Goal: Task Accomplishment & Management: Manage account settings

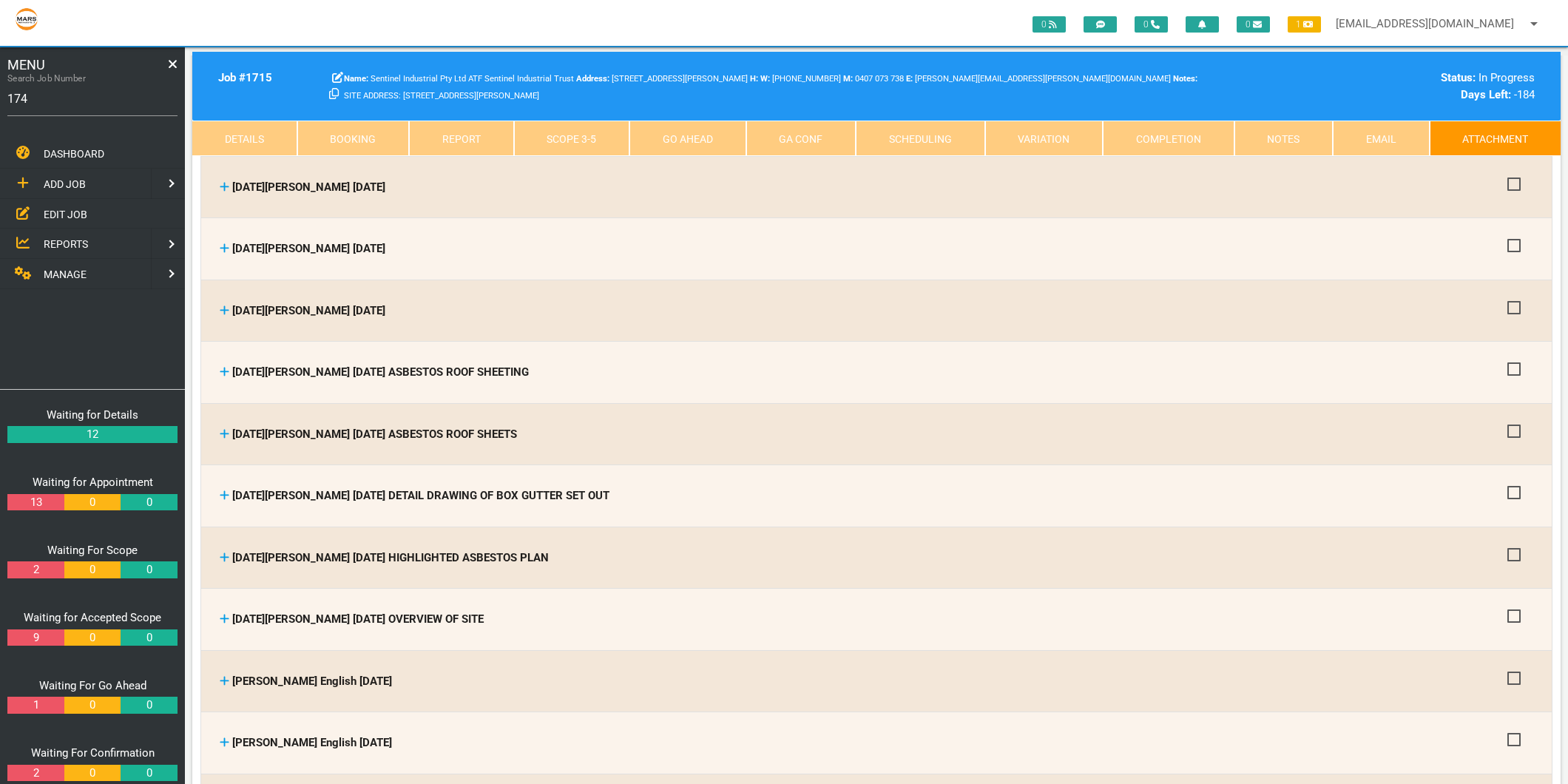
type input "1743"
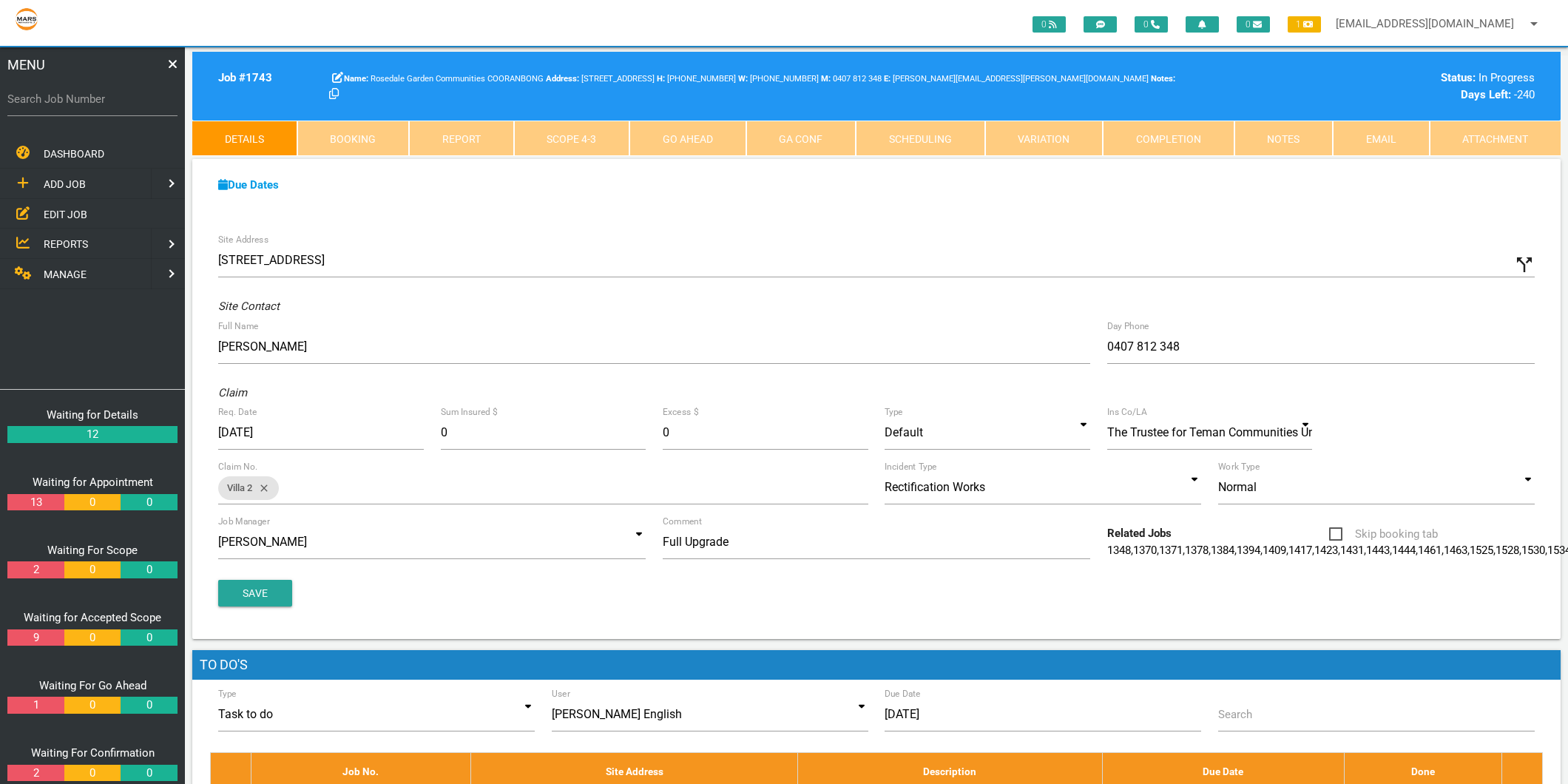
click at [563, 133] on link "Scope 4 - 3" at bounding box center [572, 139] width 116 height 36
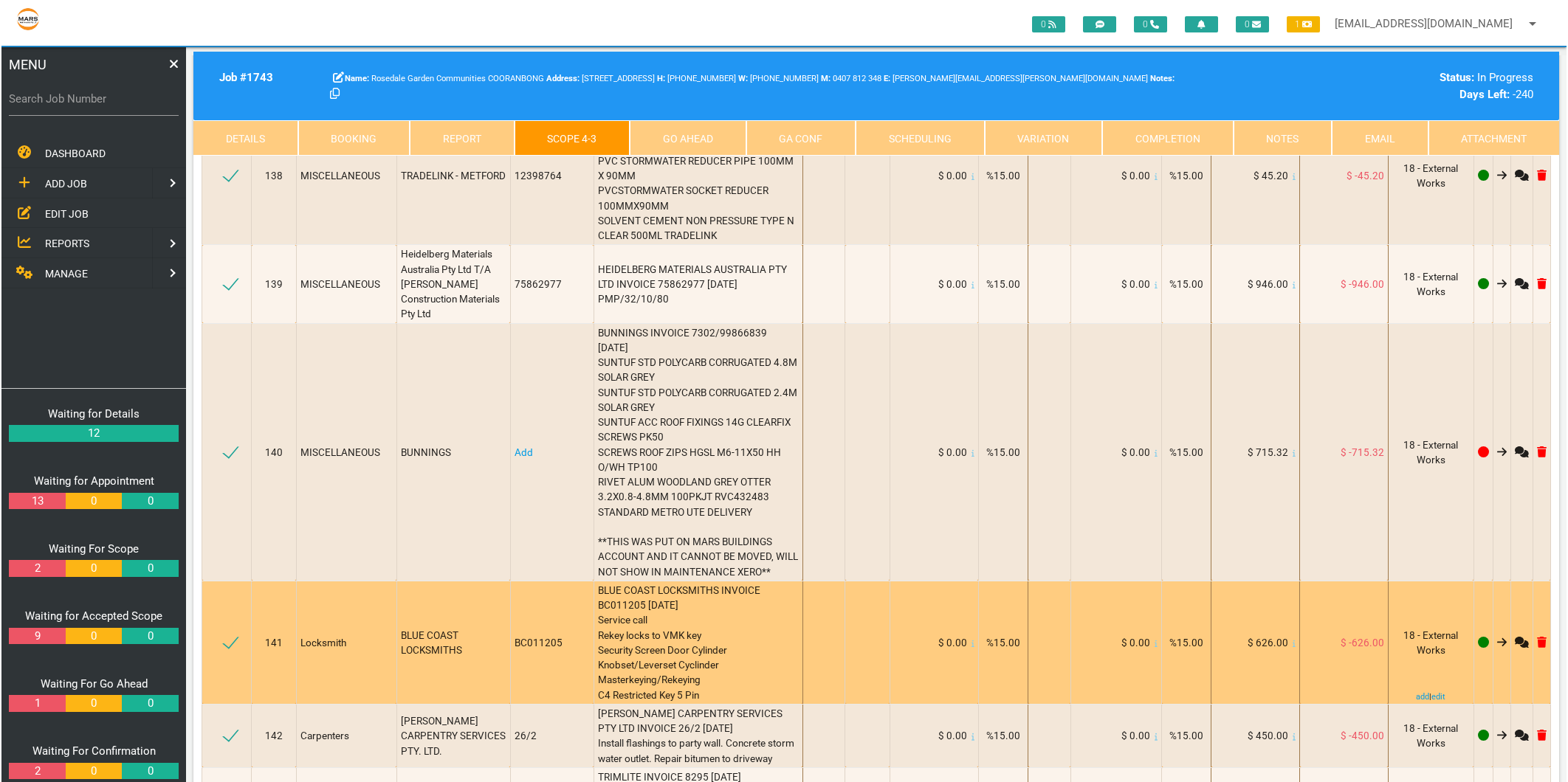
scroll to position [16808, 0]
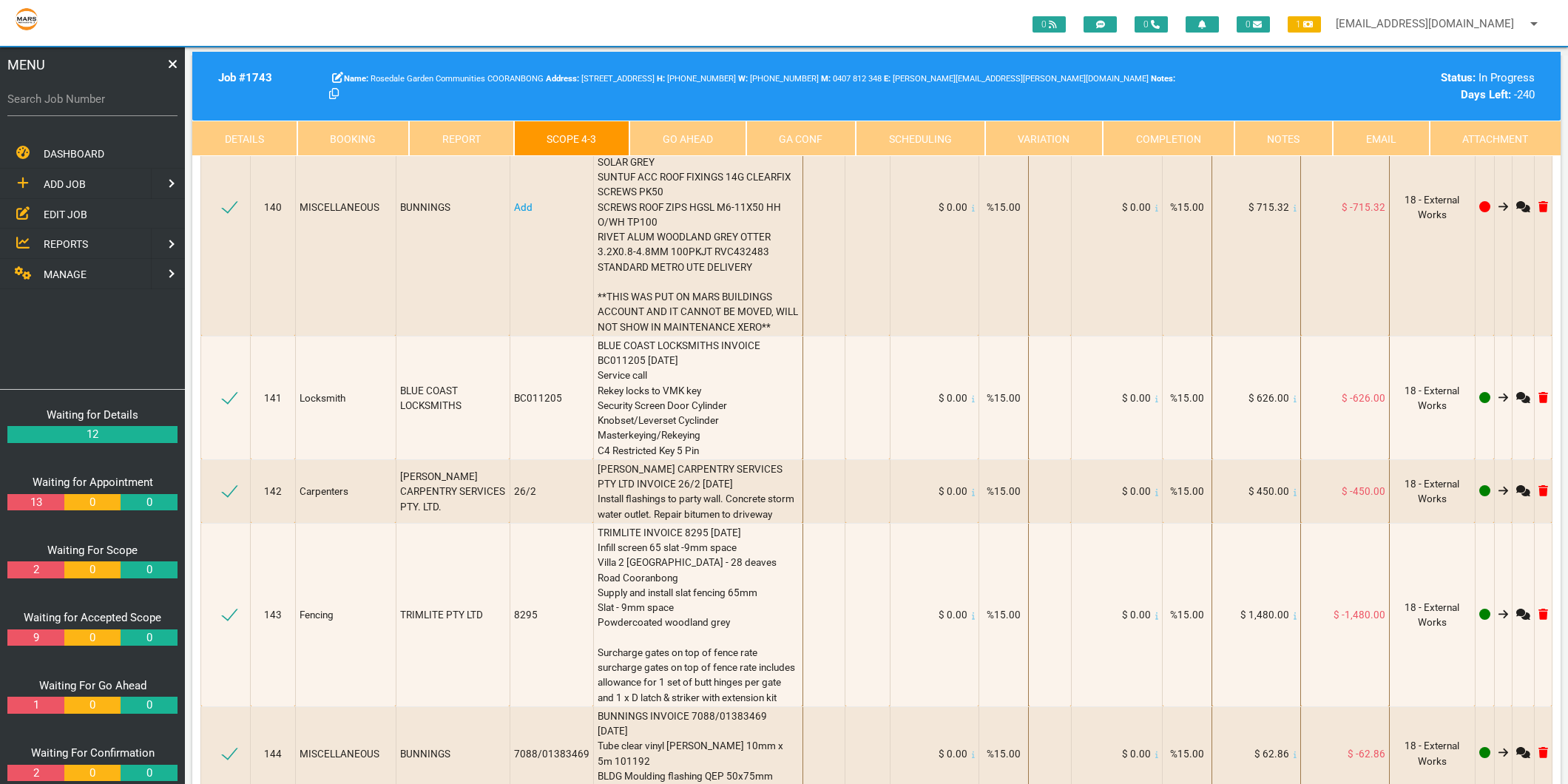
type textarea "[PERSON_NAME] INVOICE 1627924 [DATE] 2 X 10MM SILVER BRUSHED ANGLE"
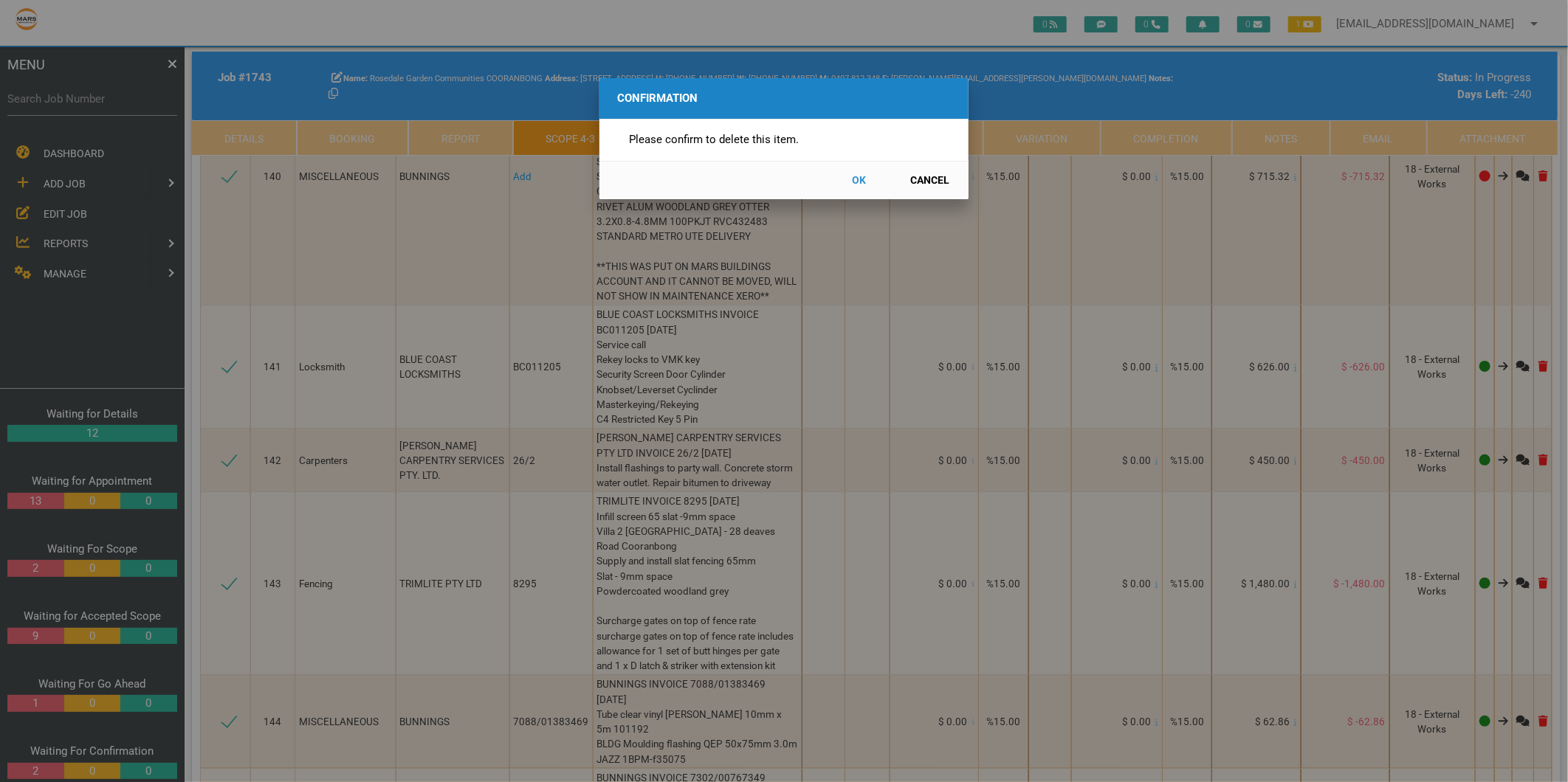
click at [861, 178] on button "OK" at bounding box center [859, 180] width 65 height 26
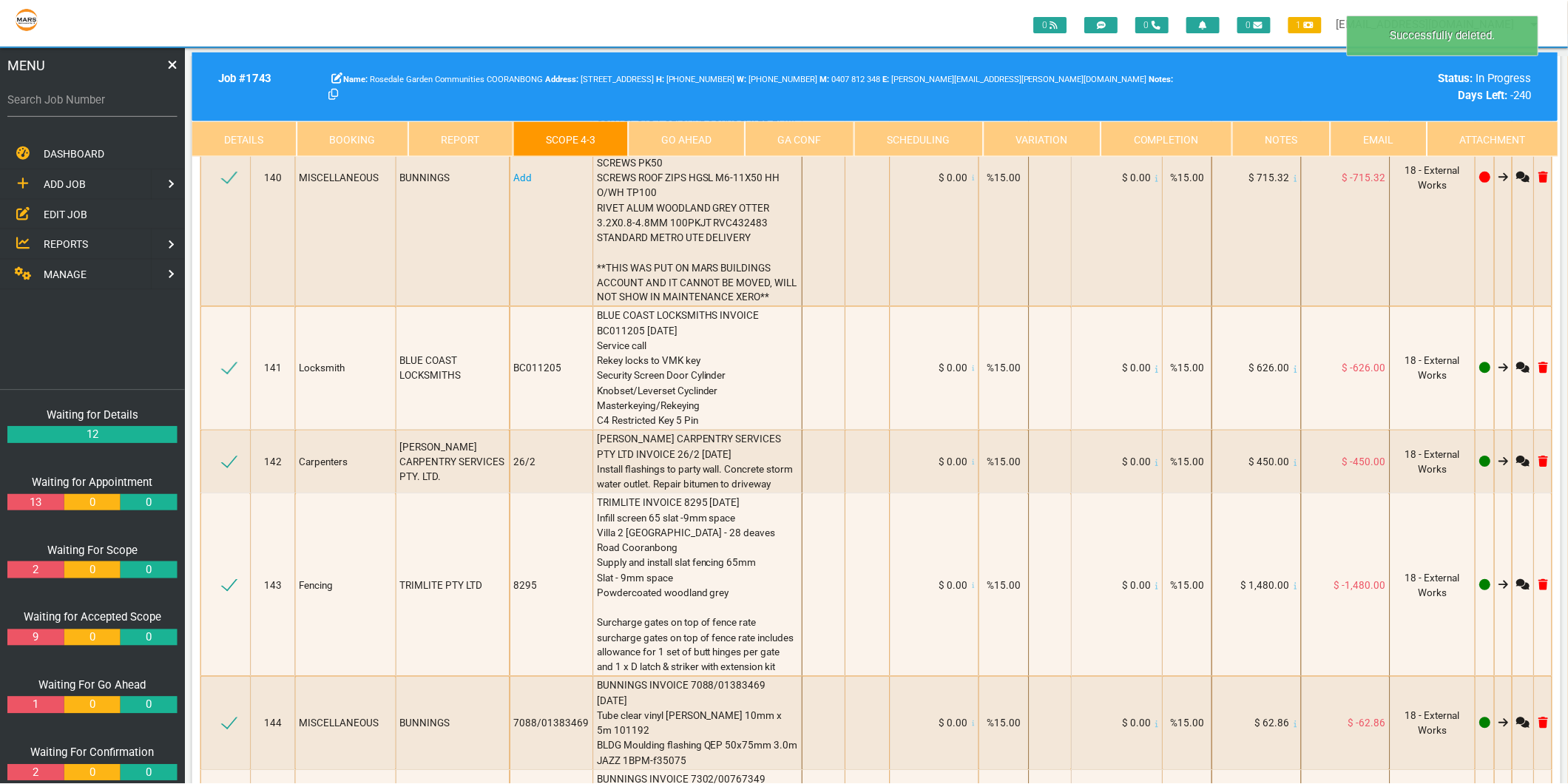
scroll to position [16881, 0]
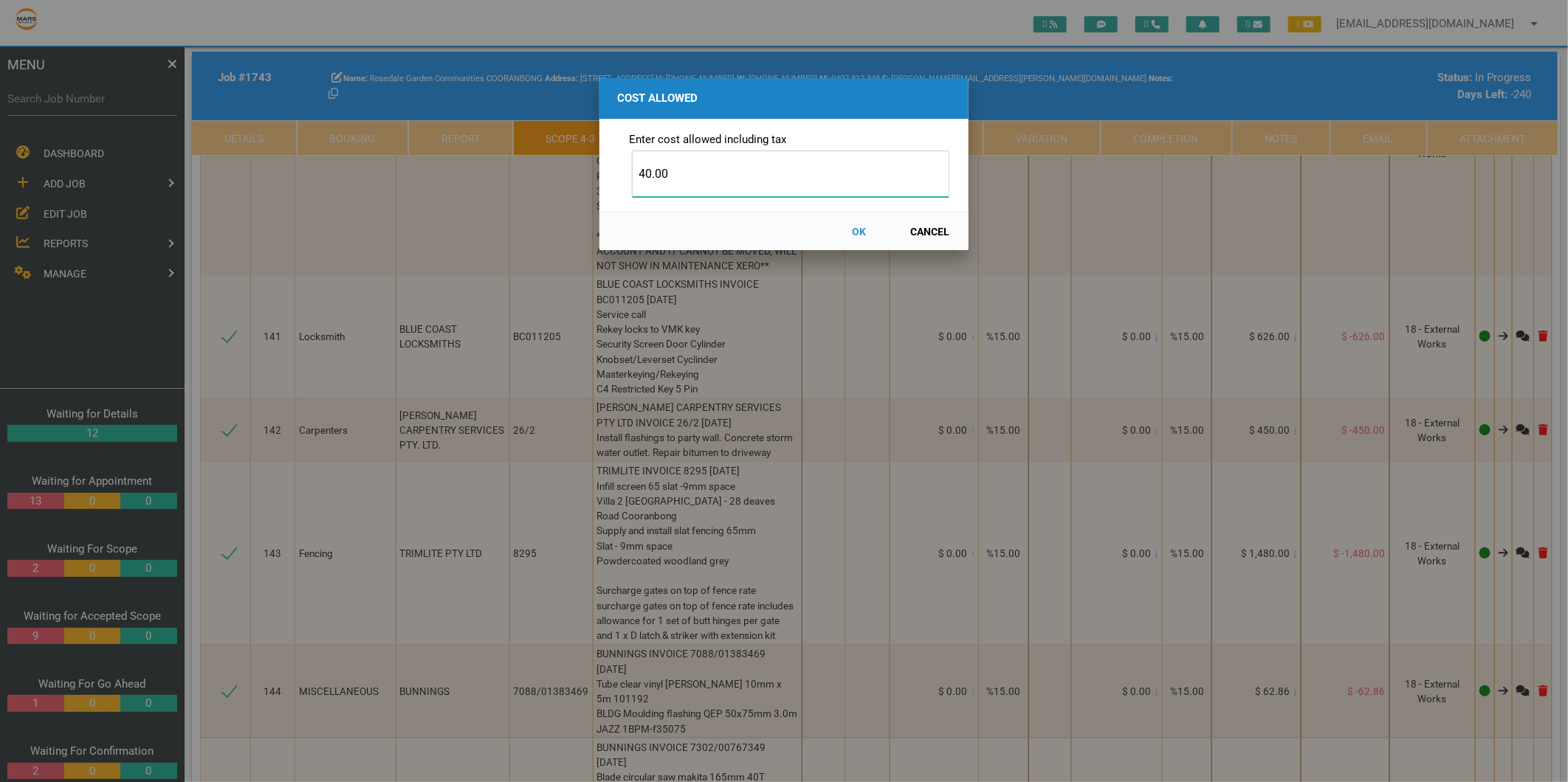
type input "40.00"
click at [855, 233] on button "OK" at bounding box center [859, 231] width 65 height 26
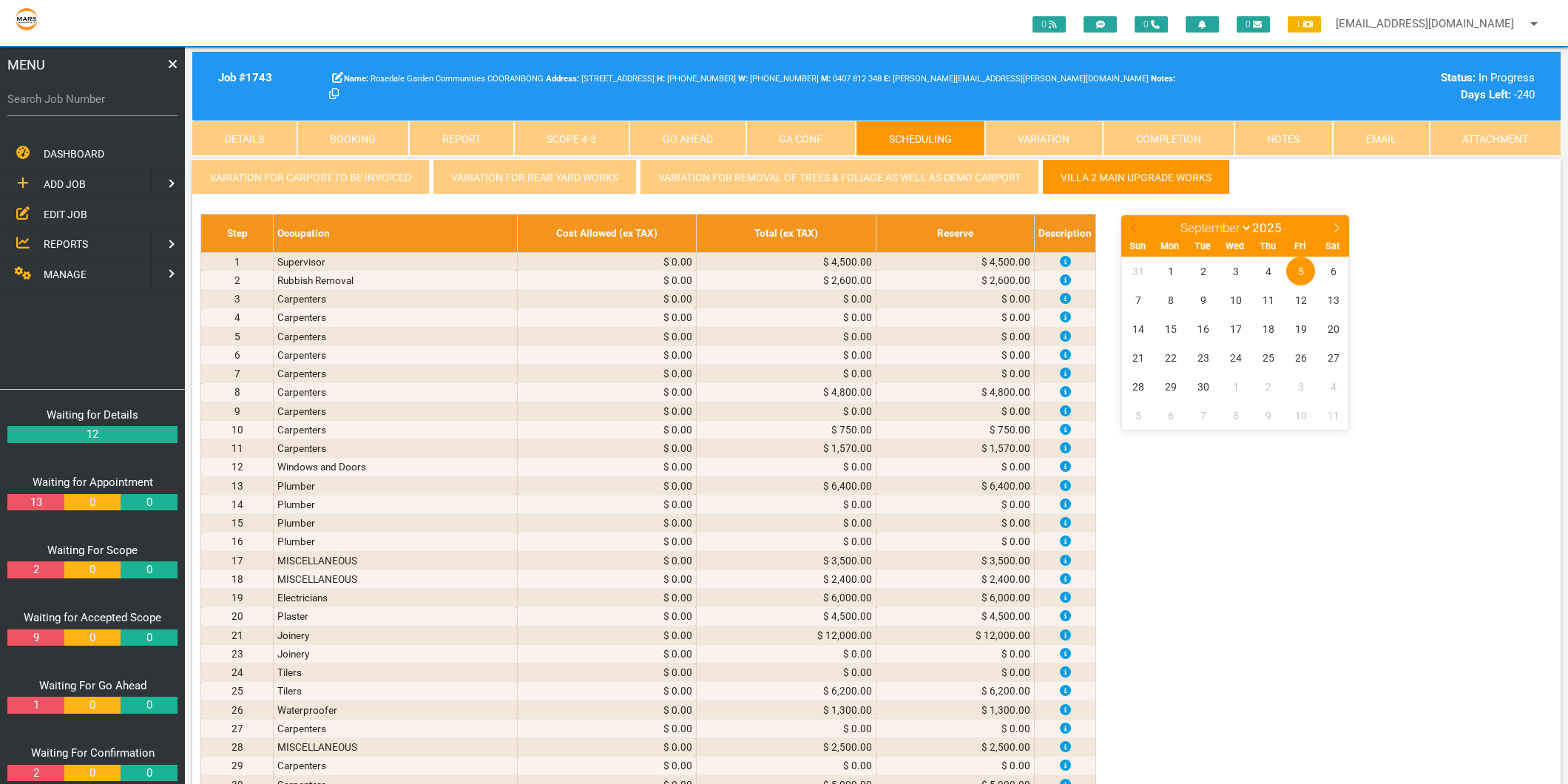
click at [1131, 226] on icon at bounding box center [1133, 228] width 5 height 9
click at [1129, 222] on icon at bounding box center [1133, 227] width 10 height 10
click at [1134, 225] on icon at bounding box center [1133, 227] width 10 height 10
click at [1332, 225] on icon at bounding box center [1336, 227] width 10 height 10
select select "6"
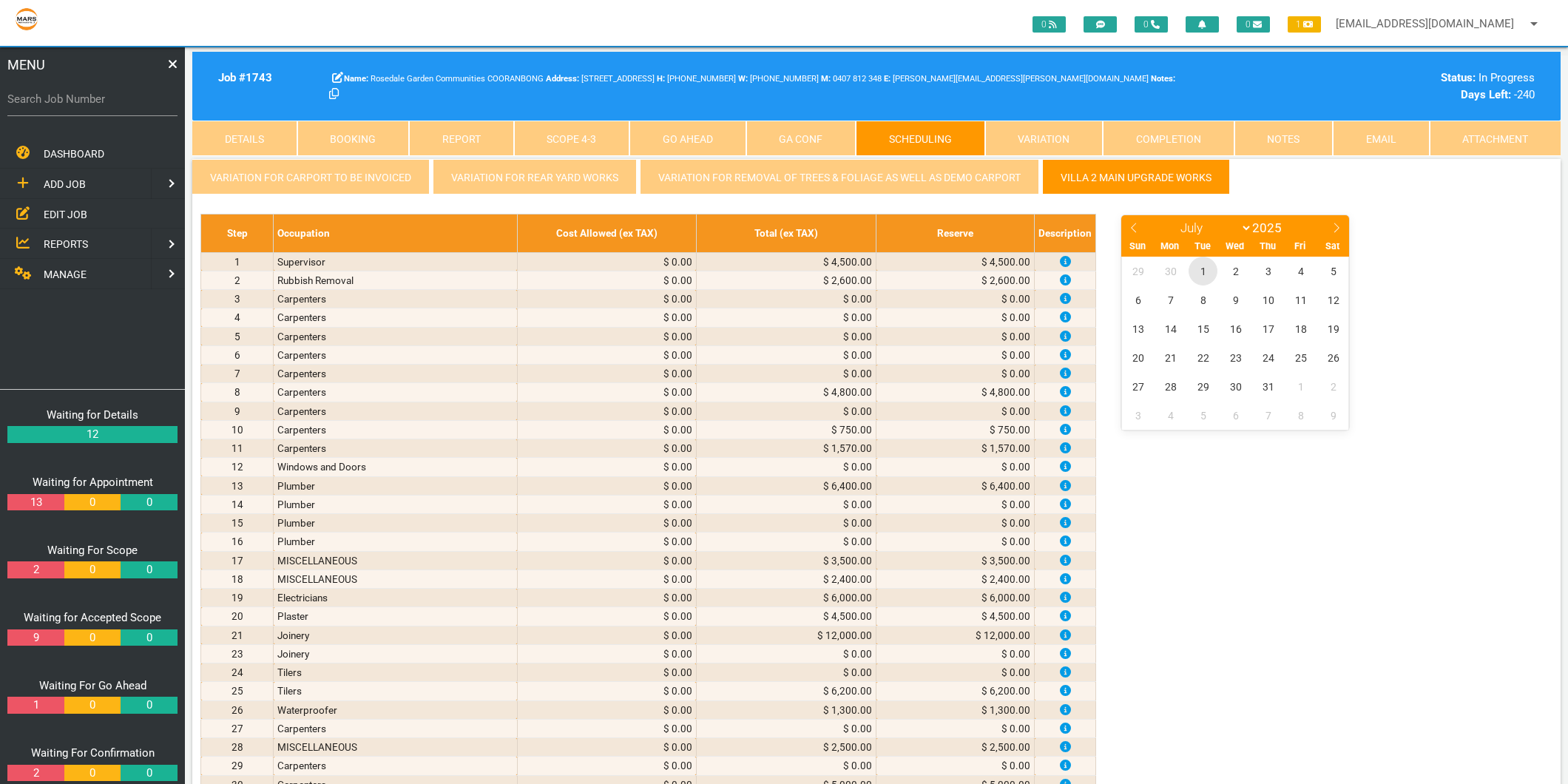
click at [1202, 268] on span "1" at bounding box center [1202, 271] width 29 height 29
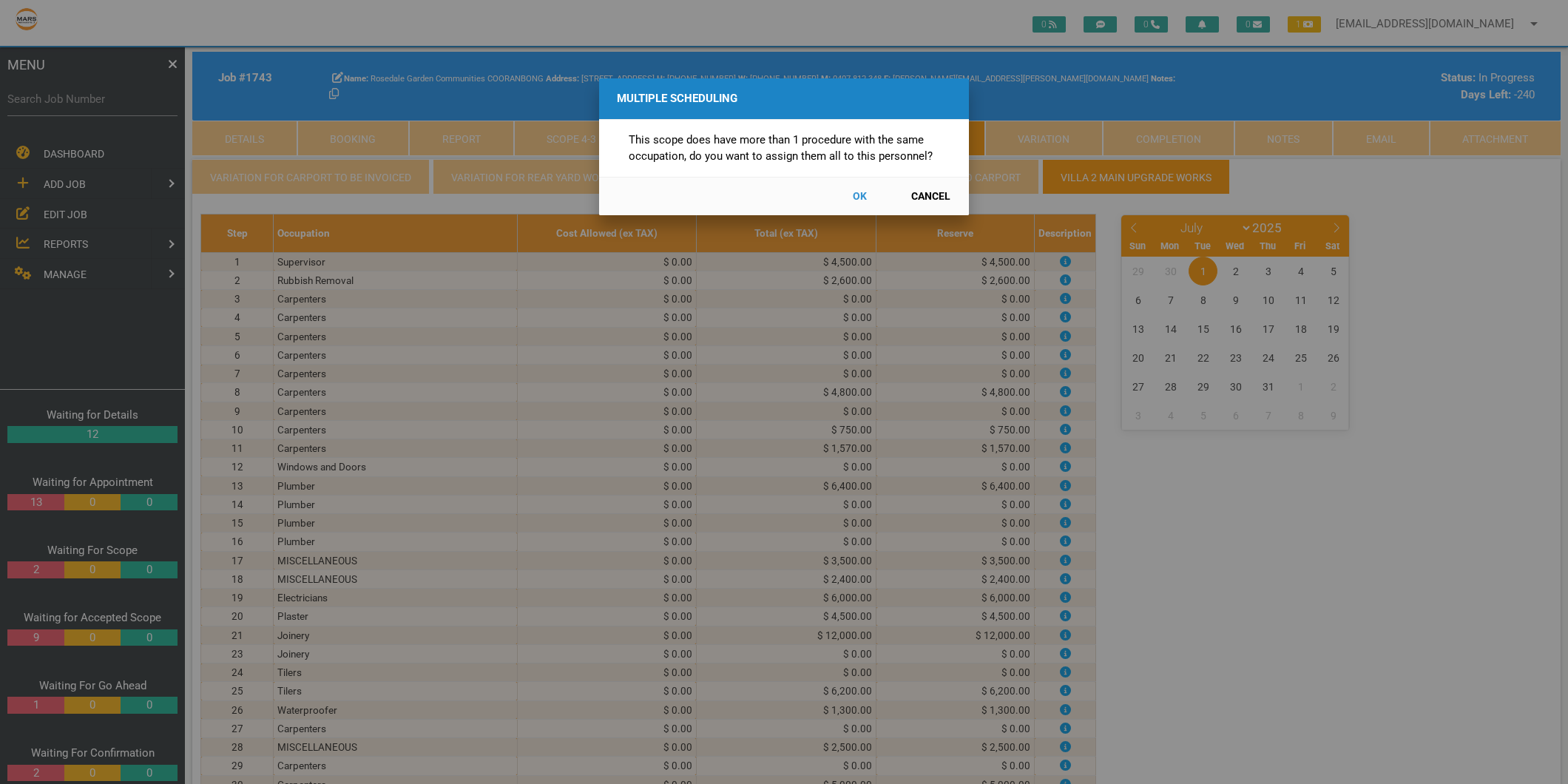
scroll to position [2712, 0]
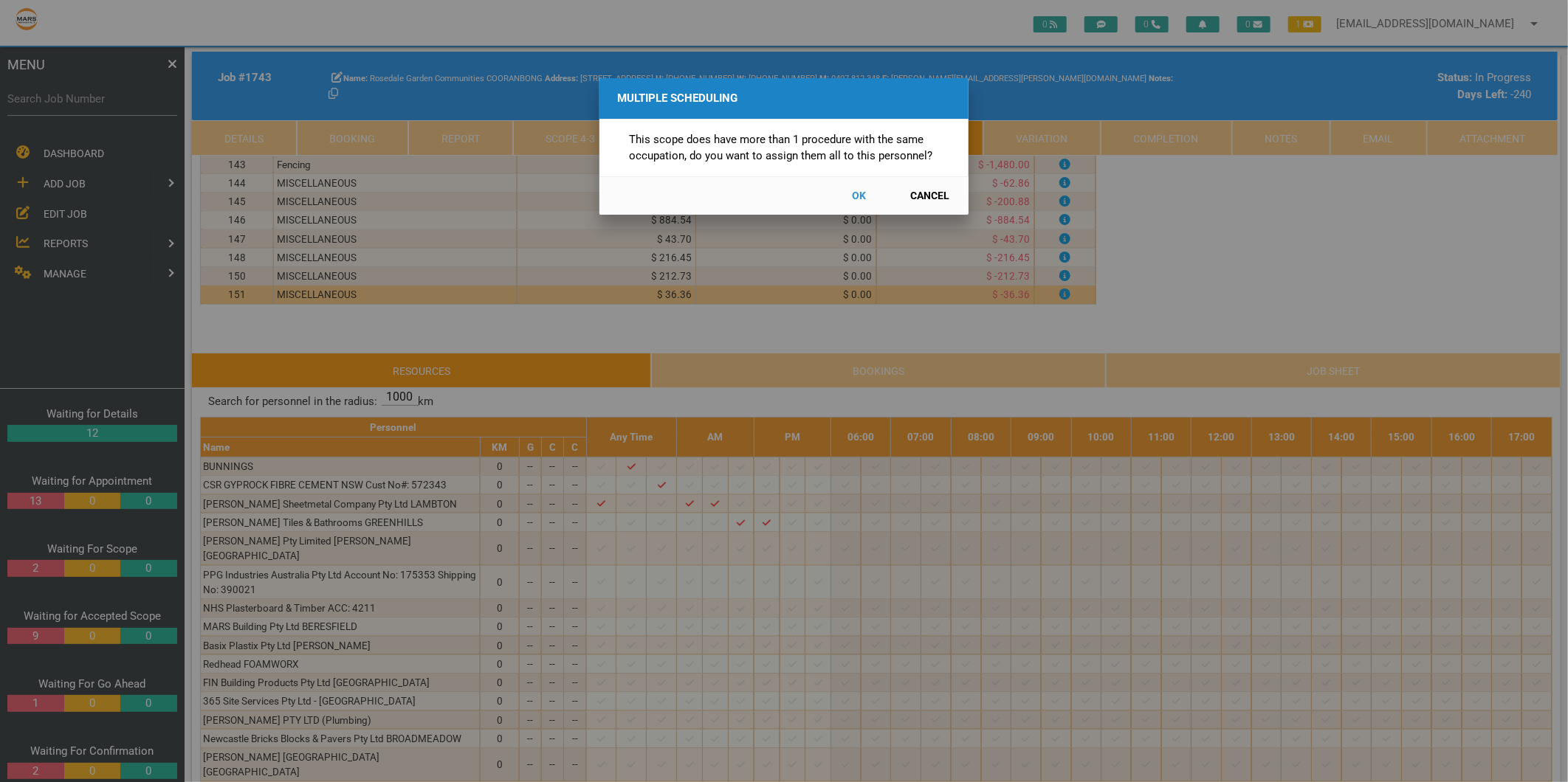
click at [942, 193] on button "Cancel" at bounding box center [930, 195] width 65 height 26
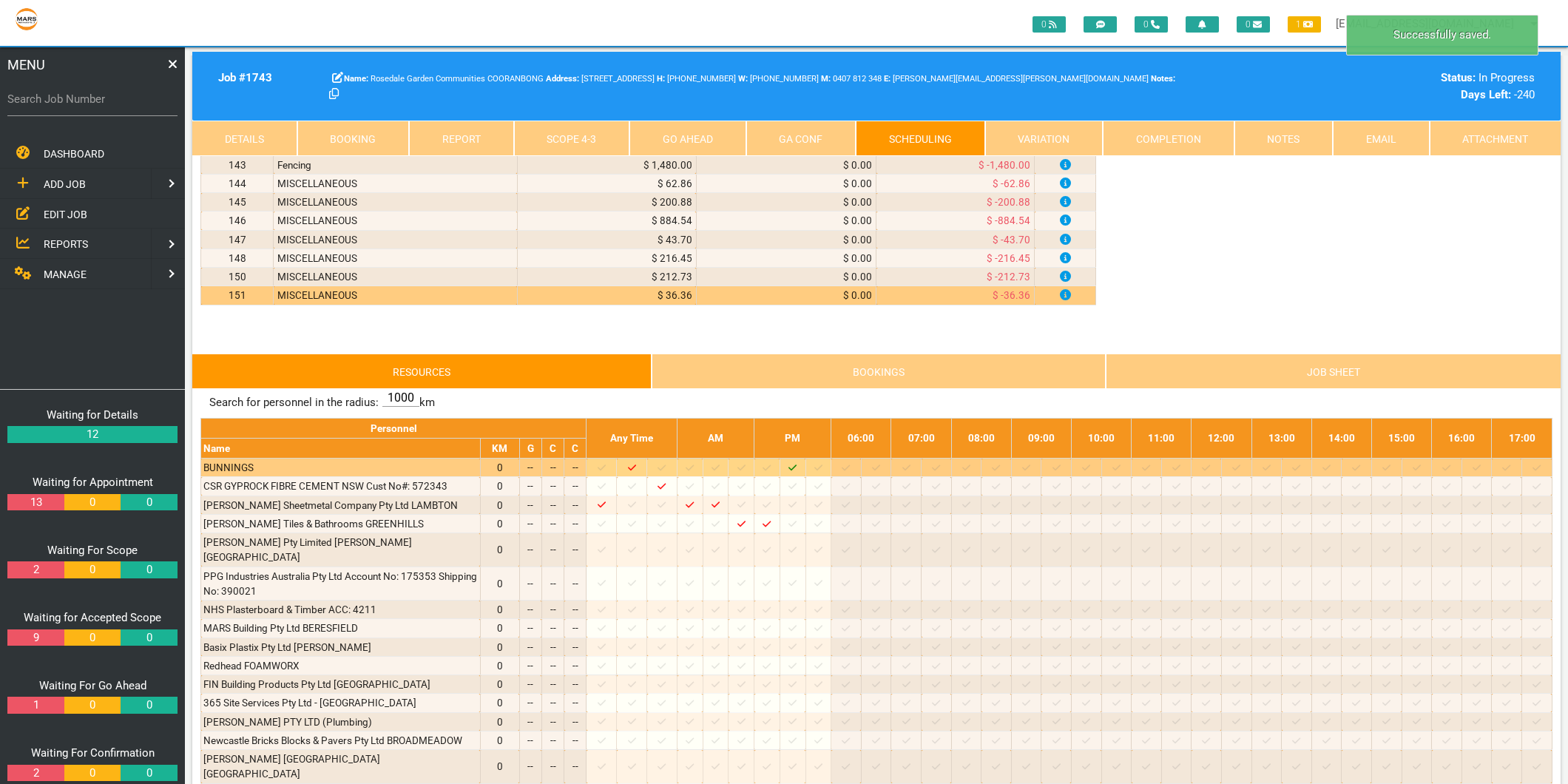
click at [796, 473] on icon "Job: 1743 Scope: Villa 2 Main Upgrade works Suburb: Cooranbong Customer: [GEOGR…" at bounding box center [792, 468] width 8 height 9
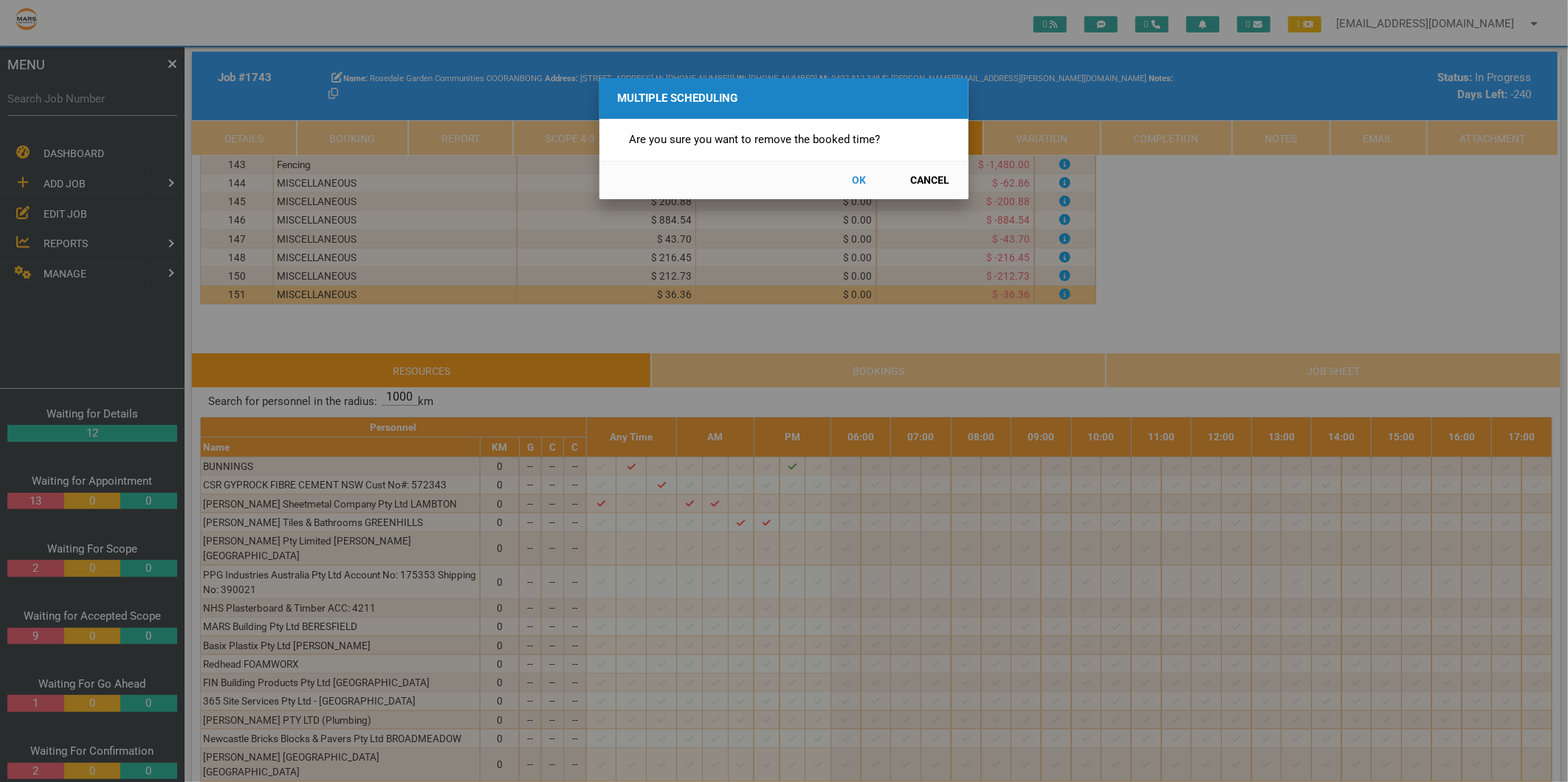
click at [863, 182] on button "OK" at bounding box center [859, 180] width 65 height 26
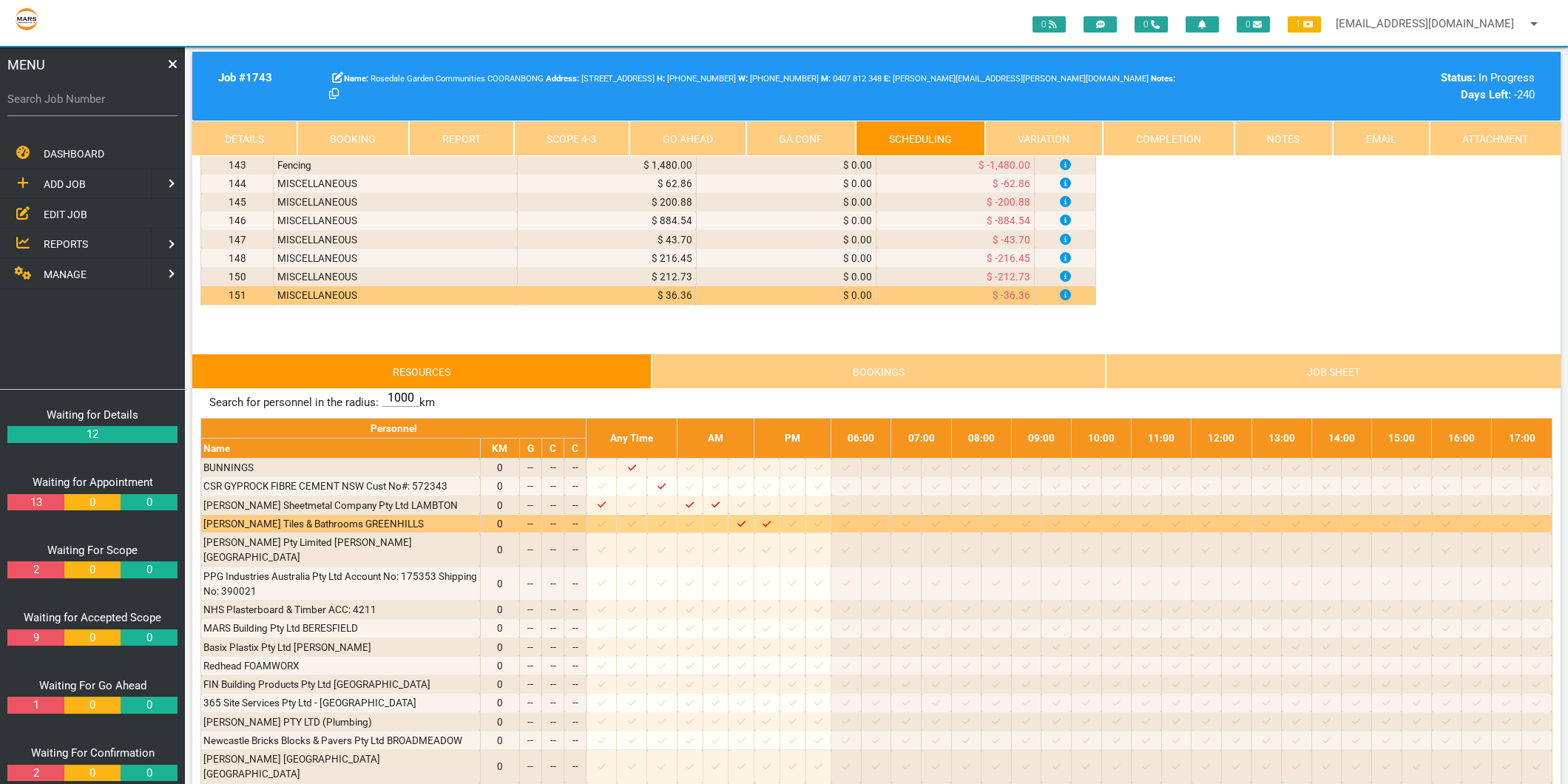
click at [796, 529] on icon at bounding box center [792, 524] width 8 height 9
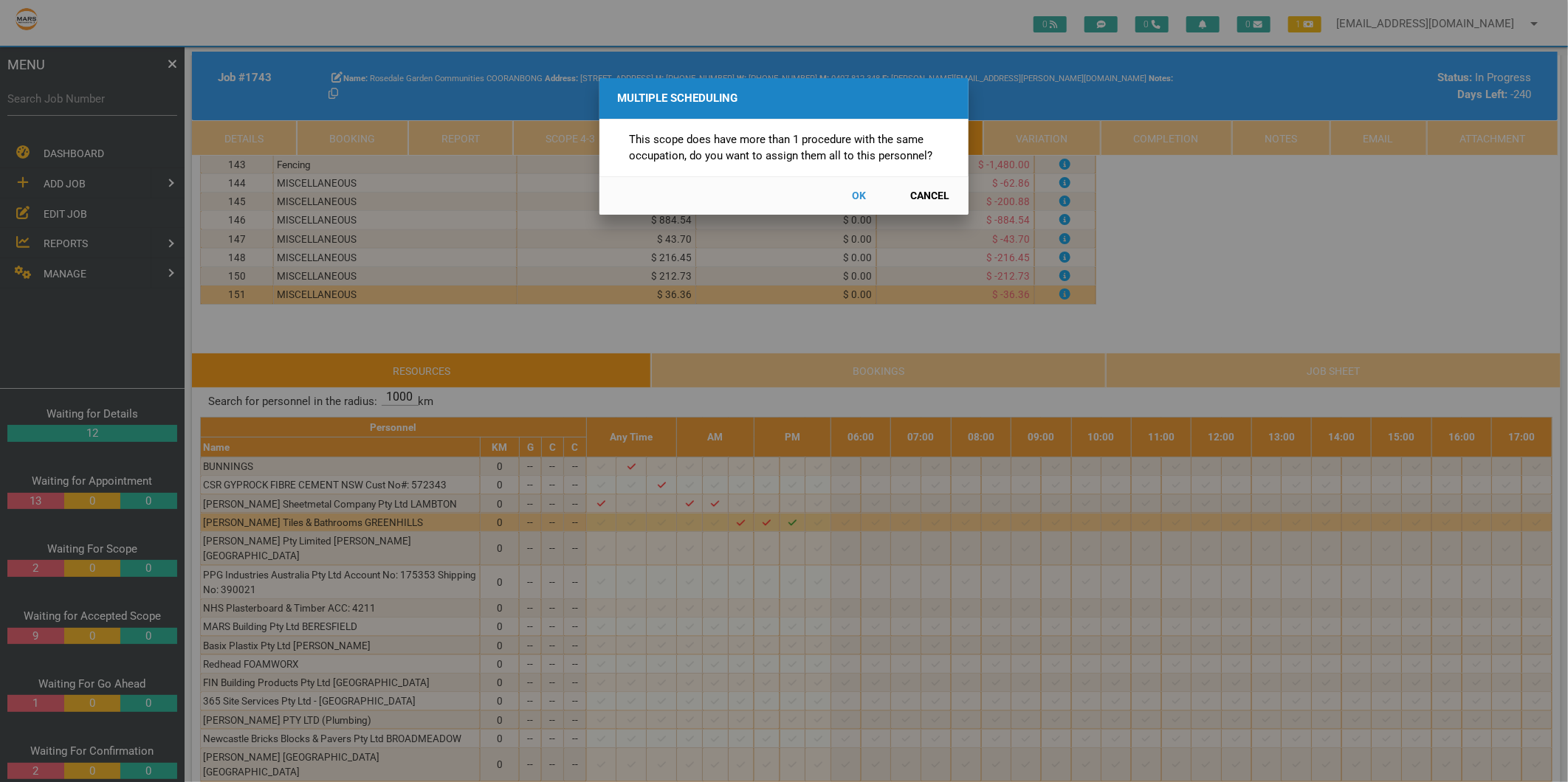
click at [928, 195] on button "Cancel" at bounding box center [930, 195] width 65 height 26
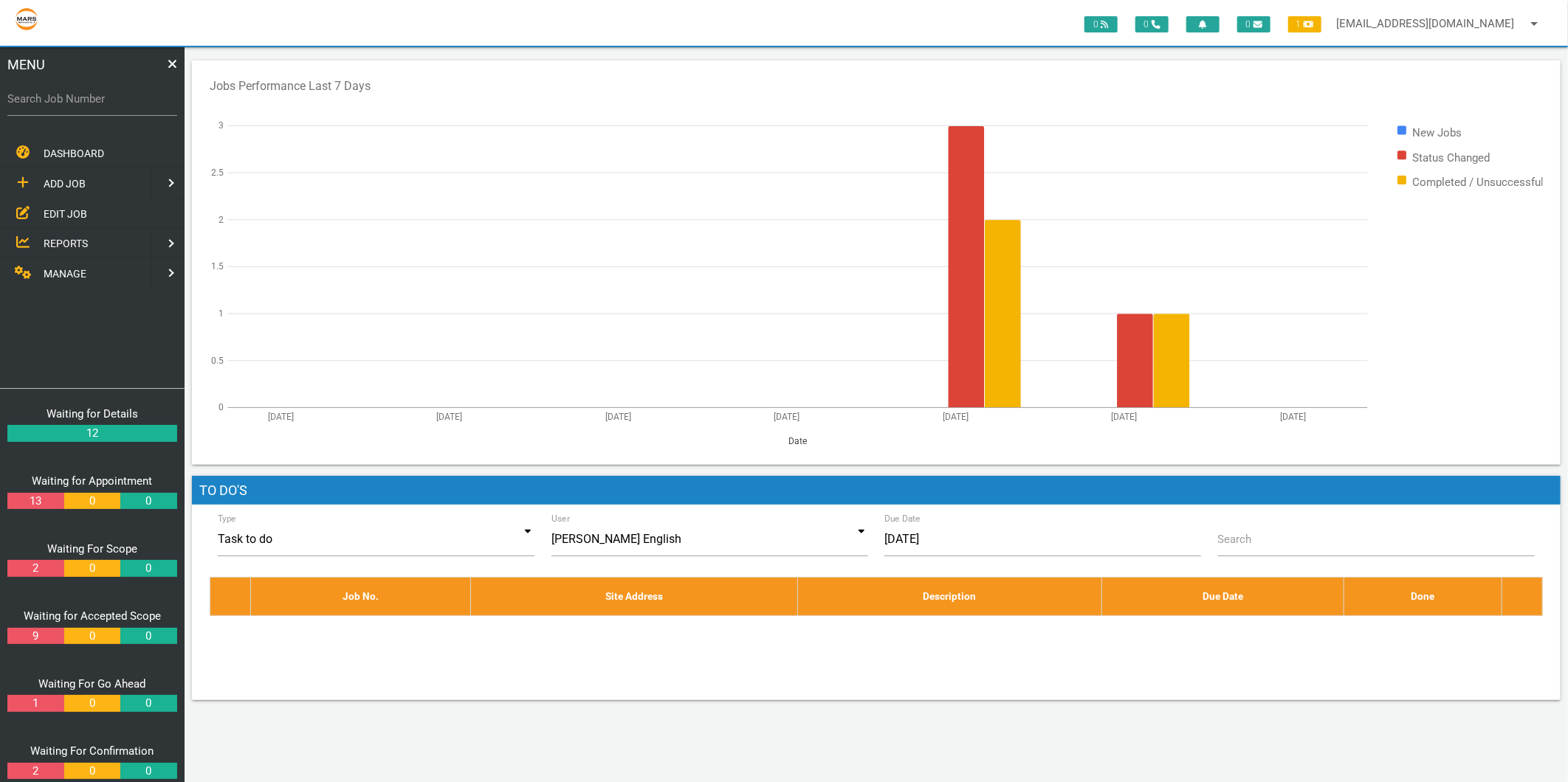
click at [81, 263] on link "MANAGE" at bounding box center [73, 273] width 153 height 30
click at [83, 185] on span "PERSONNEL" at bounding box center [73, 183] width 59 height 12
click at [85, 203] on link "EDIT PERSONNEL" at bounding box center [92, 212] width 191 height 30
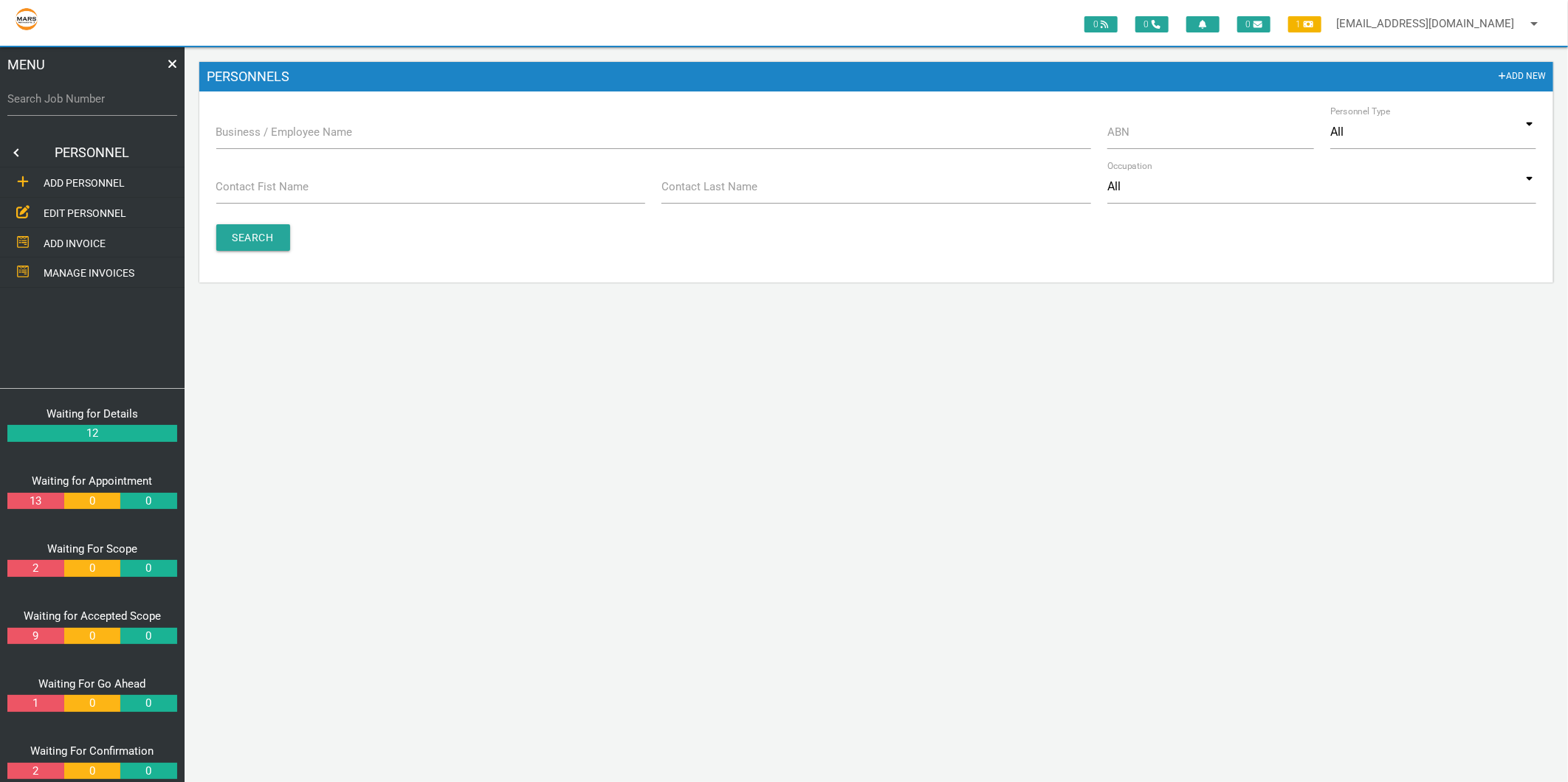
click at [288, 132] on label "Business / Employee Name" at bounding box center [284, 132] width 136 height 17
click at [288, 132] on input "Business / Employee Name" at bounding box center [654, 132] width 875 height 34
type input "jacoba"
click at [232, 234] on input "Search" at bounding box center [253, 237] width 74 height 26
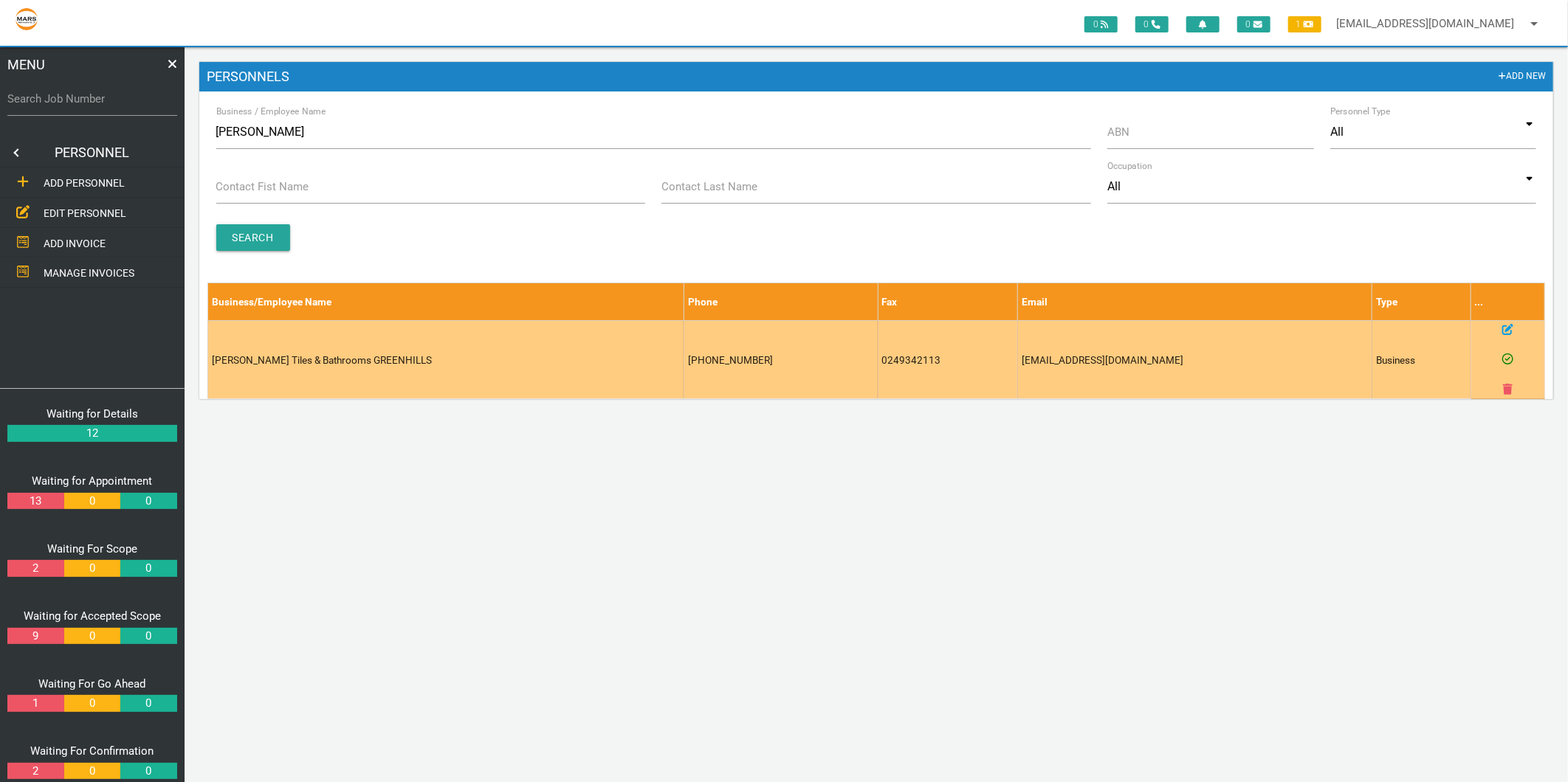
click at [1514, 328] on td at bounding box center [1508, 360] width 73 height 78
click at [1509, 327] on icon at bounding box center [1508, 329] width 11 height 11
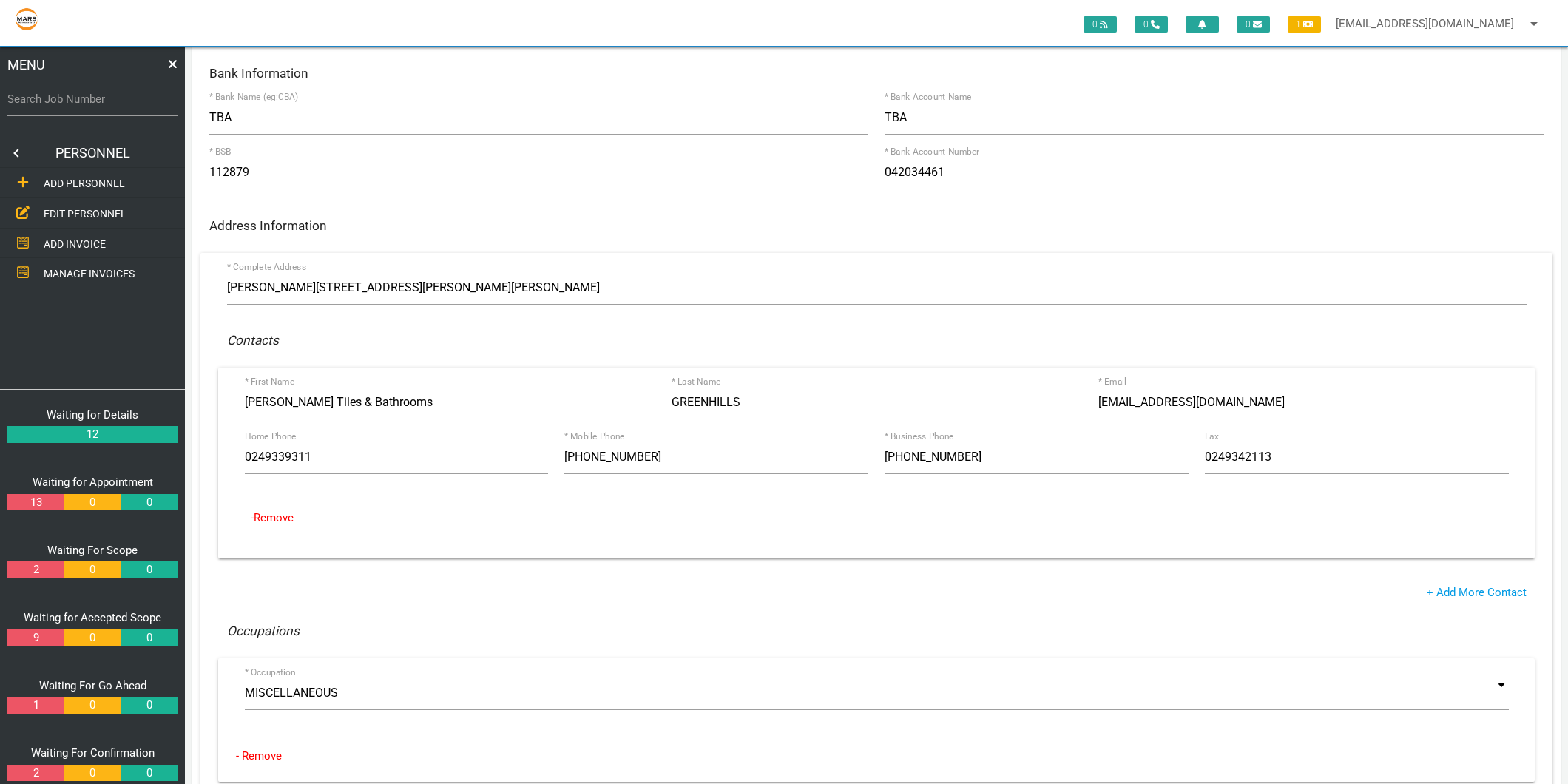
scroll to position [165, 0]
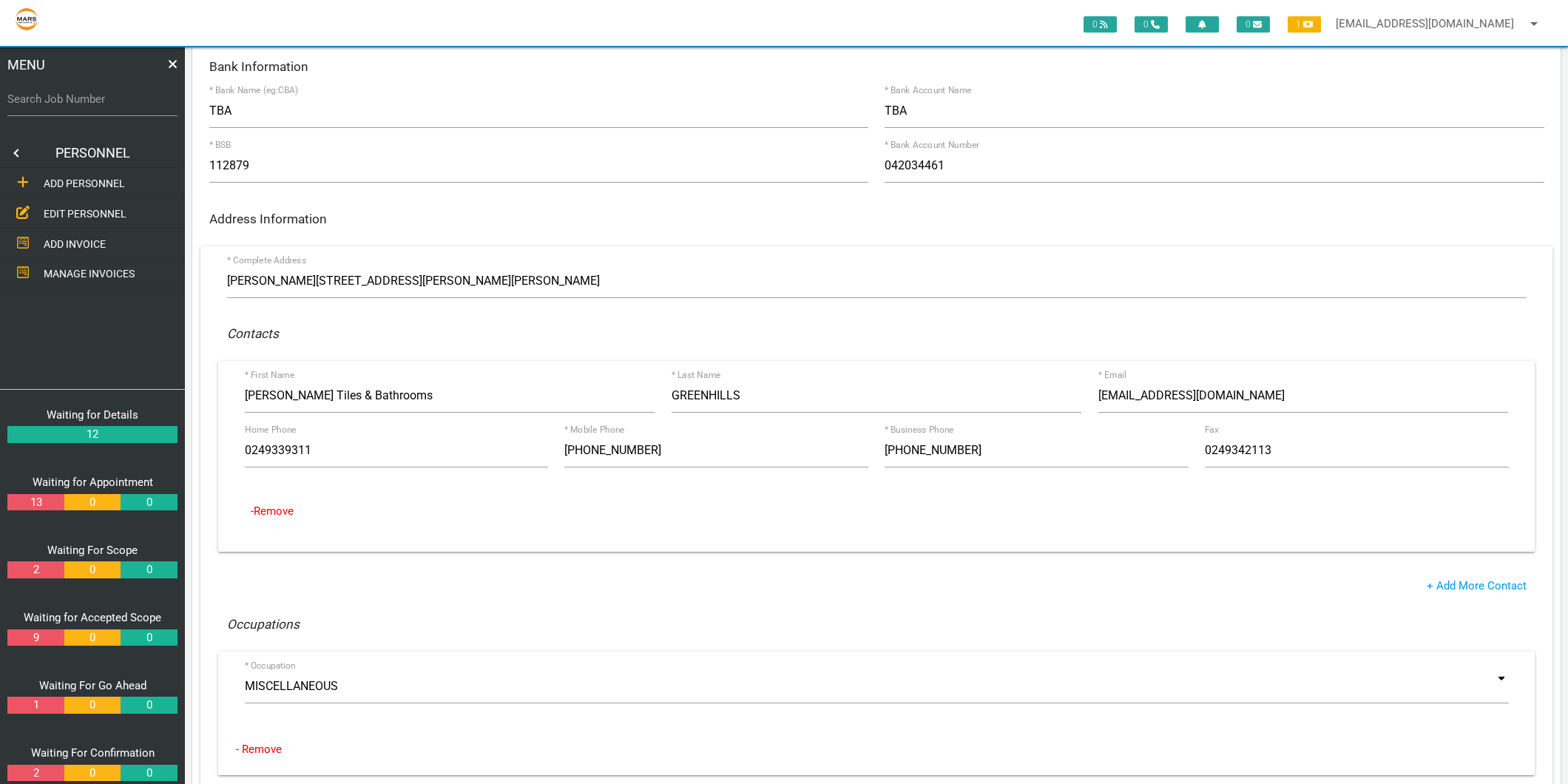
click at [104, 209] on span "EDIT PERSONNEL" at bounding box center [85, 213] width 83 height 12
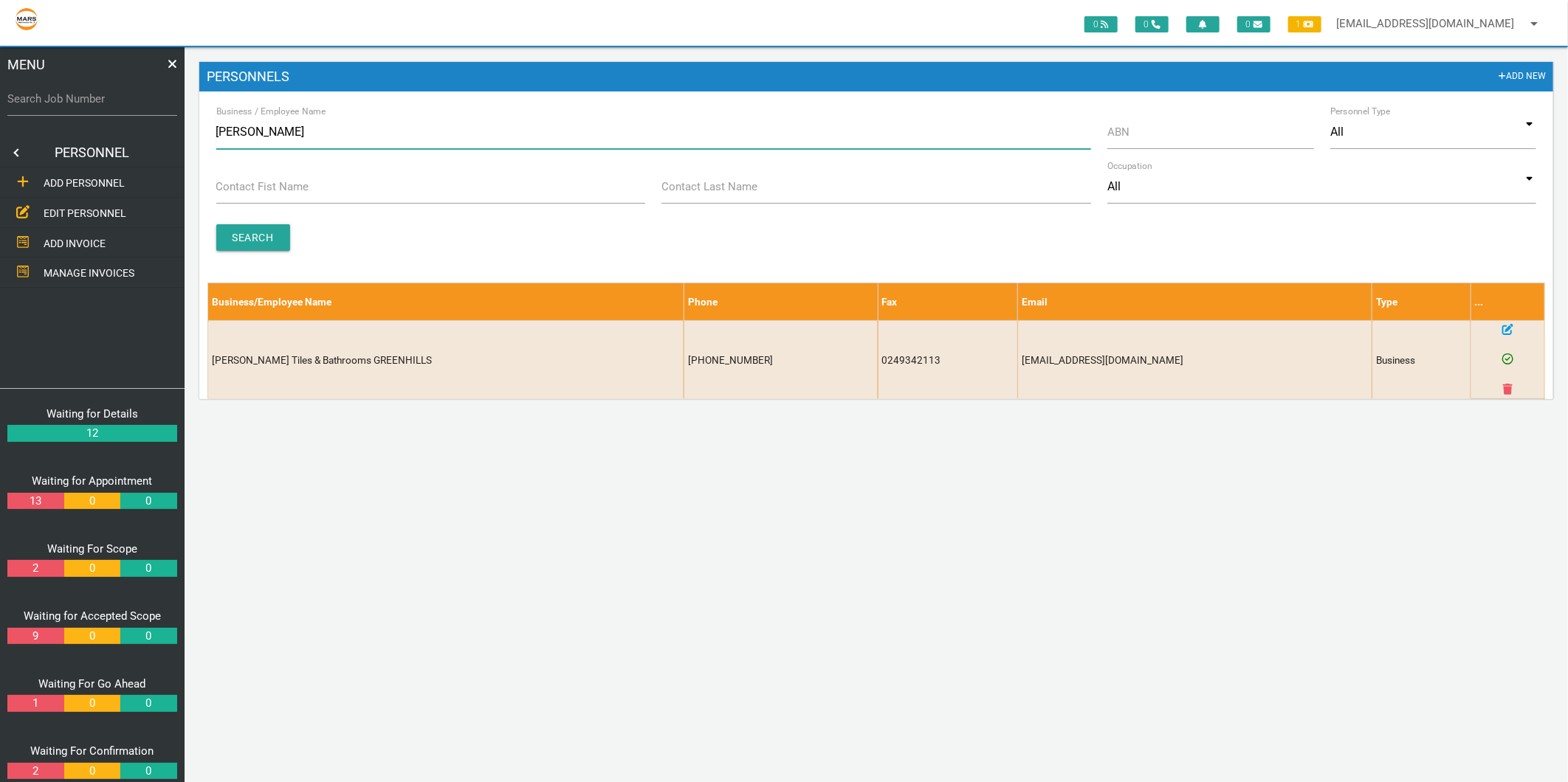
click at [254, 135] on input "jacoba" at bounding box center [654, 132] width 875 height 34
type input "djs"
click at [247, 233] on input "Search" at bounding box center [253, 237] width 74 height 26
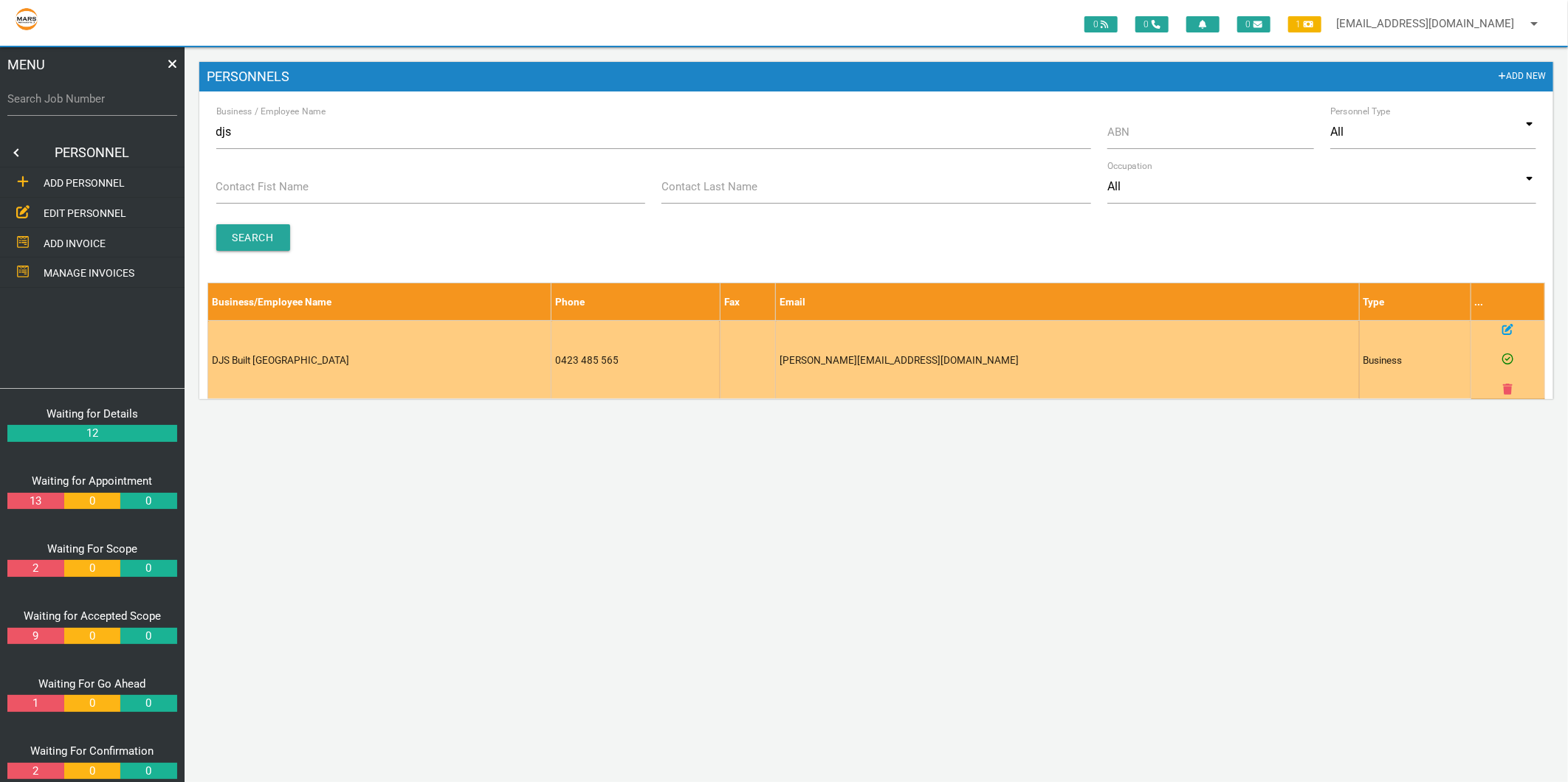
click at [1504, 336] on link at bounding box center [1508, 329] width 11 height 15
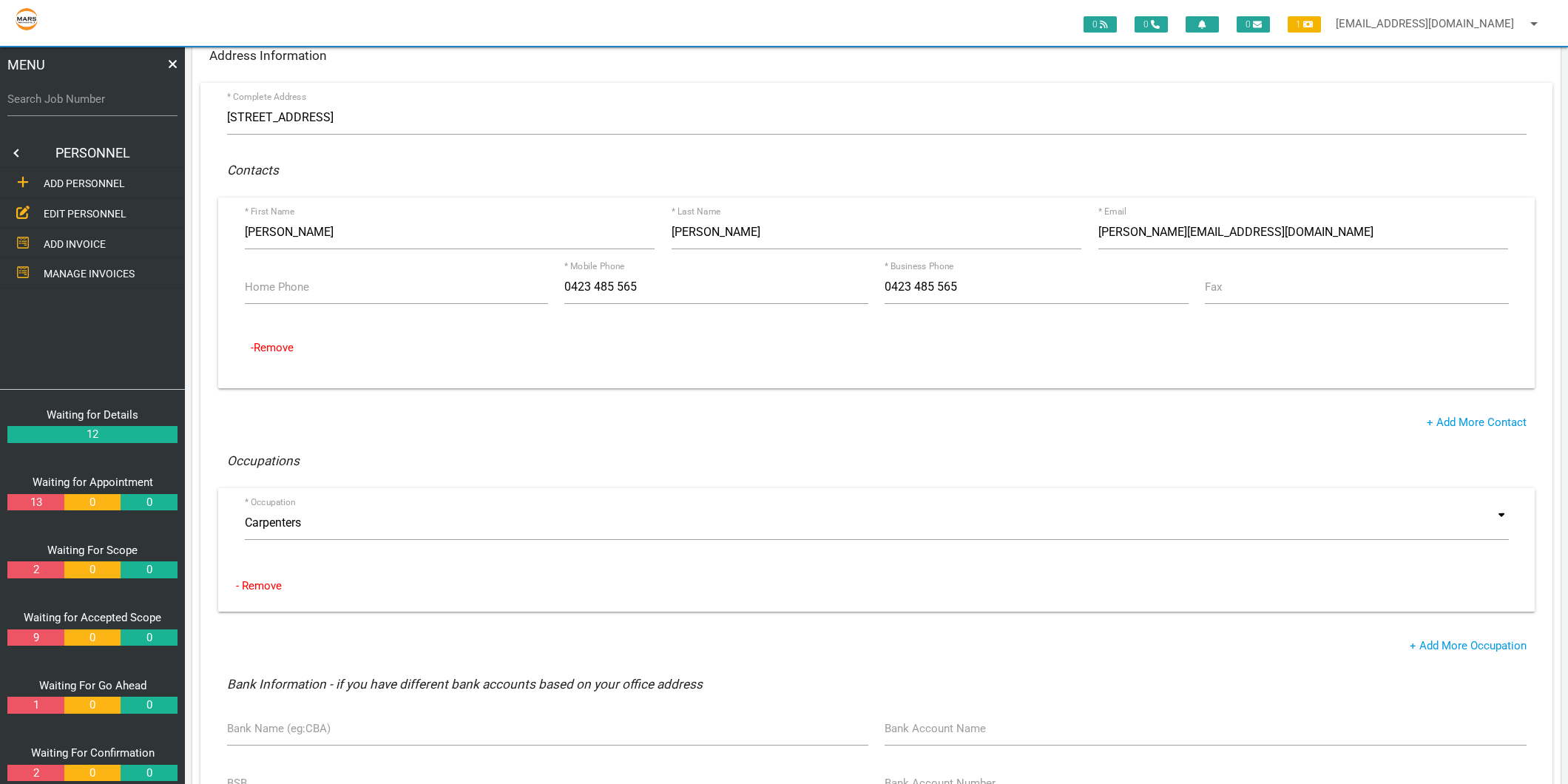
scroll to position [328, 0]
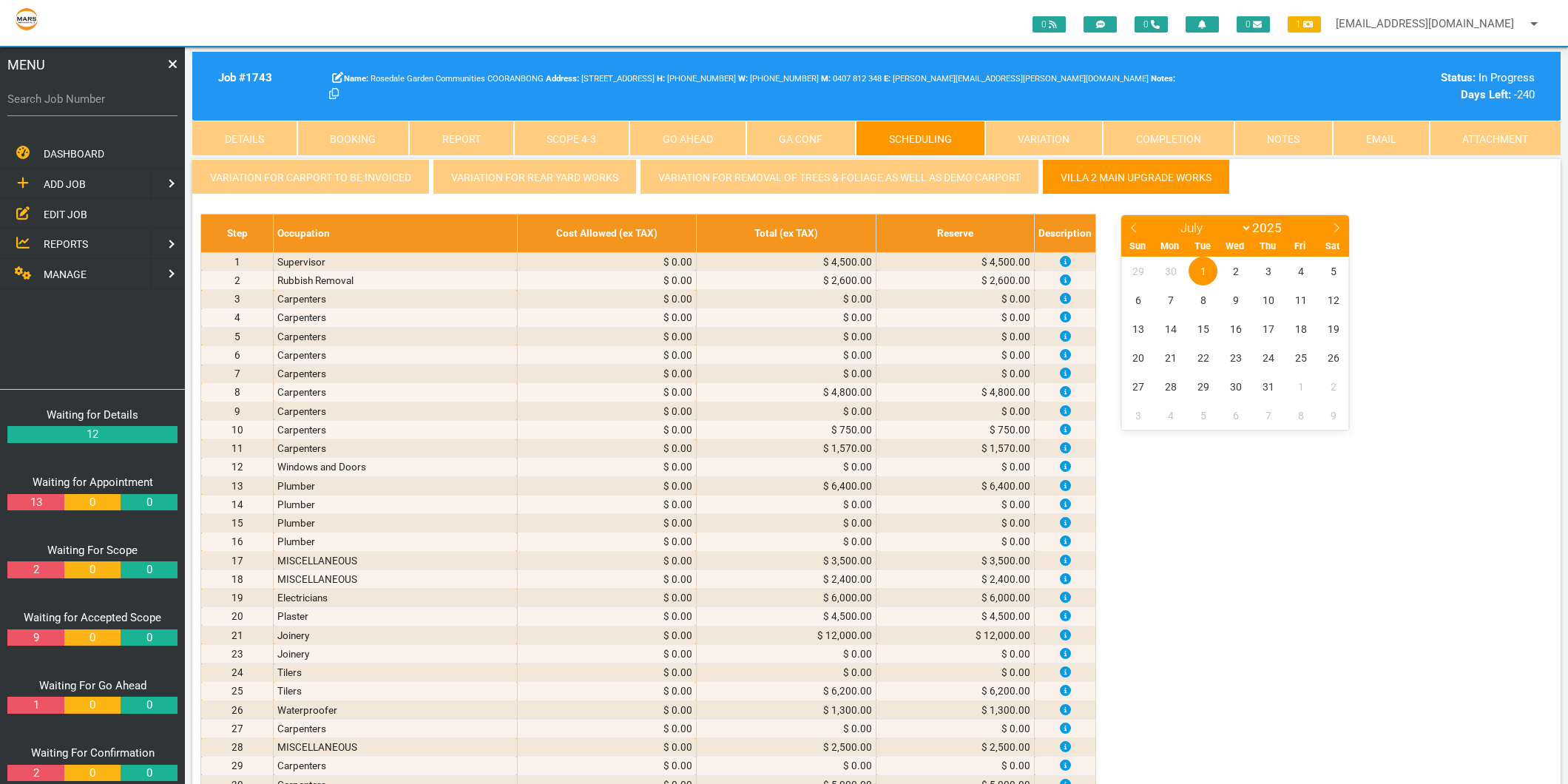
select select "6"
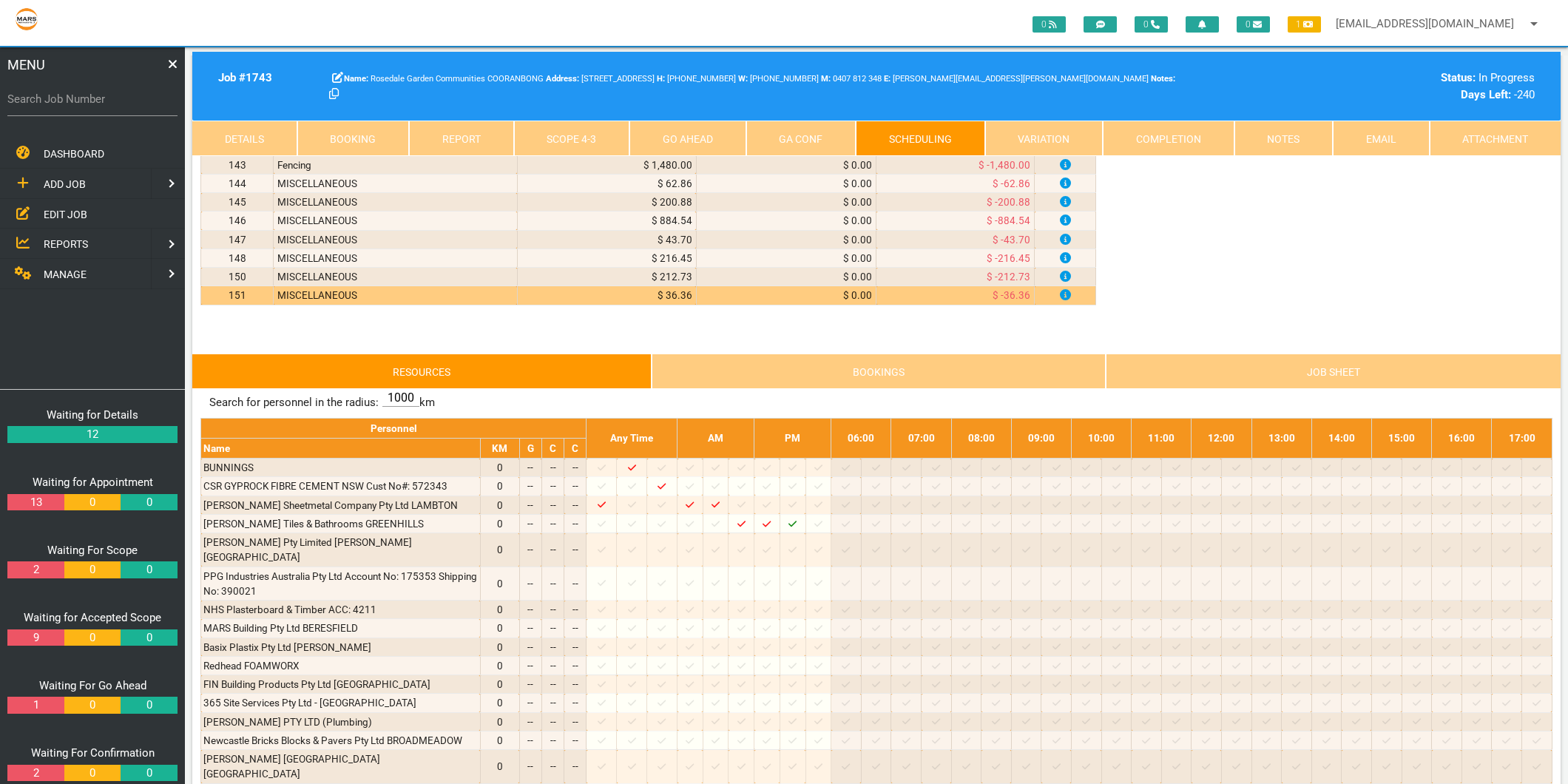
click at [570, 144] on link "Scope 4 - 3" at bounding box center [572, 139] width 116 height 36
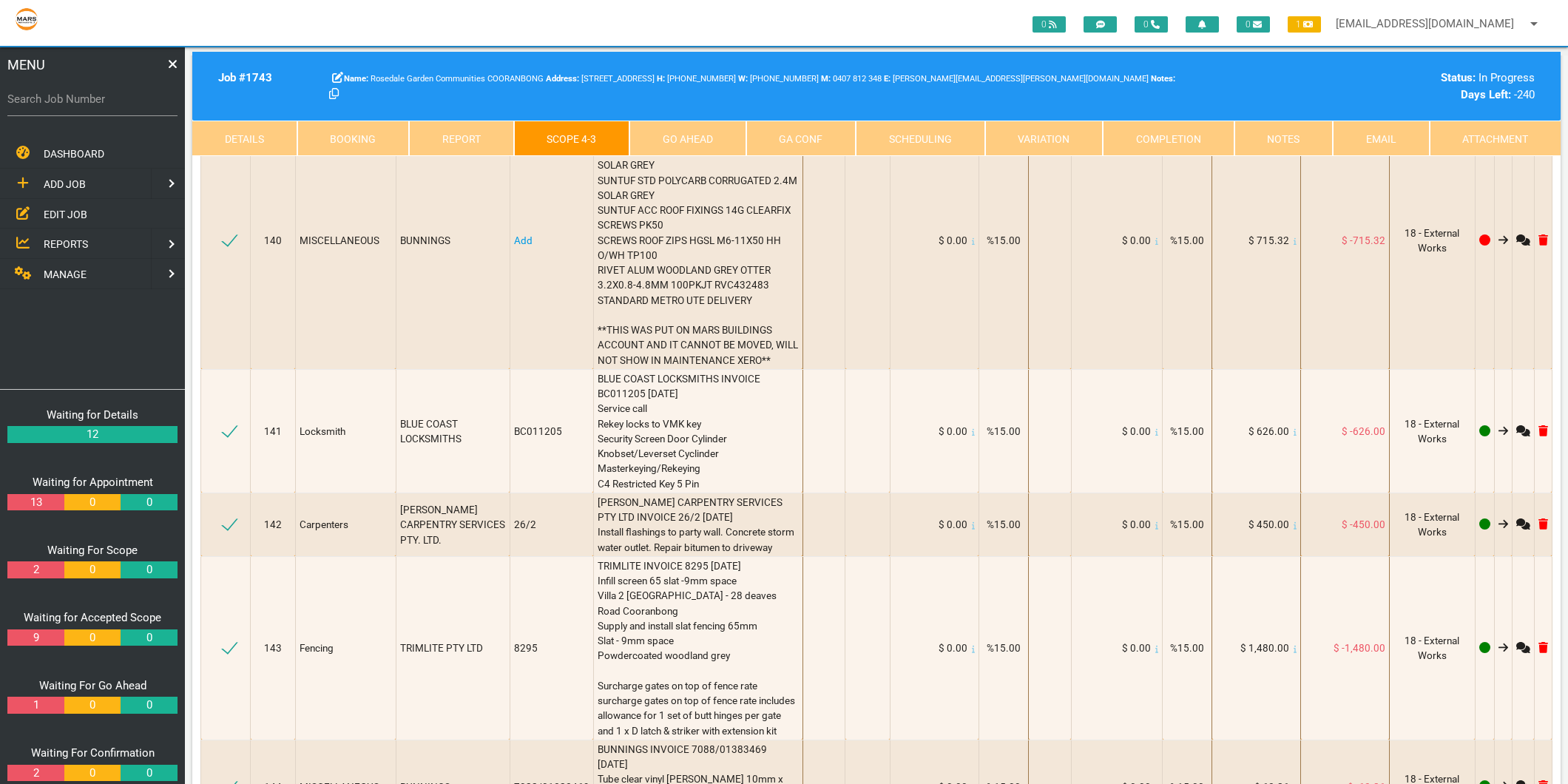
scroll to position [16769, 0]
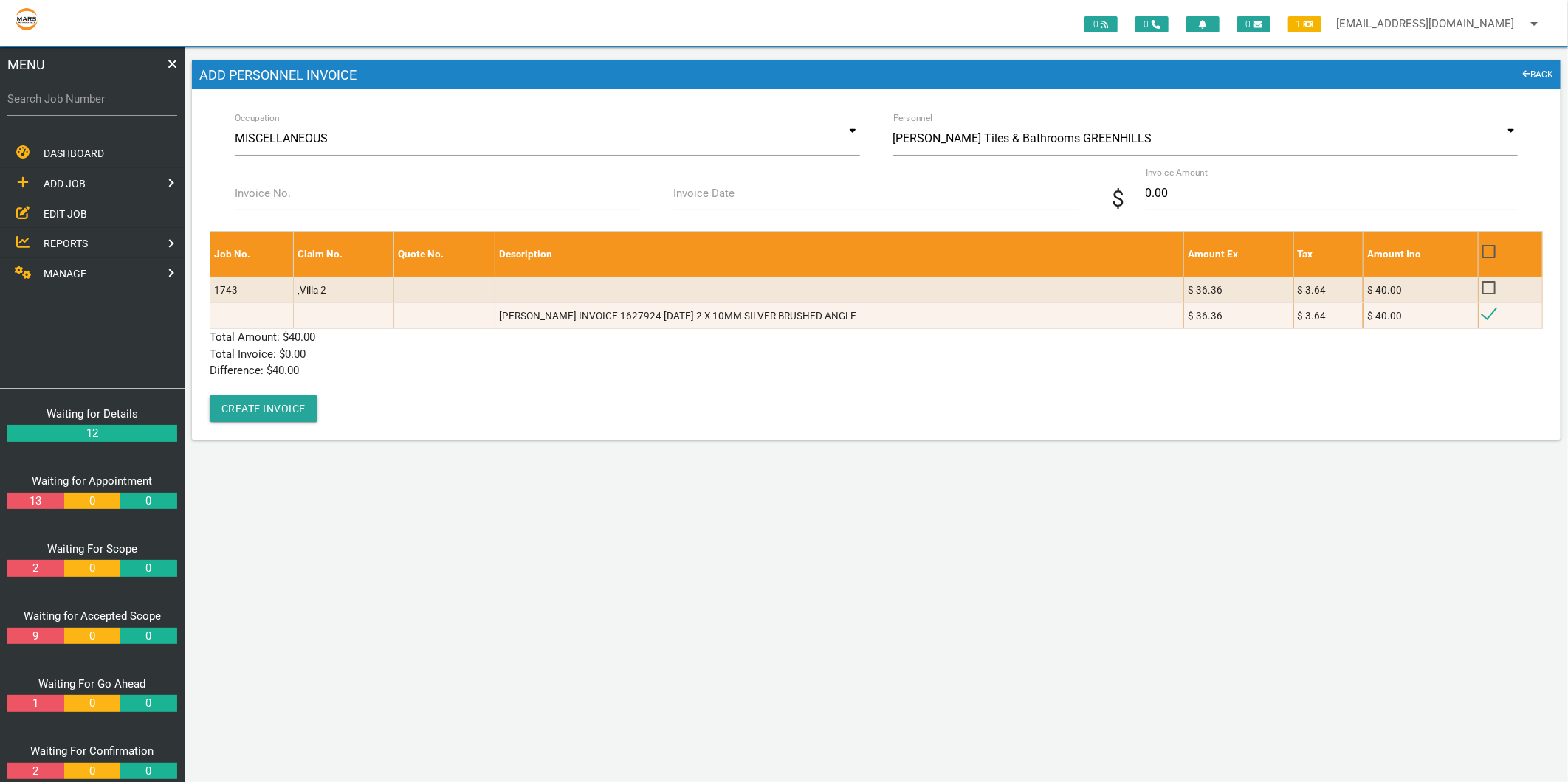
click at [257, 188] on label "Invoice No." at bounding box center [263, 194] width 56 height 17
click at [257, 188] on input "Invoice No." at bounding box center [438, 194] width 406 height 34
type input "1627924"
click at [690, 186] on label "Invoice Date" at bounding box center [704, 194] width 62 height 17
click at [690, 186] on input "Invoice Date" at bounding box center [876, 194] width 406 height 34
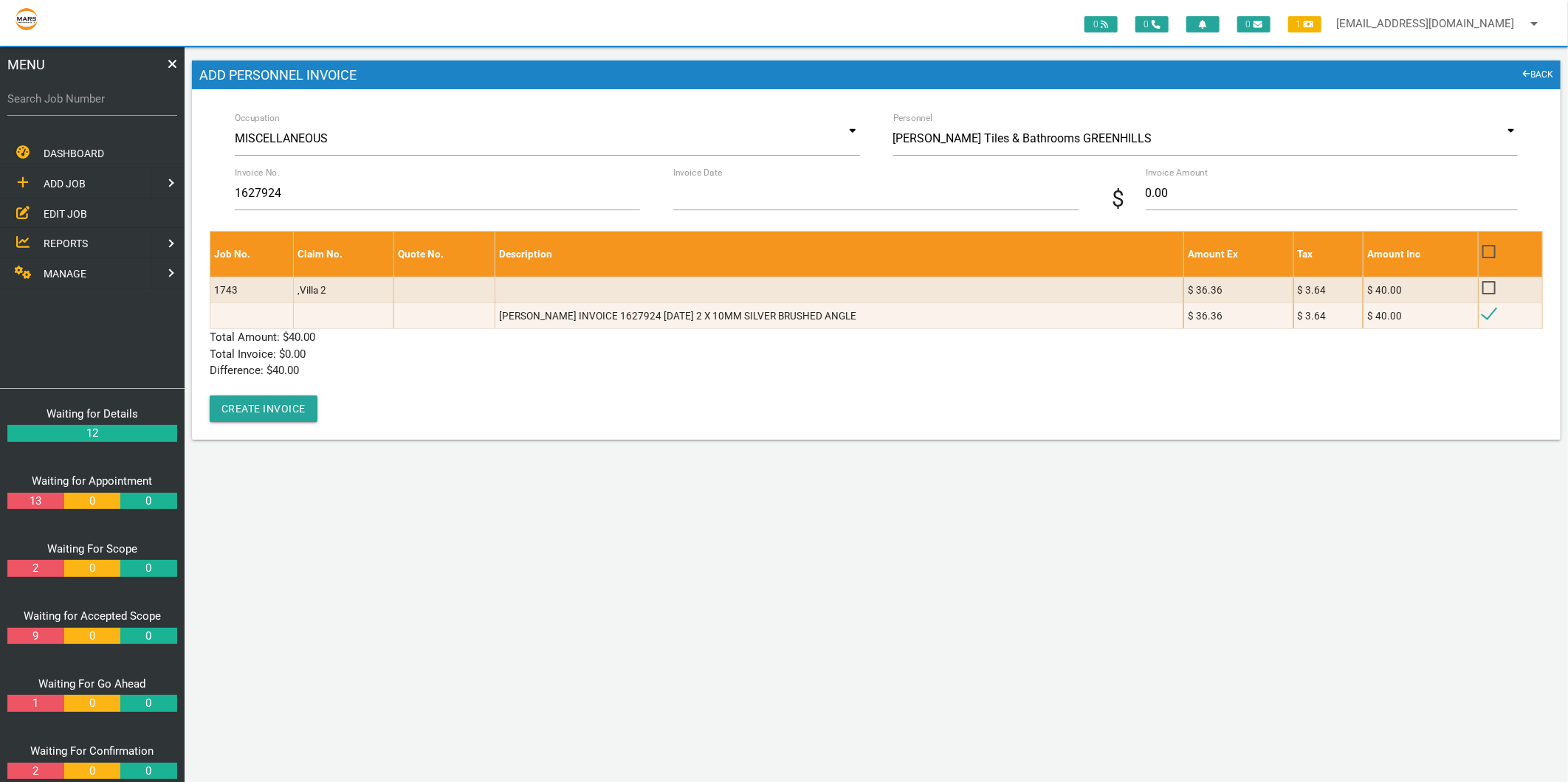
click at [690, 191] on input "Invoice Date" at bounding box center [876, 194] width 406 height 34
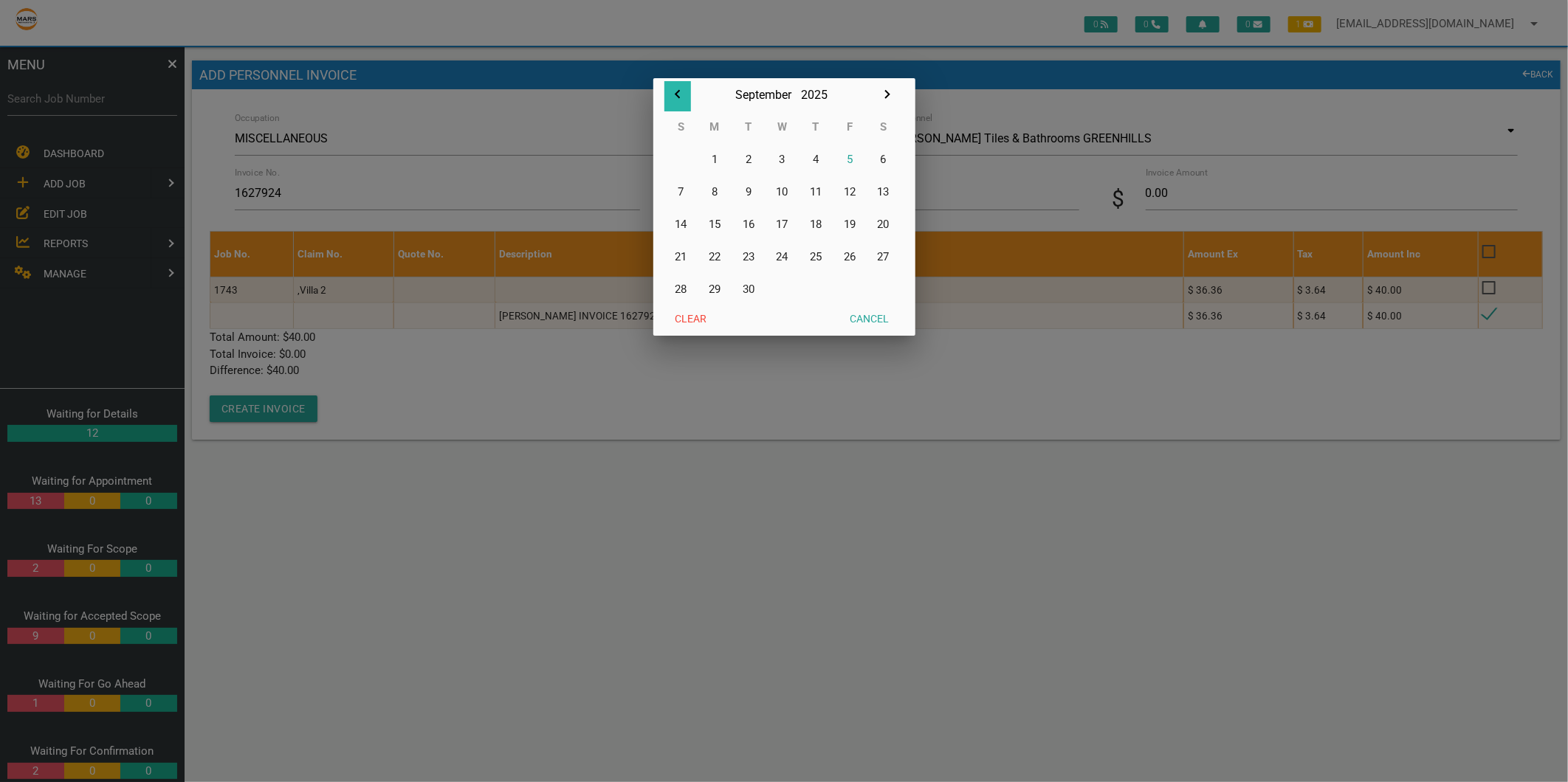
click at [675, 91] on icon "button" at bounding box center [677, 94] width 18 height 18
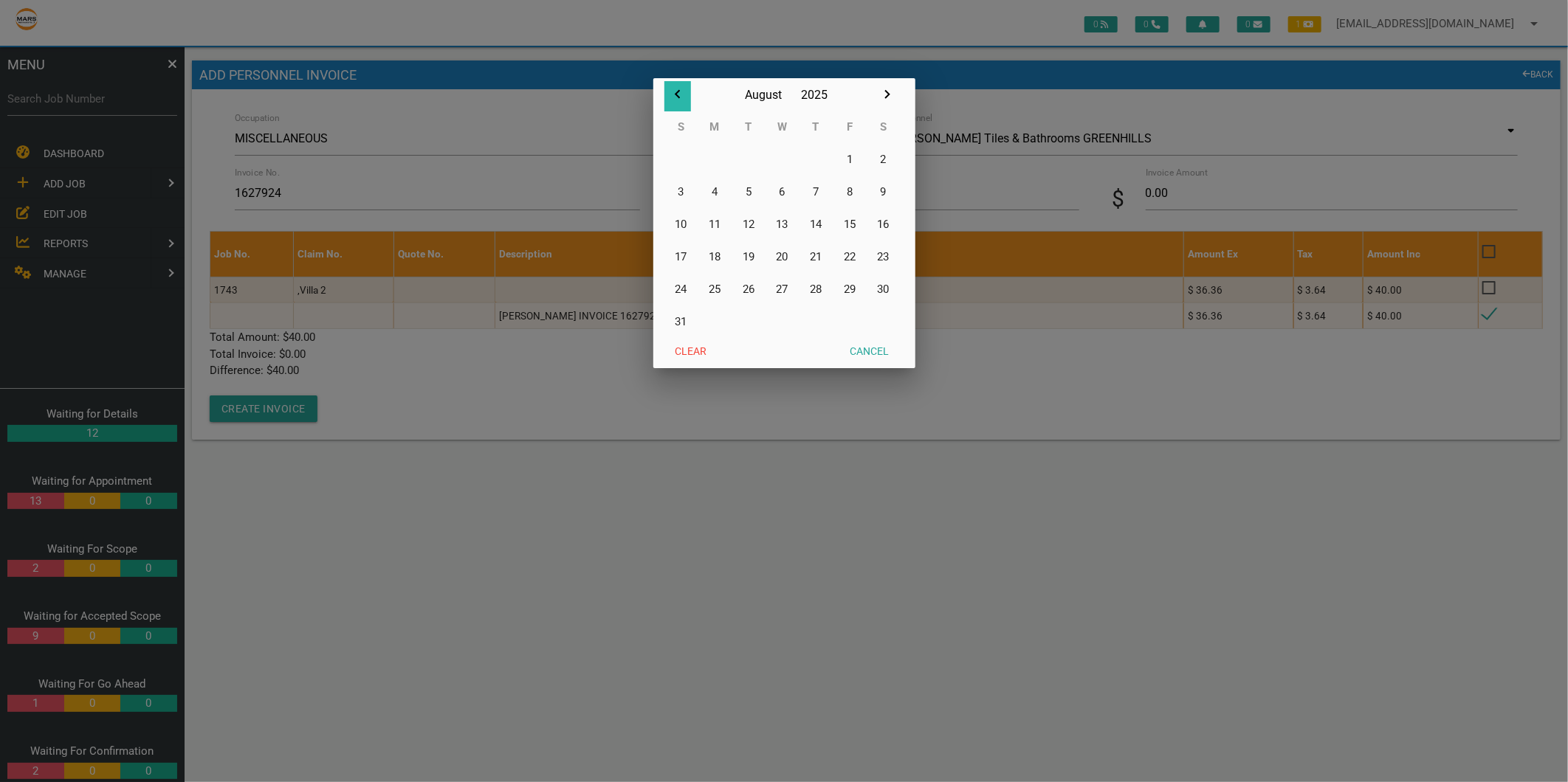
click at [675, 91] on icon "button" at bounding box center [677, 94] width 18 height 18
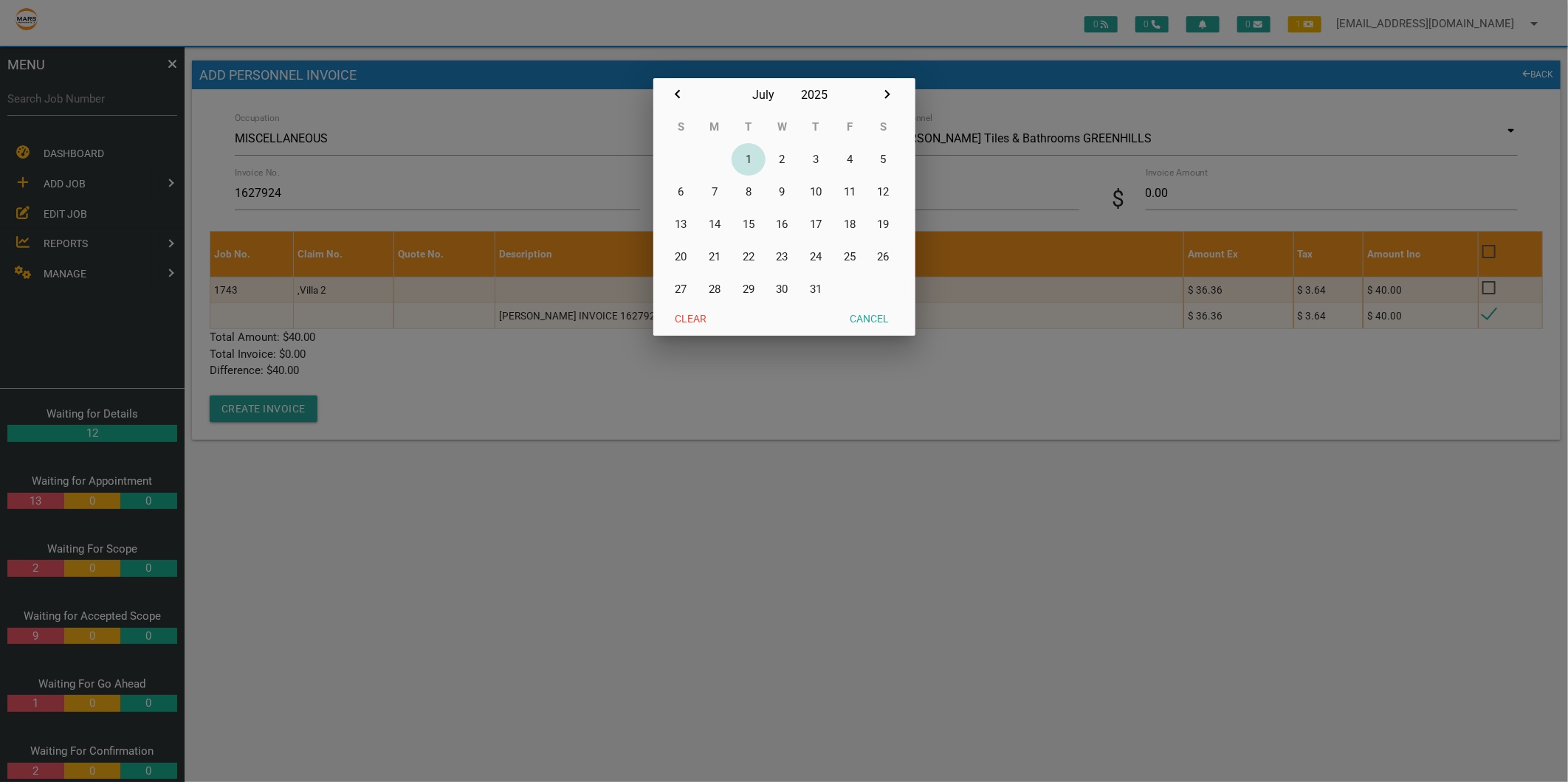
click at [749, 158] on button "1" at bounding box center [749, 160] width 34 height 33
type input "[DATE]"
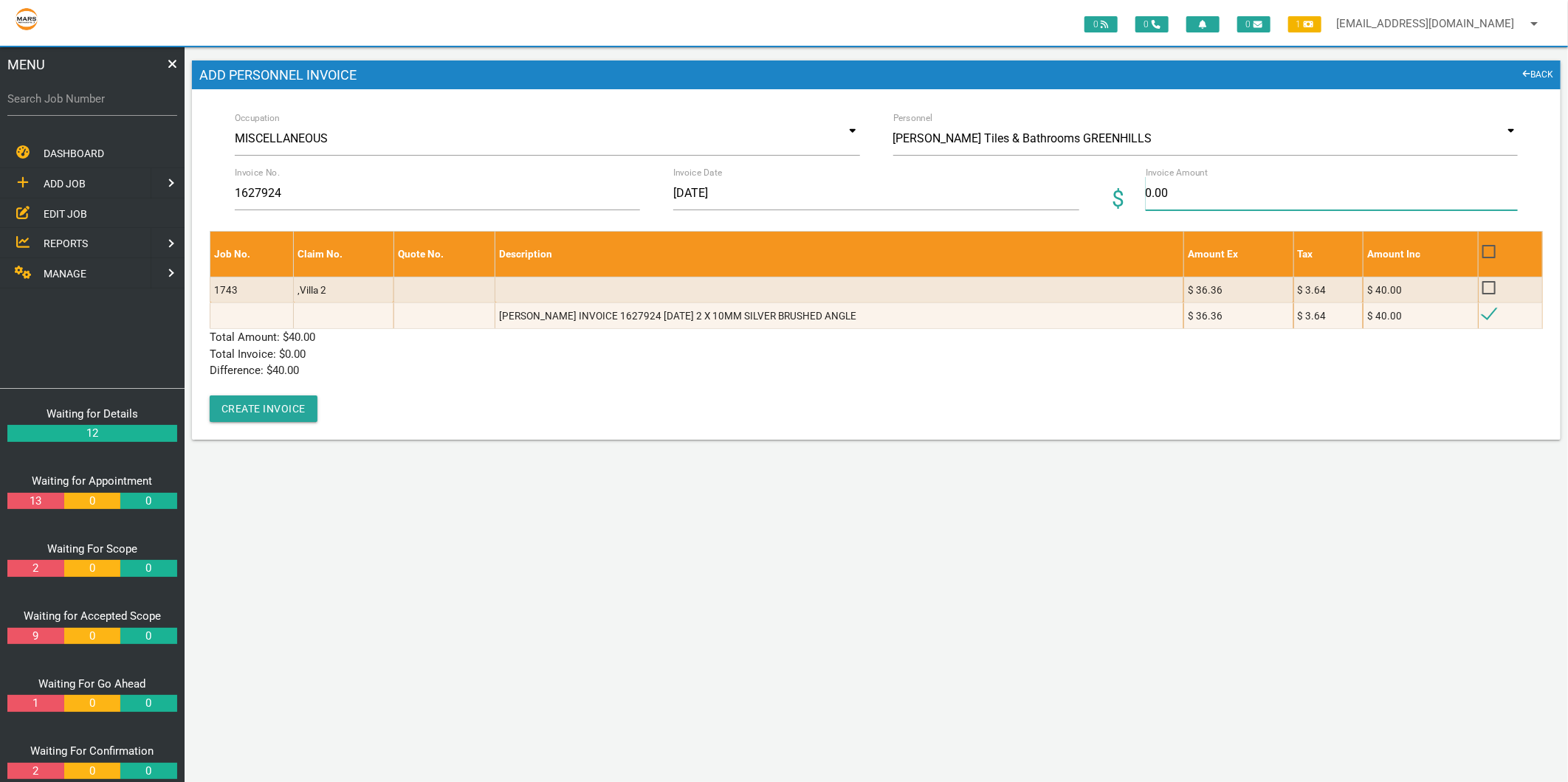
click at [1164, 195] on input "0.00" at bounding box center [1332, 194] width 372 height 34
type input "40"
click at [749, 373] on p "Difference: $ 40.00" at bounding box center [876, 371] width 1334 height 17
click at [257, 418] on button "Create Invoice" at bounding box center [263, 409] width 107 height 26
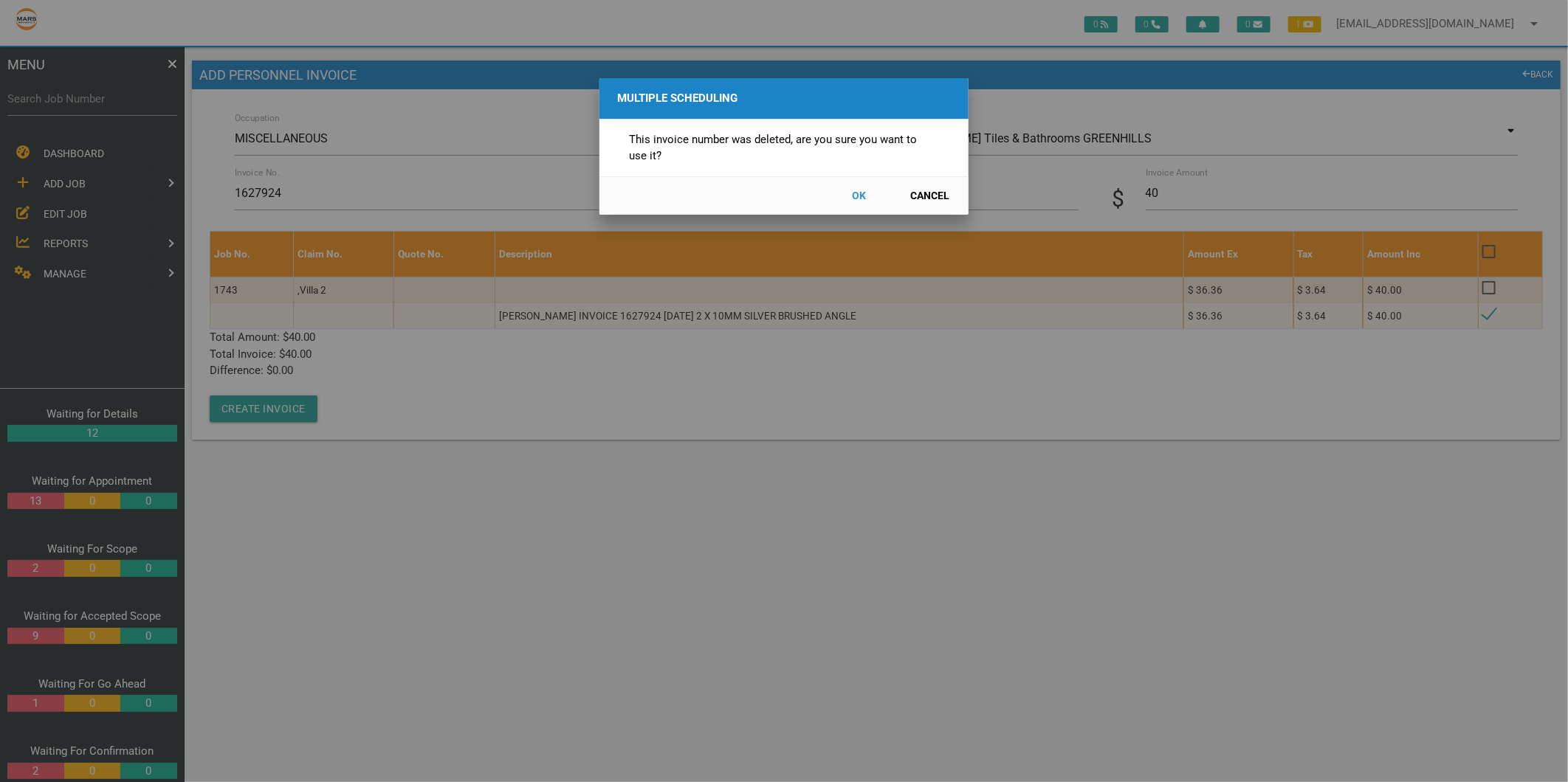
click at [863, 202] on button "OK" at bounding box center [859, 195] width 65 height 26
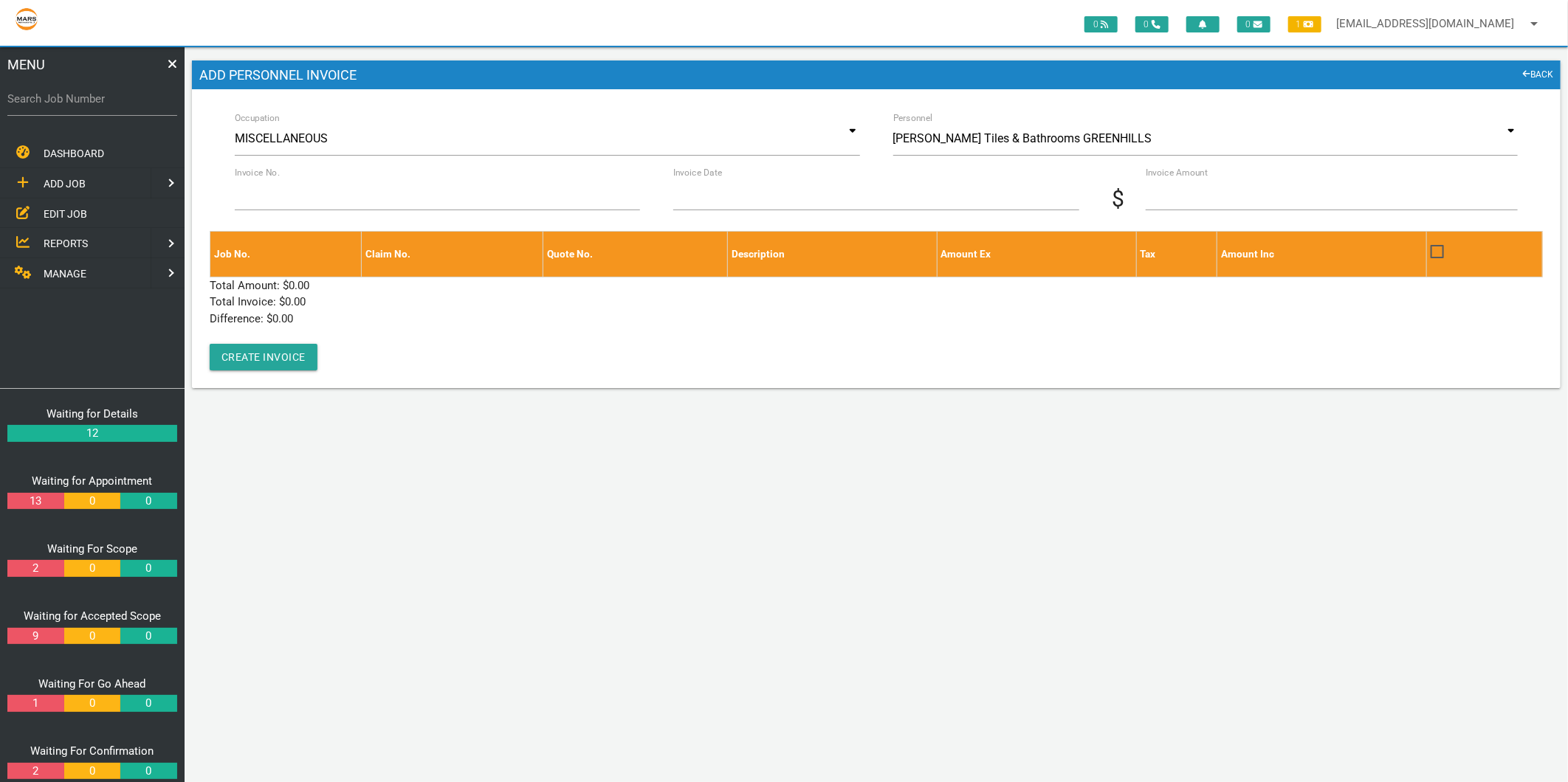
click at [98, 93] on label "Search Job Number" at bounding box center [92, 100] width 170 height 17
click at [98, 93] on input "Search Job Number" at bounding box center [92, 99] width 170 height 34
type input "1749"
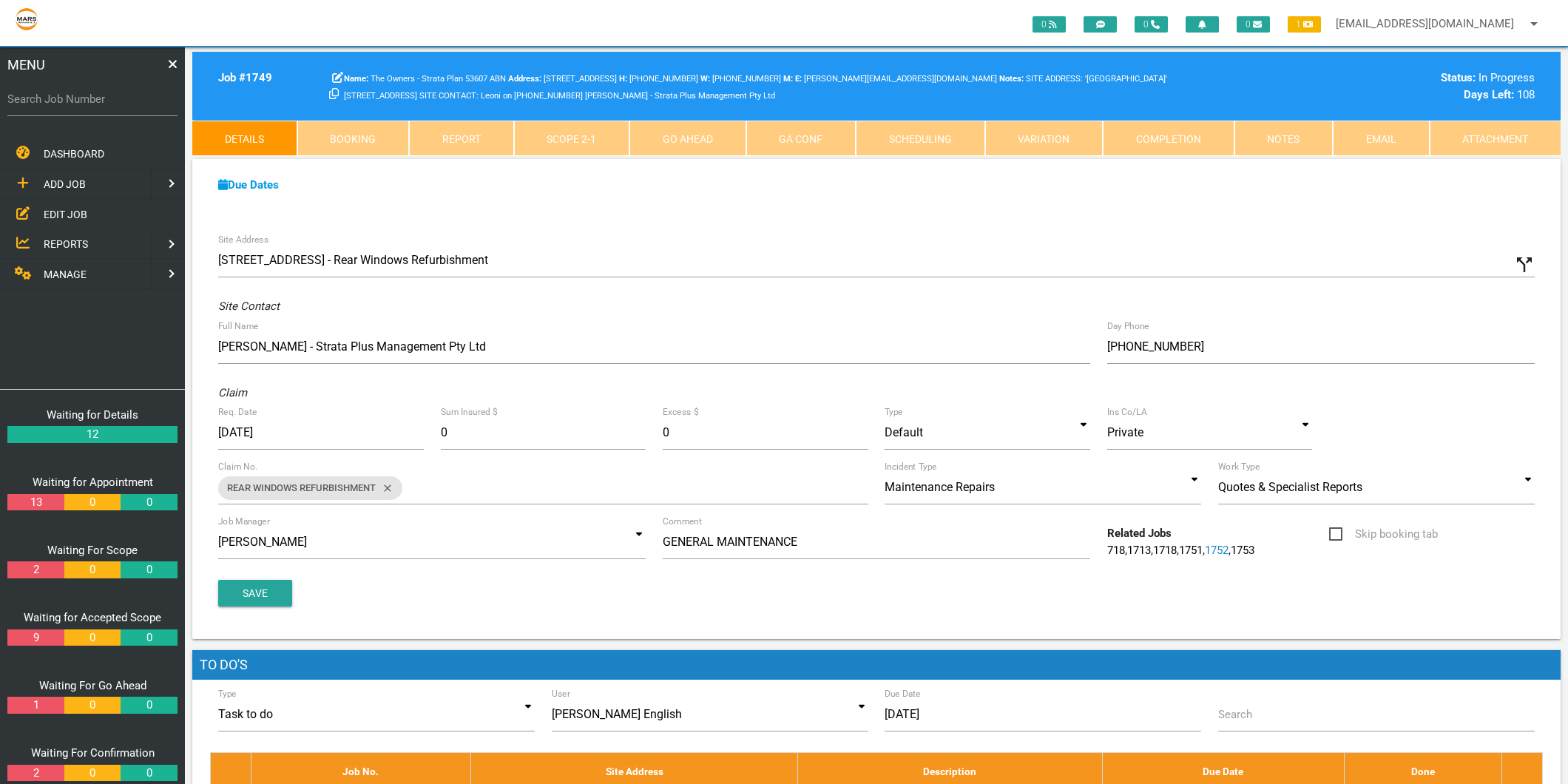
click at [549, 129] on link "Scope 2 - 1" at bounding box center [572, 139] width 116 height 36
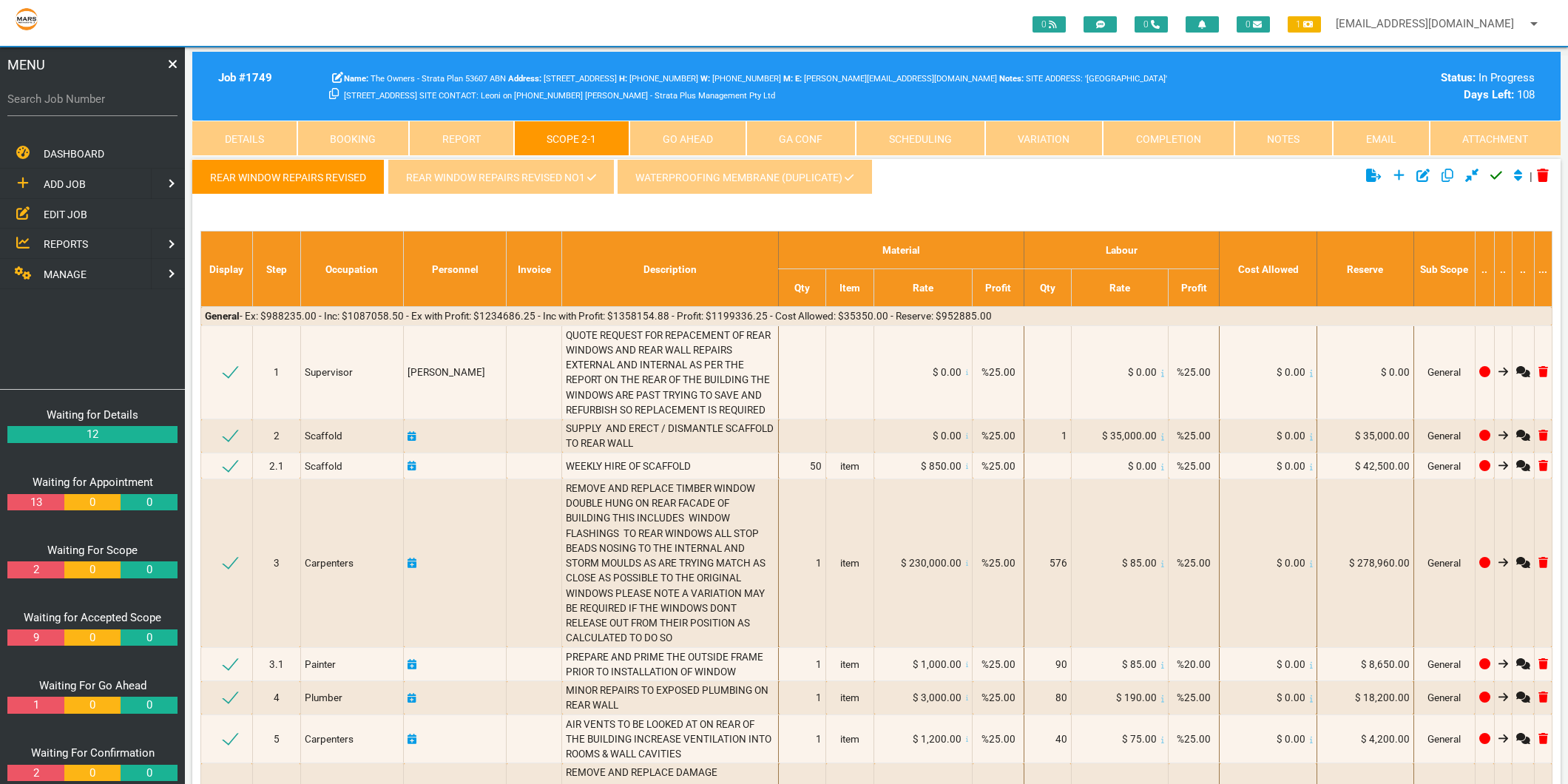
click at [518, 176] on link "REAR WINDOW REPAIRS REVISED NO1" at bounding box center [501, 177] width 226 height 36
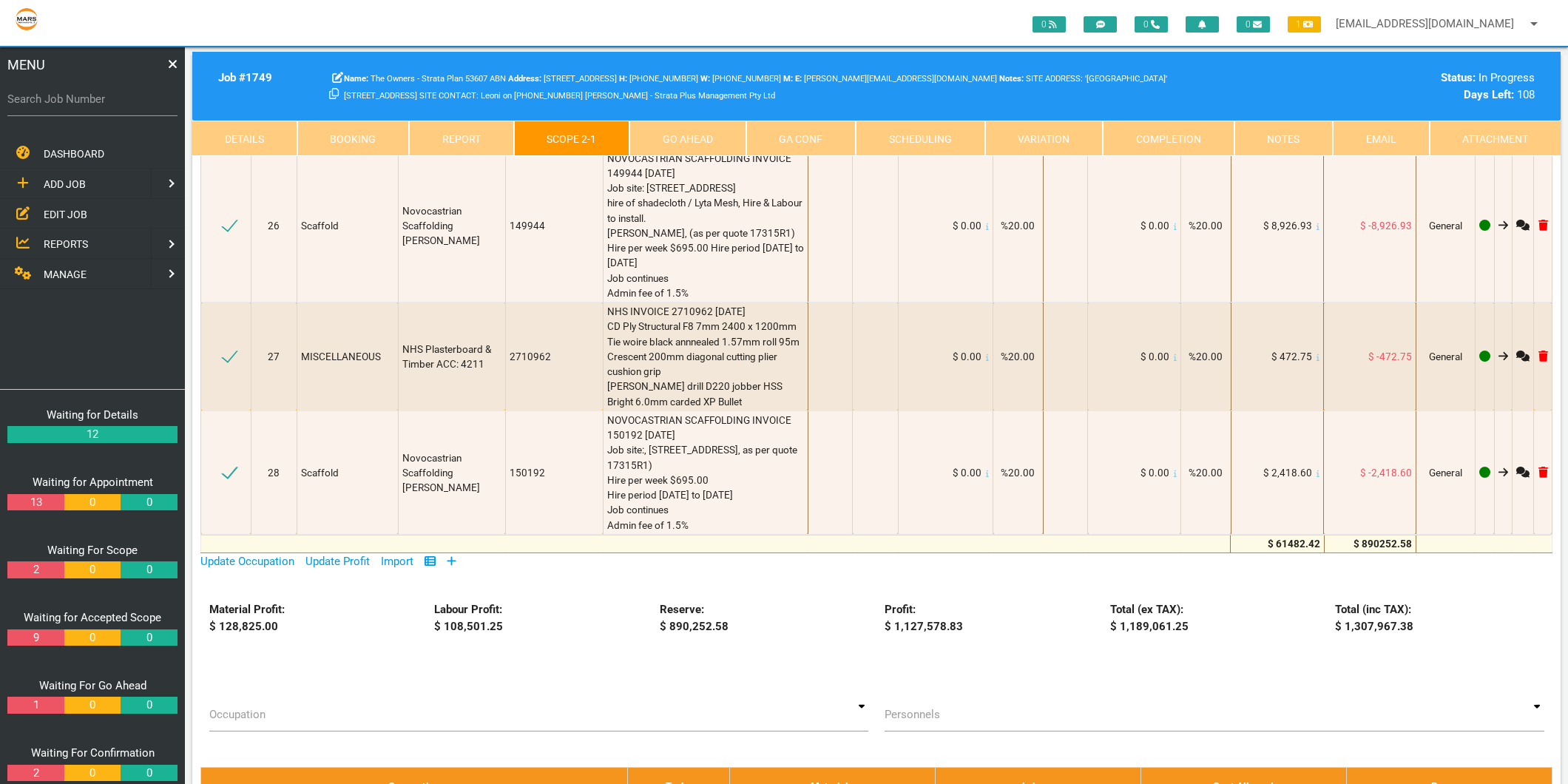
scroll to position [2548, 0]
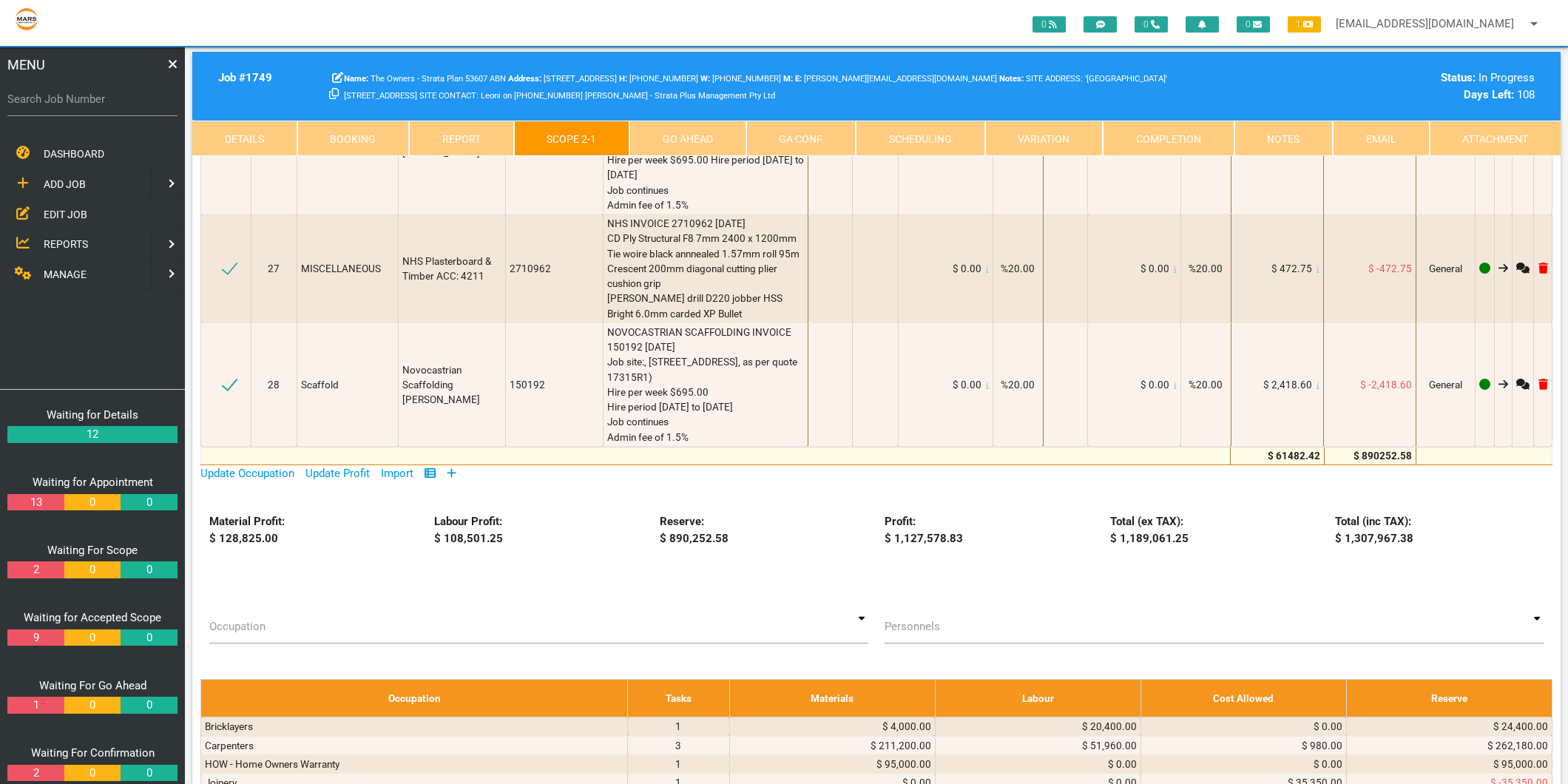
click at [454, 469] on icon at bounding box center [451, 473] width 9 height 9
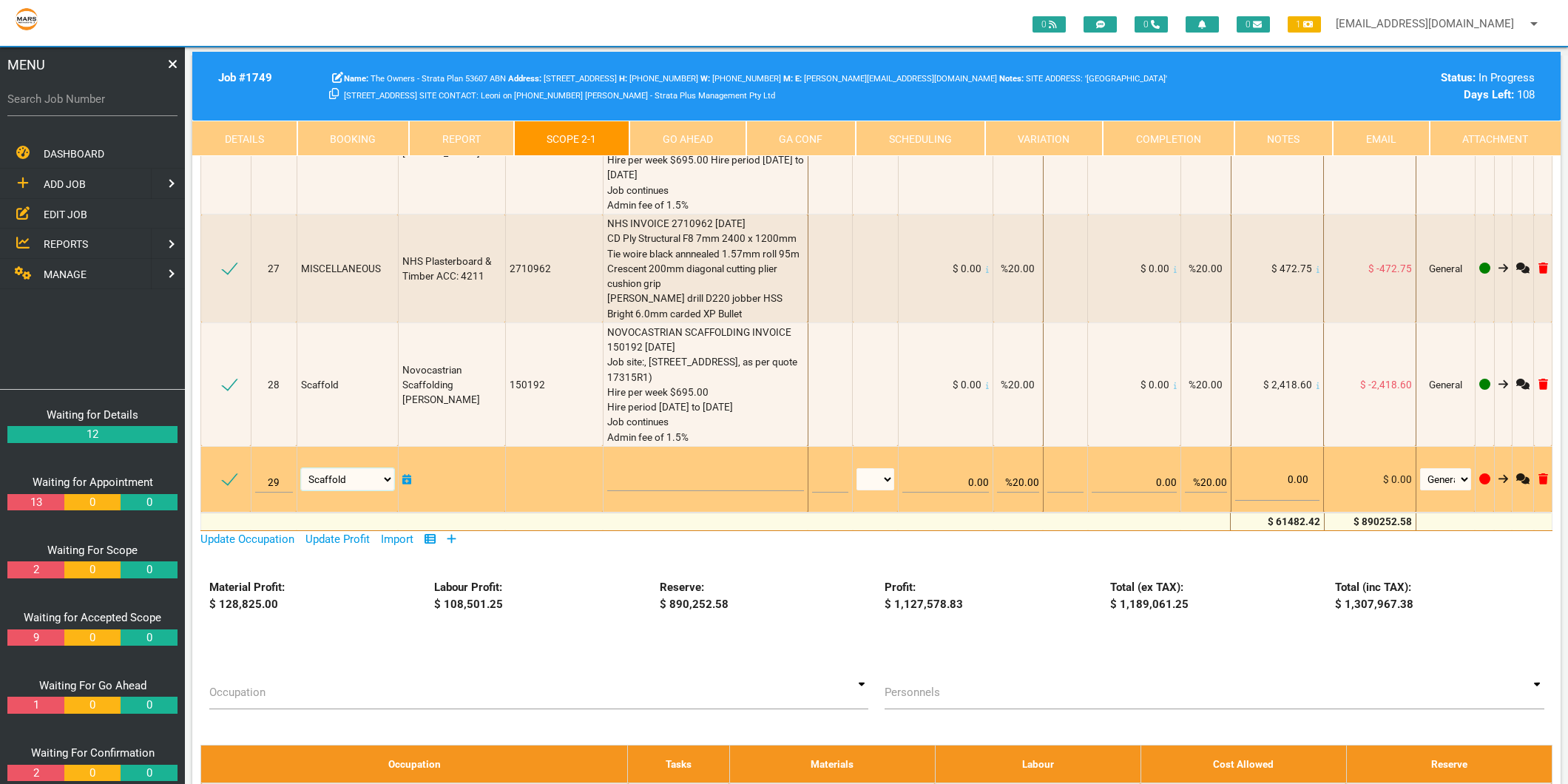
click at [388, 468] on select "Air Conditioning Asbestos Removal Awnings Blinds Bricklayers Building Inspectio…" at bounding box center [347, 479] width 93 height 22
select select "Carpenters"
click at [303, 468] on select "Air Conditioning Asbestos Removal Awnings Blinds Bricklayers Building Inspectio…" at bounding box center [347, 479] width 93 height 22
click at [623, 458] on textarea at bounding box center [706, 474] width 196 height 34
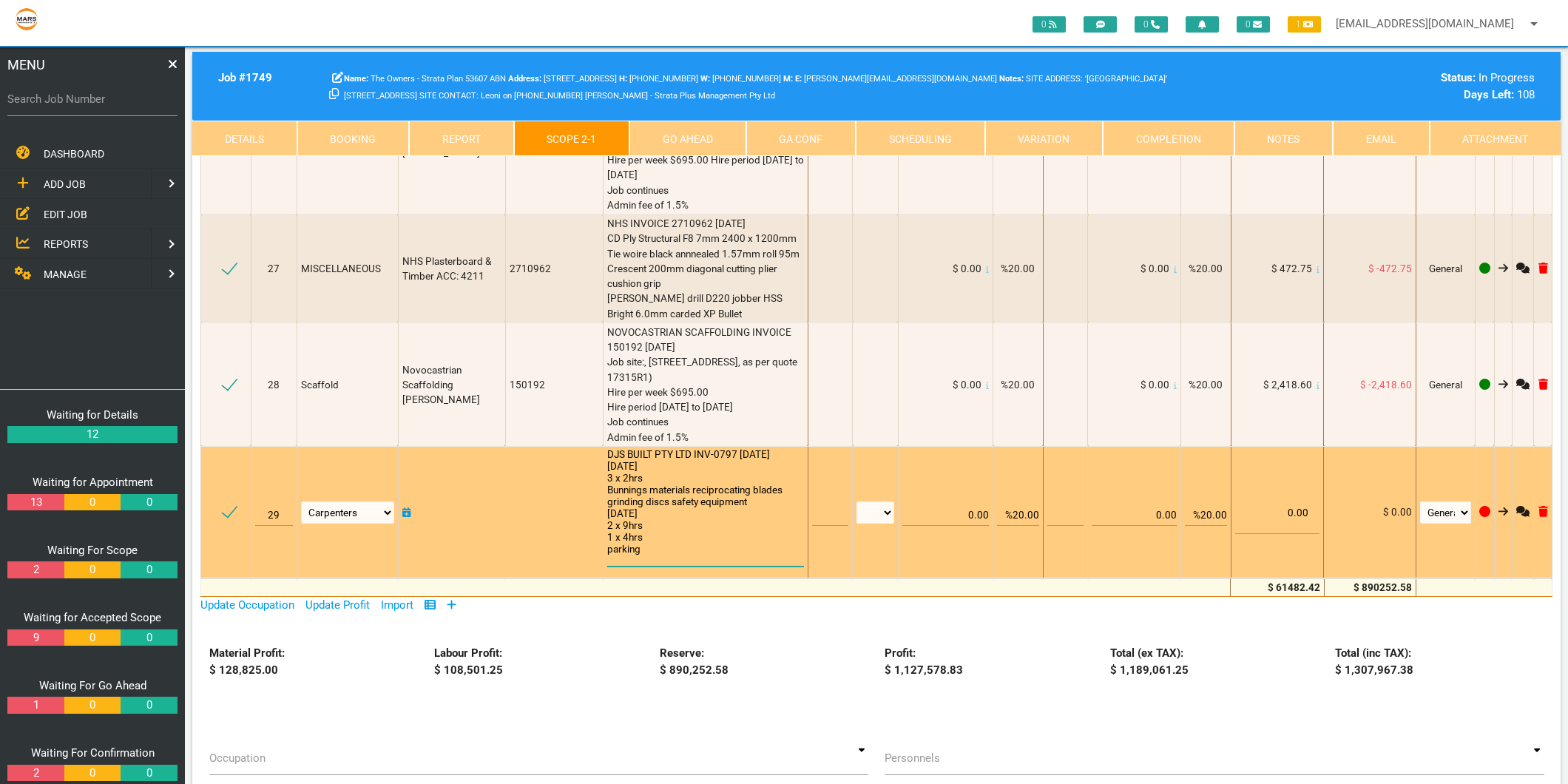
scroll to position [1, 0]
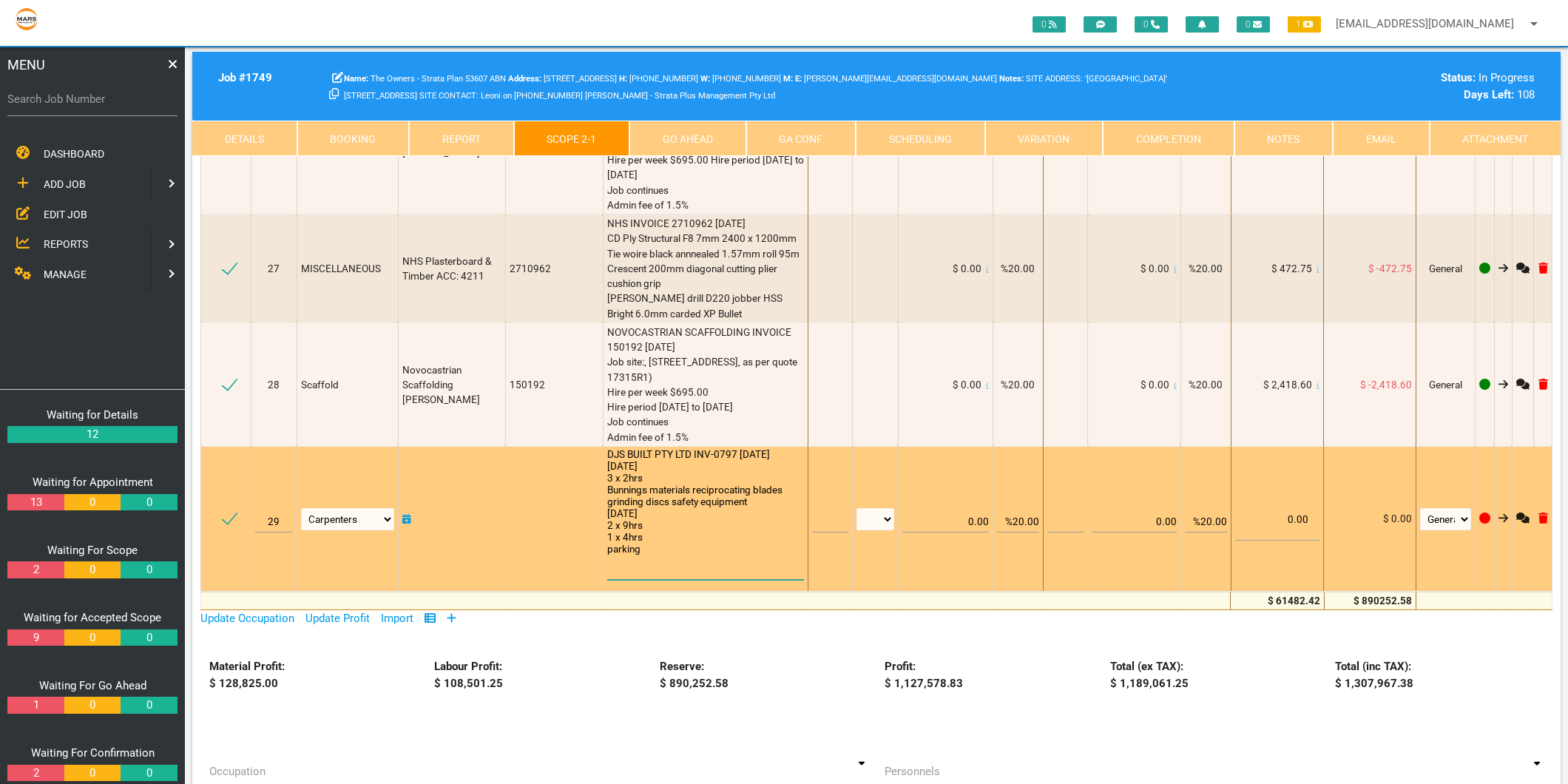
click at [607, 462] on textarea "DJS BUILT PTY LTD INV-0797 [DATE] [DATE] 3 x 2hrs Bunnings materials reciprocat…" at bounding box center [706, 514] width 196 height 132
click at [607, 470] on textarea "DJS BUILT PTY LTD INV-0797 [DATE] [DATE] 3 x 2hrs Bunnings materials reciprocat…" at bounding box center [706, 514] width 196 height 132
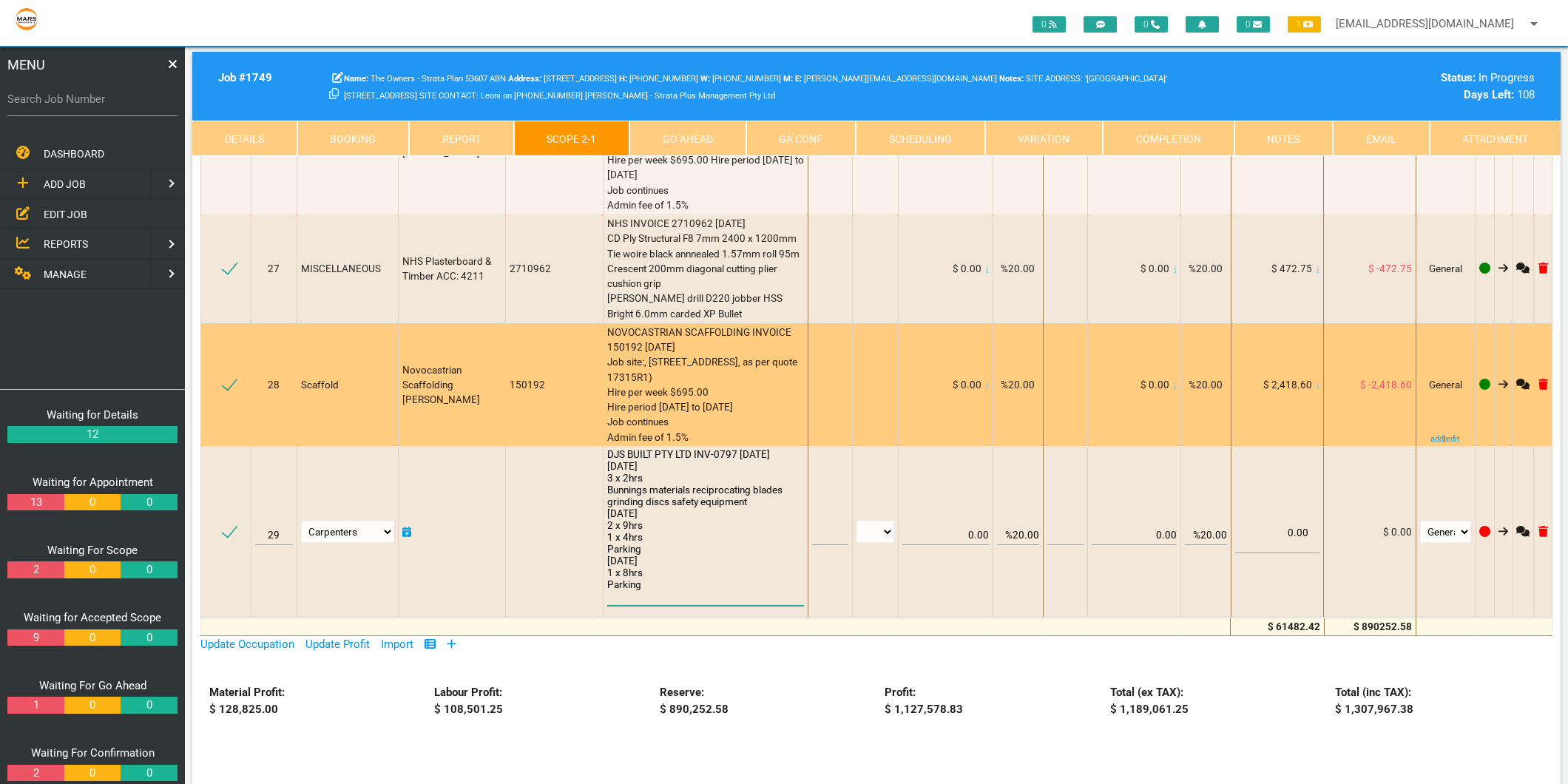
type textarea "DJS BUILT PTY LTD INV-0797 [DATE] [DATE] 3 x 2hrs Bunnings materials reciprocat…"
click at [716, 325] on div "NOVOCASTRIAN SCAFFOLDING INVOICE 150192 [DATE] Job site:, [STREET_ADDRESS], as …" at bounding box center [706, 385] width 196 height 120
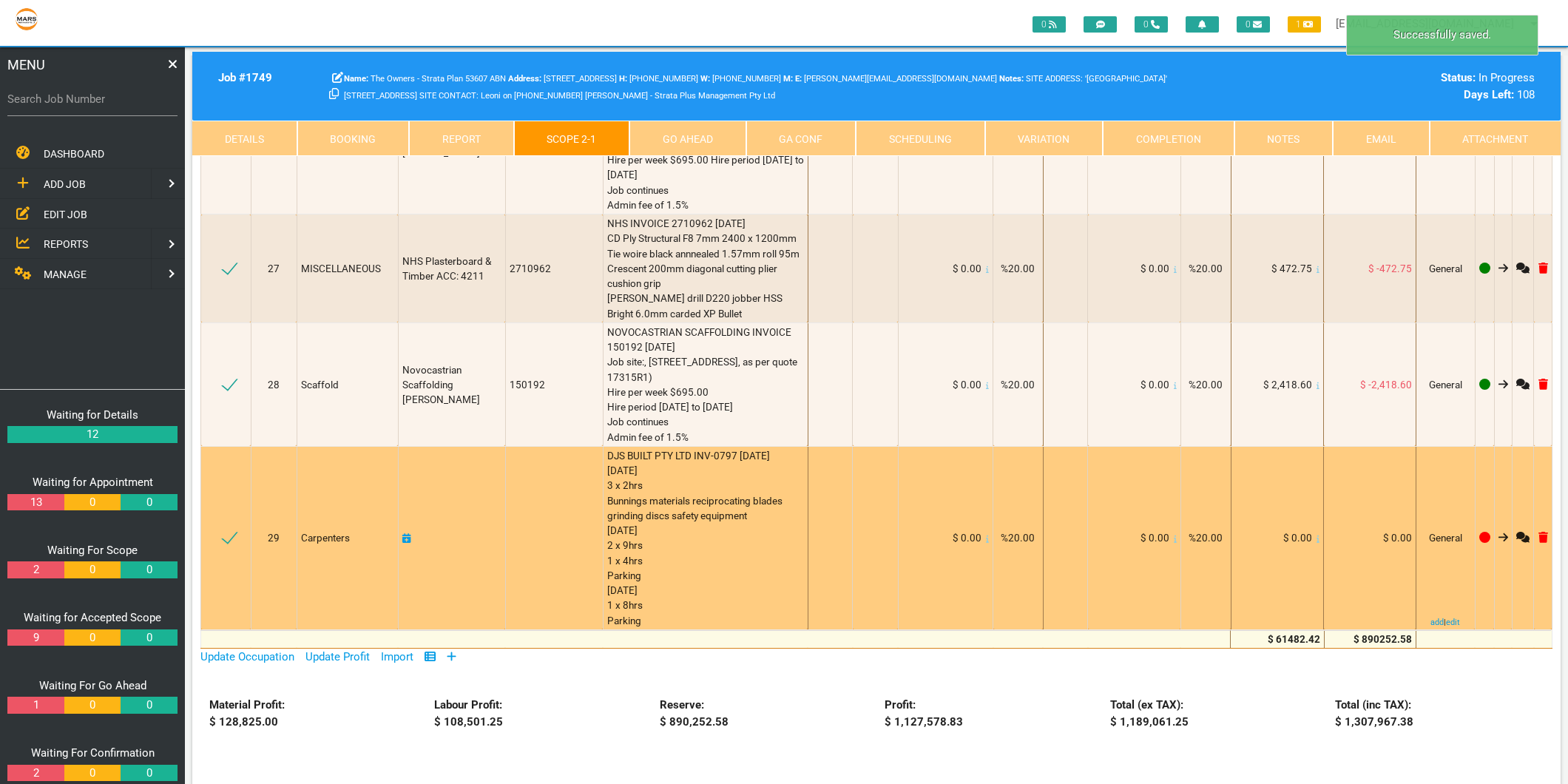
click at [1316, 535] on icon at bounding box center [1318, 538] width 3 height 7
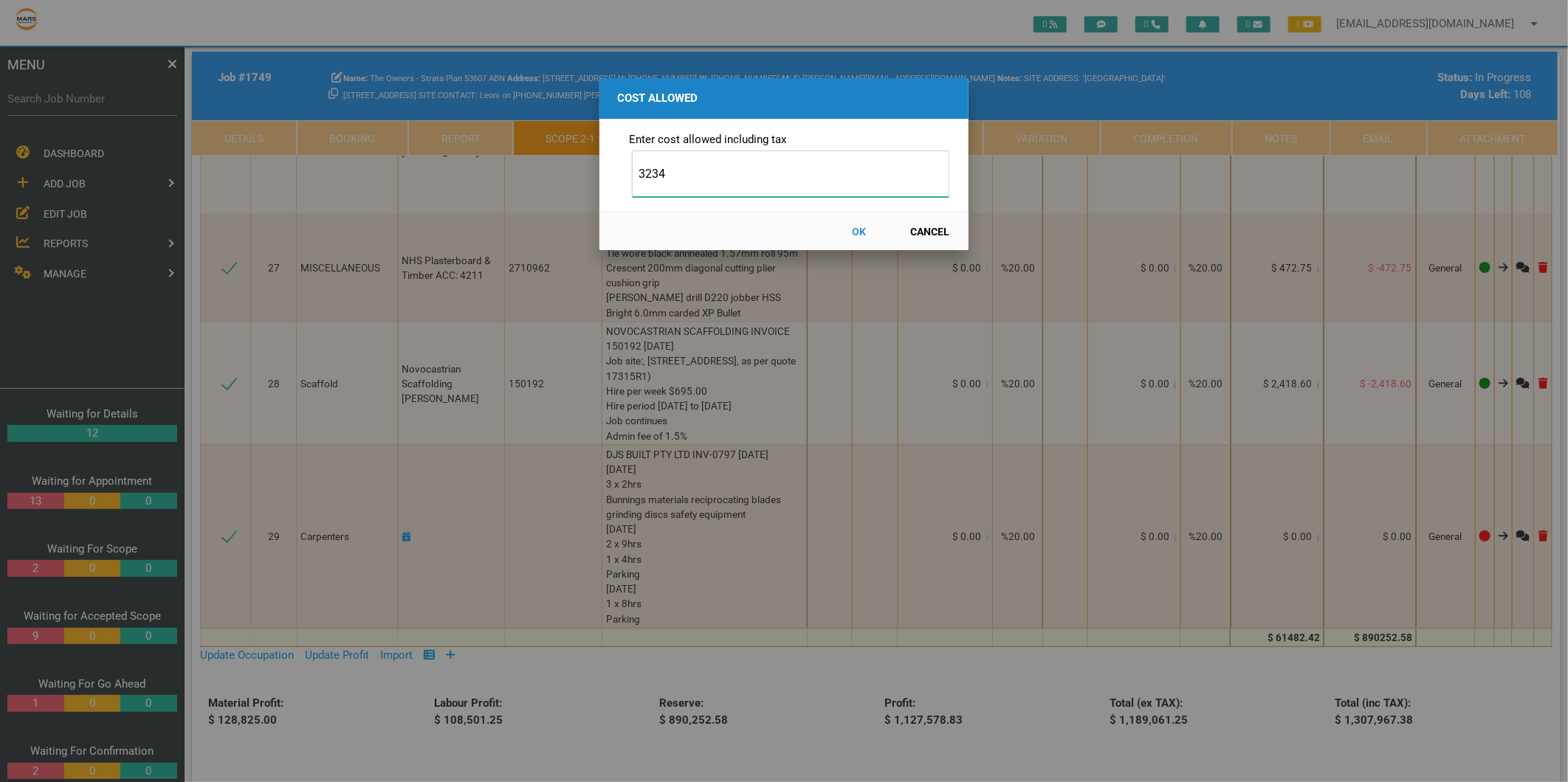
type input "3234"
click at [864, 230] on button "OK" at bounding box center [859, 231] width 65 height 26
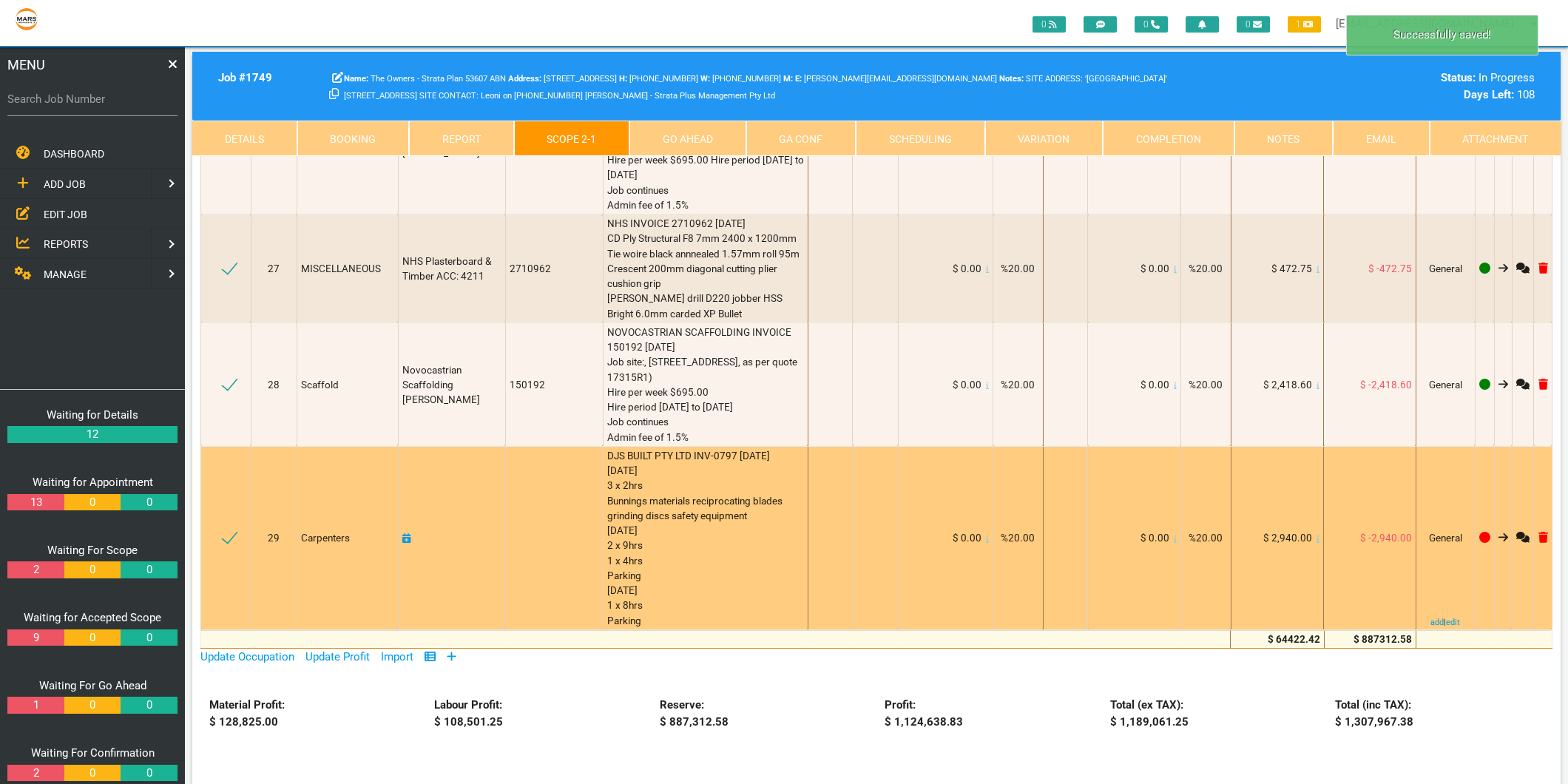
click at [410, 534] on icon at bounding box center [406, 538] width 9 height 10
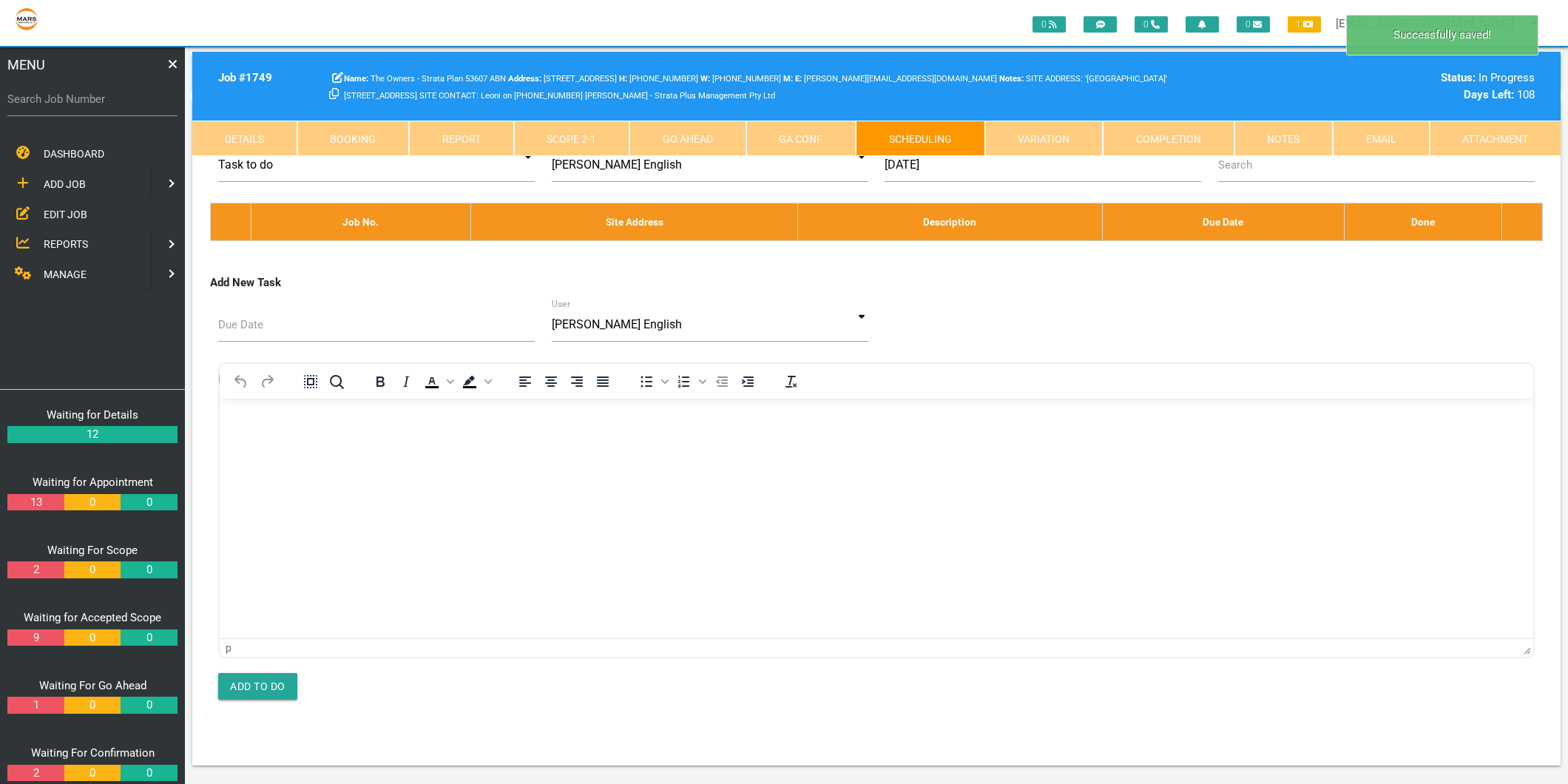
scroll to position [0, 0]
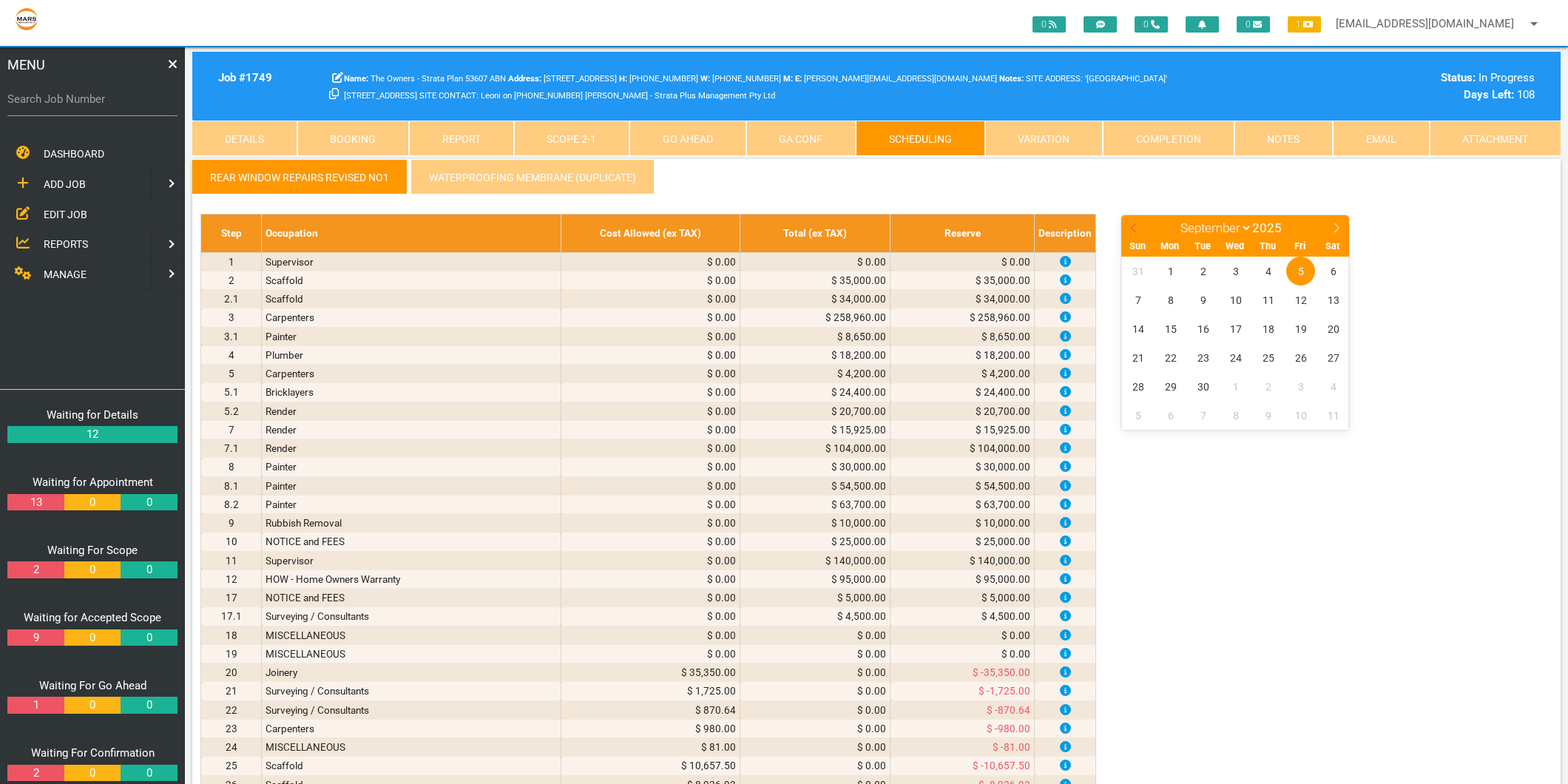
click at [1129, 227] on icon at bounding box center [1133, 227] width 10 height 10
select select "7"
click at [1177, 329] on span "11" at bounding box center [1170, 328] width 29 height 29
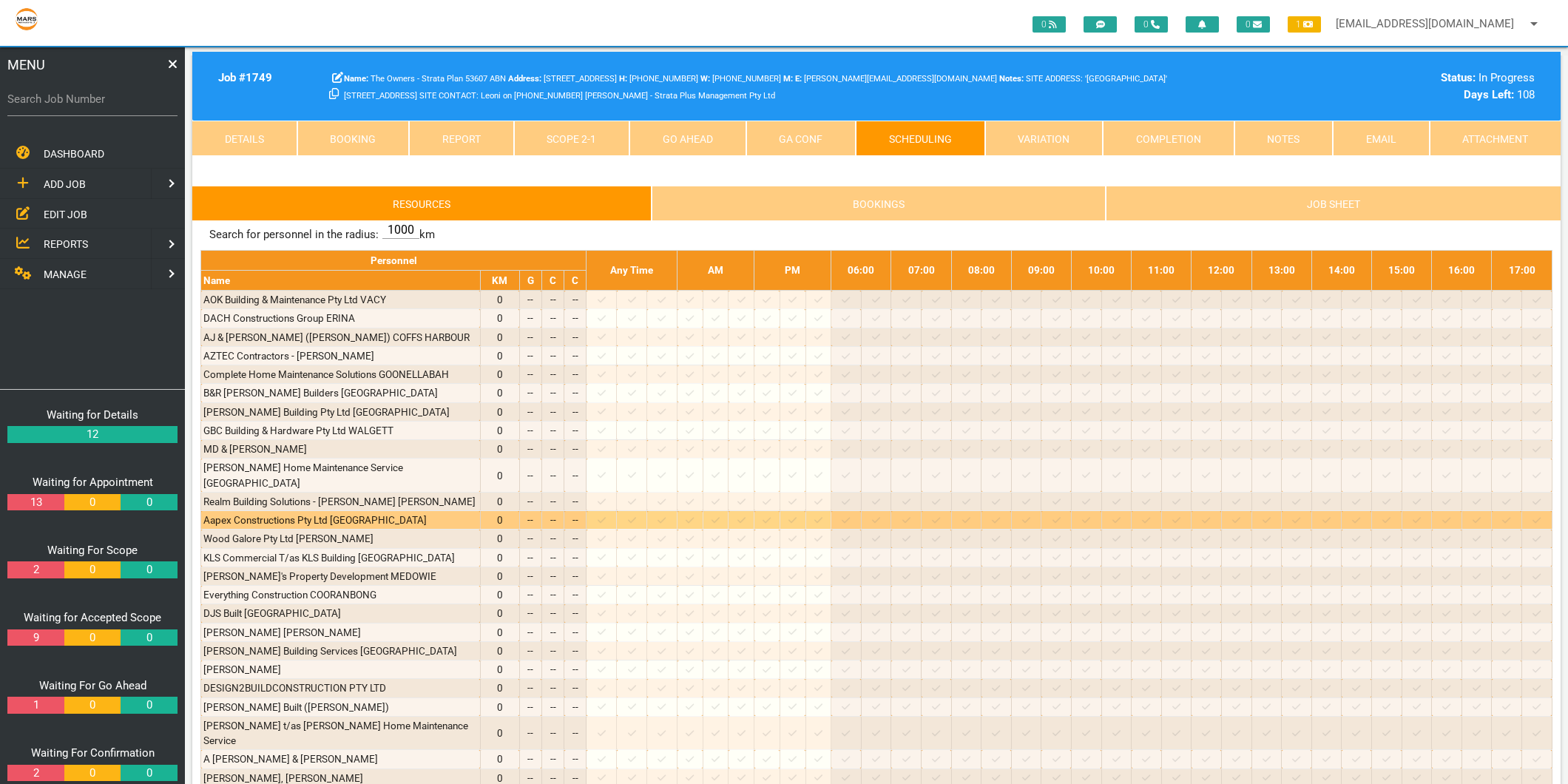
scroll to position [740, 0]
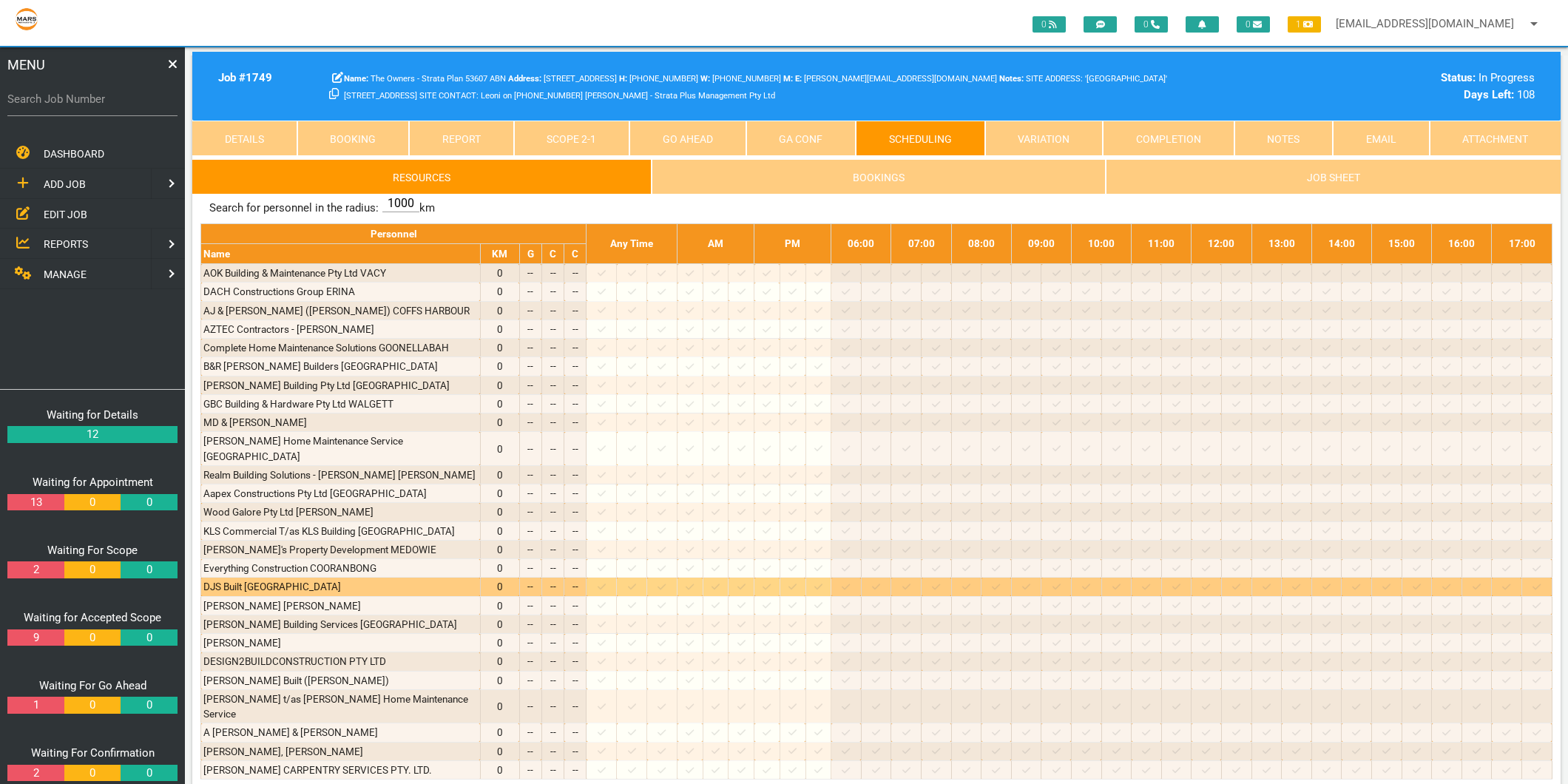
click at [606, 584] on icon at bounding box center [601, 587] width 8 height 6
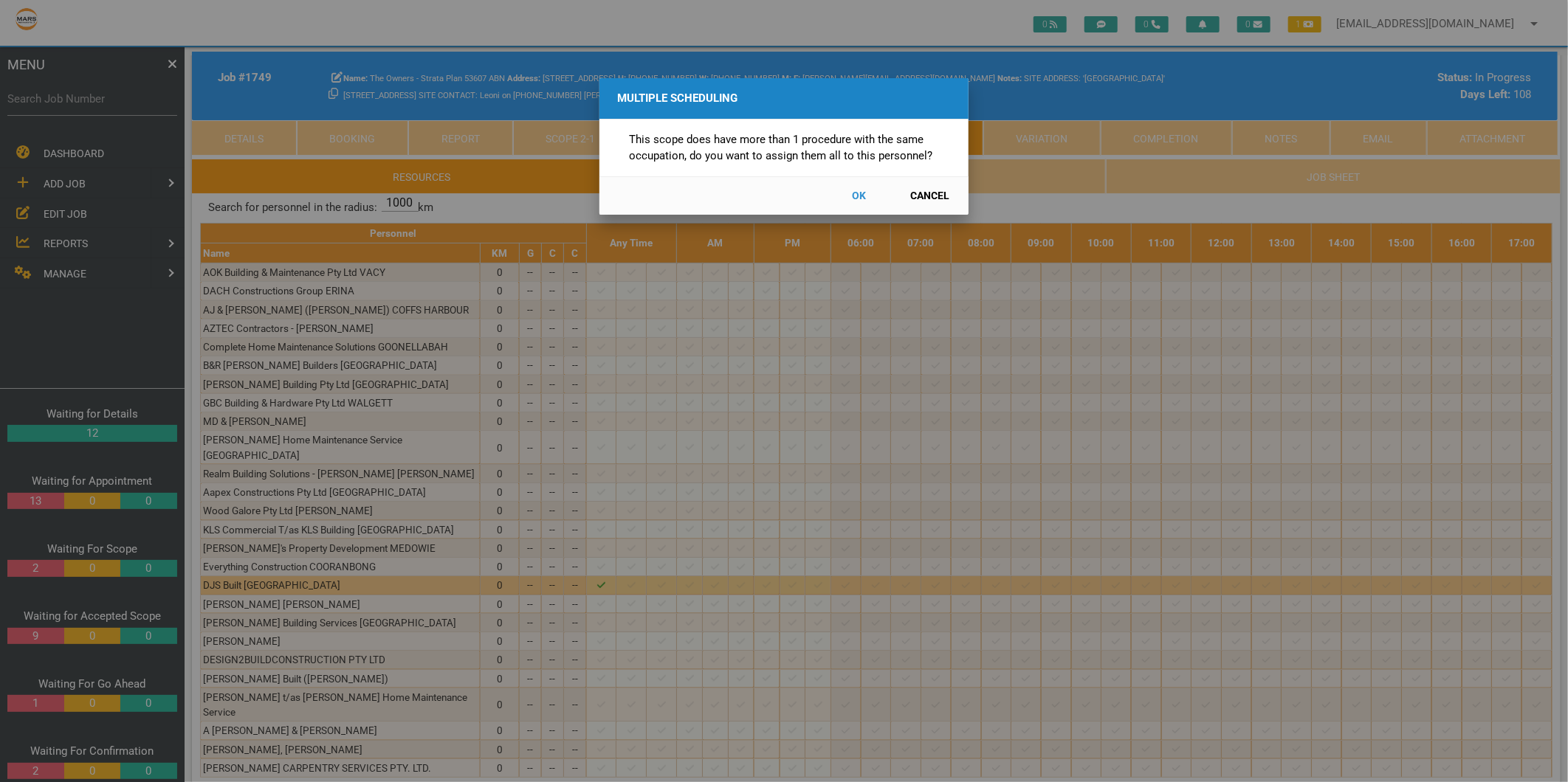
click at [930, 186] on button "Cancel" at bounding box center [930, 195] width 65 height 26
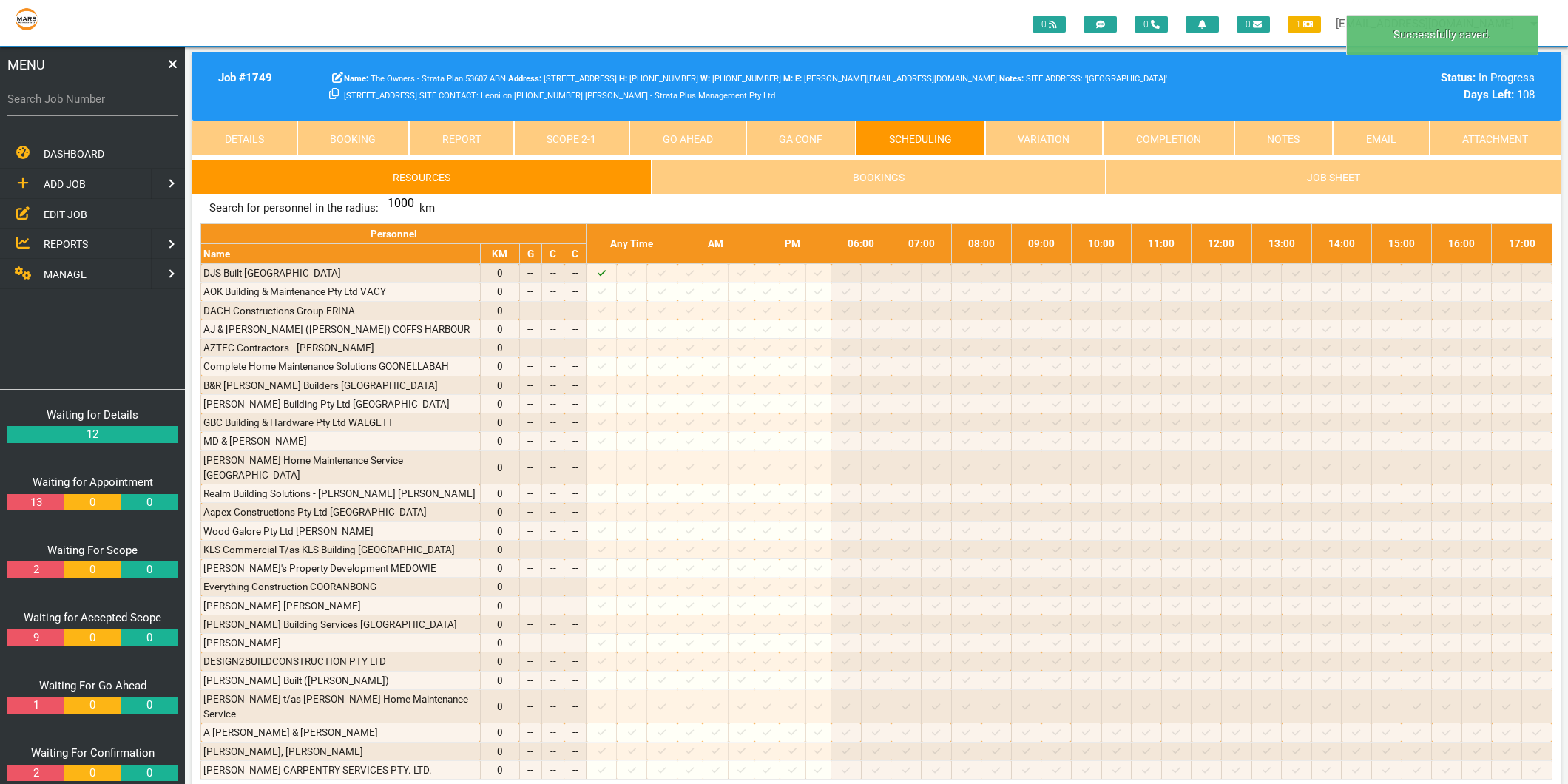
click at [528, 137] on link "Scope 2 - 1" at bounding box center [572, 139] width 116 height 36
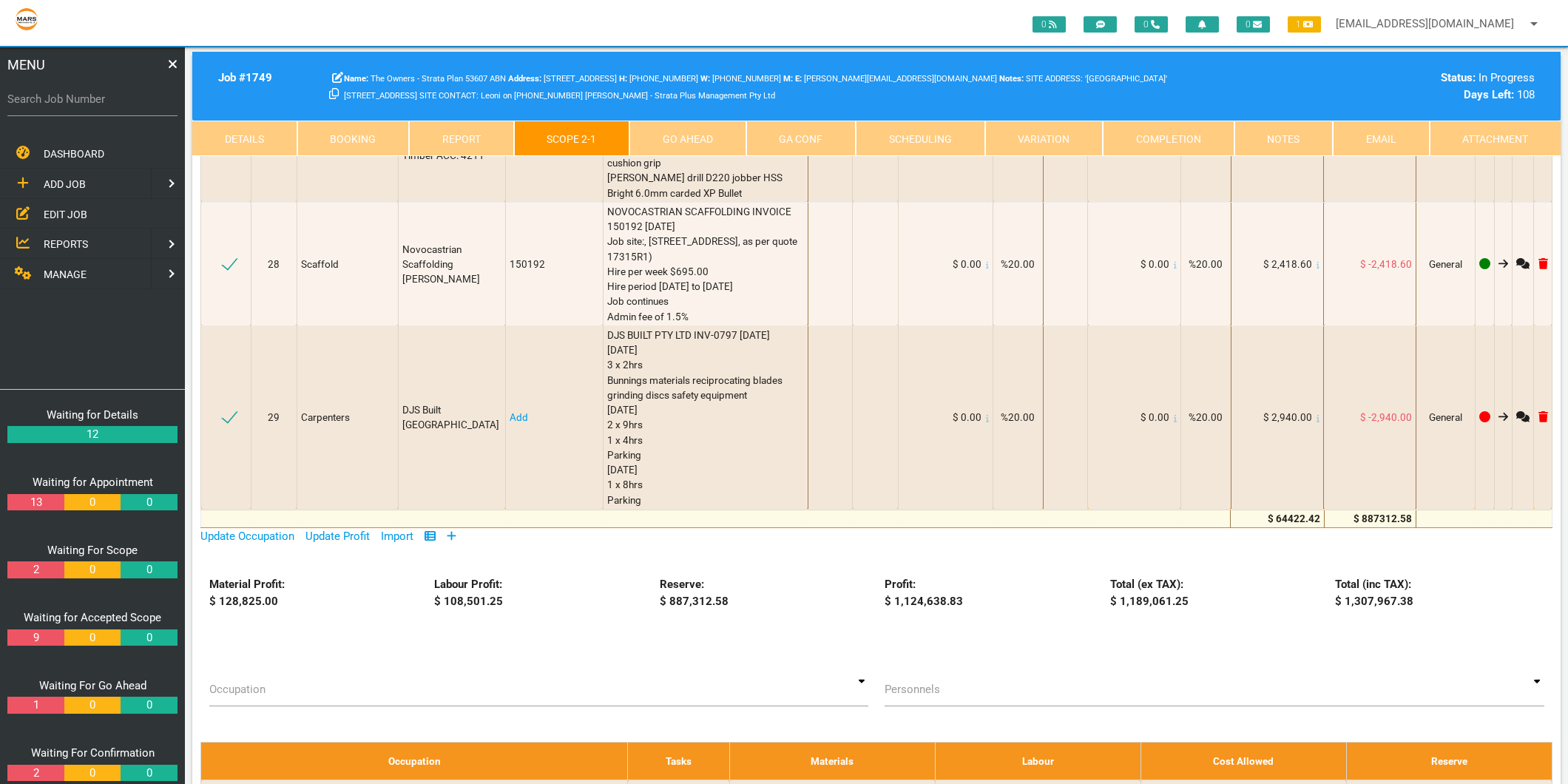
scroll to position [2712, 0]
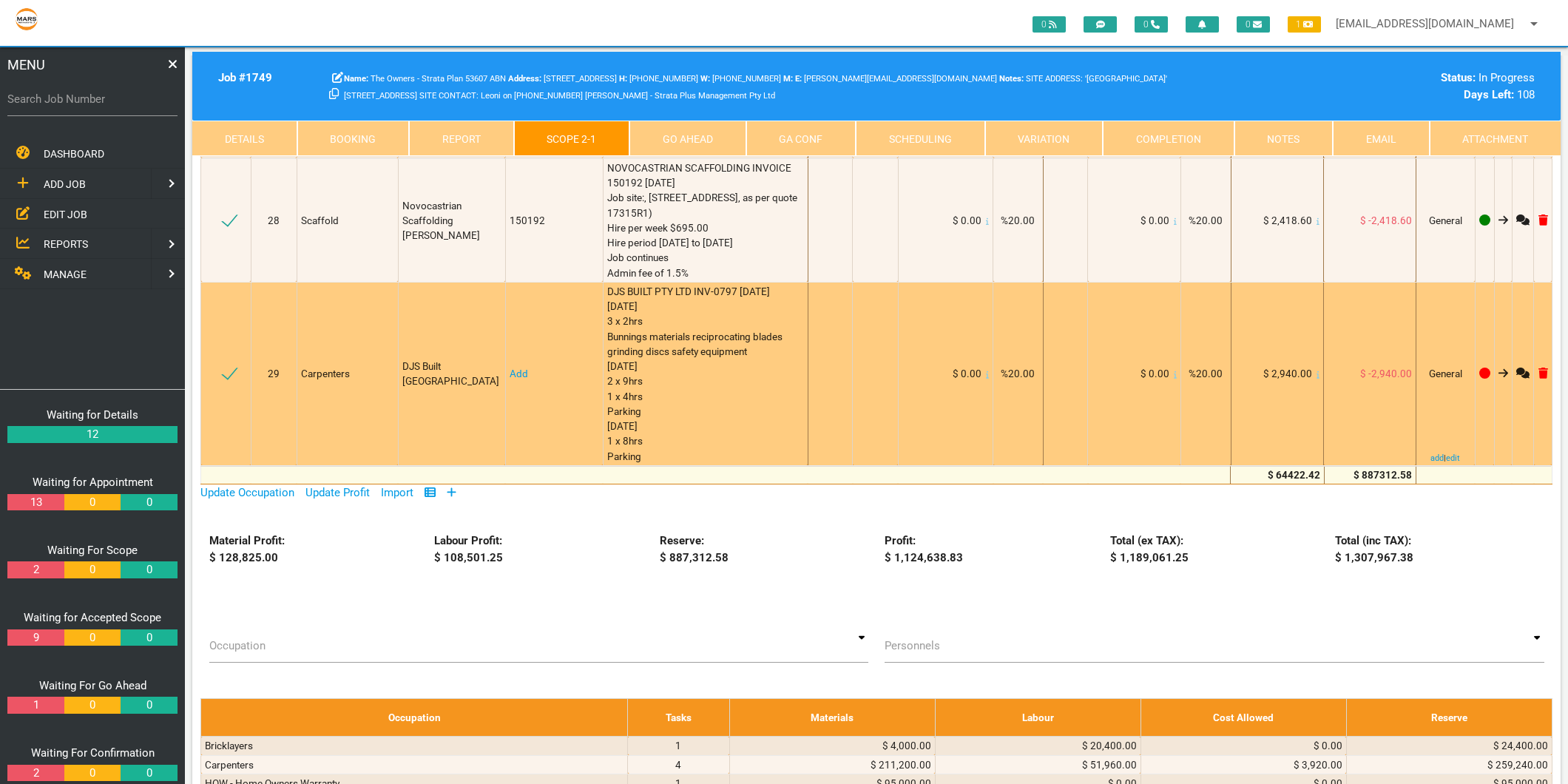
click at [513, 367] on link "Add" at bounding box center [519, 373] width 19 height 12
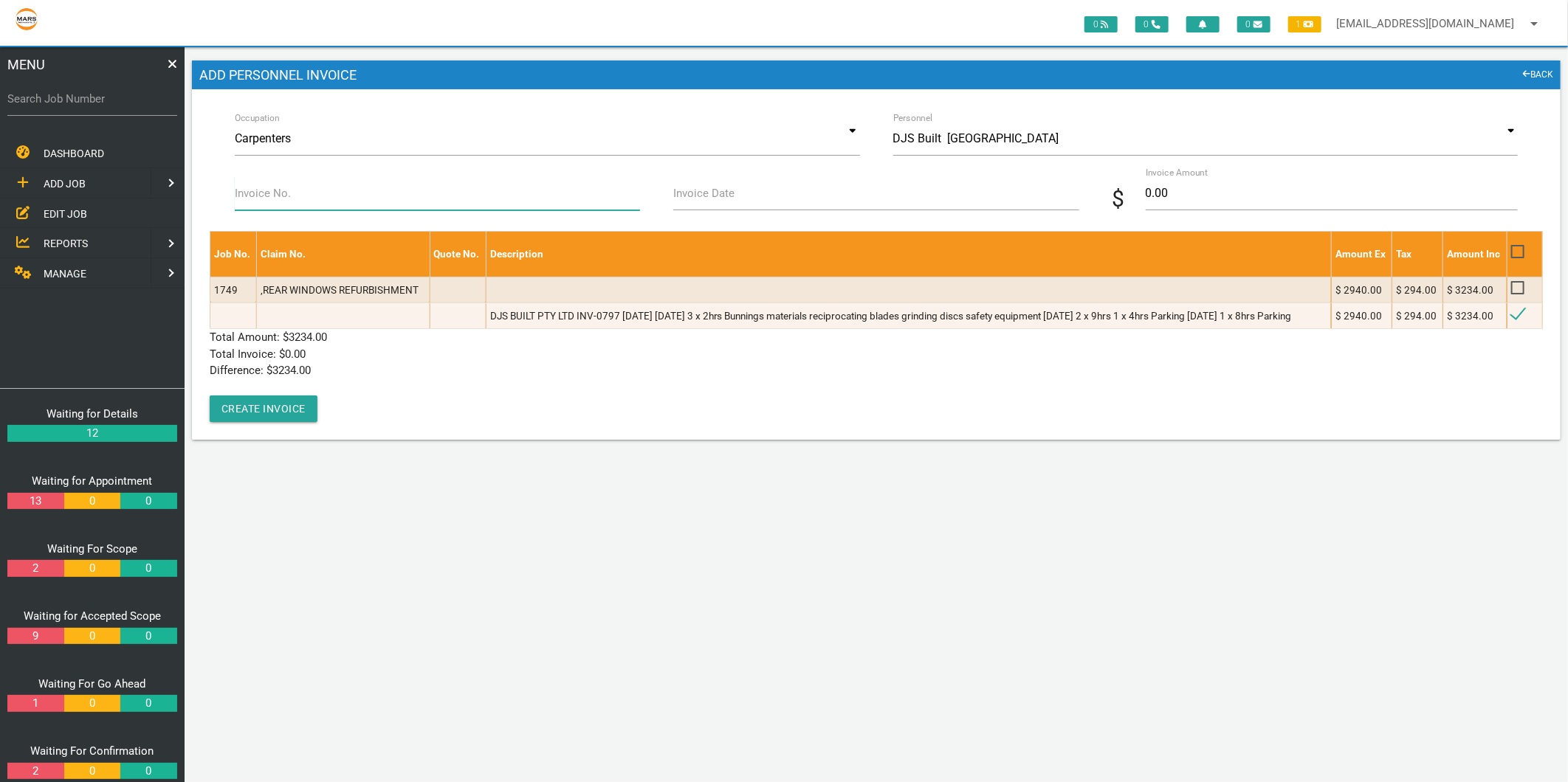
click at [304, 199] on input "Invoice No." at bounding box center [438, 194] width 406 height 34
type input "INV-0797"
click at [712, 196] on label "Invoice Date" at bounding box center [704, 194] width 62 height 17
click at [712, 196] on input "Invoice Date" at bounding box center [876, 194] width 406 height 34
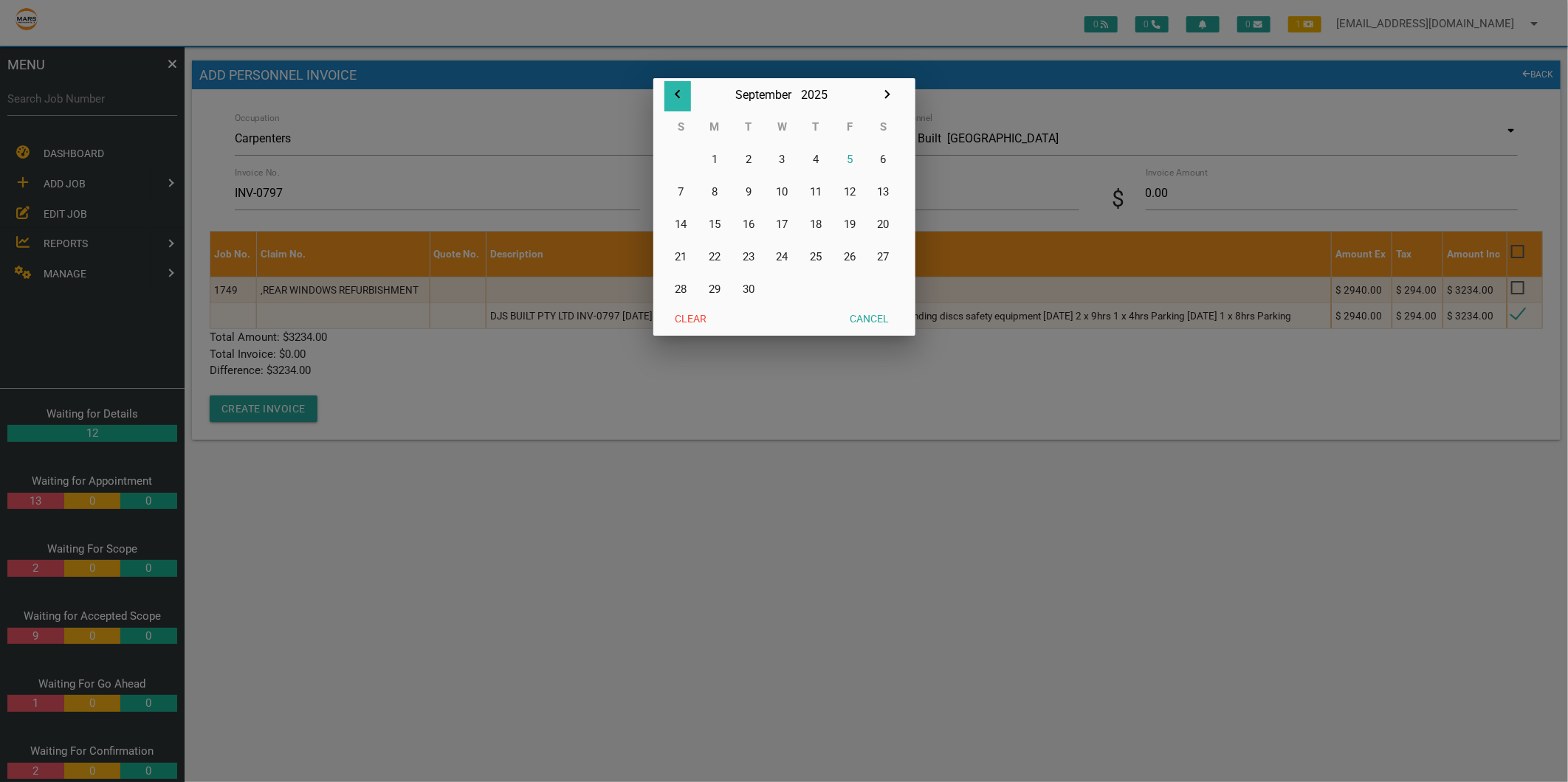
click at [678, 96] on icon "button" at bounding box center [677, 94] width 5 height 9
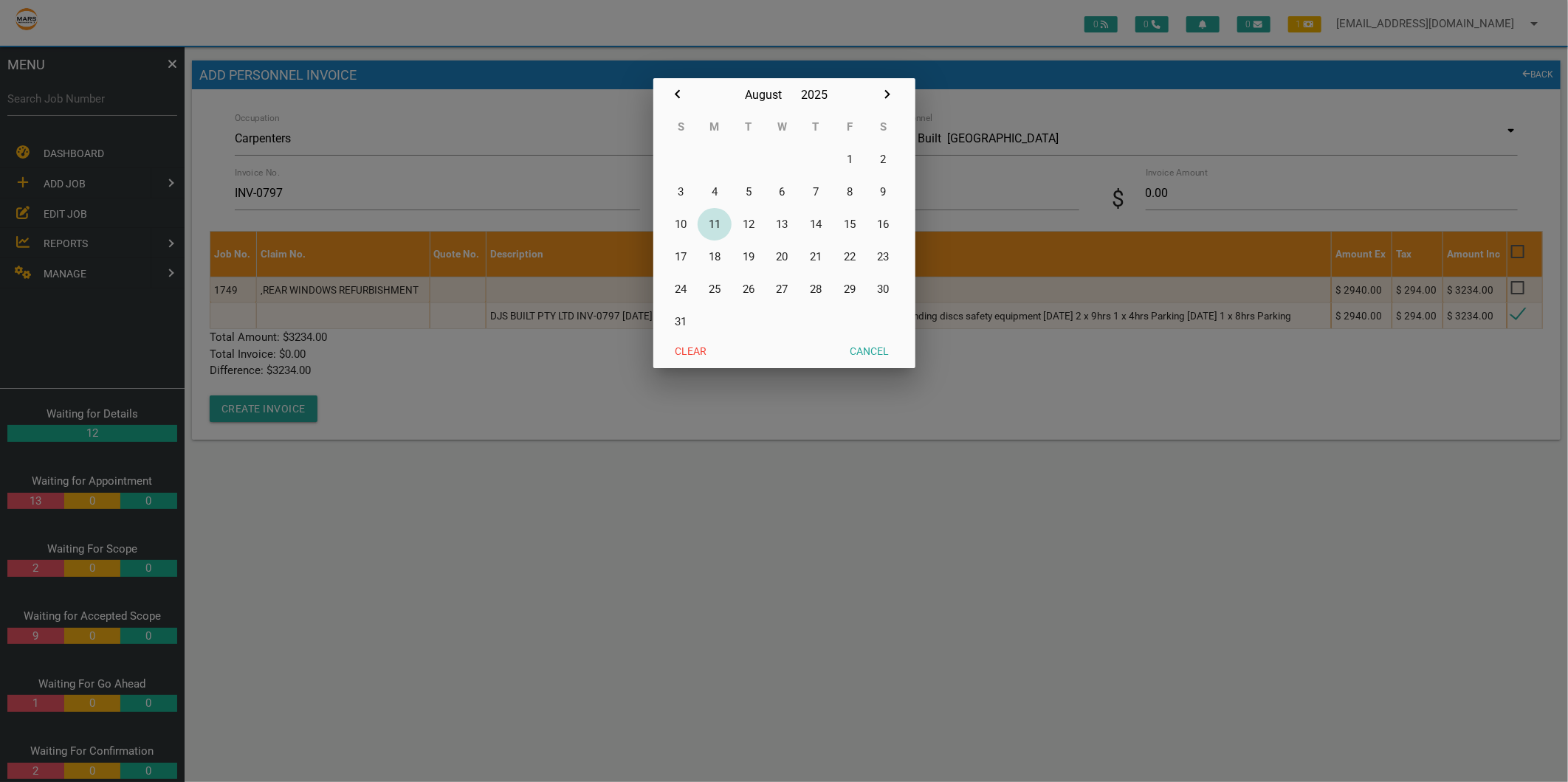
click at [720, 219] on button "11" at bounding box center [715, 224] width 34 height 33
type input "[DATE]"
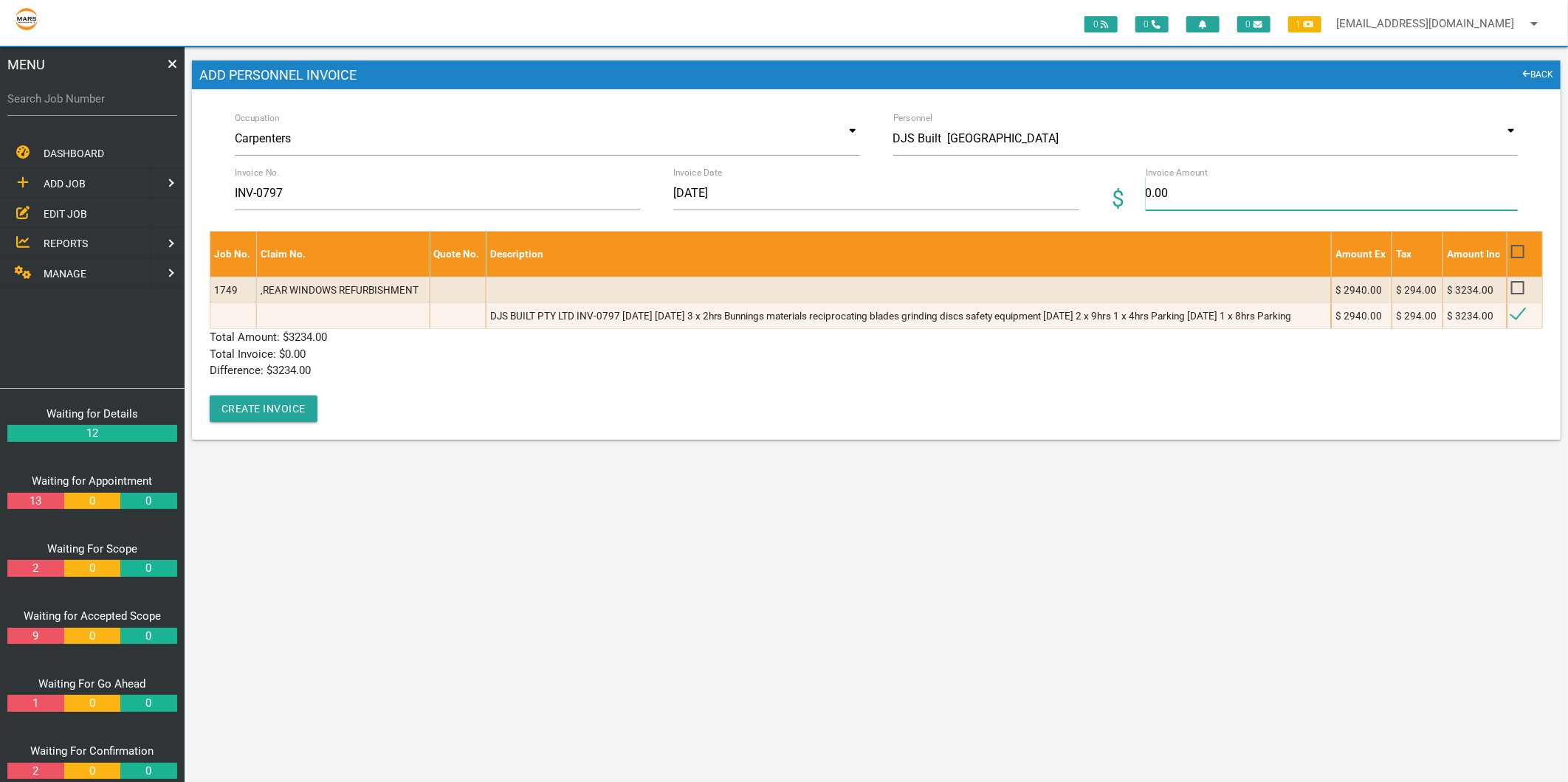
click at [1151, 202] on input "0.00" at bounding box center [1332, 194] width 372 height 34
type input "3234"
click at [403, 379] on p "Difference: $ 0.00" at bounding box center [876, 371] width 1334 height 17
click at [279, 422] on button "Create Invoice" at bounding box center [263, 409] width 107 height 26
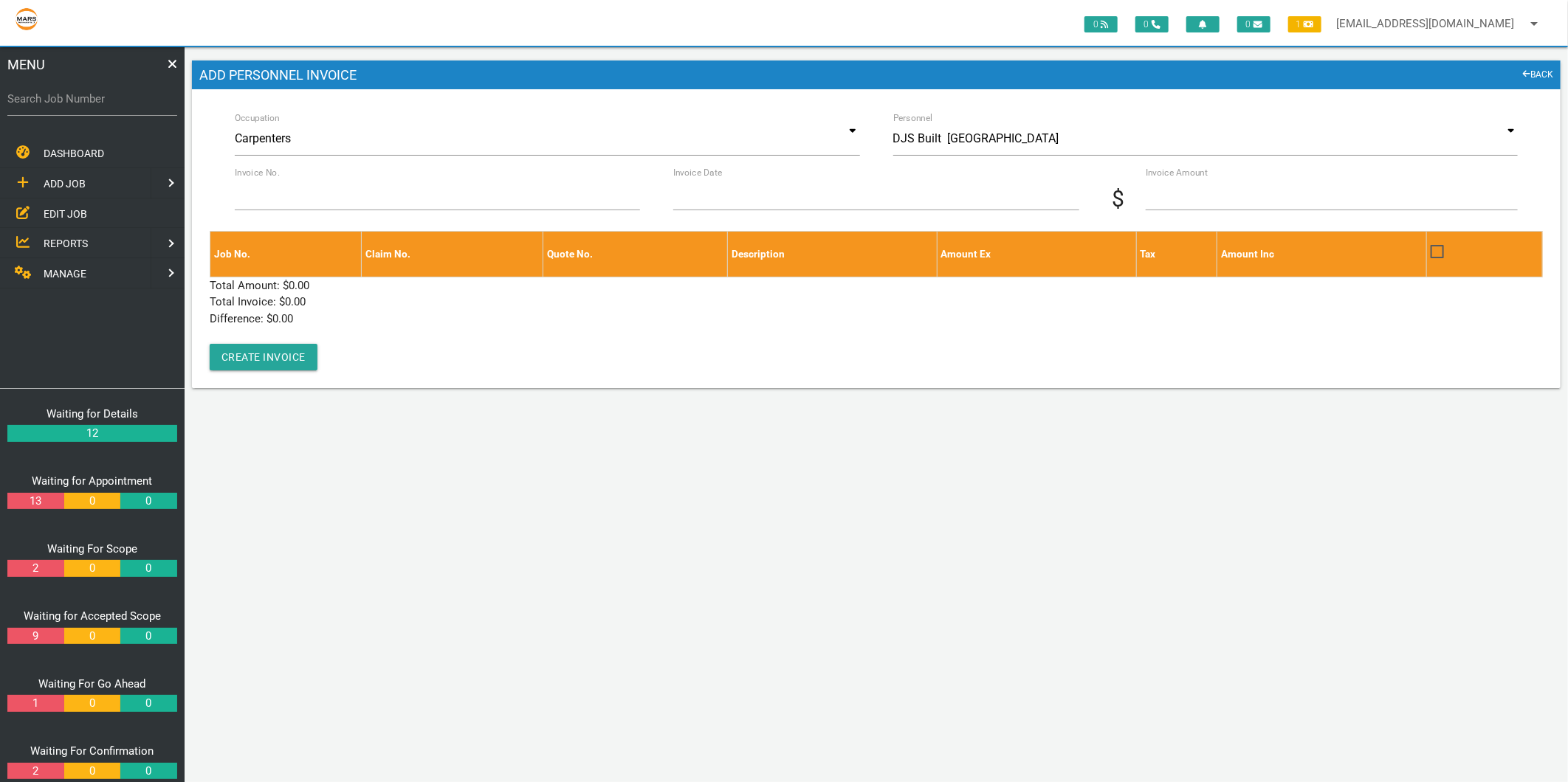
click at [81, 96] on label "Search Job Number" at bounding box center [92, 100] width 170 height 17
click at [81, 96] on input "Search Job Number" at bounding box center [92, 99] width 170 height 34
type input "1749"
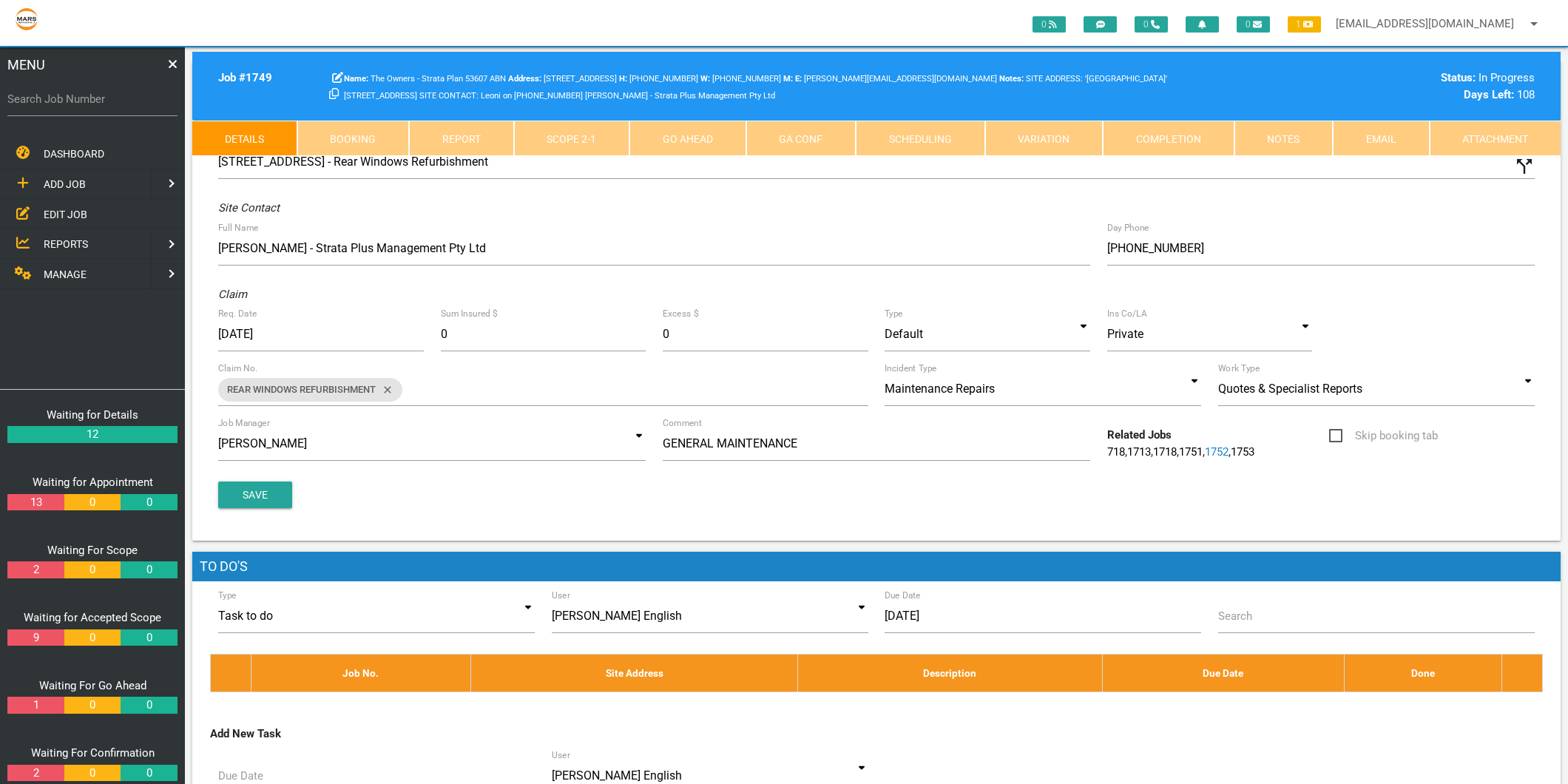
click at [678, 134] on link "Go Ahead" at bounding box center [688, 139] width 117 height 36
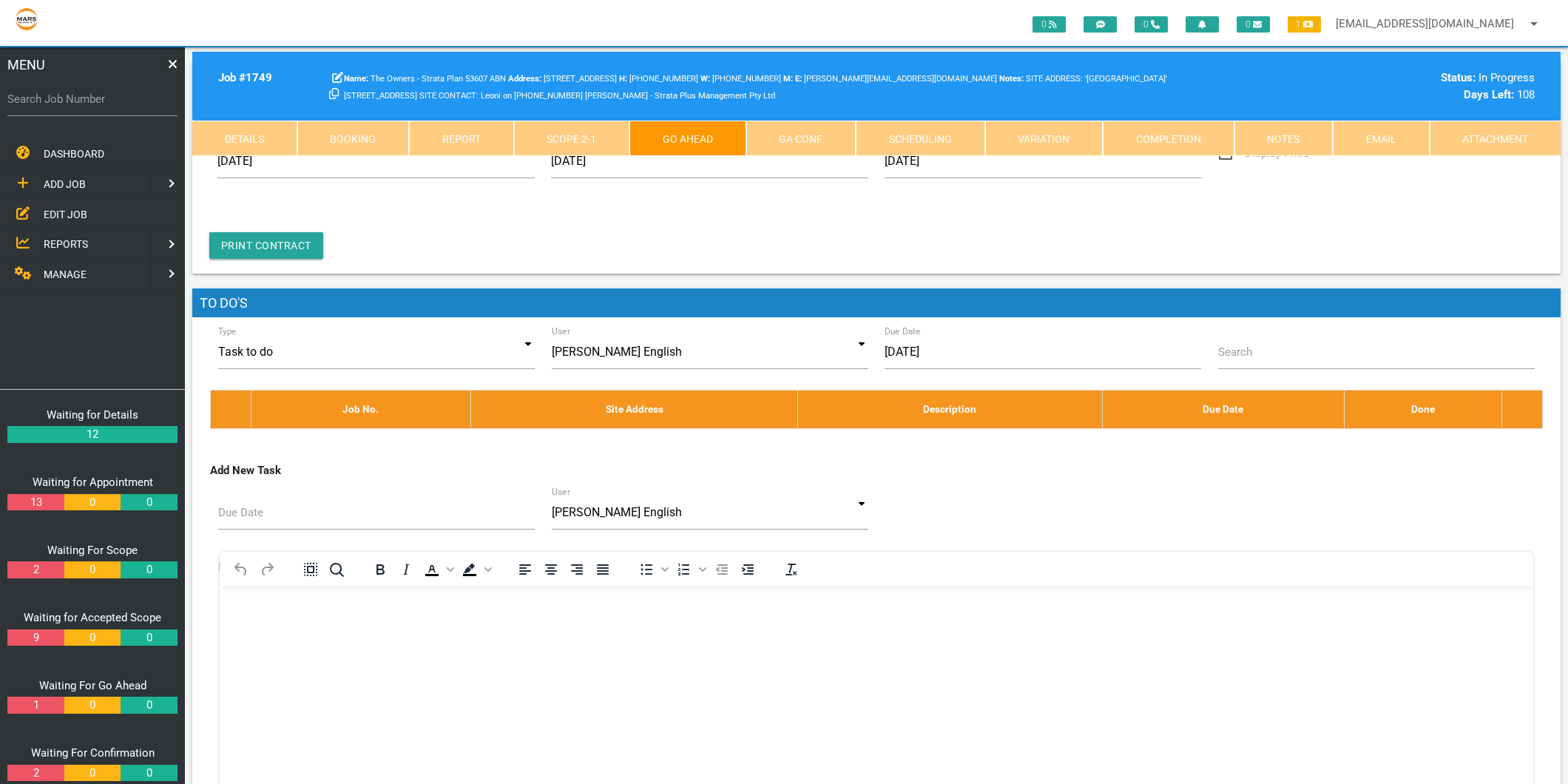
click at [603, 137] on link "Scope 2 - 1" at bounding box center [572, 139] width 116 height 36
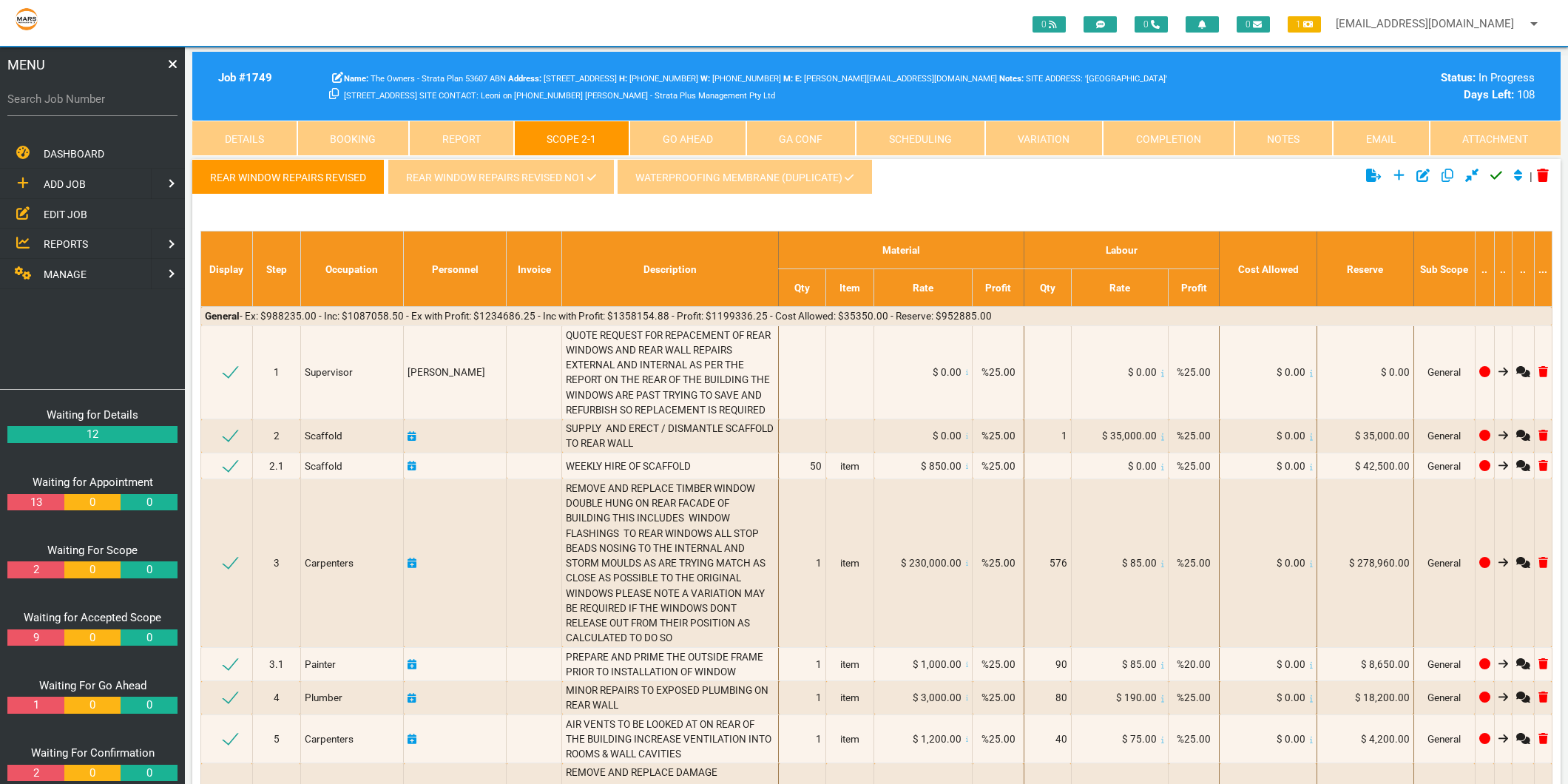
click at [551, 190] on link "REAR WINDOW REPAIRS REVISED NO1" at bounding box center [501, 177] width 226 height 36
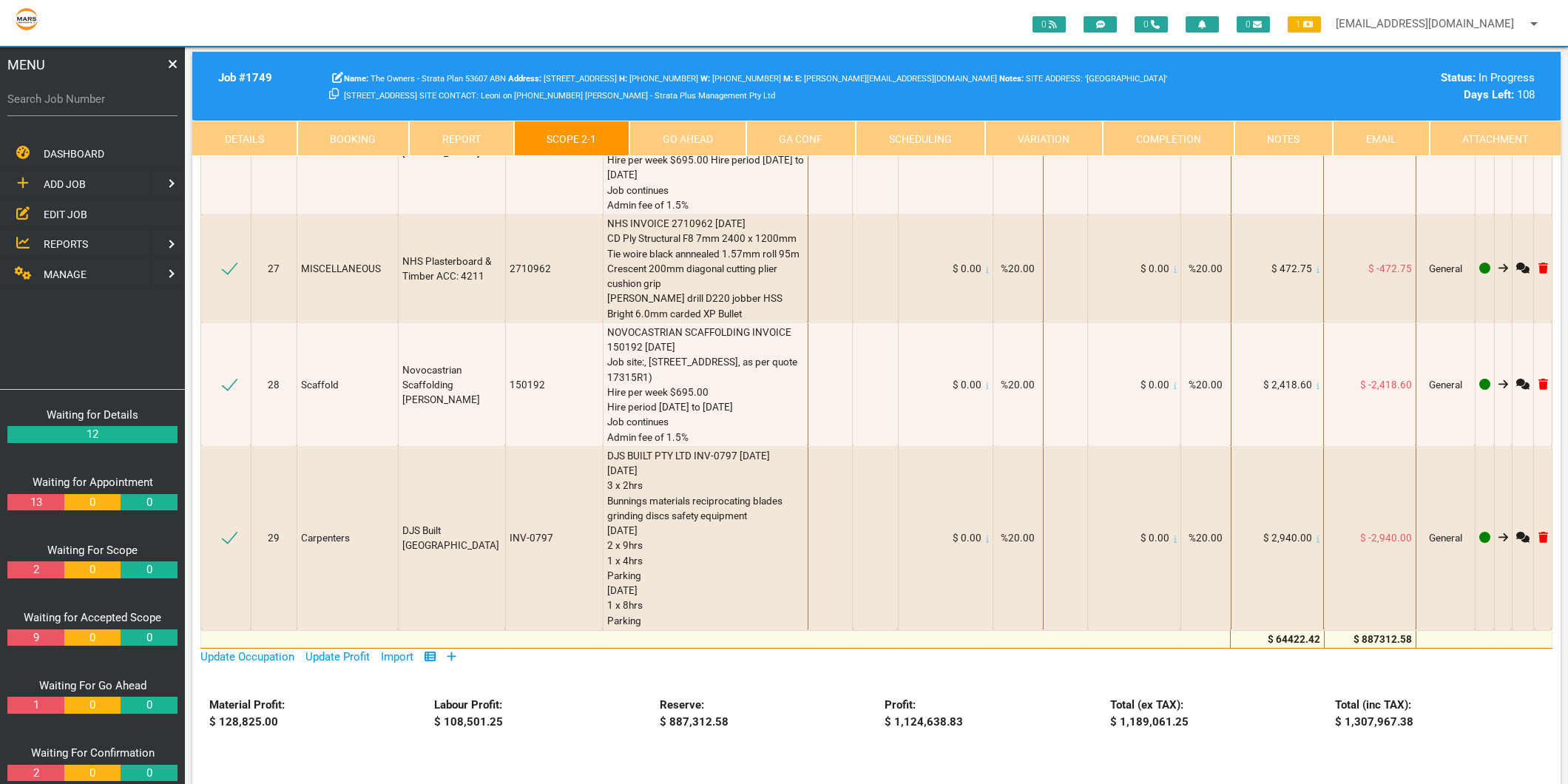
scroll to position [2794, 0]
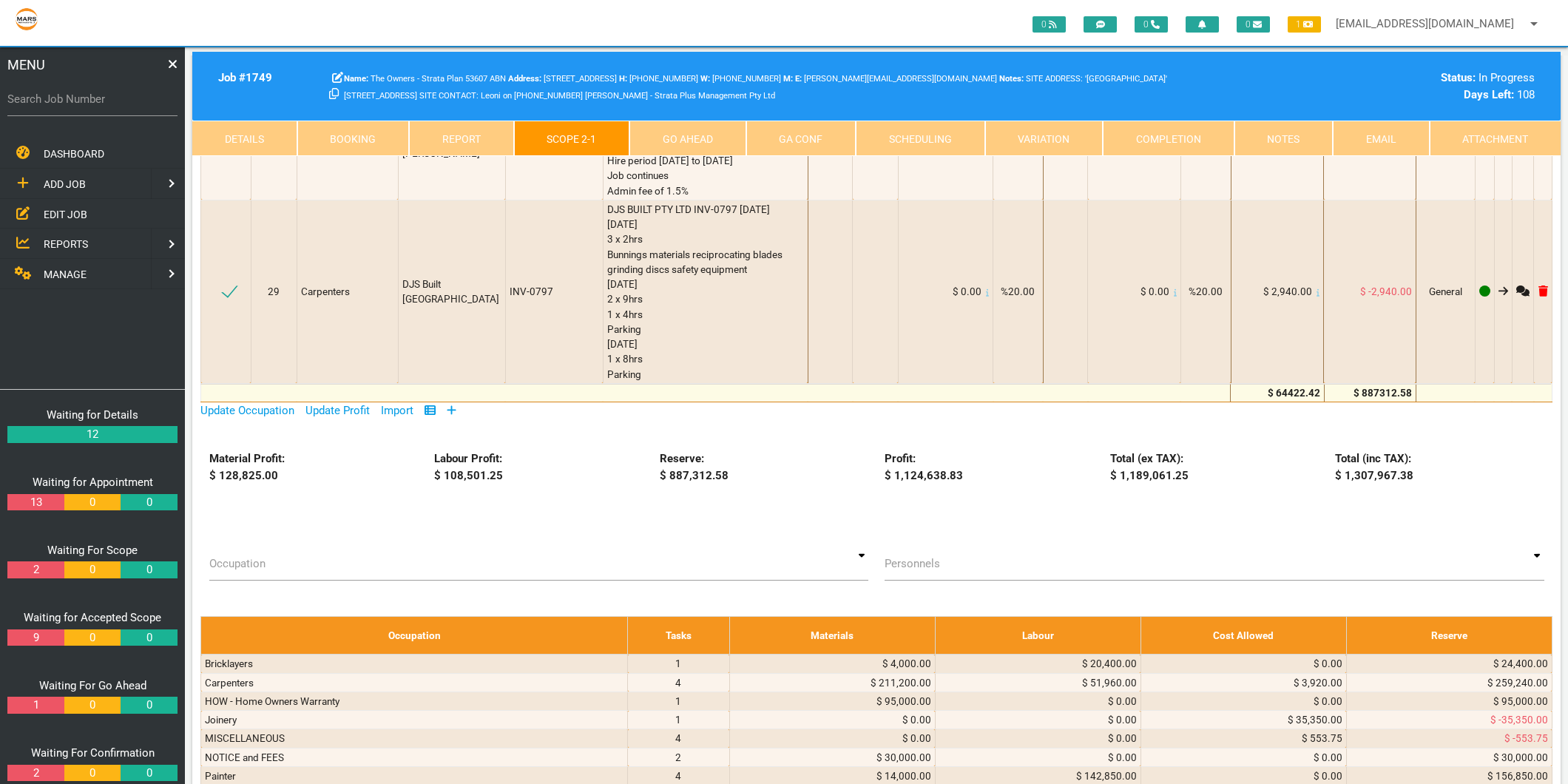
click at [452, 405] on icon at bounding box center [451, 410] width 9 height 11
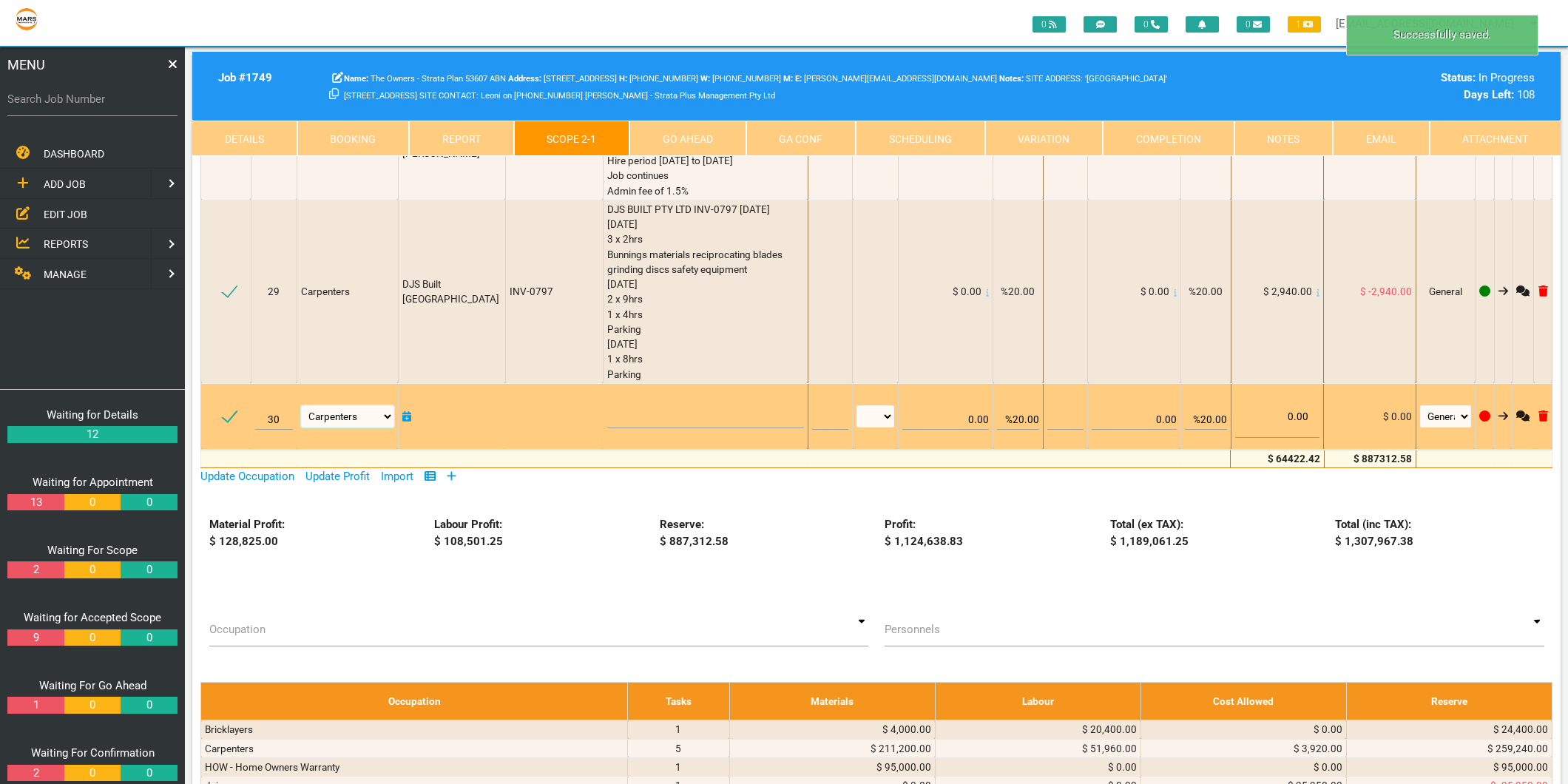
click at [360, 406] on select "Air Conditioning Asbestos Removal Awnings Blinds Bricklayers Building Inspectio…" at bounding box center [347, 417] width 93 height 22
select select "Metal Roofing"
click at [303, 406] on select "Air Conditioning Asbestos Removal Awnings Blinds Bricklayers Building Inspectio…" at bounding box center [347, 417] width 93 height 22
click at [610, 395] on textarea at bounding box center [706, 411] width 196 height 34
type textarea "m"
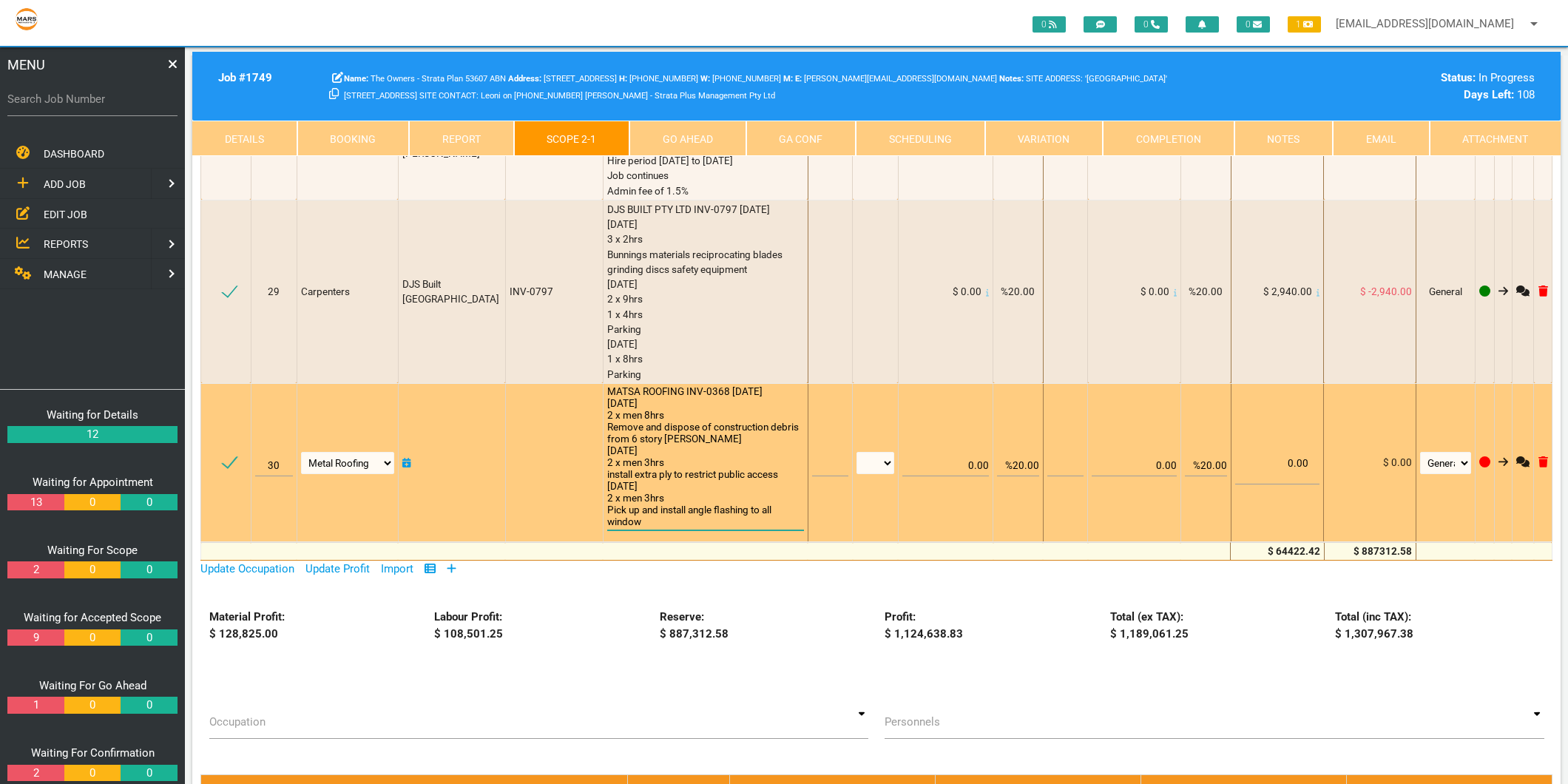
scroll to position [1, 0]
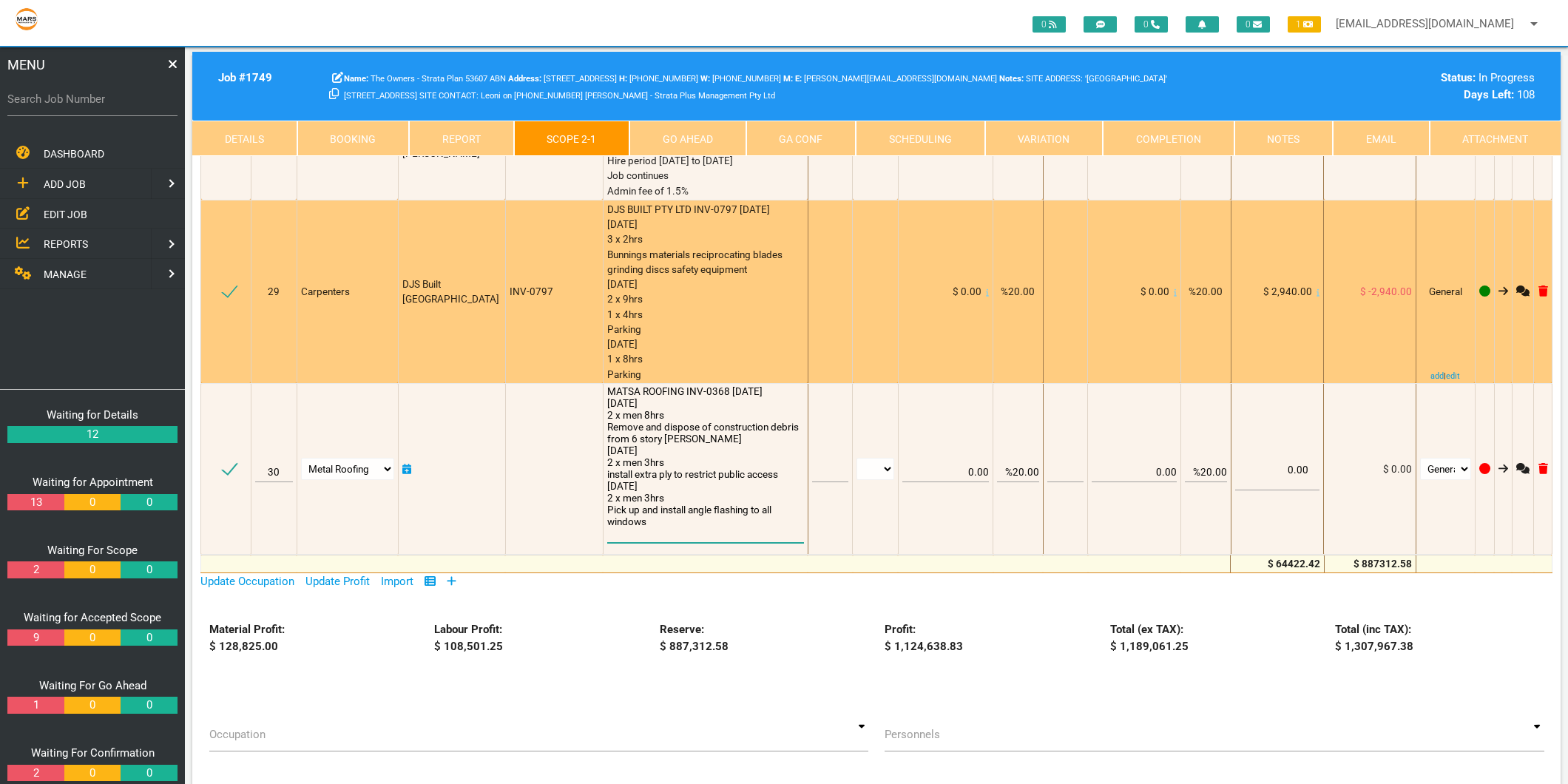
type textarea "MATSA ROOFING INV-0368 [DATE] [DATE] 2 x men 8hrs Remove and dispose of constru…"
click at [707, 202] on div "DJS BUILT PTY LTD INV-0797 [DATE] [DATE] 3 x 2hrs Bunnings materials reciprocat…" at bounding box center [706, 292] width 196 height 179
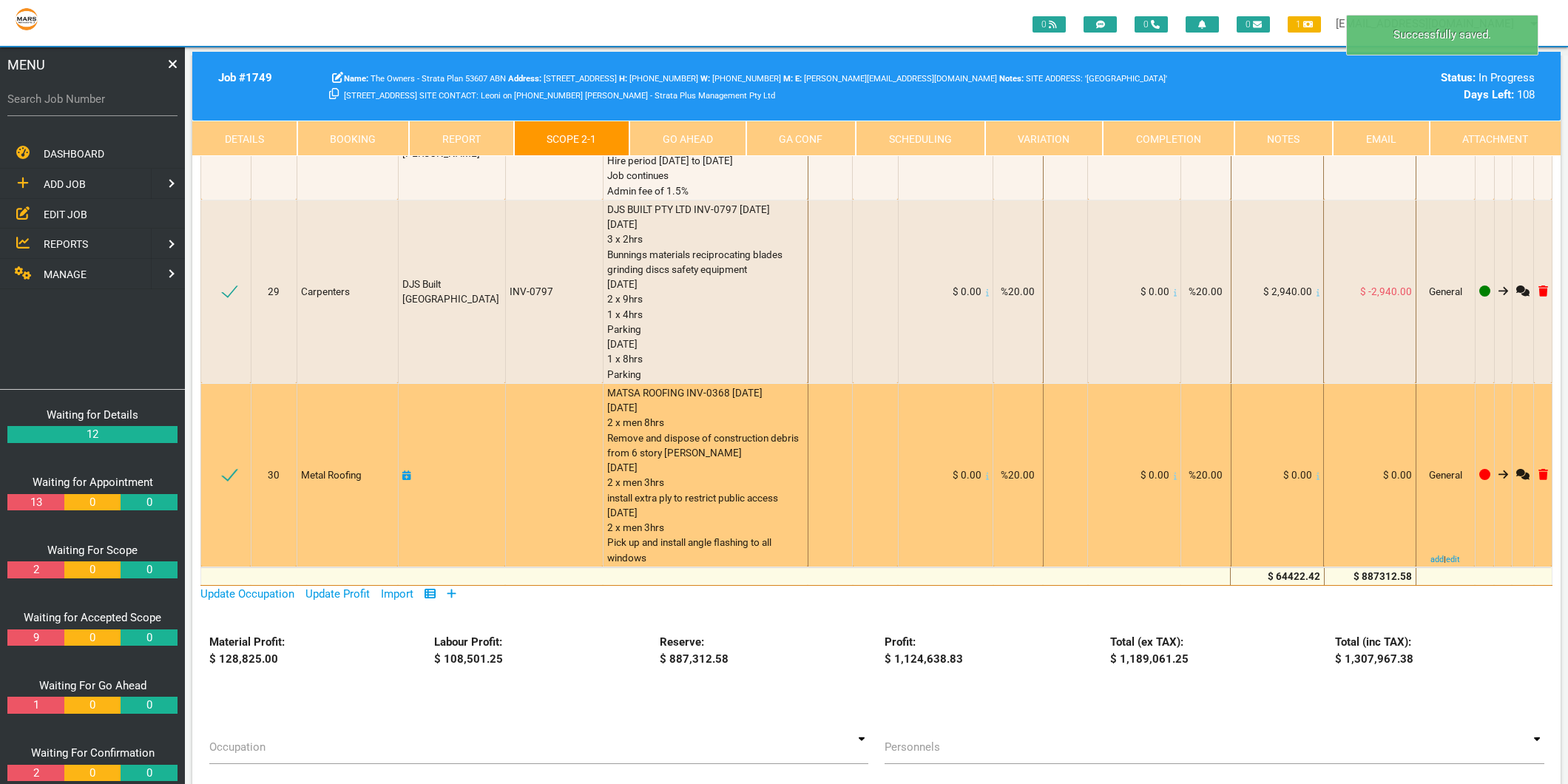
click at [1316, 473] on icon at bounding box center [1318, 476] width 3 height 7
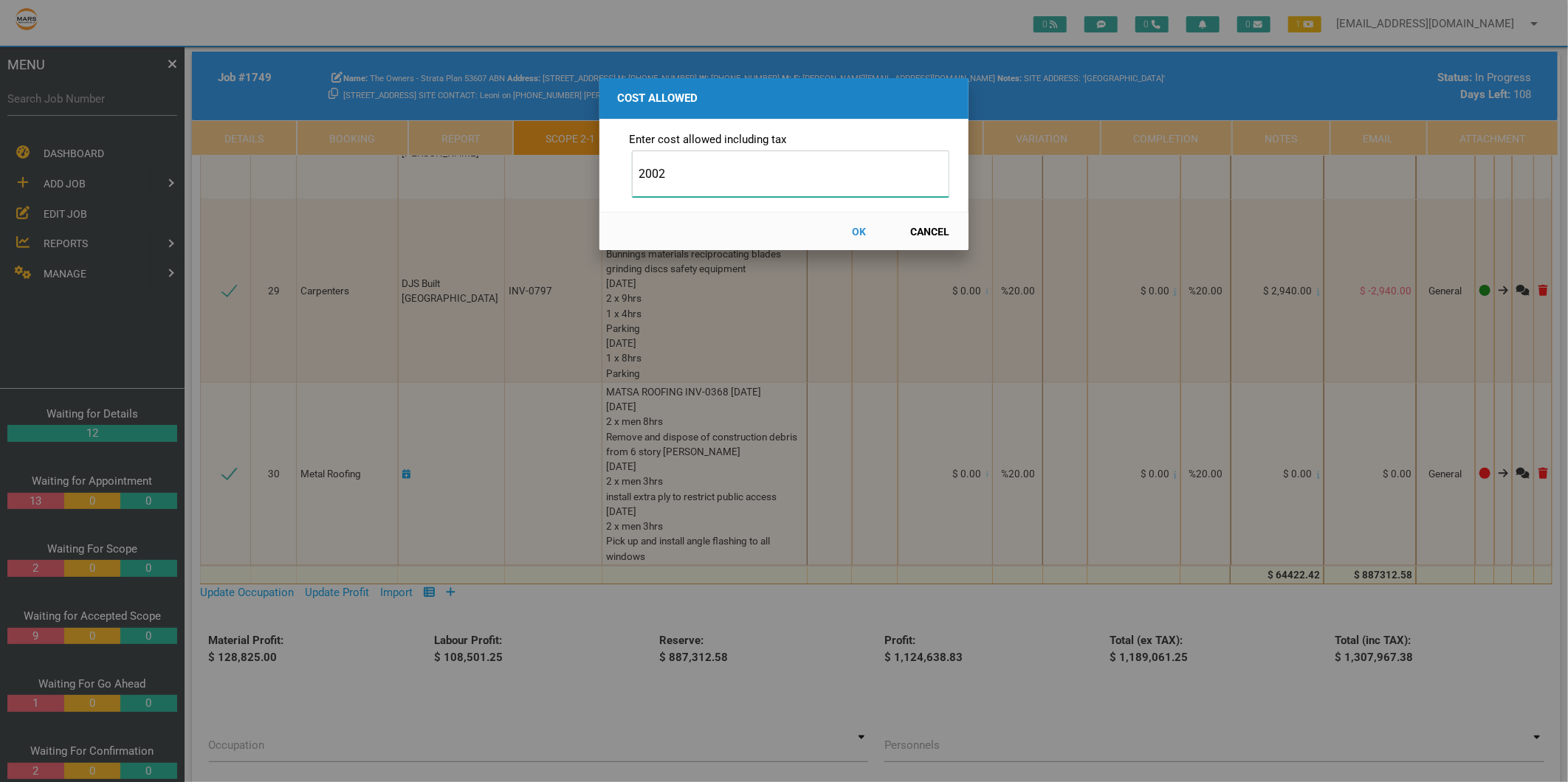
type input "2002"
click at [864, 232] on button "OK" at bounding box center [859, 231] width 65 height 26
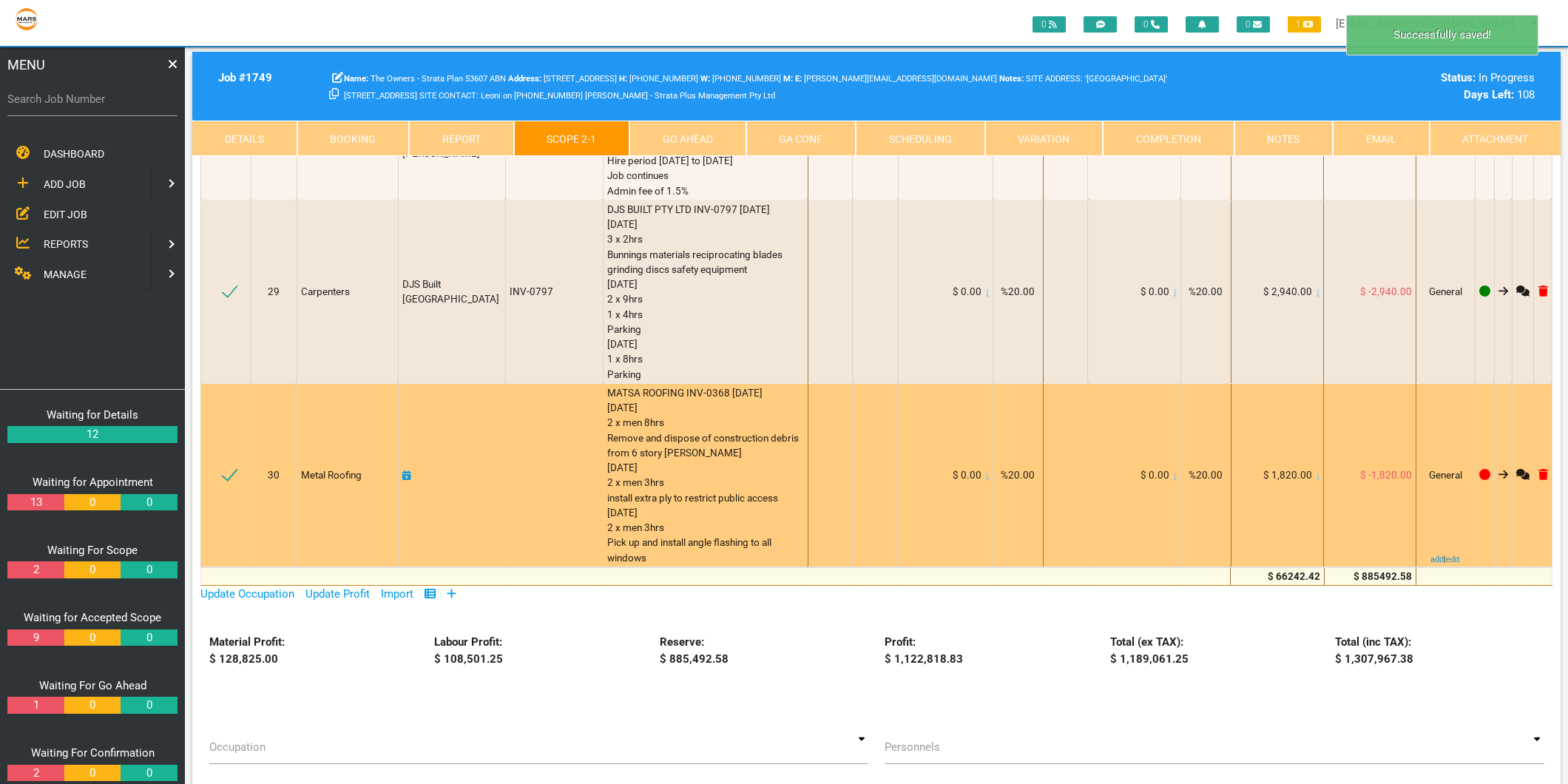
click at [411, 470] on icon at bounding box center [406, 475] width 9 height 10
select select "8"
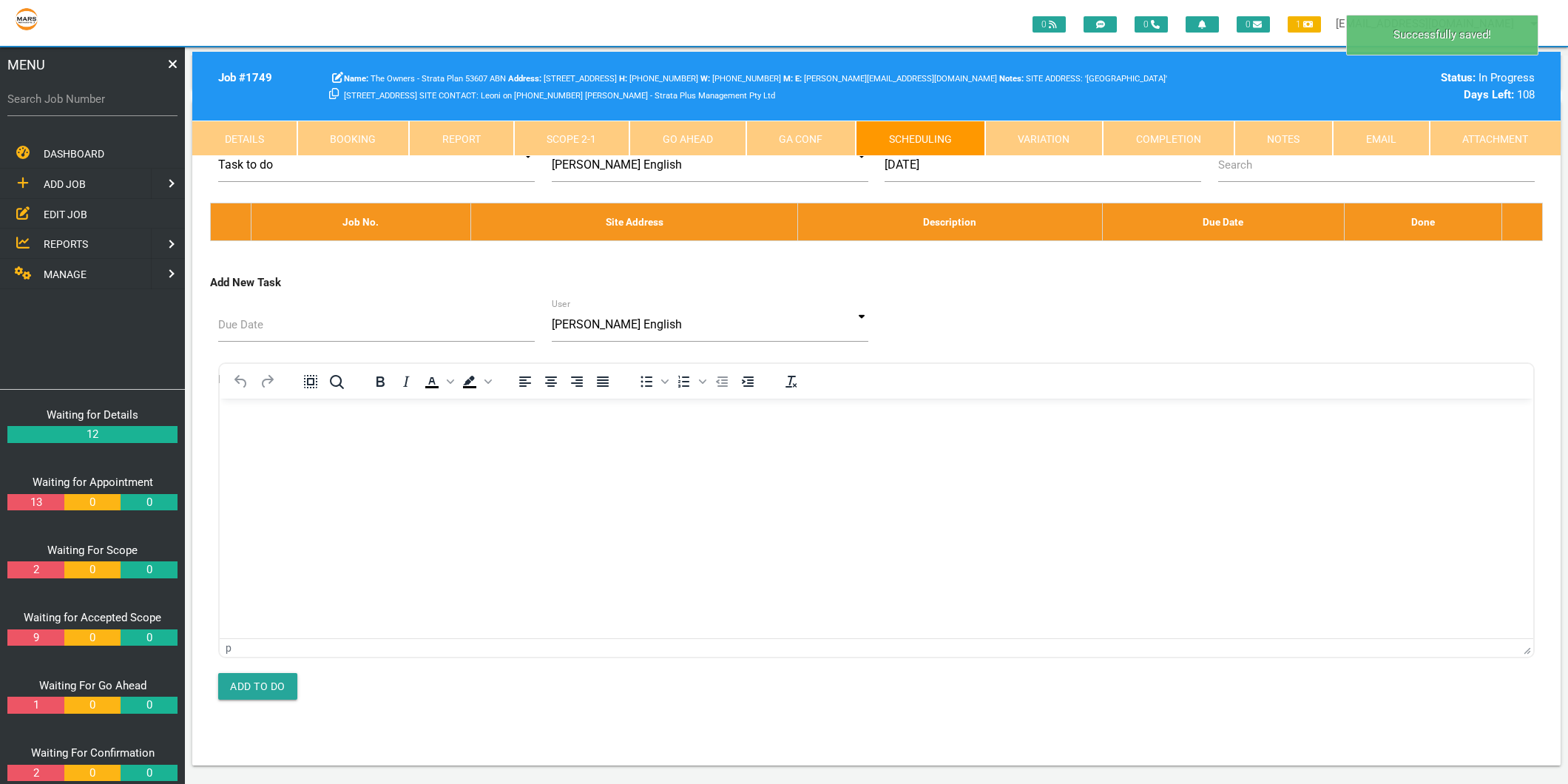
scroll to position [0, 0]
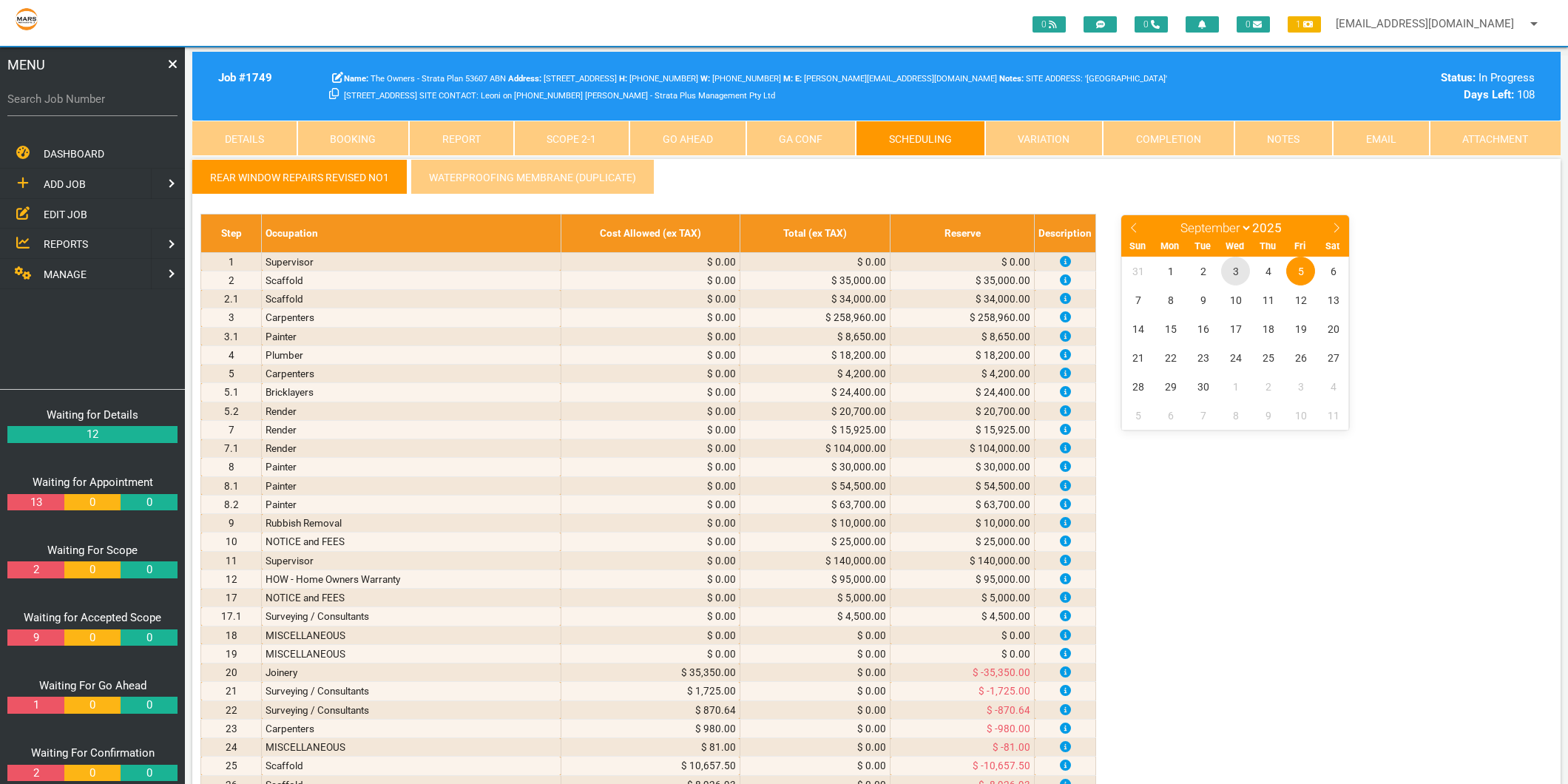
click at [1235, 274] on span "3" at bounding box center [1235, 271] width 29 height 29
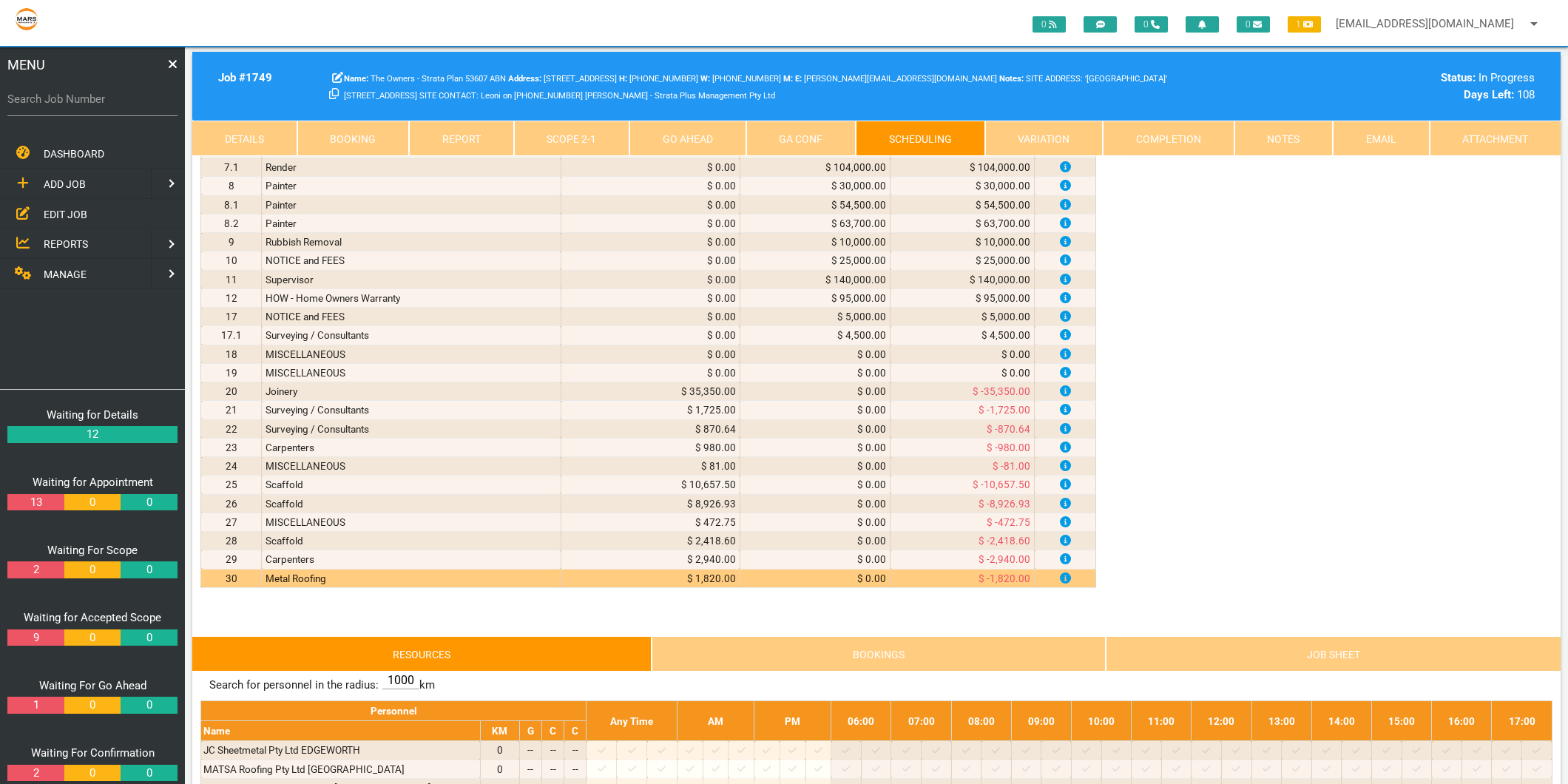
scroll to position [410, 0]
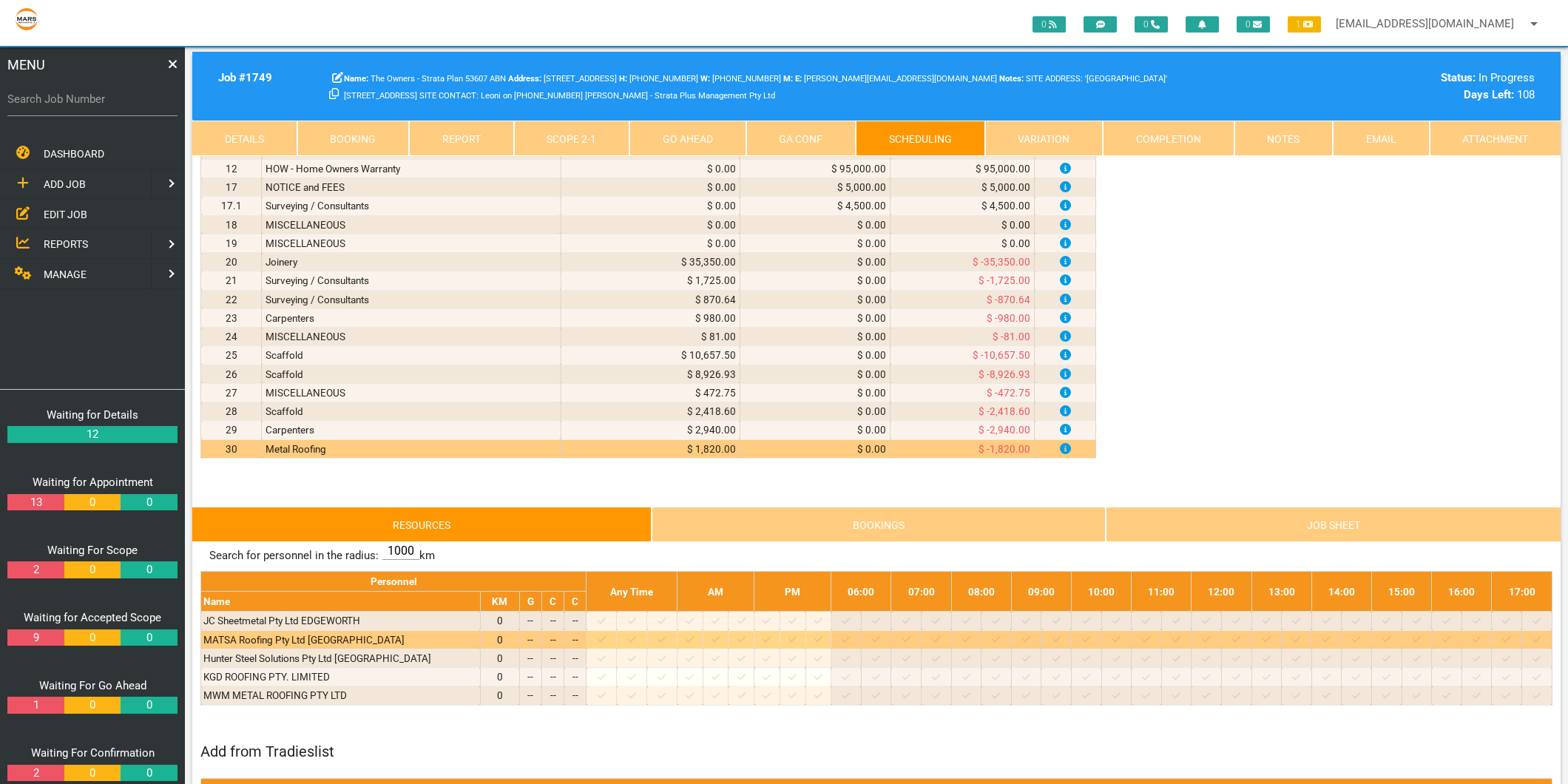
click at [606, 640] on icon at bounding box center [601, 640] width 8 height 9
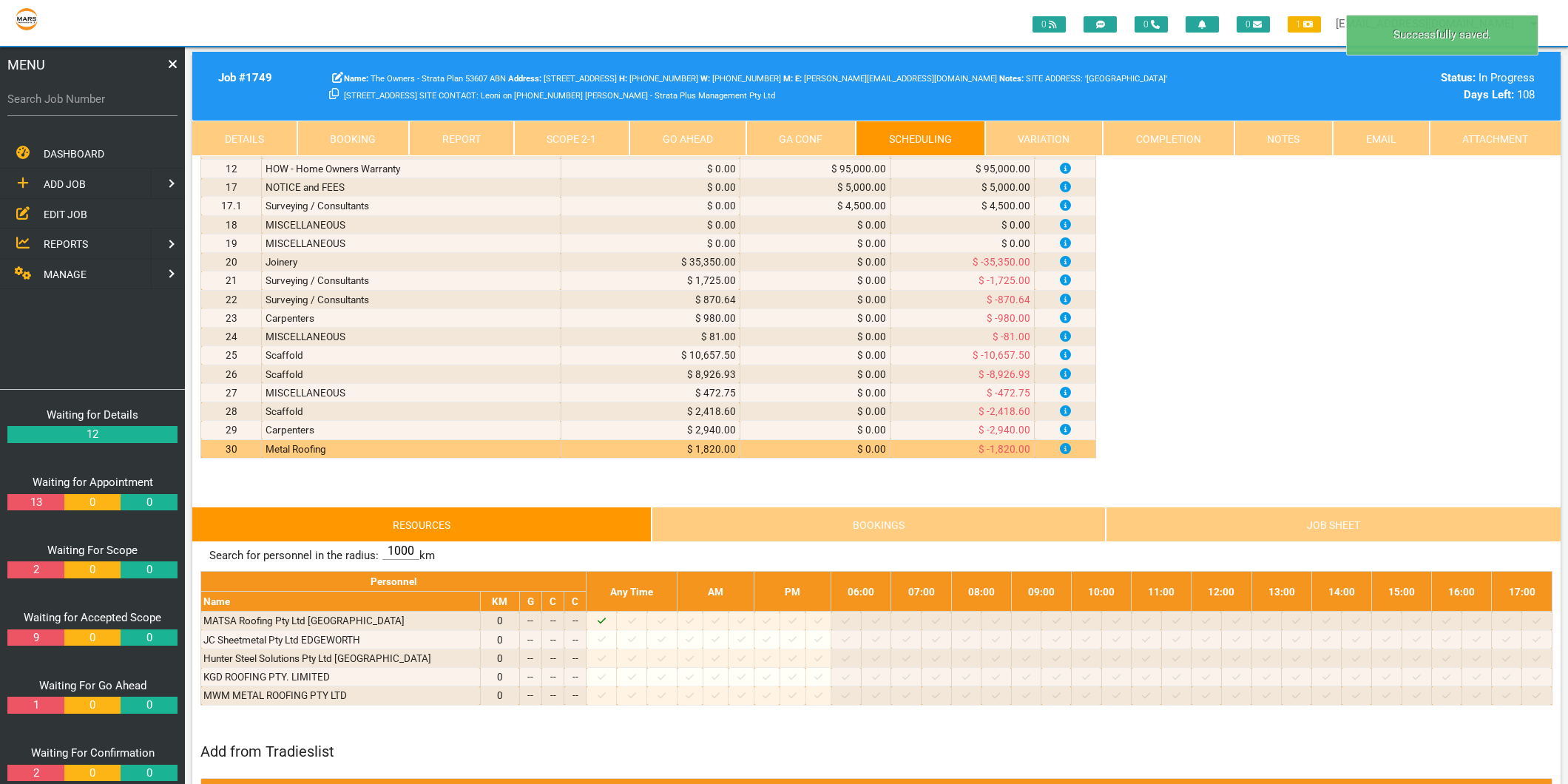
click at [577, 137] on link "Scope 2 - 1" at bounding box center [572, 139] width 116 height 36
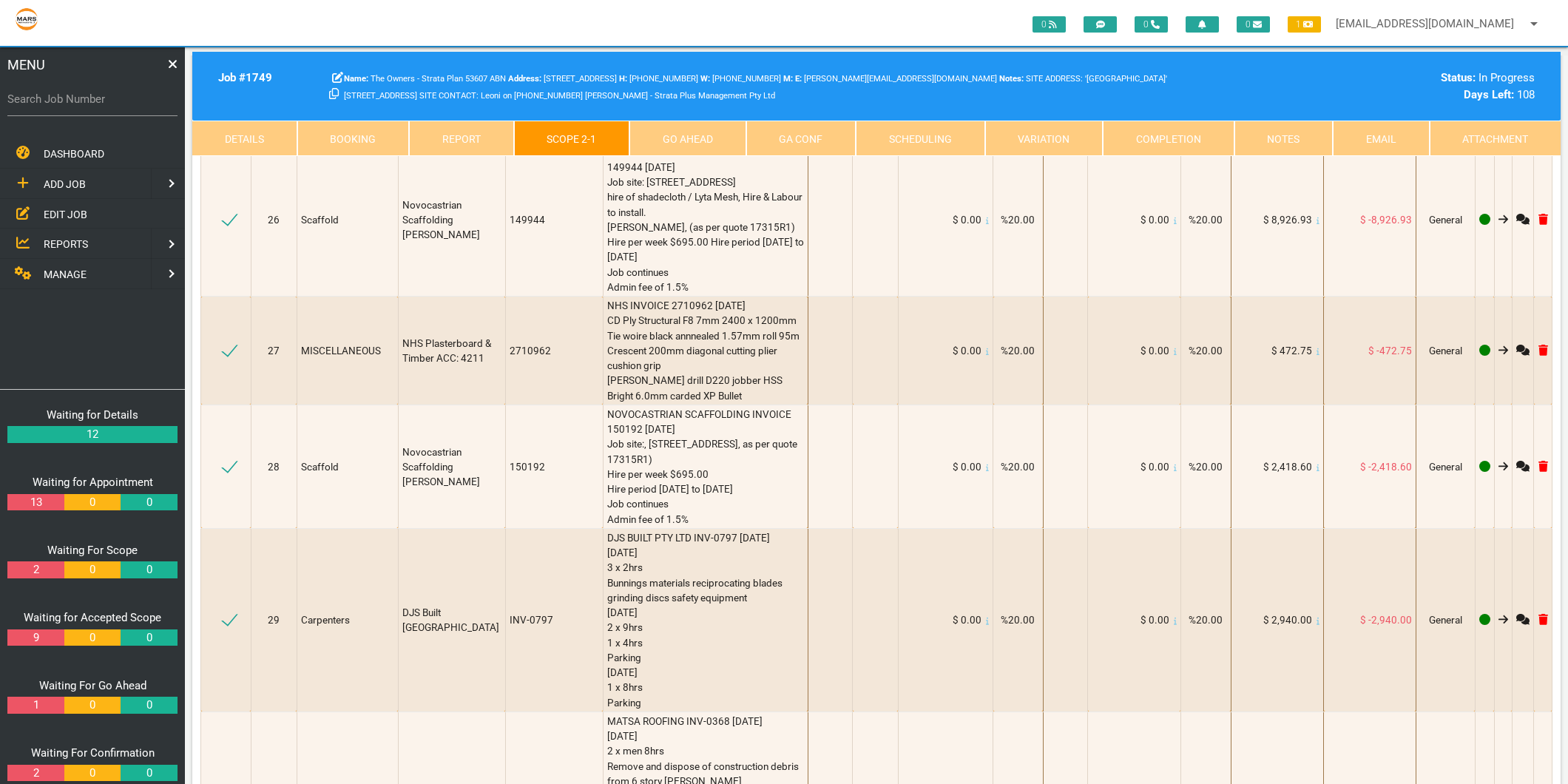
scroll to position [2876, 0]
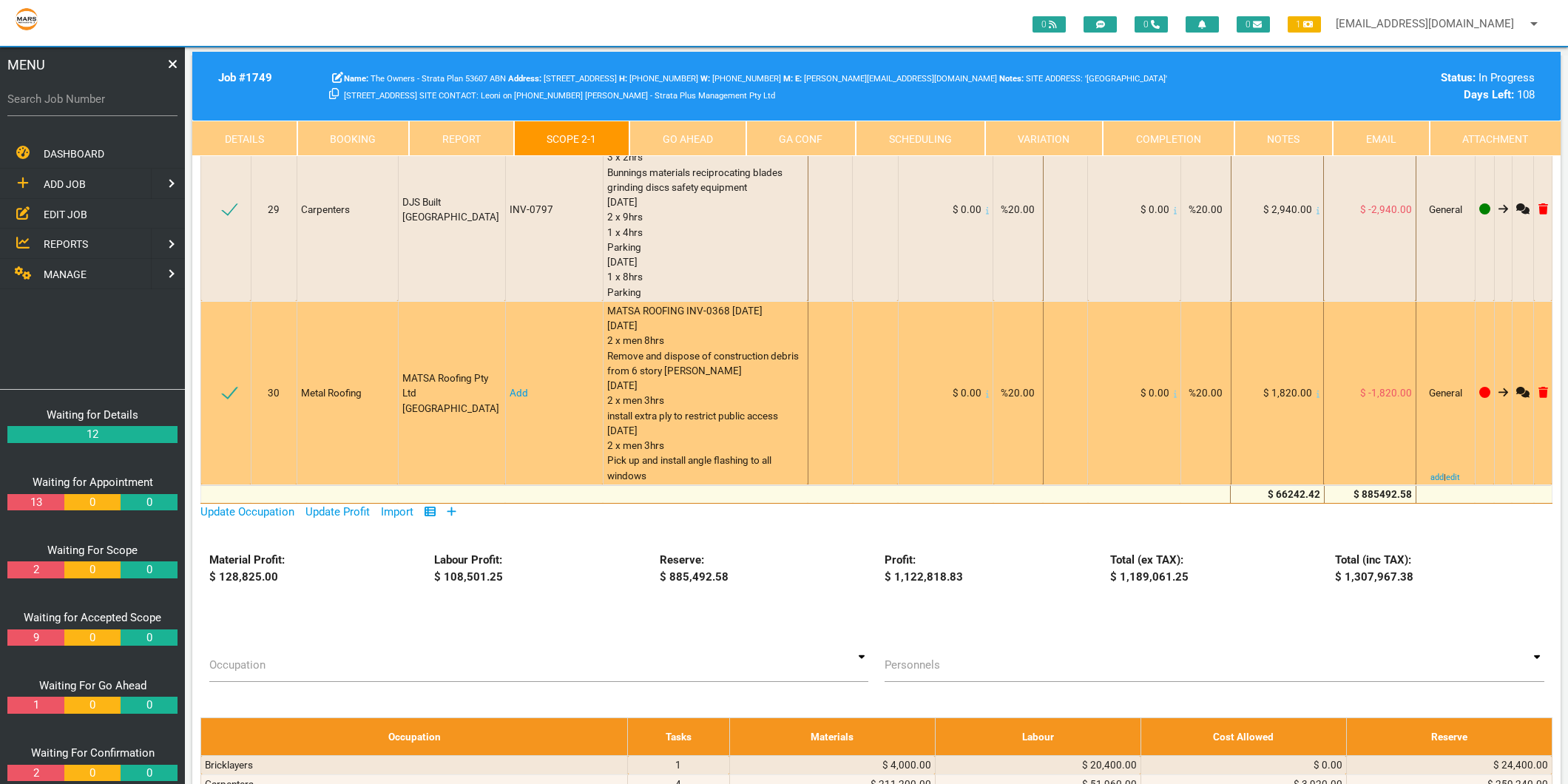
click at [512, 387] on link "Add" at bounding box center [519, 392] width 19 height 12
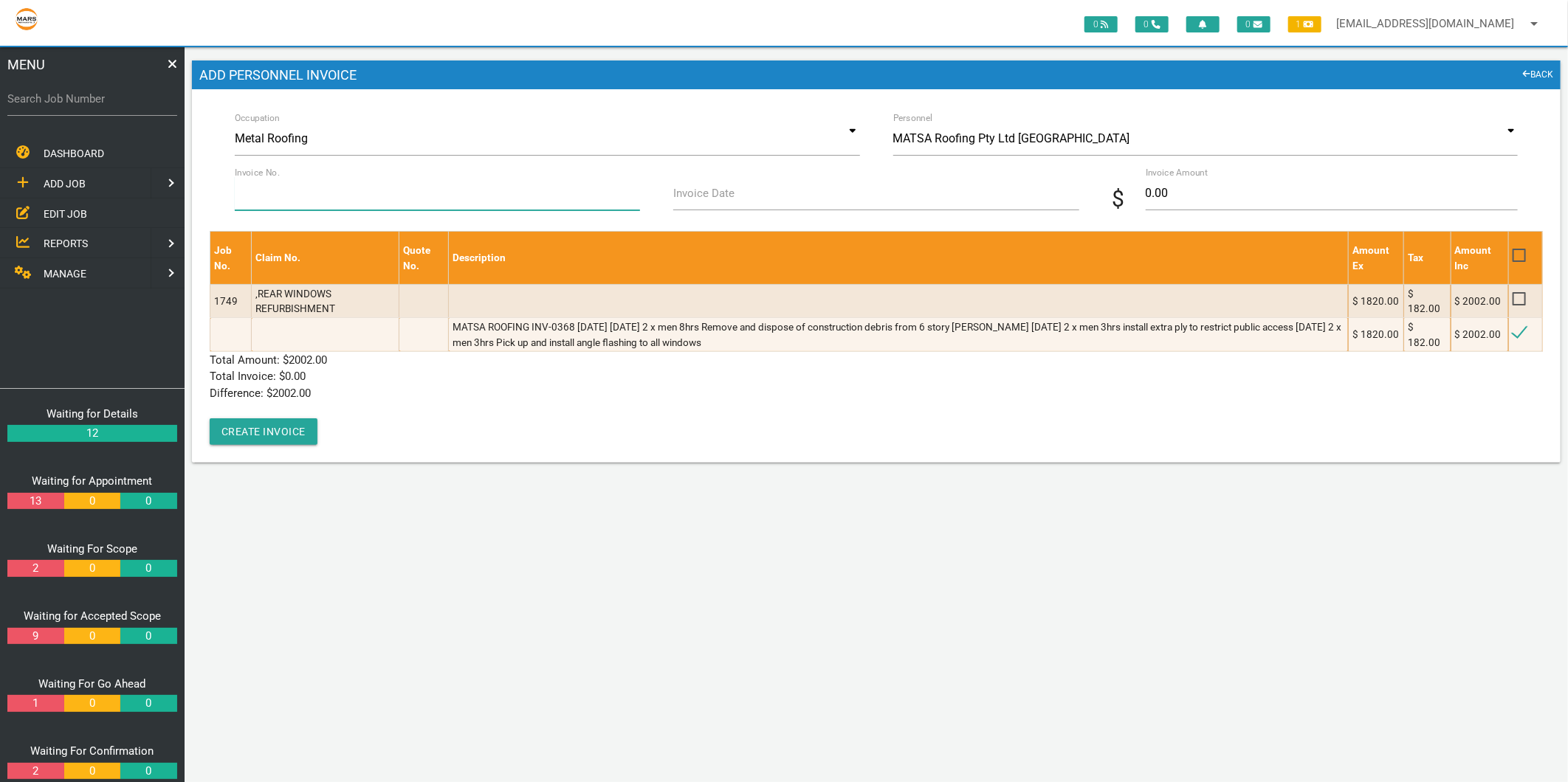
click at [359, 186] on input "Invoice No." at bounding box center [438, 194] width 406 height 34
type input "INV-0368"
click at [684, 196] on label "Invoice Date" at bounding box center [704, 194] width 62 height 17
click at [684, 196] on input "Invoice Date" at bounding box center [876, 194] width 406 height 34
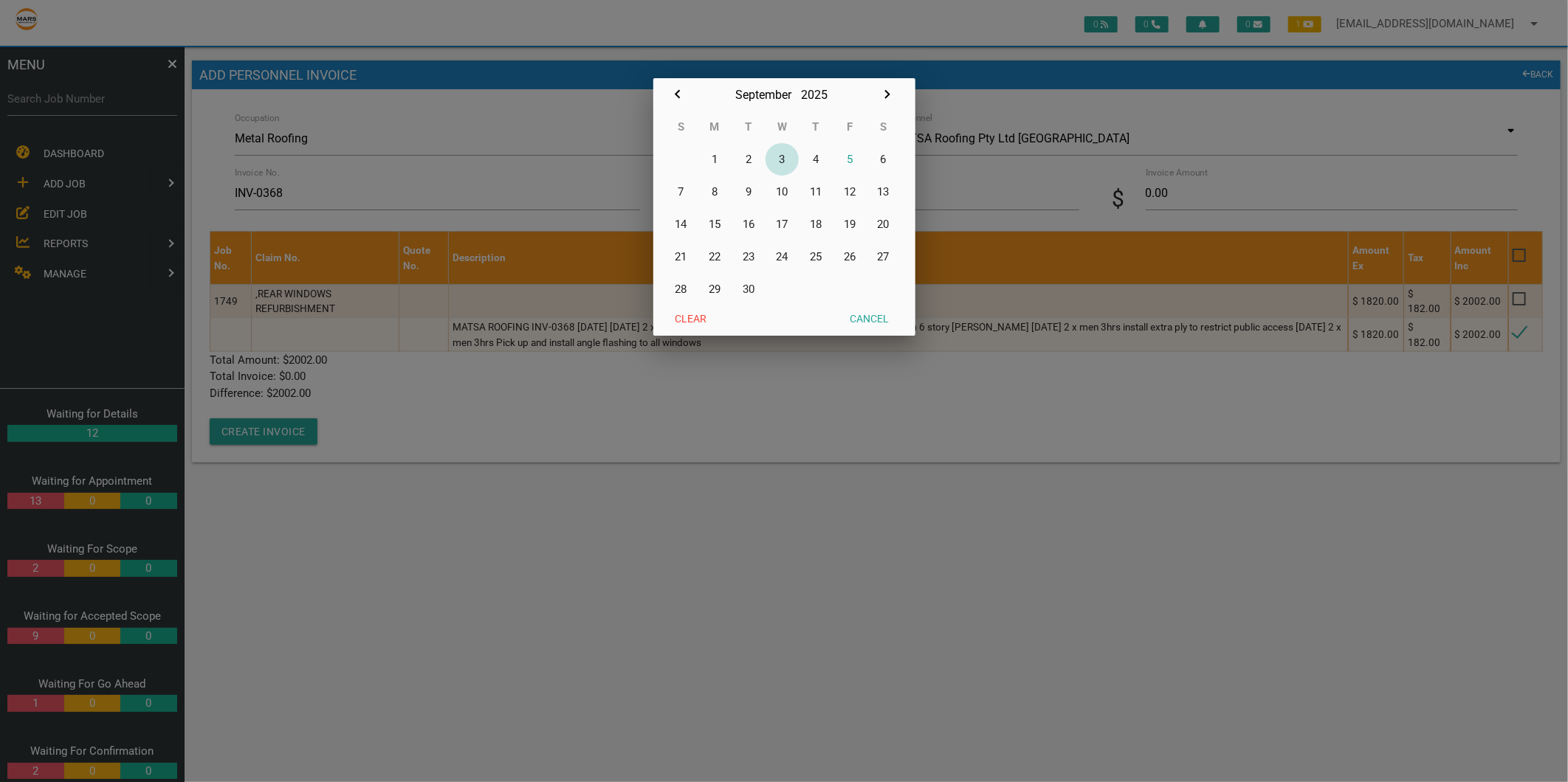
click at [781, 159] on button "3" at bounding box center [782, 160] width 34 height 33
type input "[DATE]"
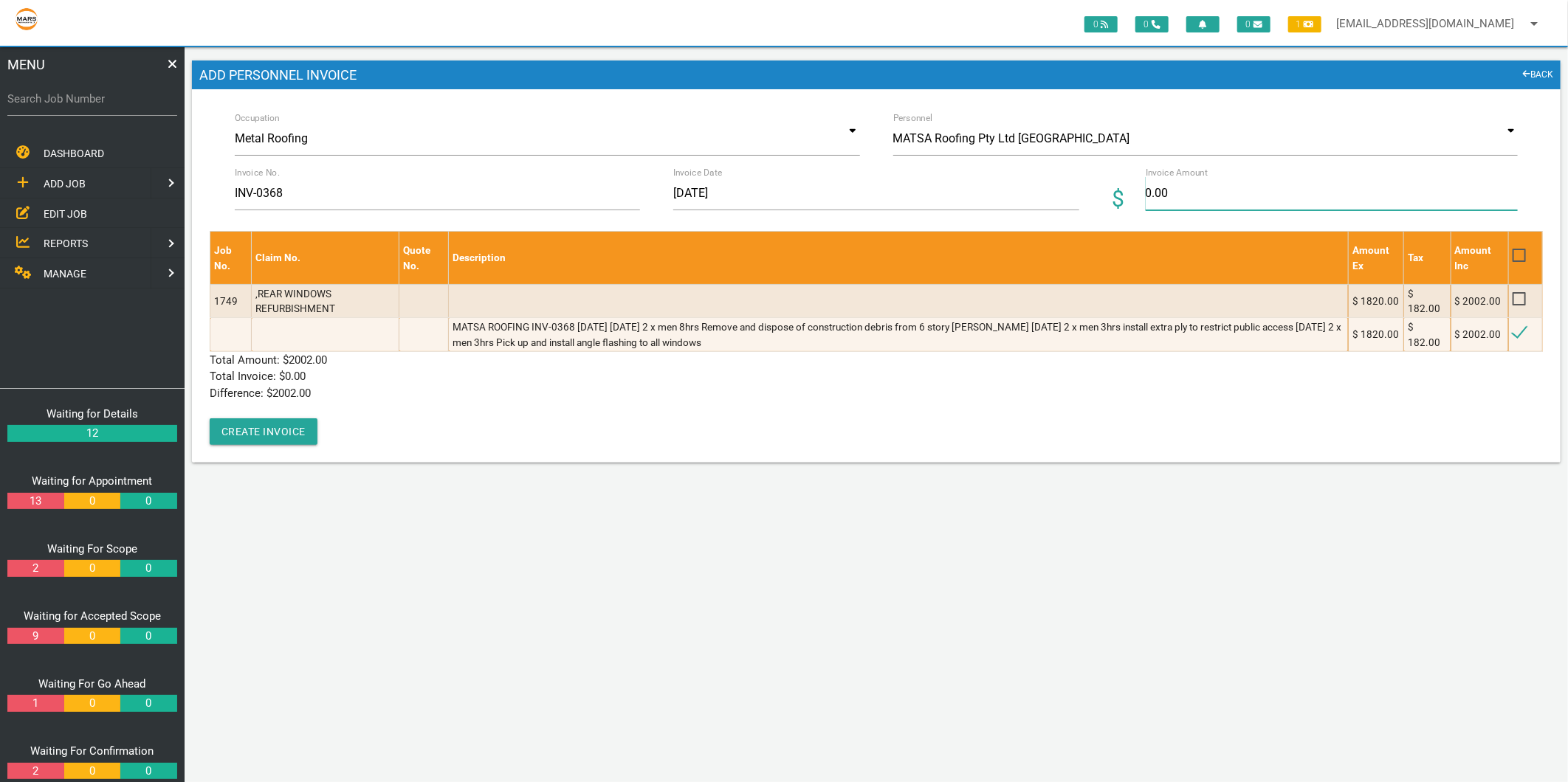
click at [1171, 207] on input "0.00" at bounding box center [1332, 194] width 372 height 34
type input "2002"
click at [638, 393] on p "Difference: $ 2002.00" at bounding box center [876, 394] width 1334 height 17
click at [233, 436] on button "Create Invoice" at bounding box center [263, 432] width 107 height 26
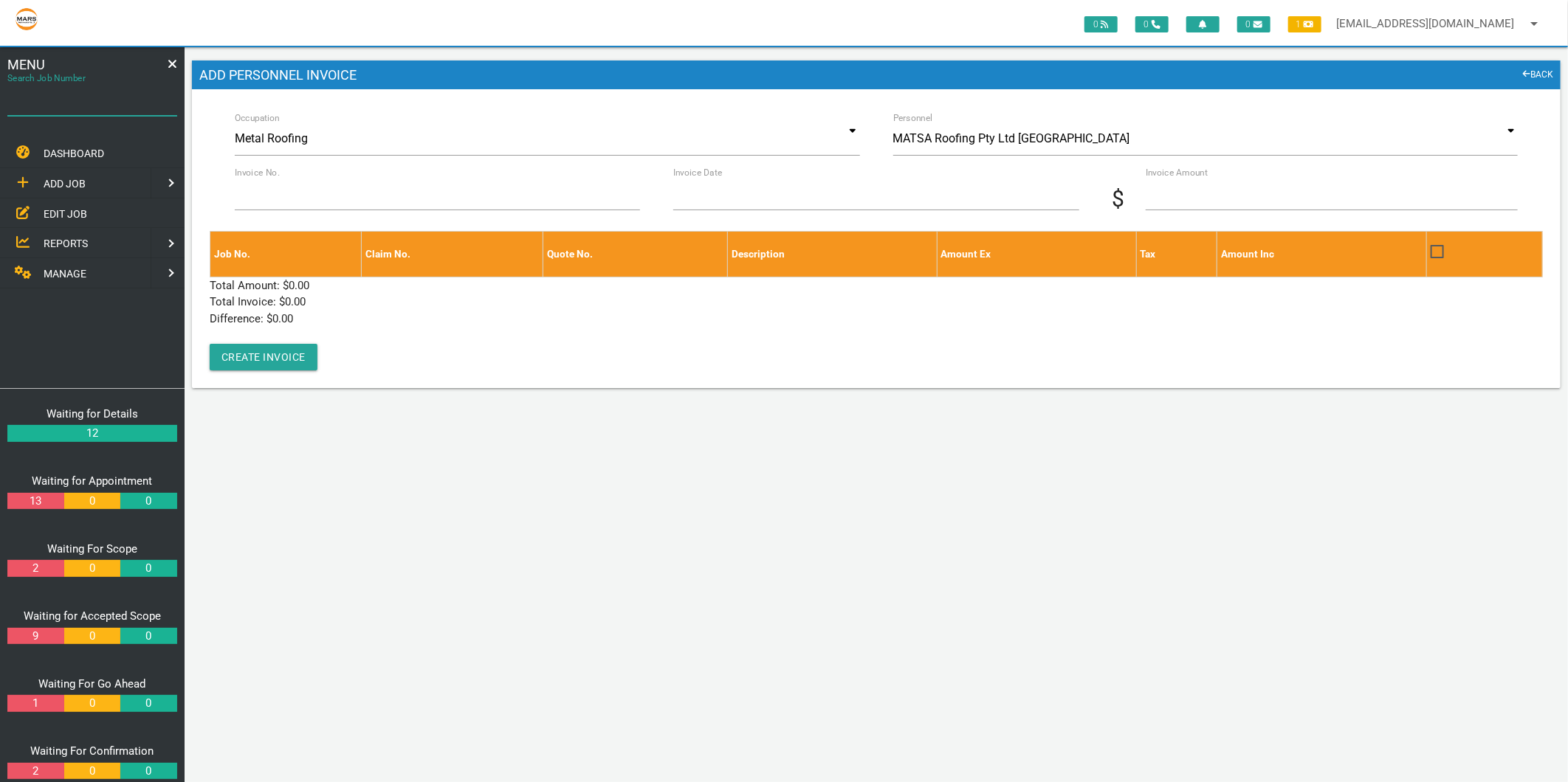
click at [107, 107] on input "Search Job Number" at bounding box center [92, 99] width 170 height 34
type input "1775"
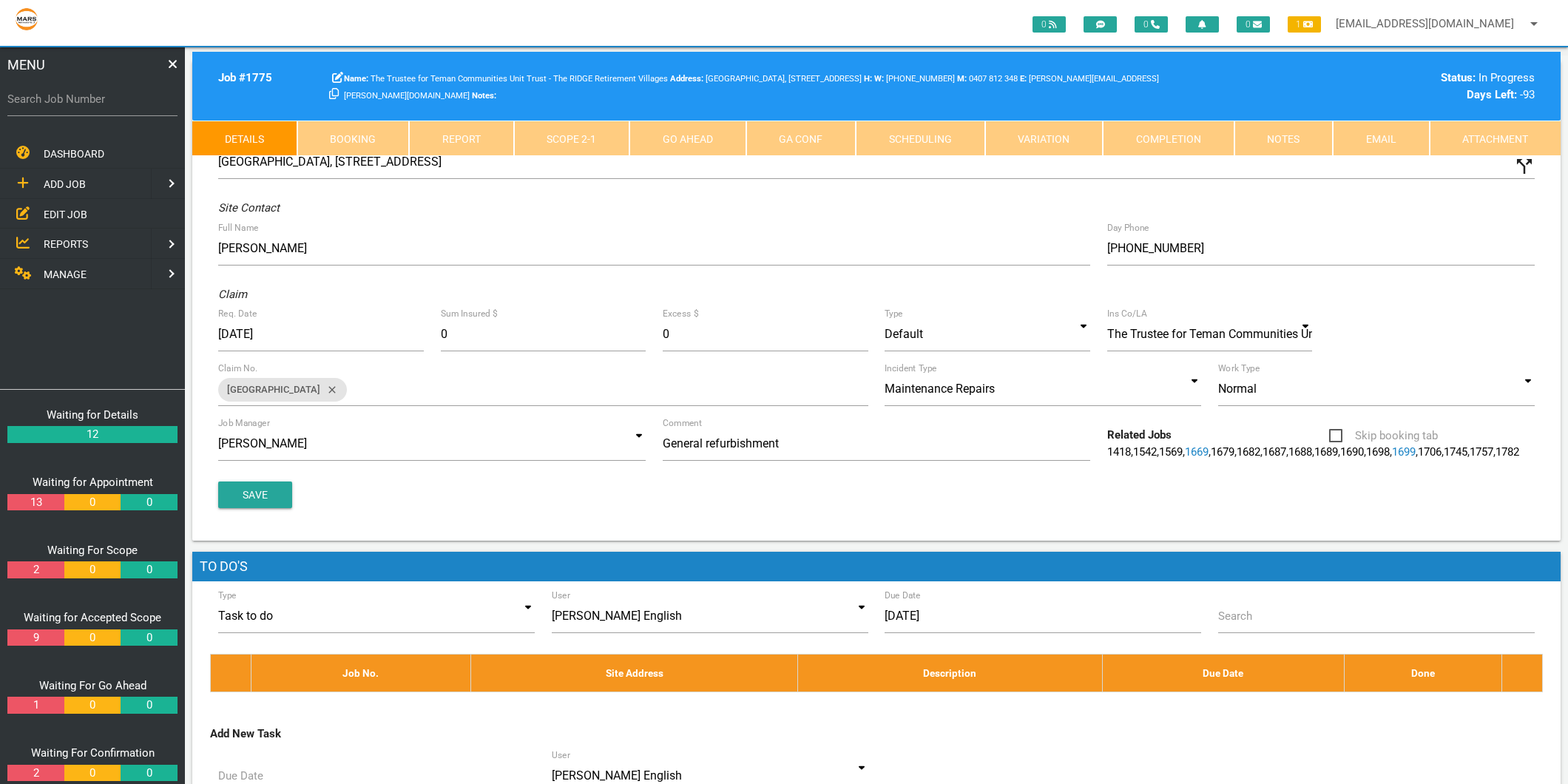
click at [604, 144] on link "Scope 2 - 1" at bounding box center [572, 139] width 116 height 36
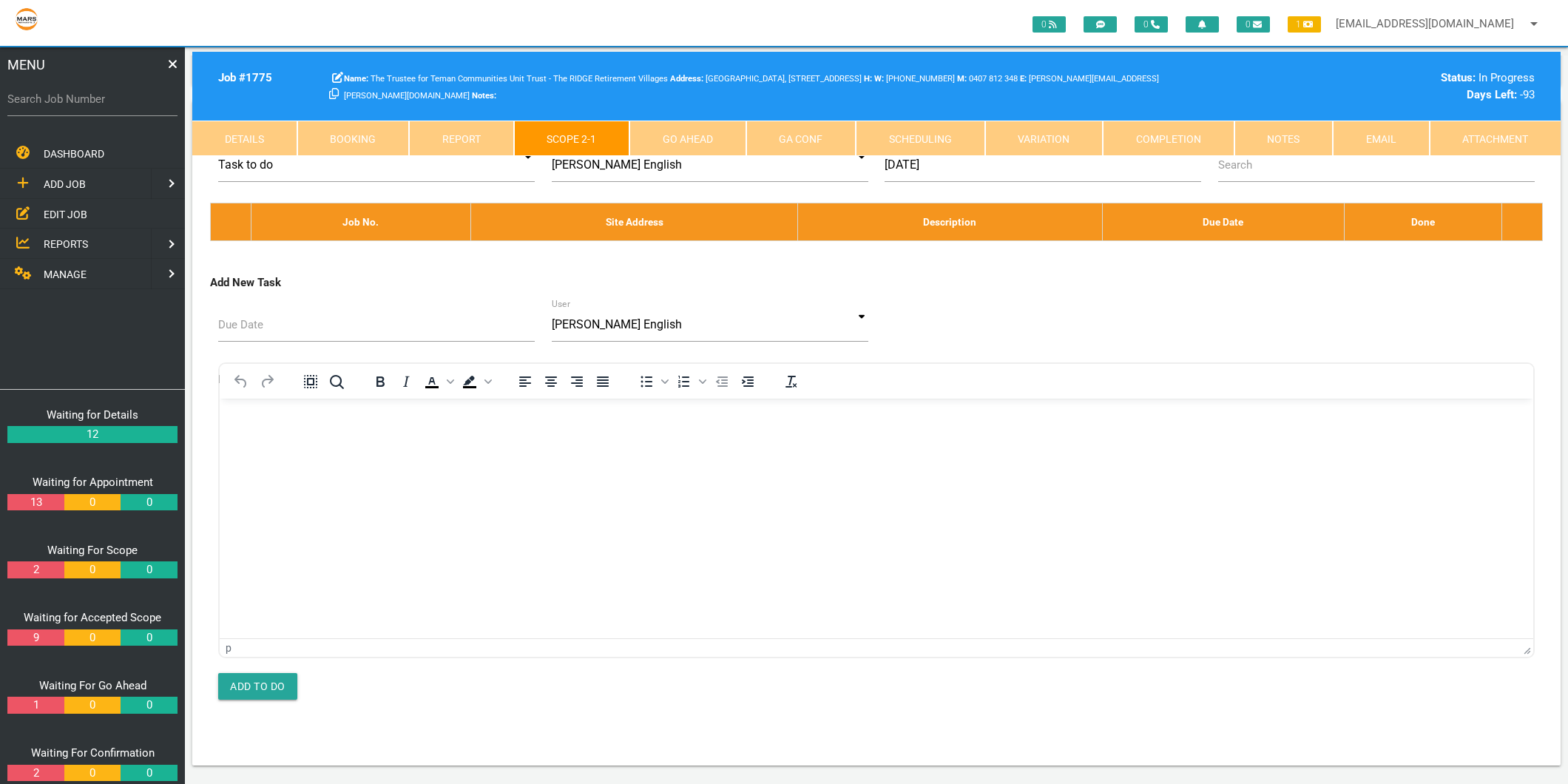
scroll to position [8466, 0]
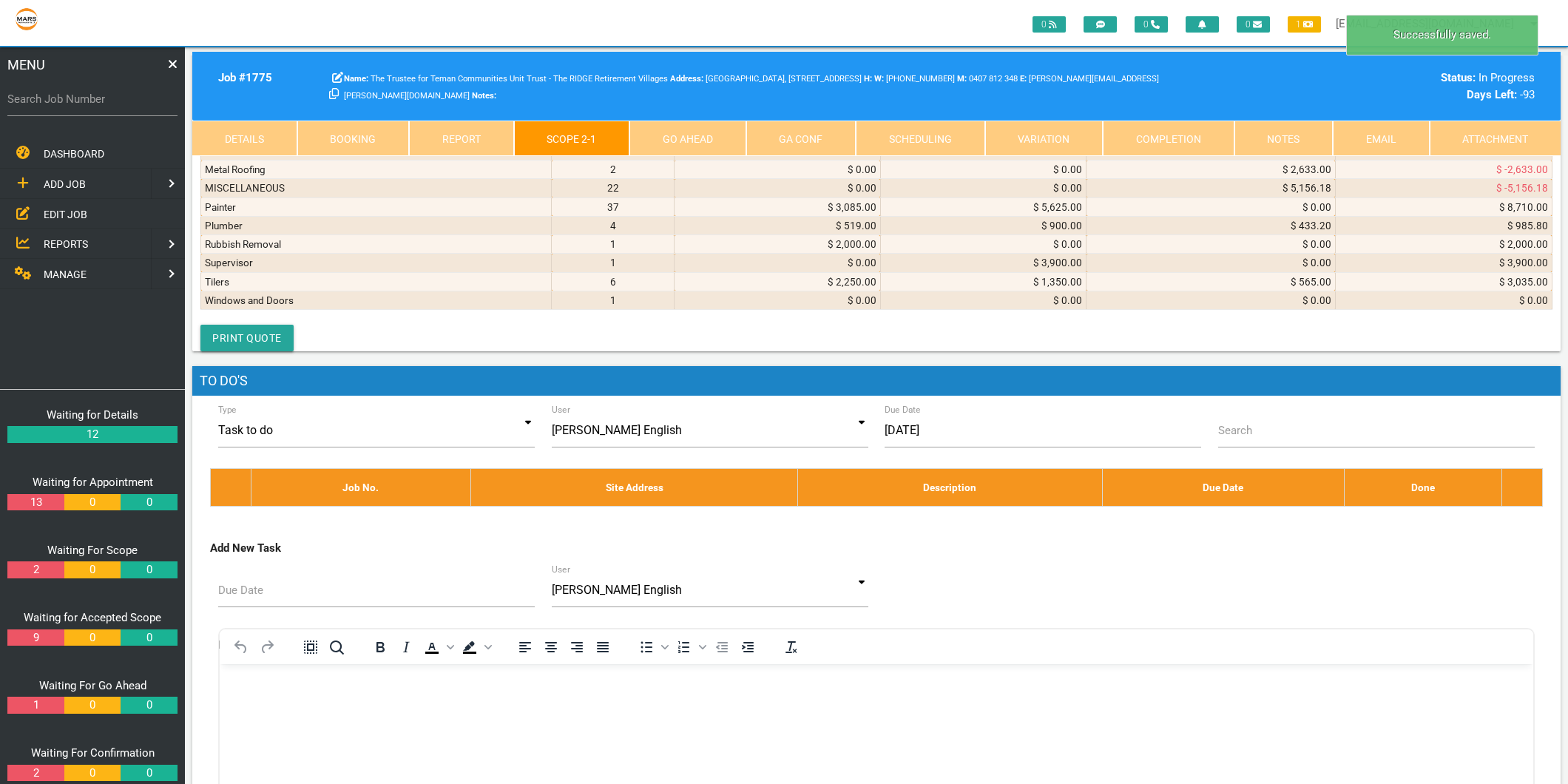
select select "Electricians"
type textarea "g"
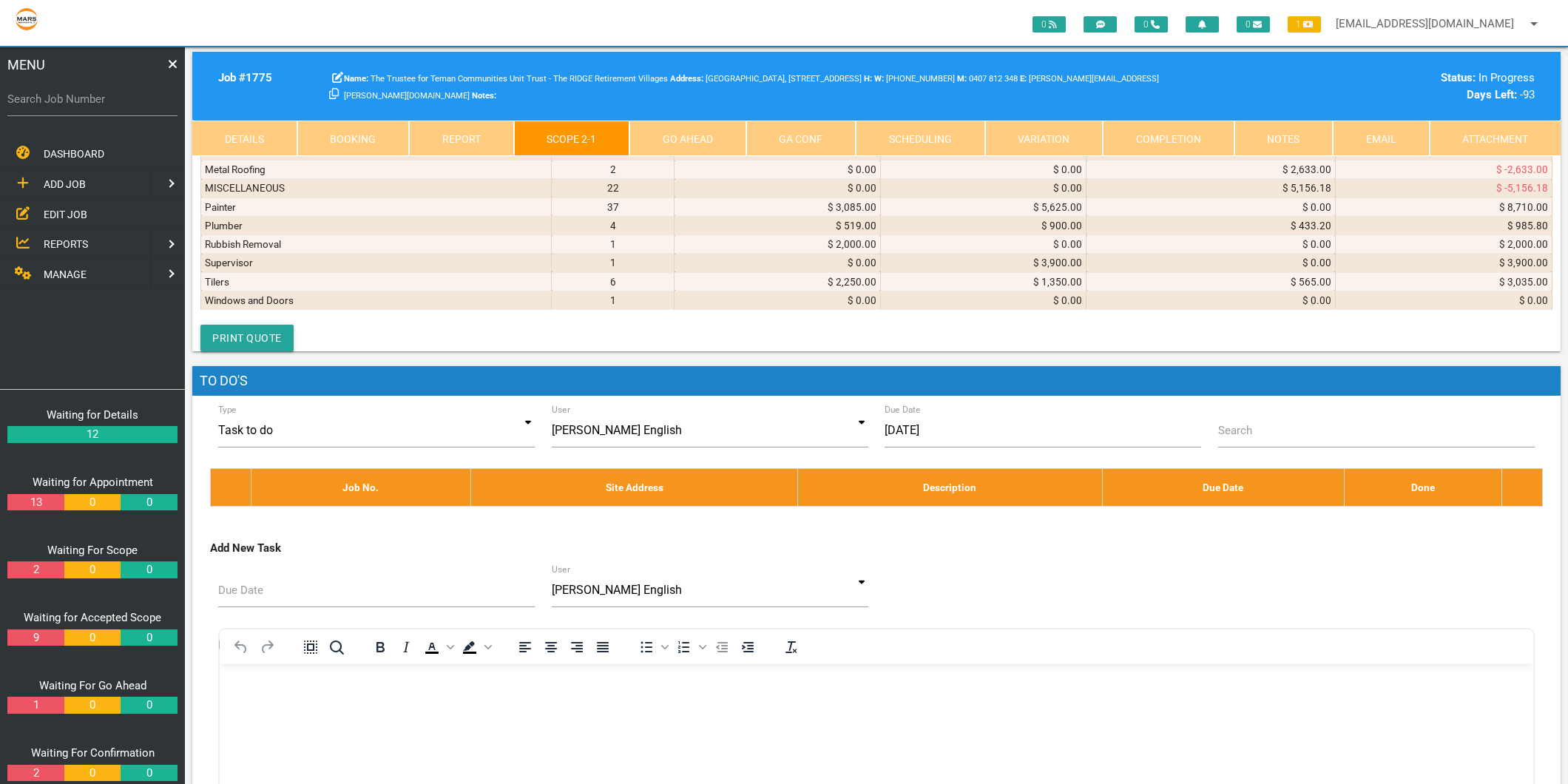
type textarea "g"
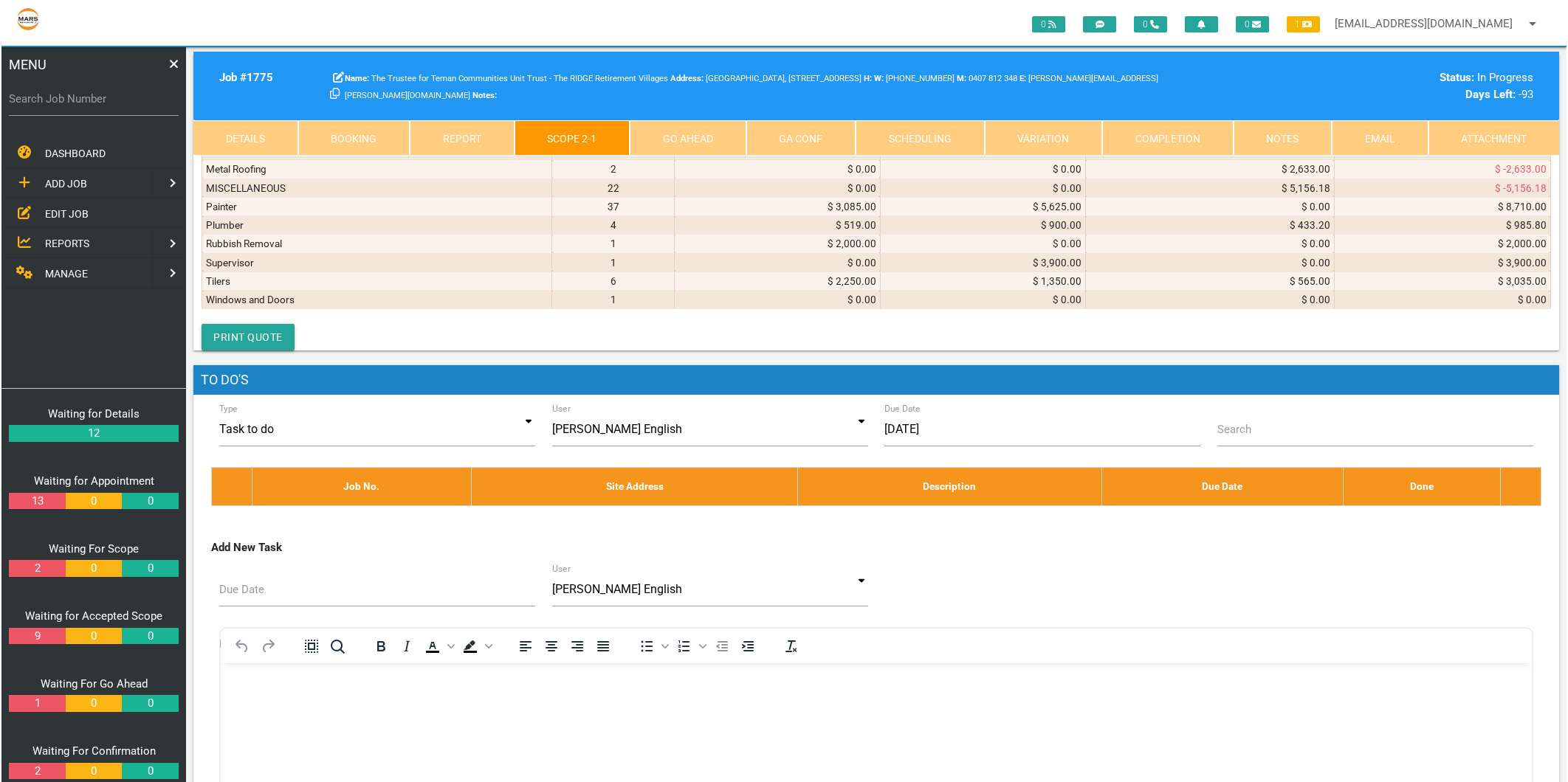
scroll to position [1, 0]
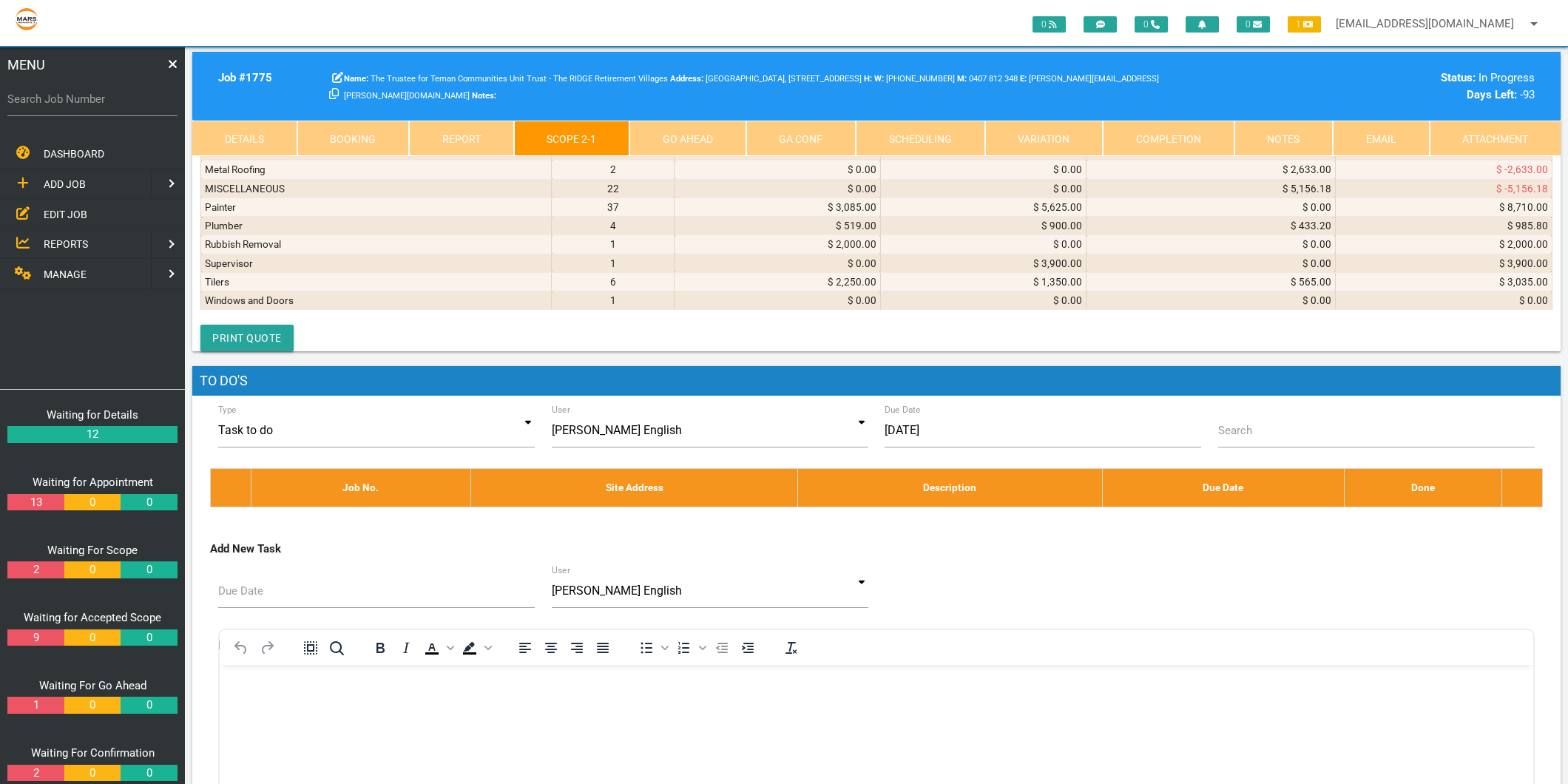
type textarea "[PERSON_NAME] ELECTRICAL PTY LTD INVOICE 5850 [DATE] cost of electrical repairs…"
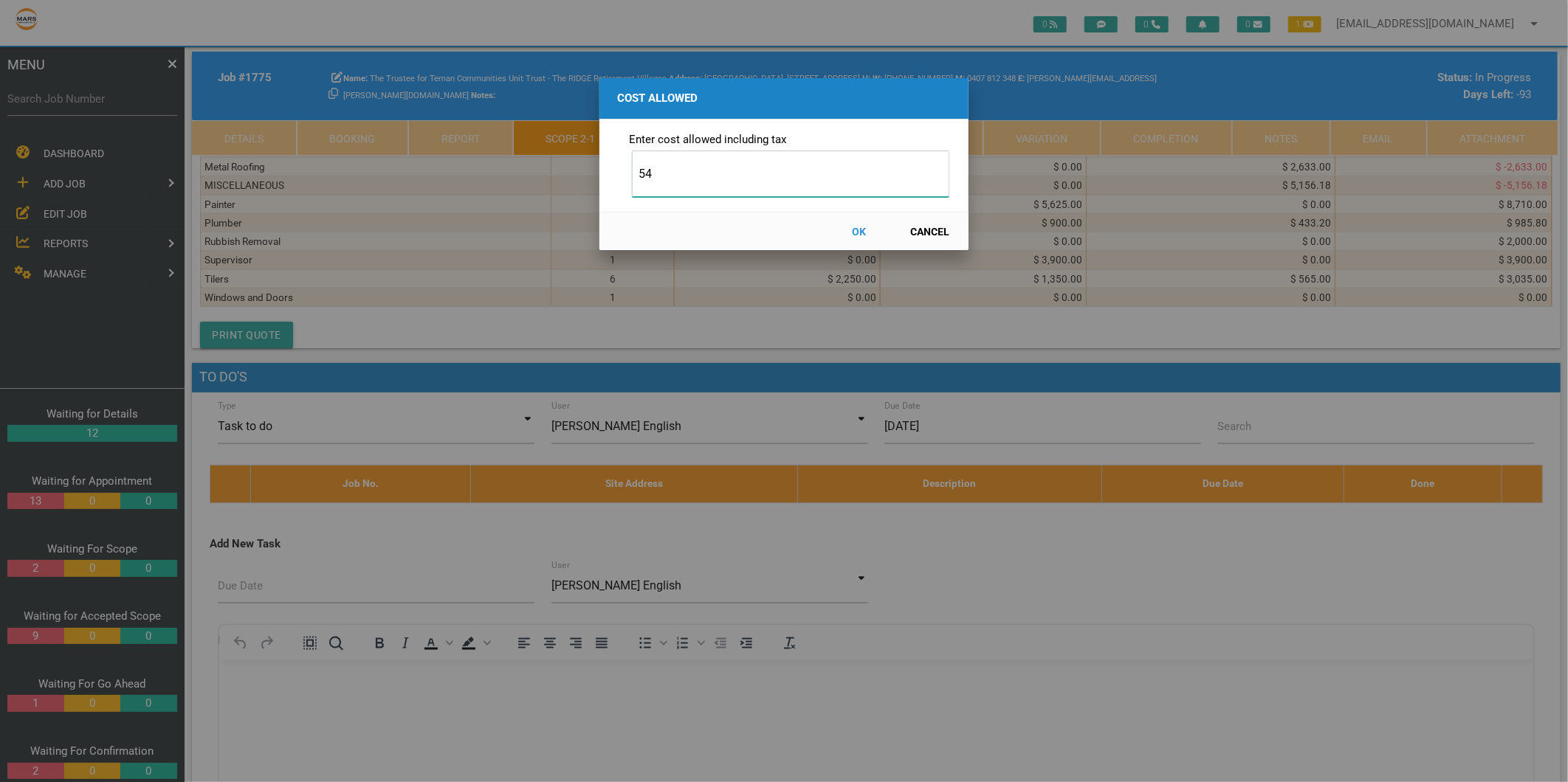
type input "5"
type input "154"
click at [862, 232] on button "OK" at bounding box center [859, 231] width 65 height 26
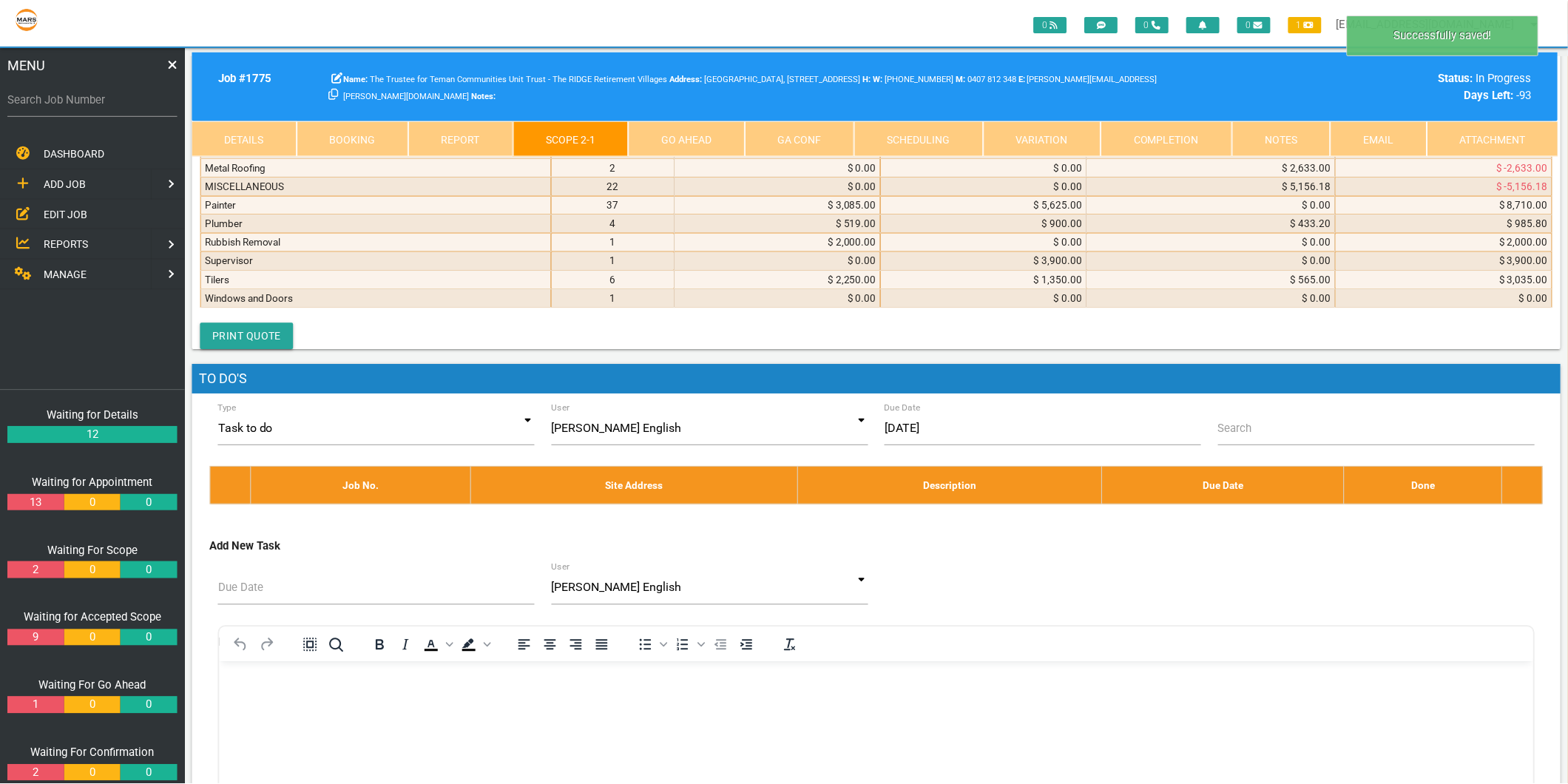
scroll to position [8482, 0]
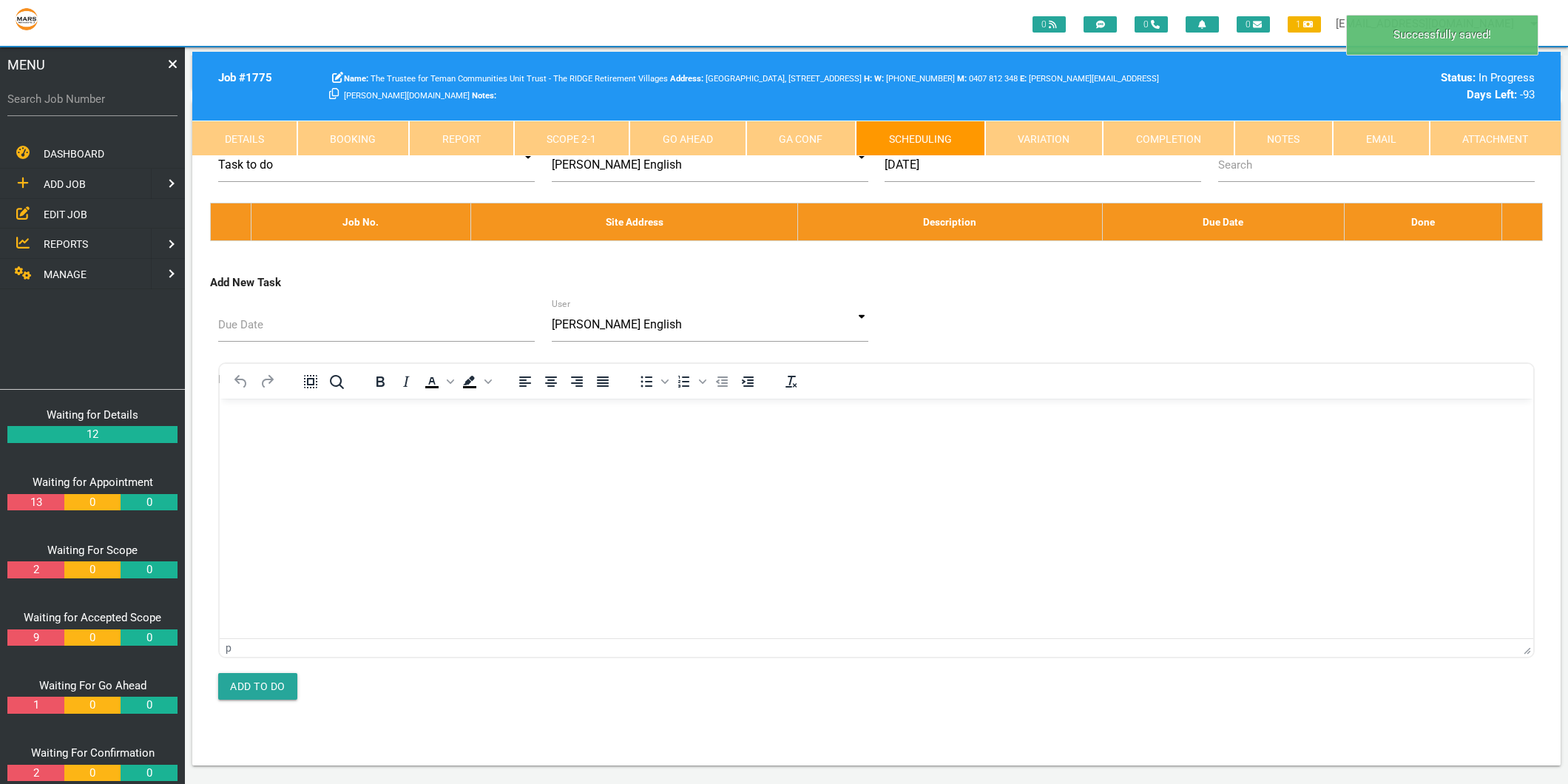
scroll to position [0, 0]
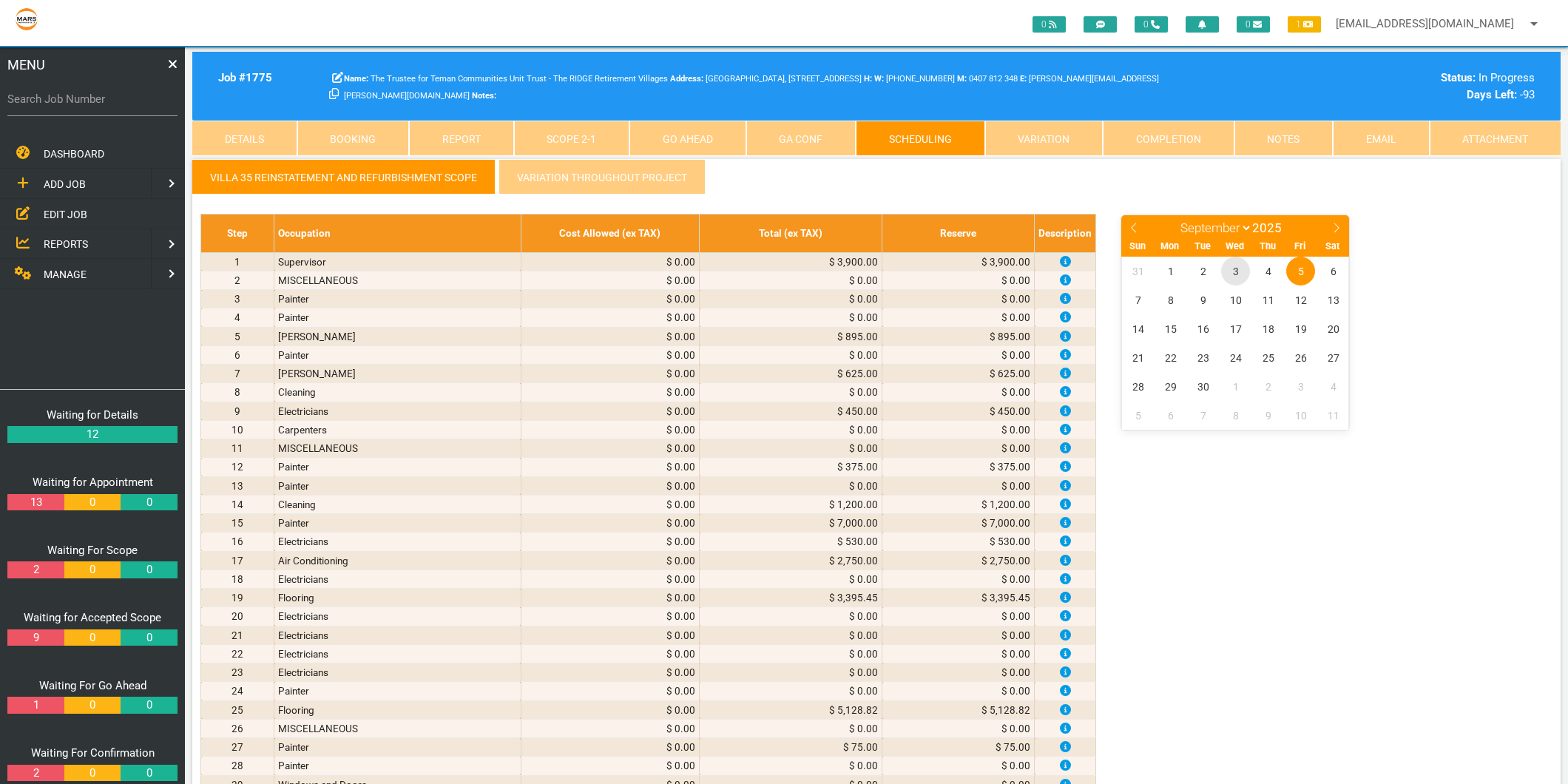
click at [1237, 268] on span "3" at bounding box center [1235, 271] width 29 height 29
click at [1134, 226] on icon at bounding box center [1133, 227] width 10 height 10
select select "7"
click at [1174, 386] on span "25" at bounding box center [1170, 386] width 29 height 29
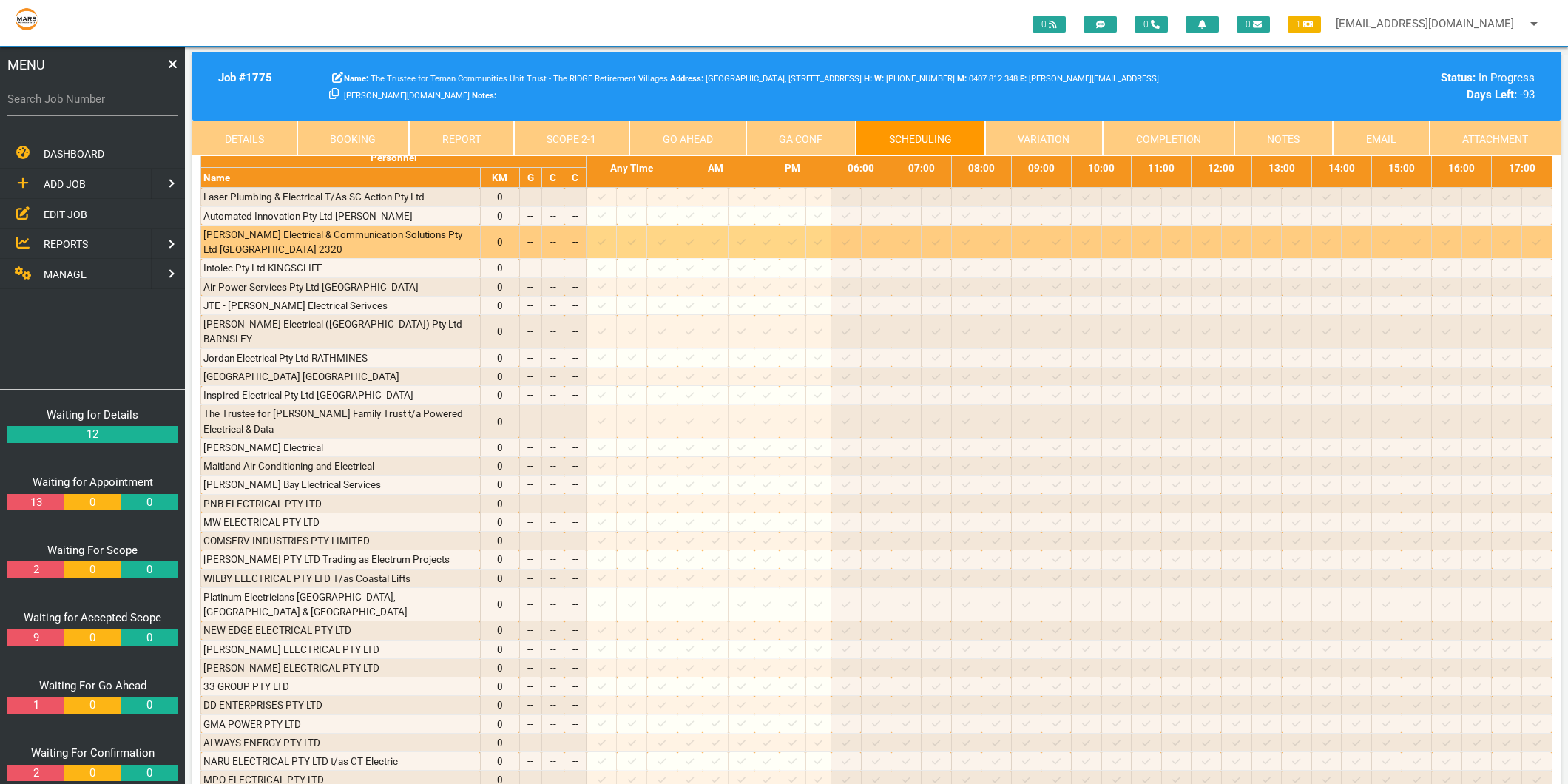
scroll to position [3452, 0]
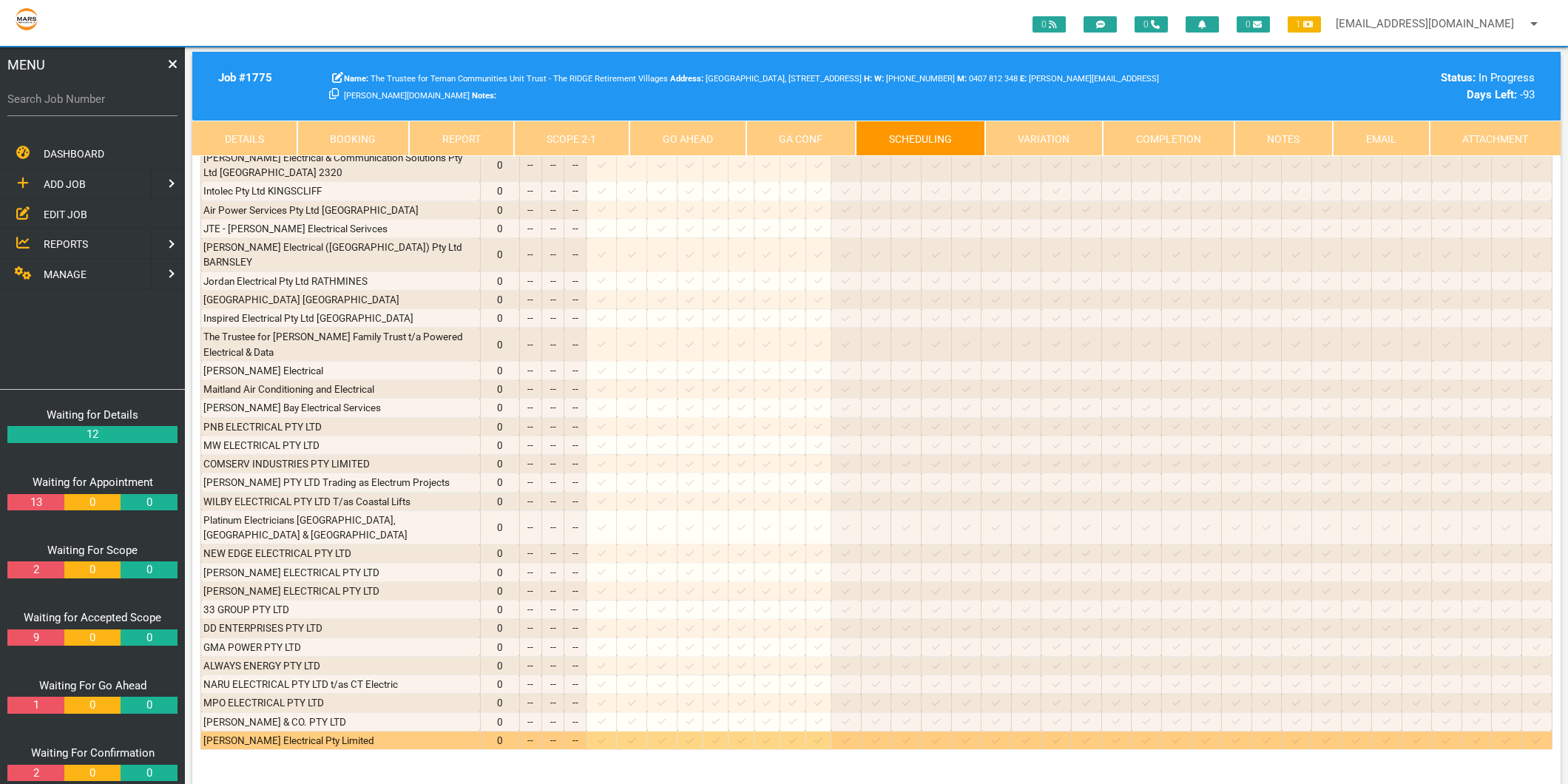
click at [606, 736] on icon at bounding box center [601, 741] width 8 height 9
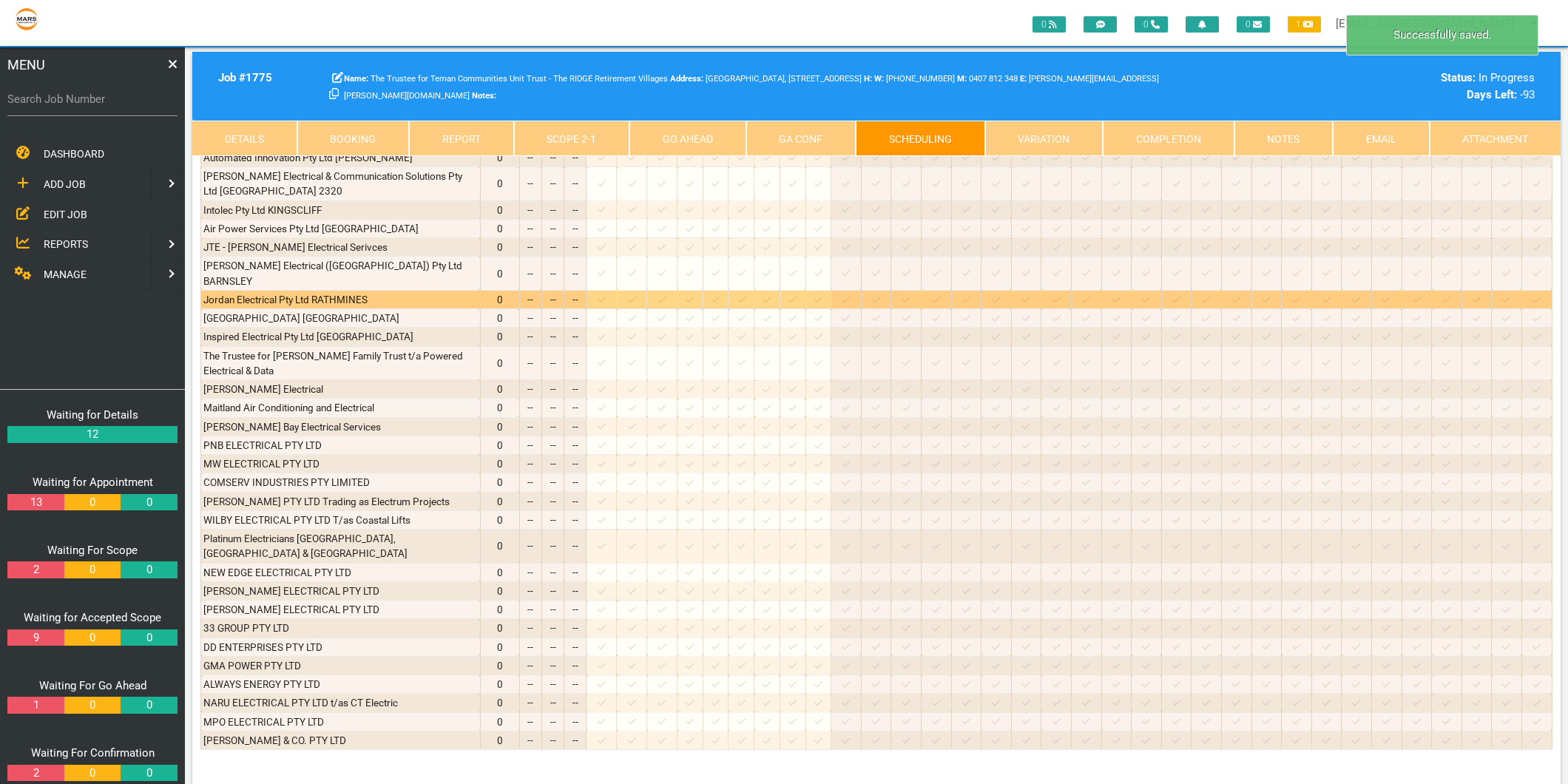
scroll to position [3042, 0]
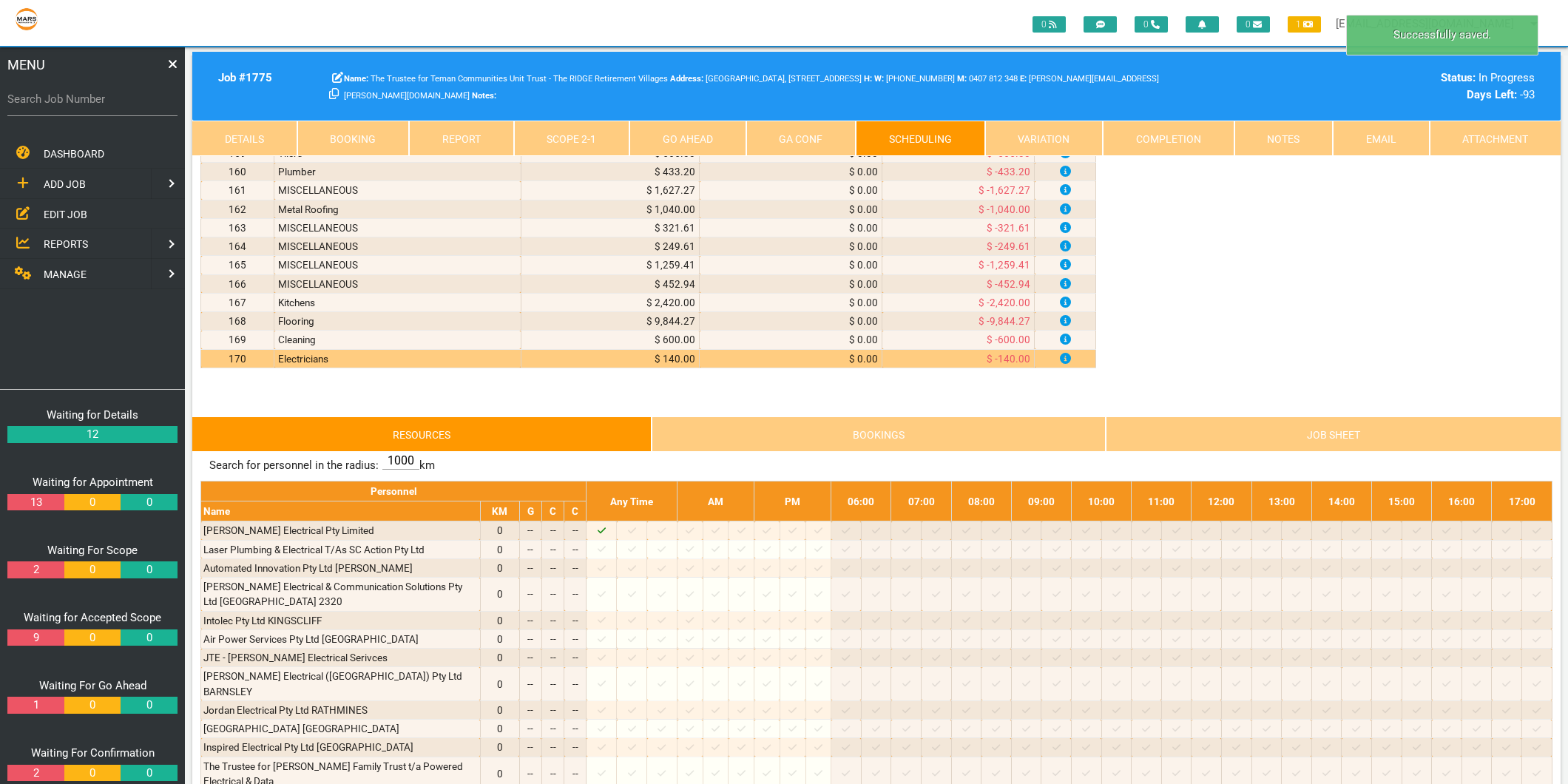
click at [592, 123] on link "Scope 2 - 1" at bounding box center [572, 139] width 116 height 36
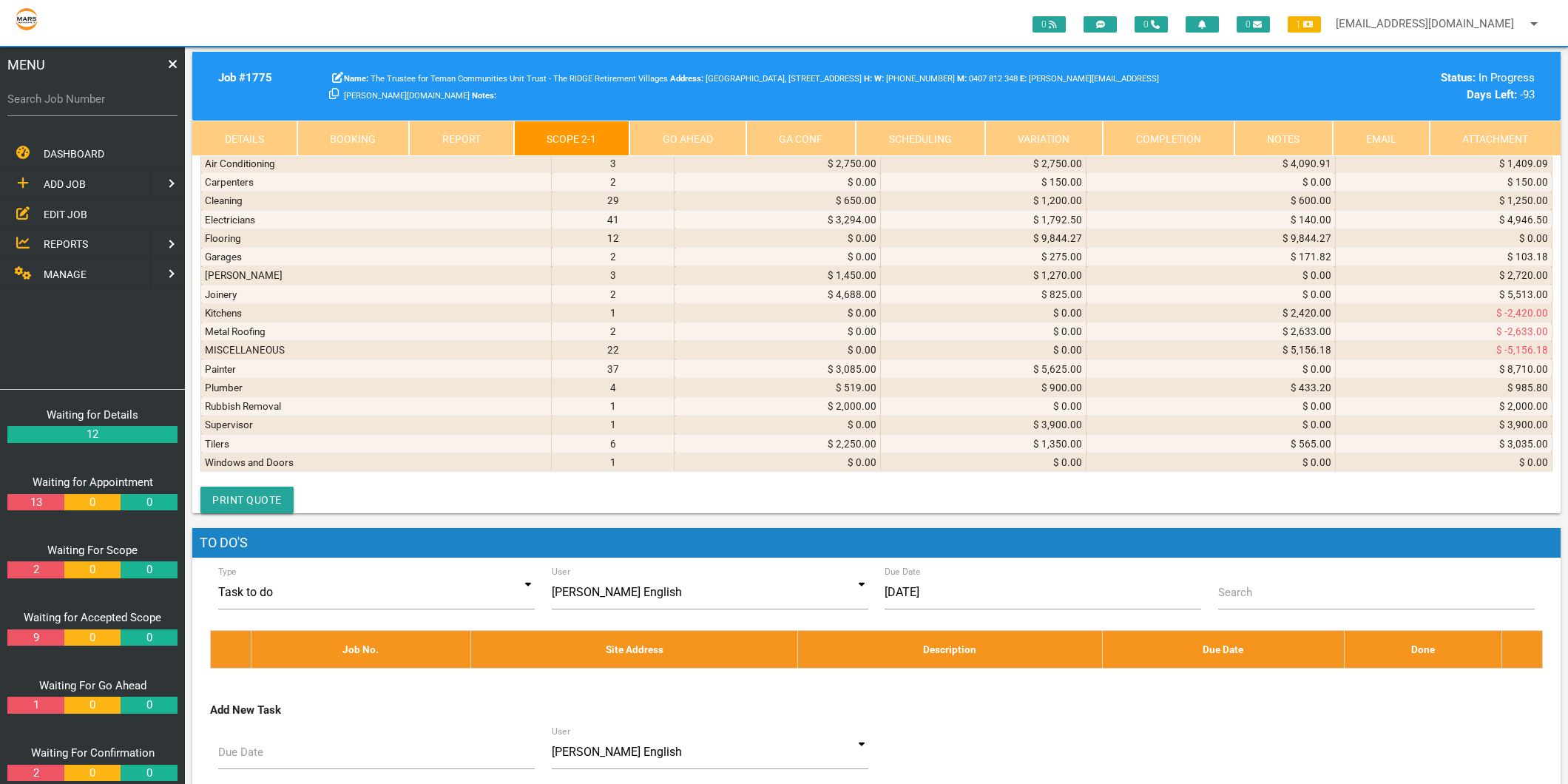
scroll to position [8631, 0]
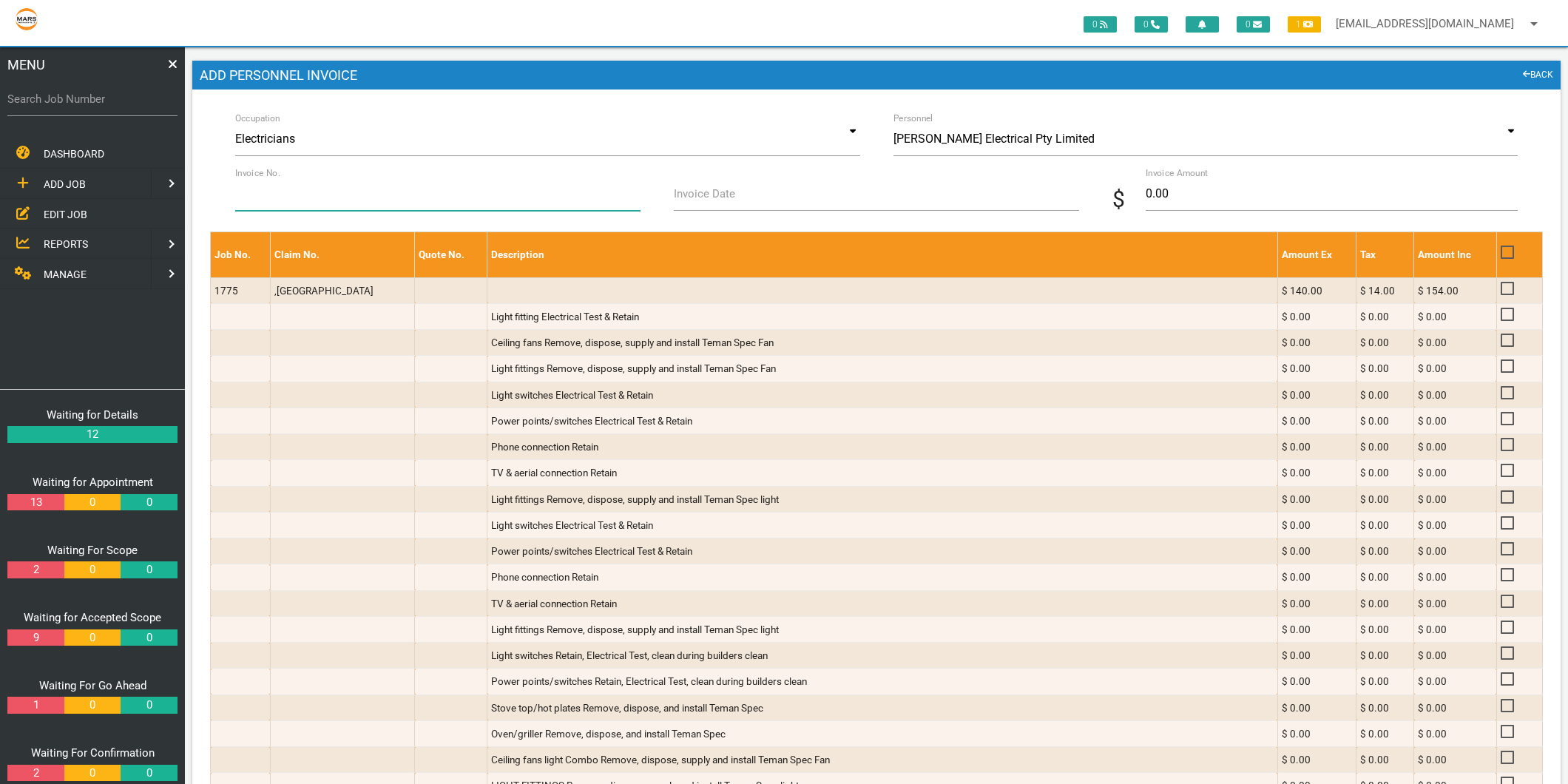
click at [425, 196] on input "Invoice No." at bounding box center [438, 194] width 405 height 34
type input "5850"
click at [735, 187] on input "Invoice Date" at bounding box center [876, 194] width 405 height 34
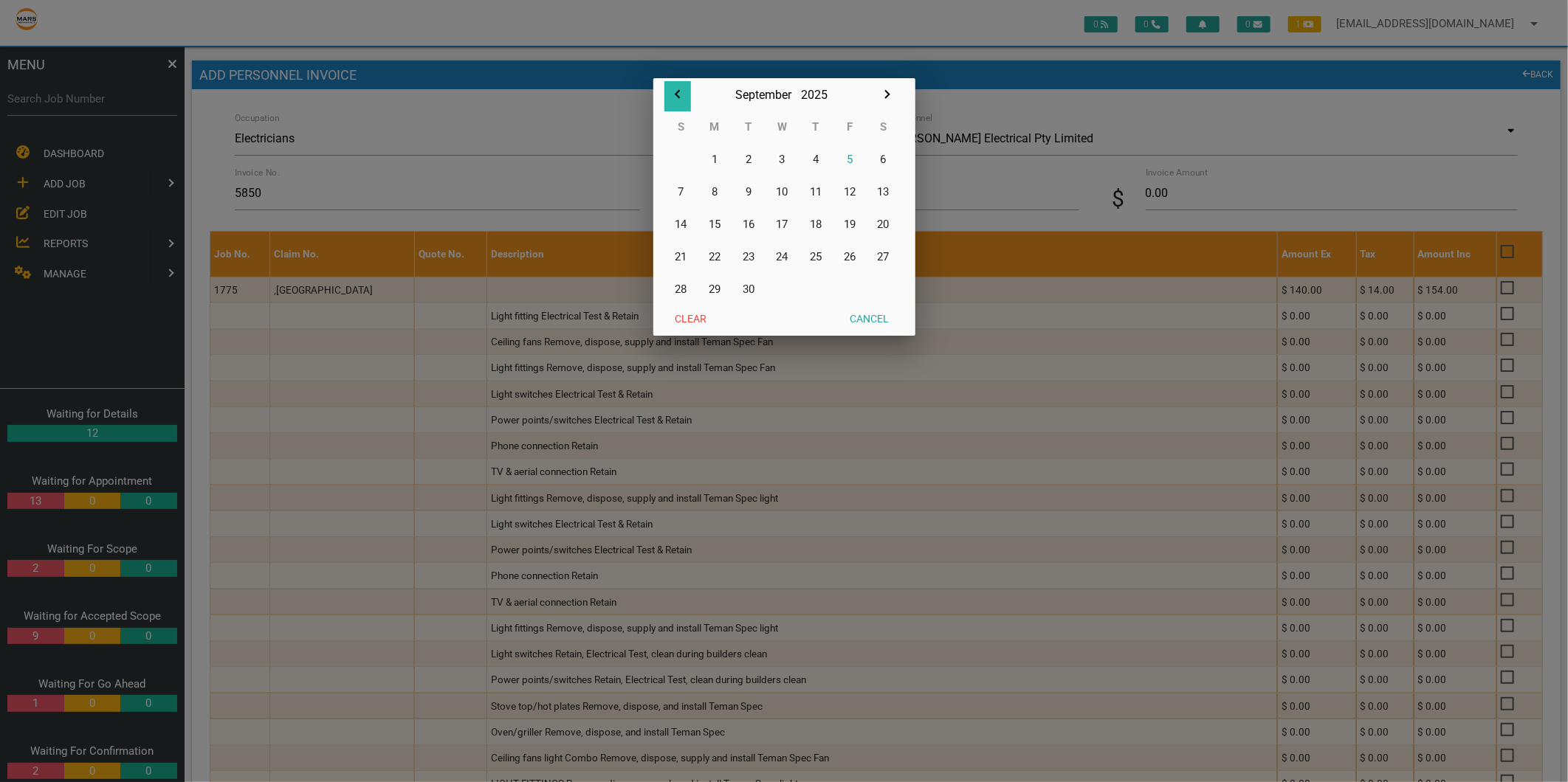
click at [674, 86] on icon "button" at bounding box center [677, 94] width 18 height 18
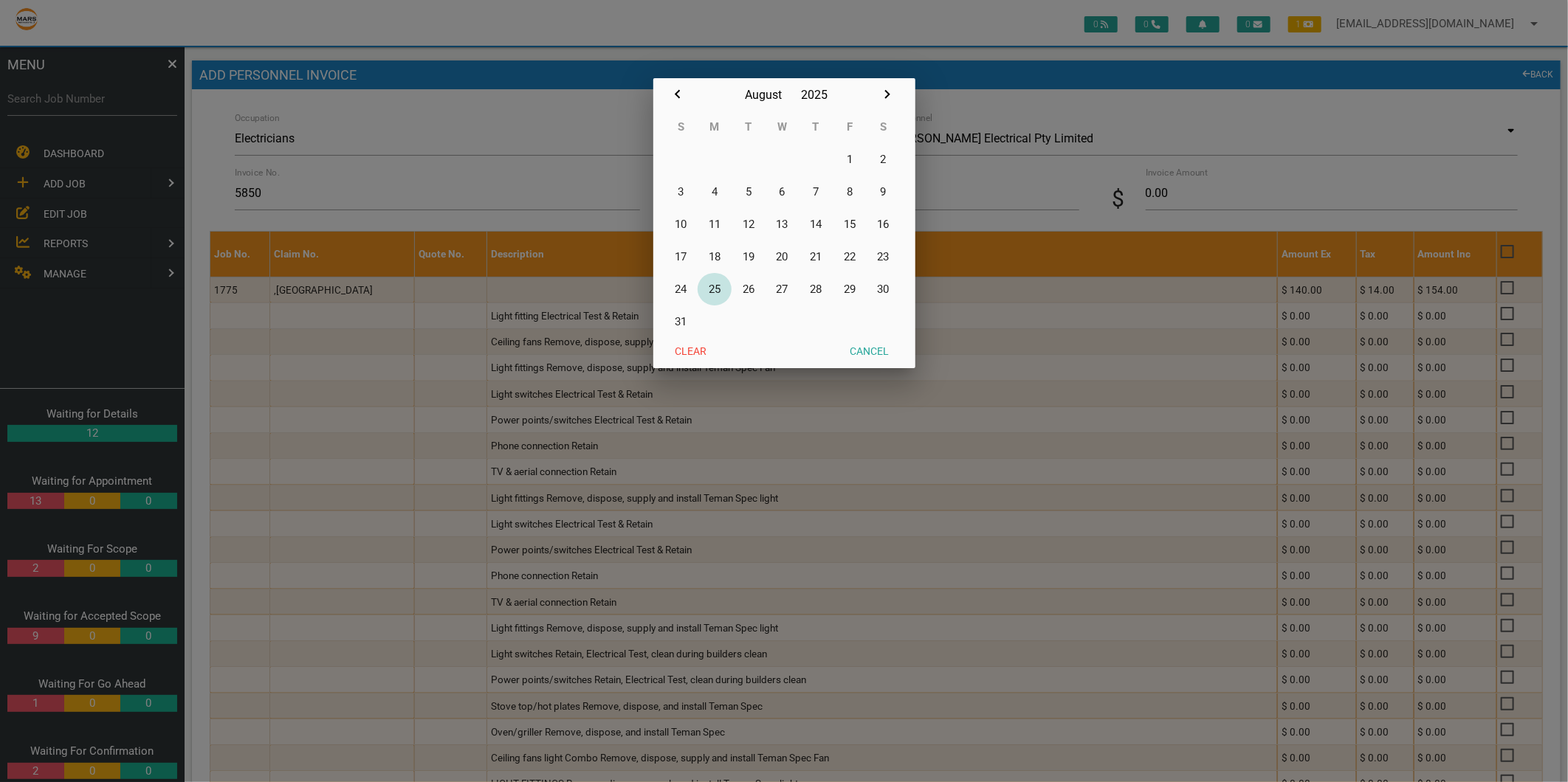
click at [725, 292] on button "25" at bounding box center [715, 289] width 34 height 33
type input "25/08/2025"
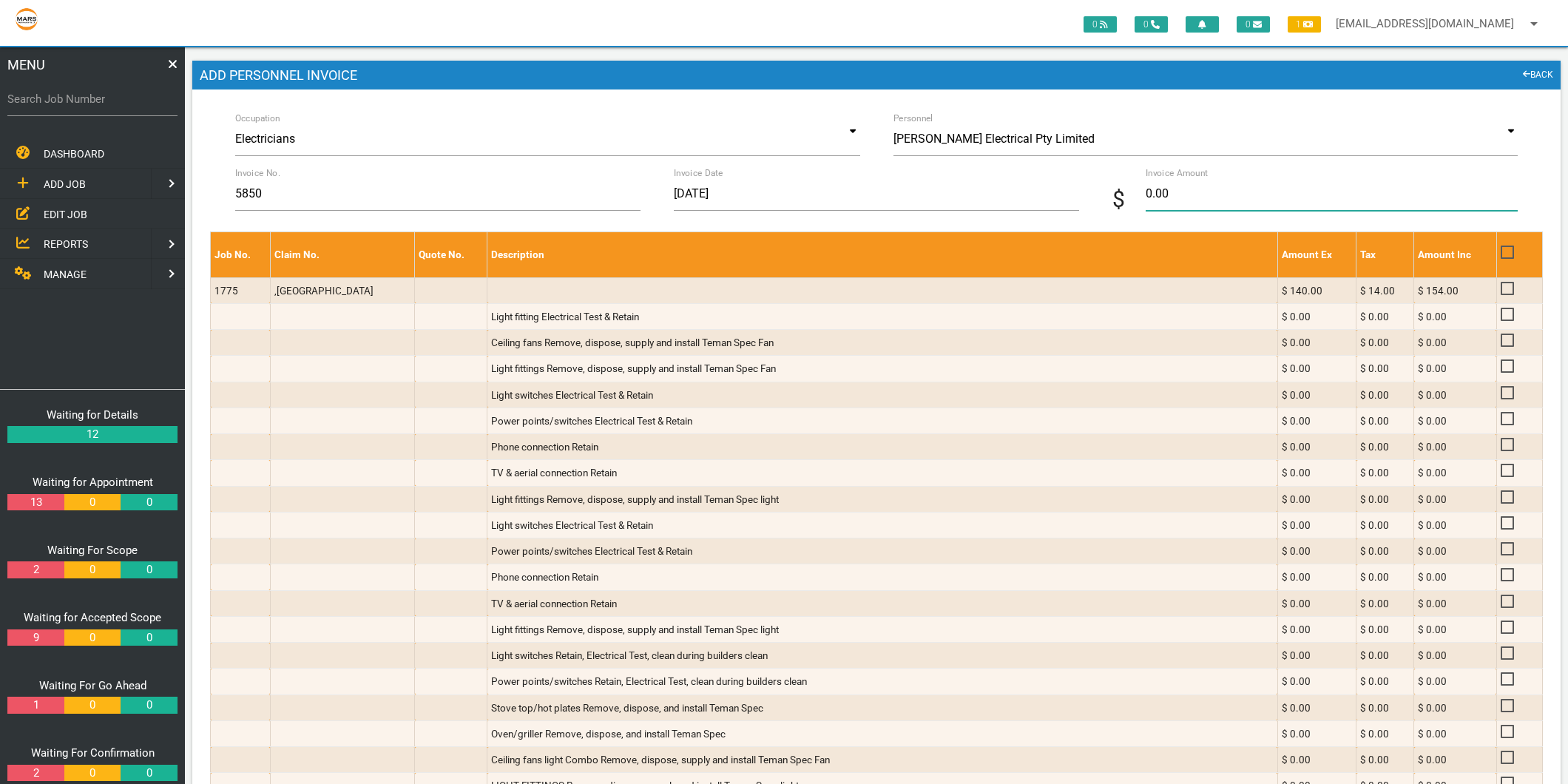
click at [1194, 193] on input "0.00" at bounding box center [1331, 194] width 372 height 34
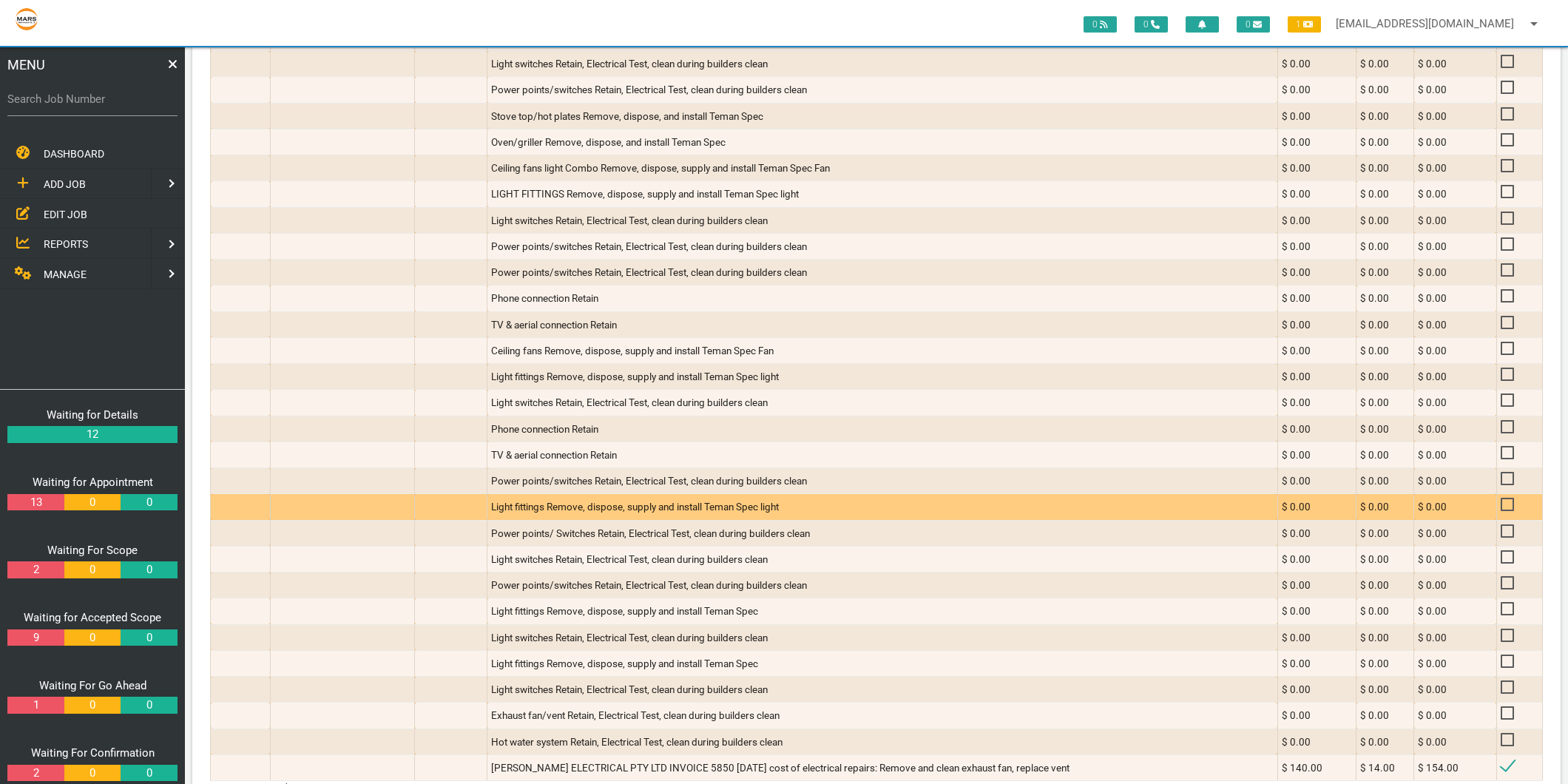
scroll to position [704, 0]
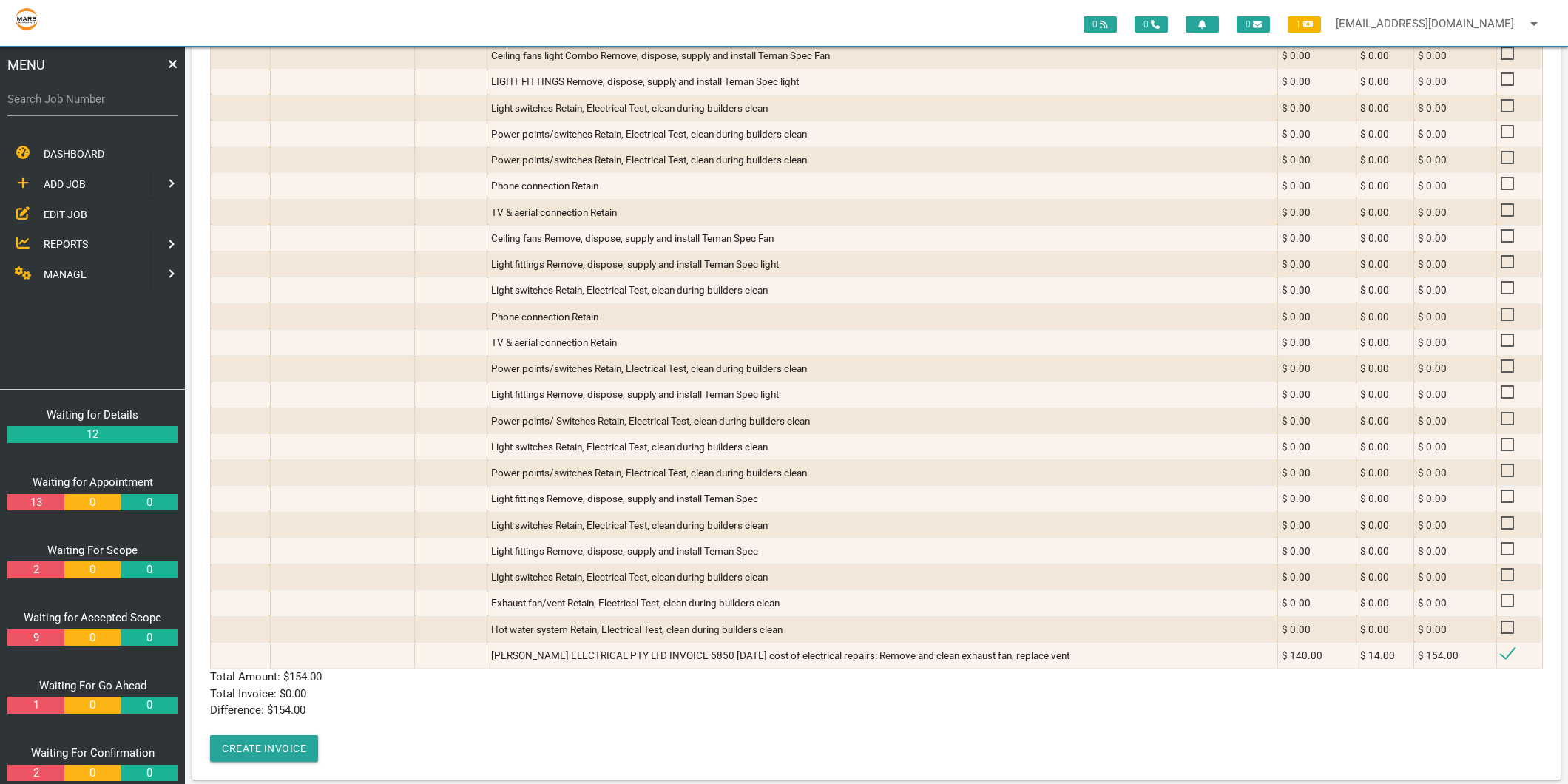
type input "154"
click at [600, 721] on div "Job No. Claim No. Quote No. Description Amount Ex Tax Amount Inc 1775 ,VILLA 35…" at bounding box center [876, 144] width 1333 height 1235
click at [296, 736] on button "Create Invoice" at bounding box center [264, 749] width 108 height 27
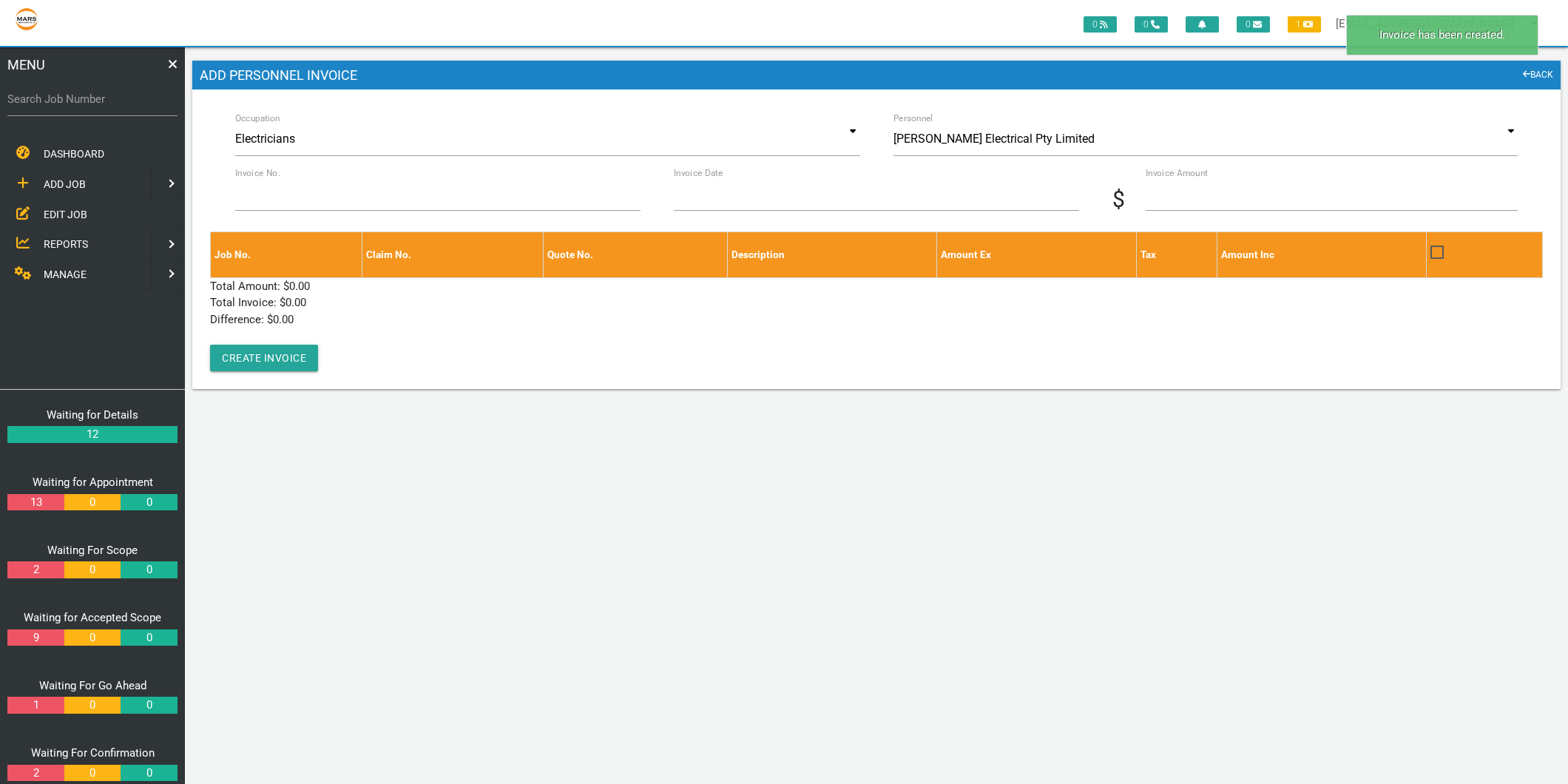
scroll to position [0, 0]
click at [129, 93] on label "Search Job Number" at bounding box center [92, 100] width 170 height 17
click at [129, 93] on input "Search Job Number" at bounding box center [92, 99] width 170 height 34
click at [43, 109] on input "Search Job Number" at bounding box center [92, 99] width 170 height 34
type input "1766"
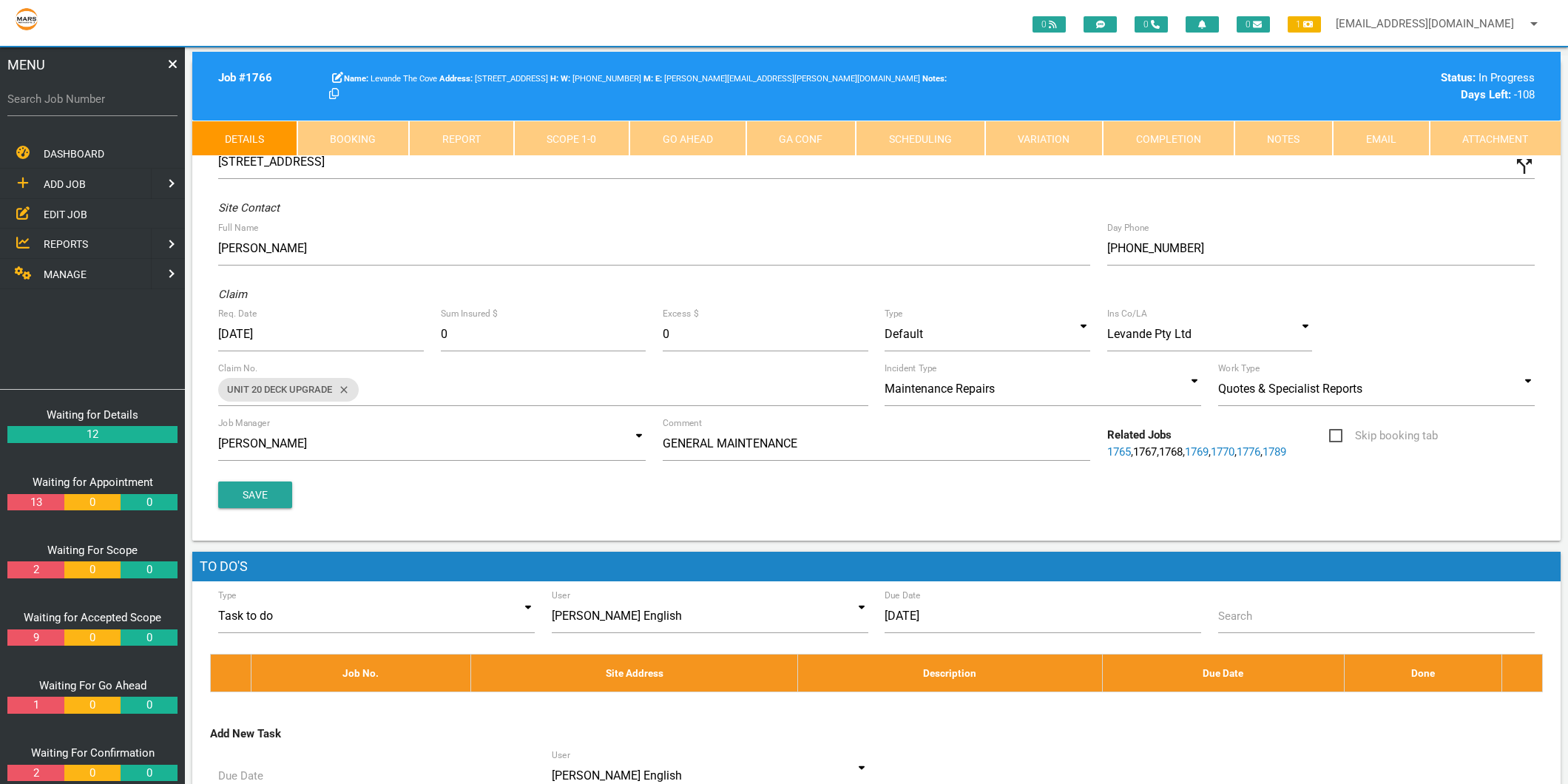
click at [1171, 139] on link "Completion" at bounding box center [1168, 139] width 132 height 36
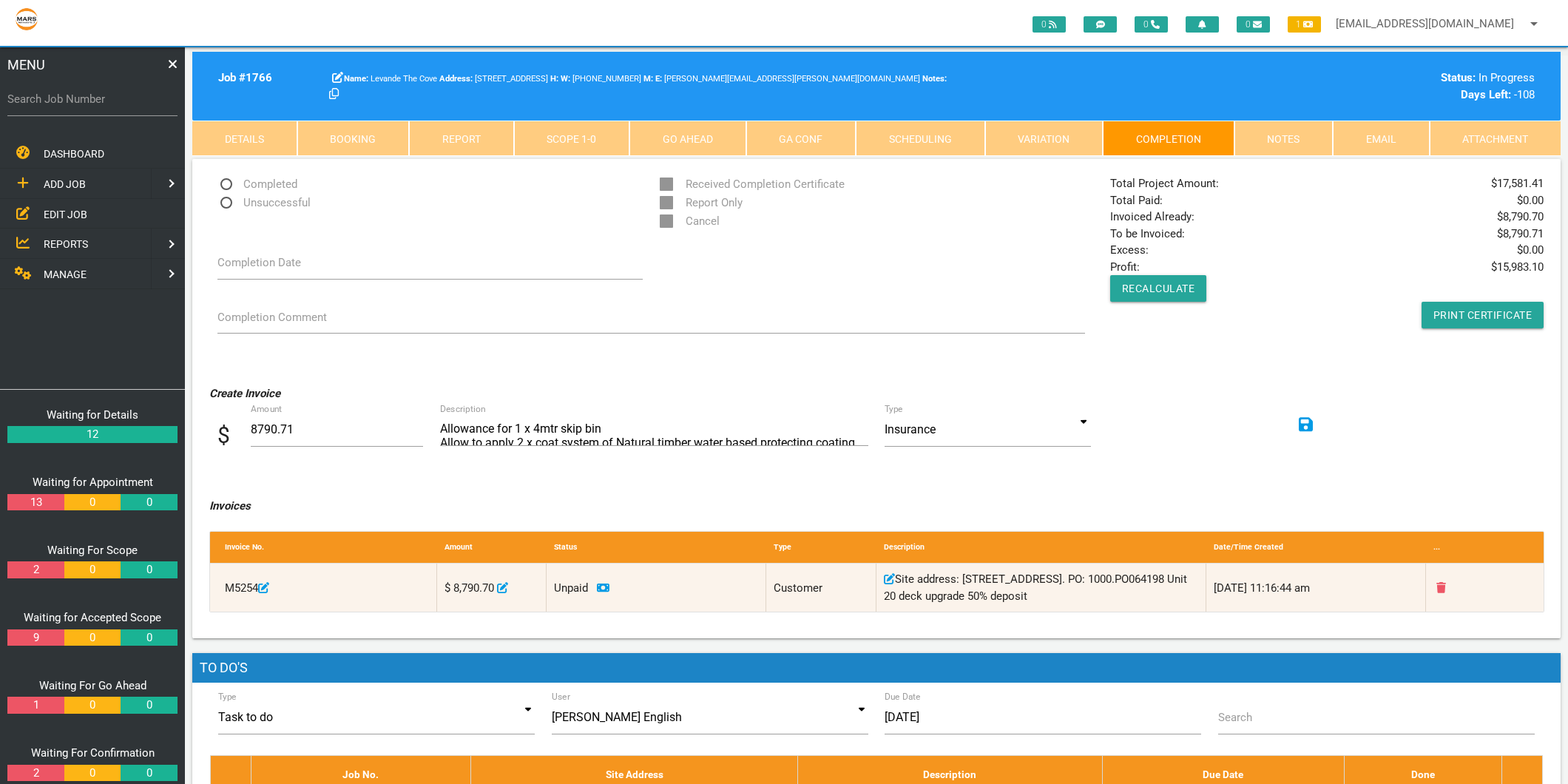
click at [580, 129] on link "Scope 1 - 0" at bounding box center [572, 139] width 116 height 36
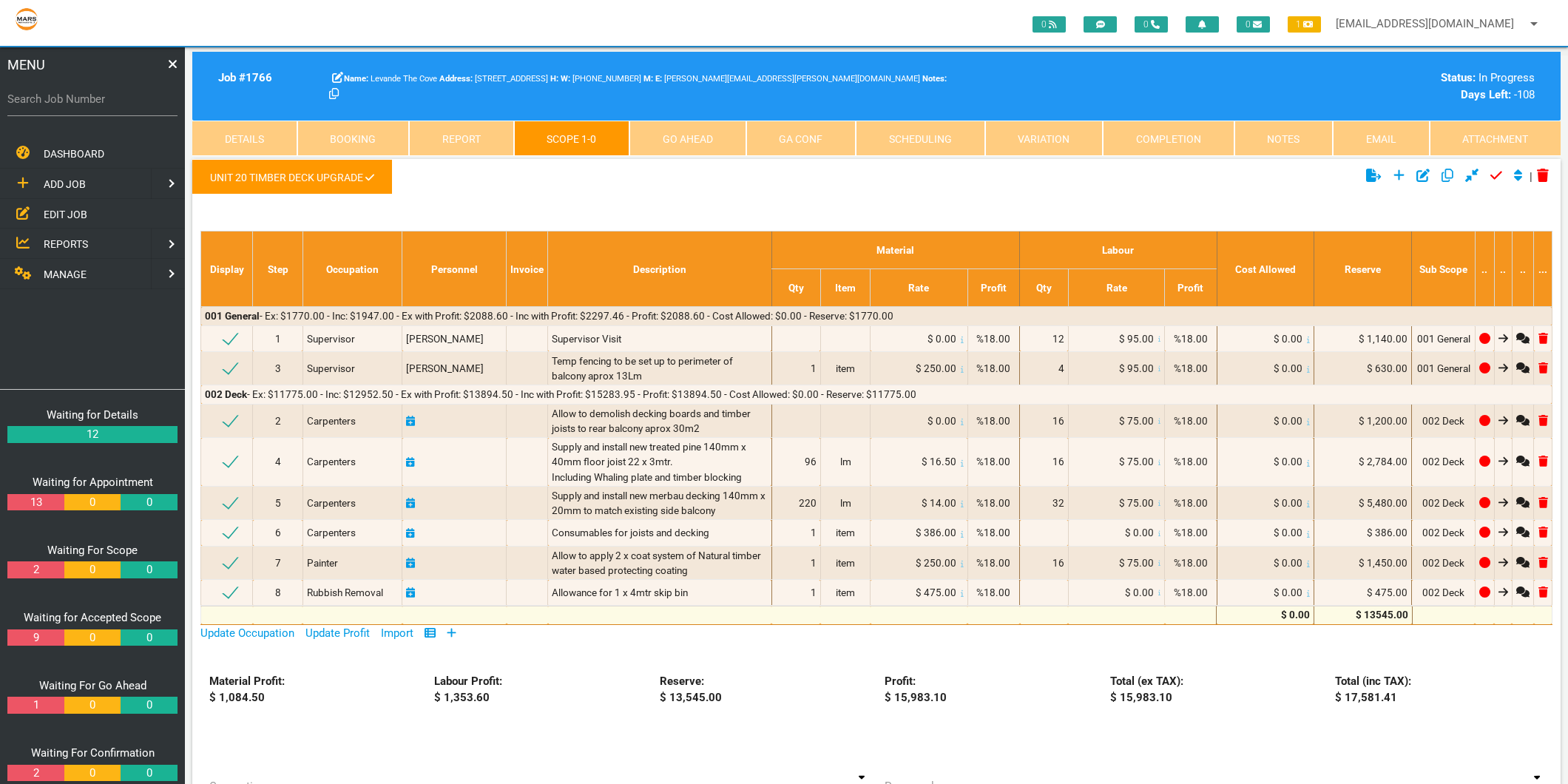
click at [455, 637] on icon at bounding box center [451, 632] width 9 height 9
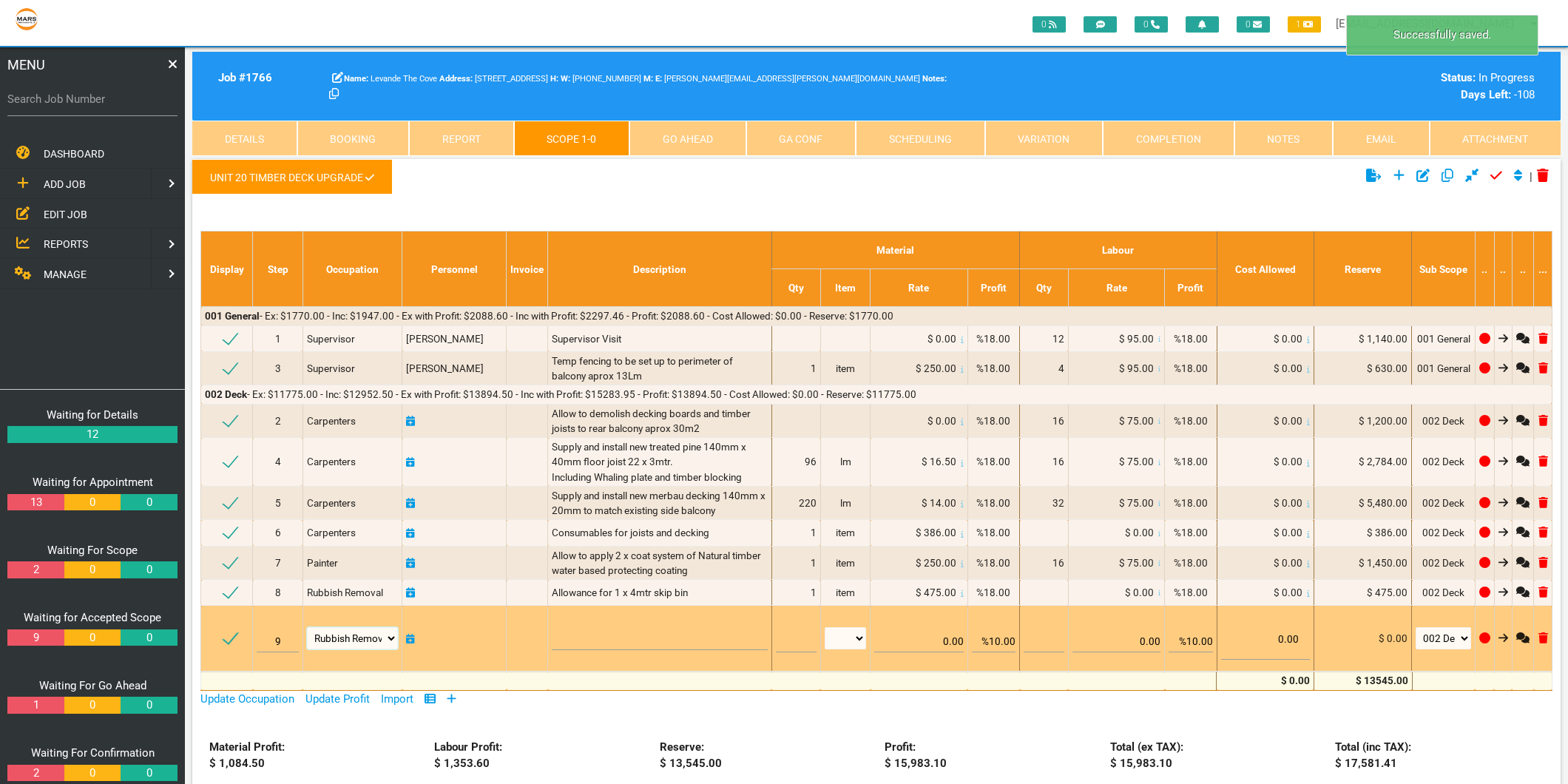
click at [380, 639] on select "Air Conditioning Asbestos Removal Awnings Blinds Bricklayers Building Inspectio…" at bounding box center [353, 638] width 92 height 22
select select "Carpenters"
click at [307, 627] on select "Air Conditioning Asbestos Removal Awnings Blinds Bricklayers Building Inspectio…" at bounding box center [353, 638] width 92 height 22
click at [556, 623] on textarea at bounding box center [659, 633] width 215 height 34
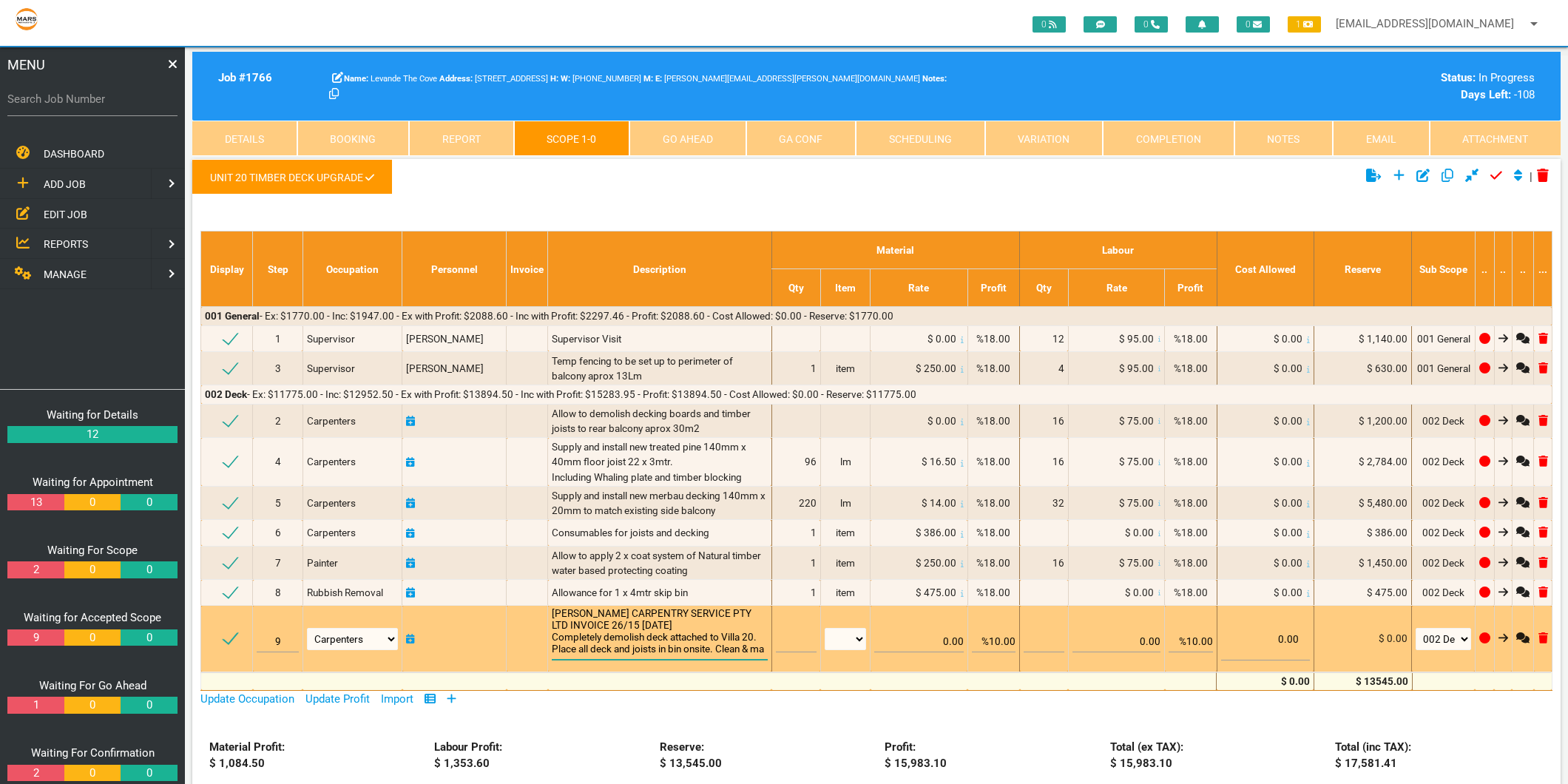
scroll to position [1, 0]
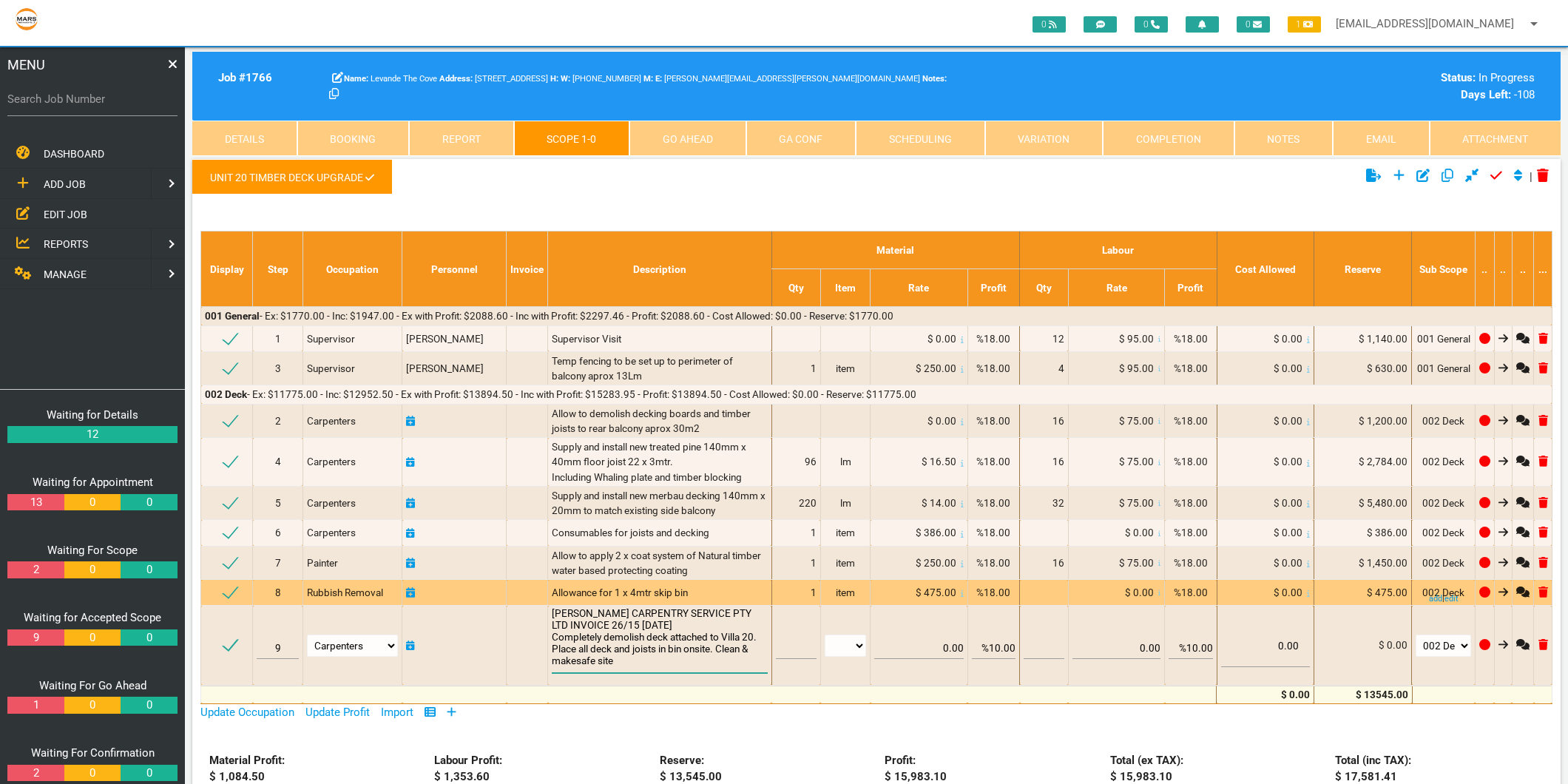
type textarea "MICK TRACEY CARPENTRY SERVICE PTY LTD INVOICE 26/15 20/8/2025 Completely demoli…"
click at [629, 596] on span "Allowance for 1 x 4mtr skip bin" at bounding box center [619, 592] width 136 height 12
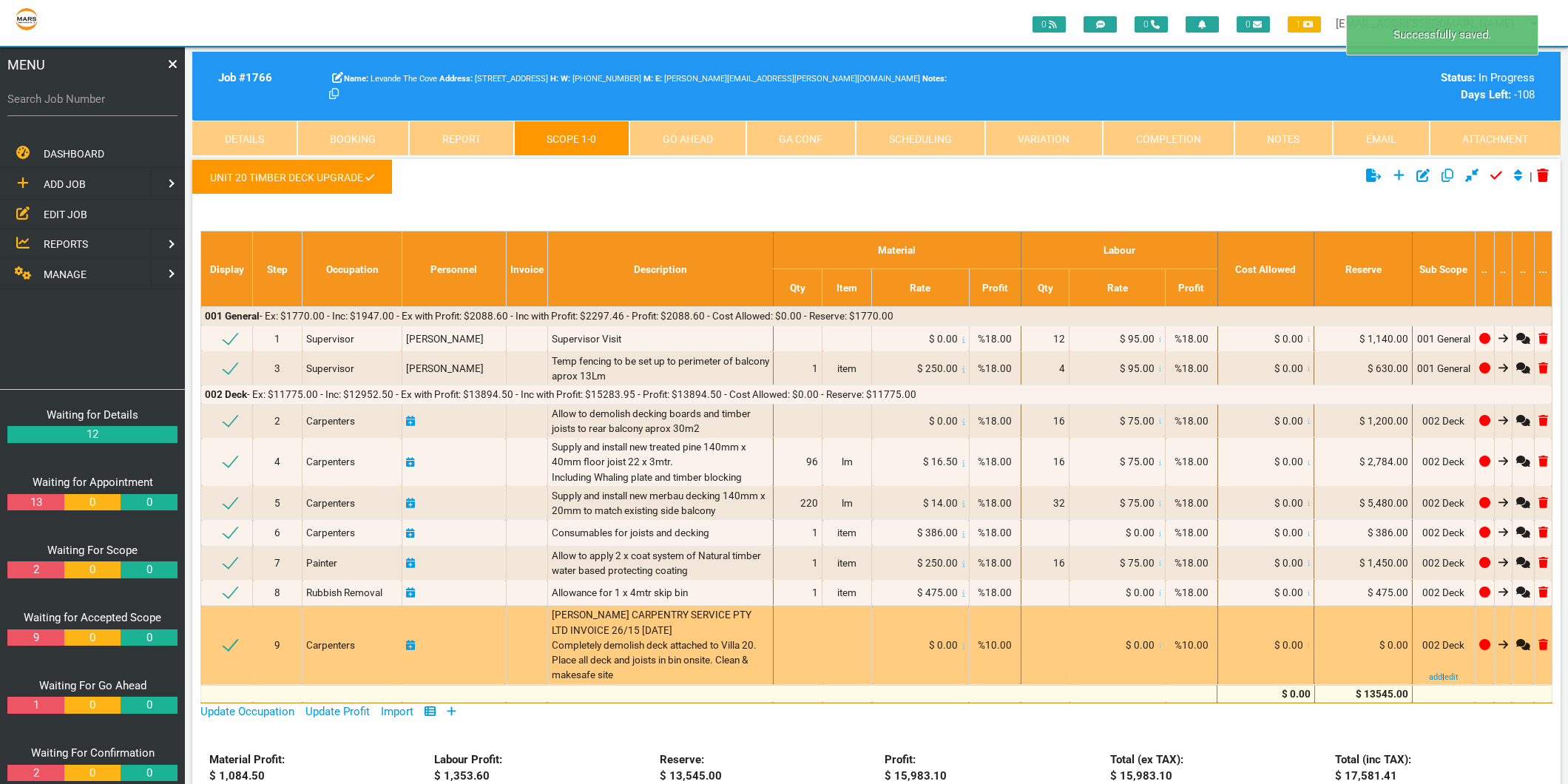
click at [1308, 645] on icon at bounding box center [1309, 646] width 3 height 7
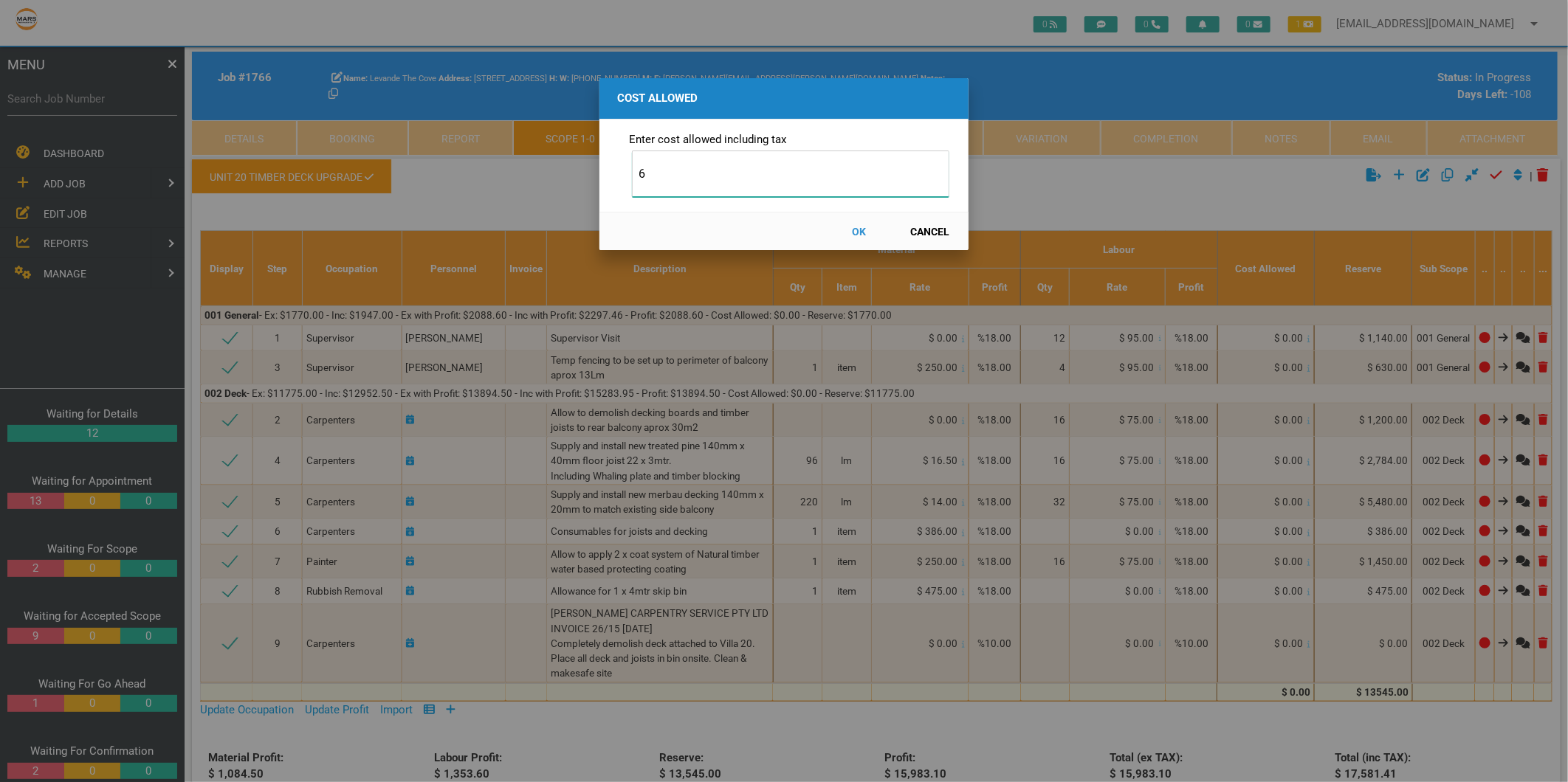
type input "6"
click at [935, 236] on button "Cancel" at bounding box center [930, 231] width 65 height 26
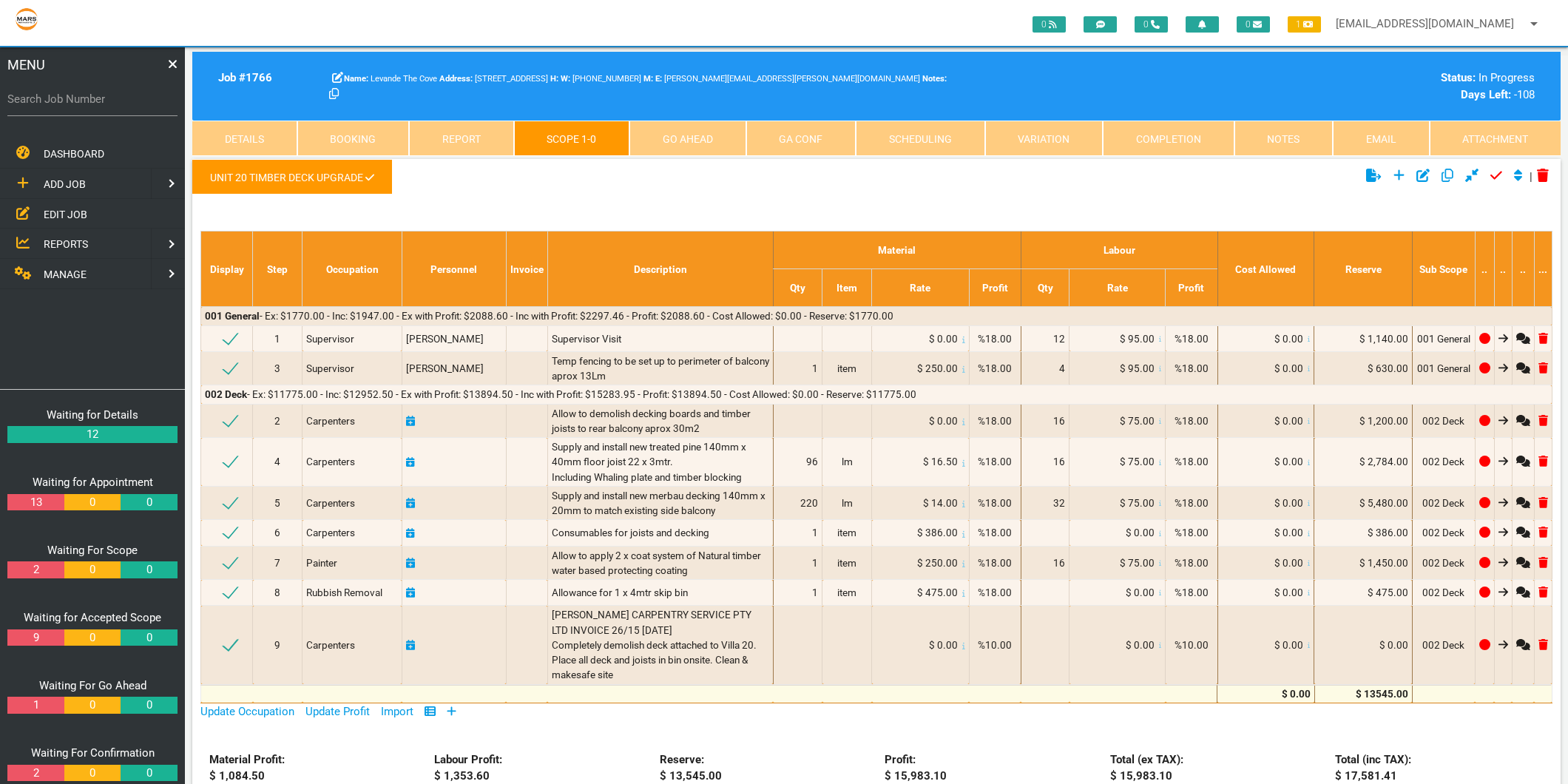
scroll to position [48, 0]
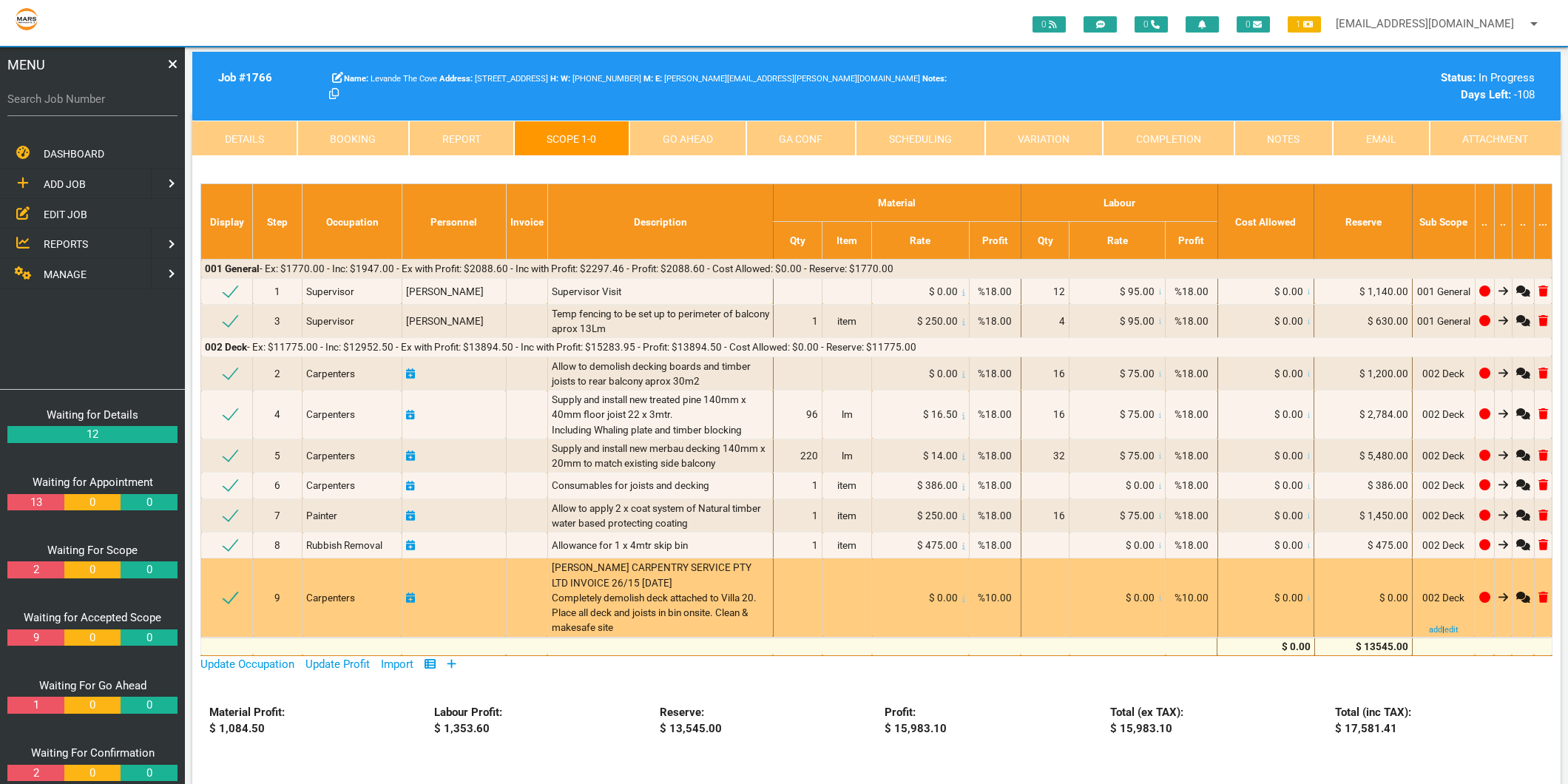
click at [1282, 601] on span "$ 0.00" at bounding box center [1288, 598] width 29 height 12
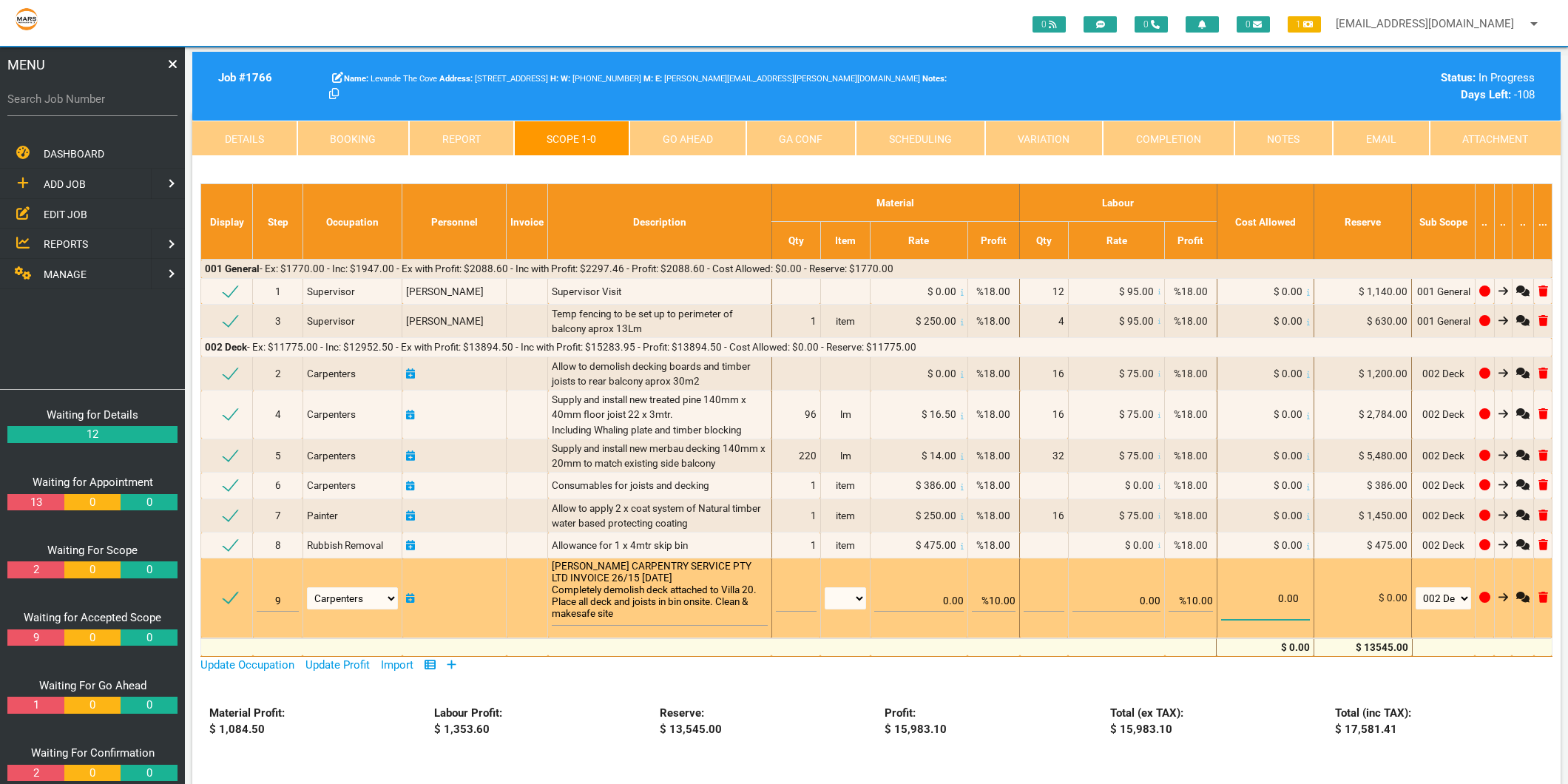
click at [1282, 601] on input "0.00" at bounding box center [1265, 592] width 89 height 56
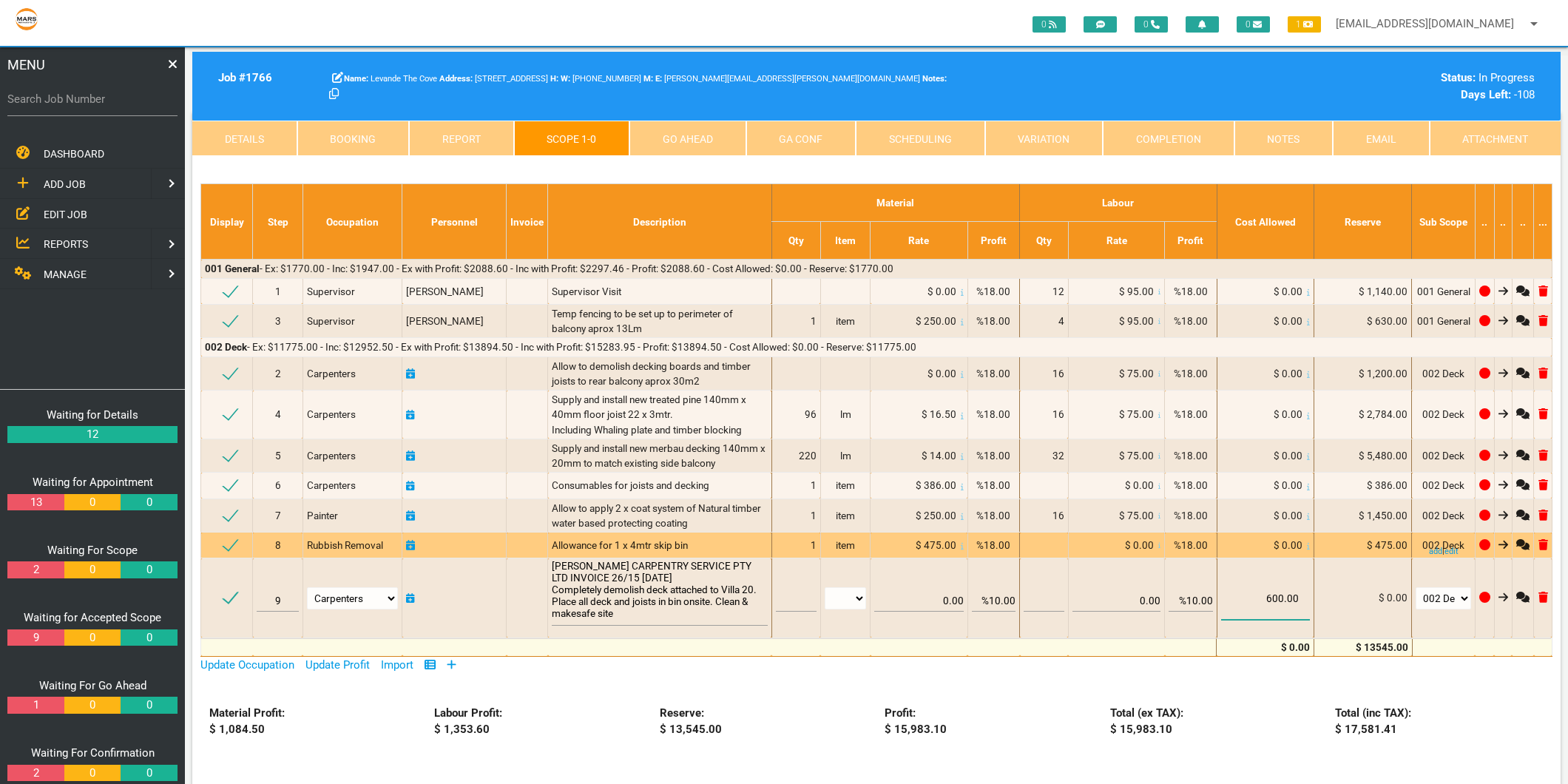
type input "600.00"
click at [1173, 552] on td "%18.00" at bounding box center [1191, 545] width 51 height 26
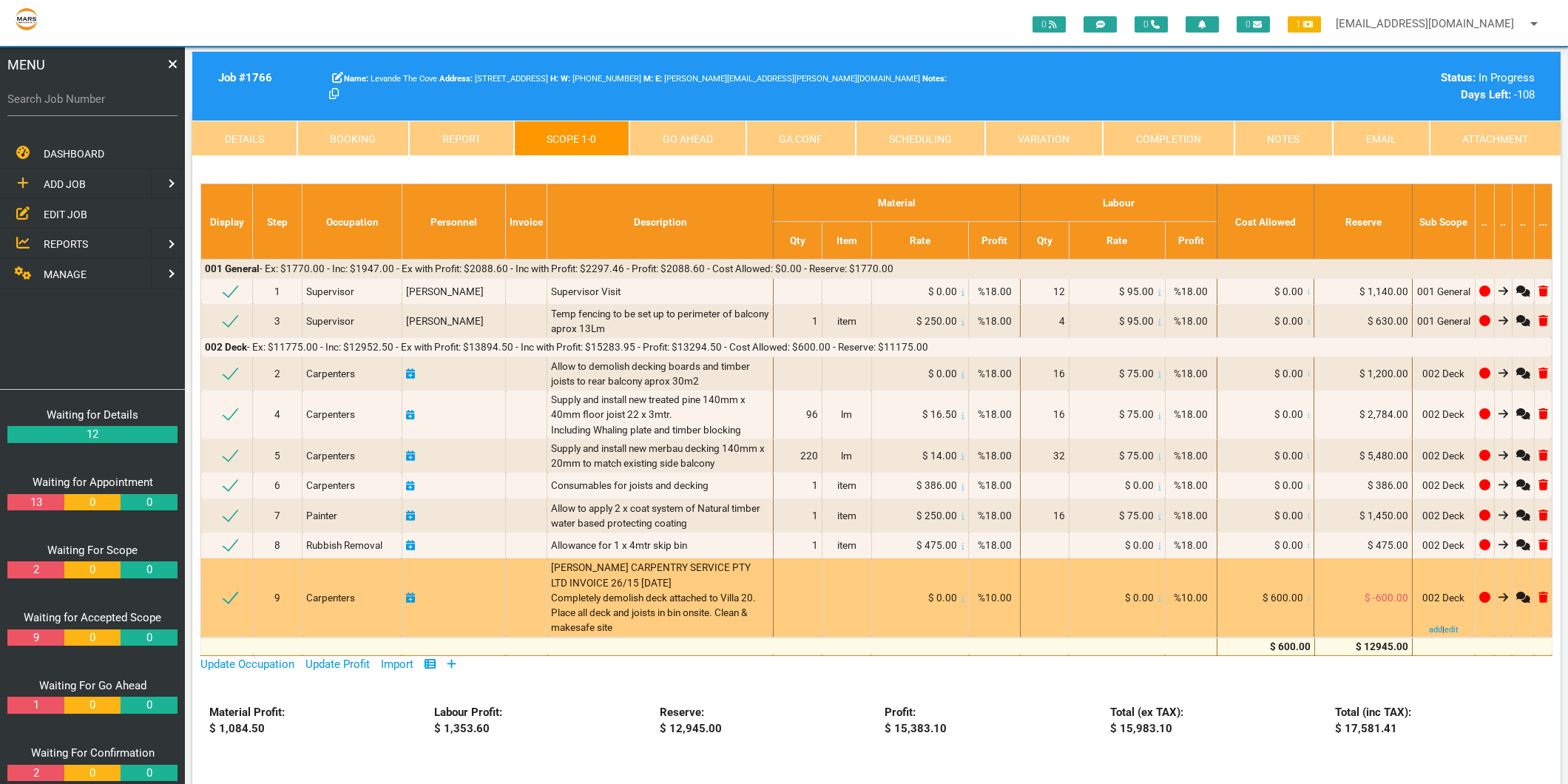
click at [1281, 596] on span "$ 600.00" at bounding box center [1283, 598] width 41 height 12
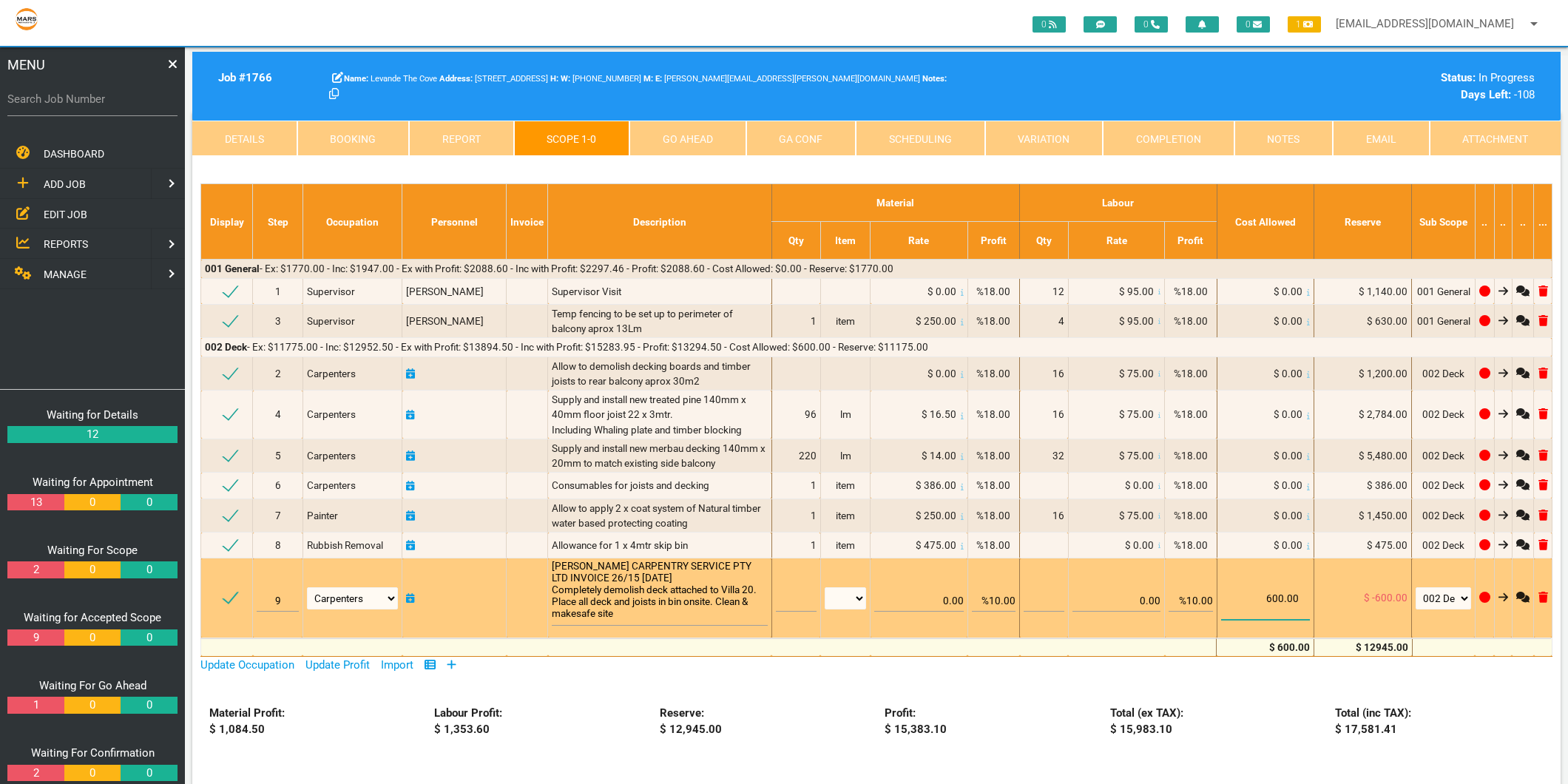
click at [1282, 596] on input "600.00" at bounding box center [1265, 592] width 89 height 56
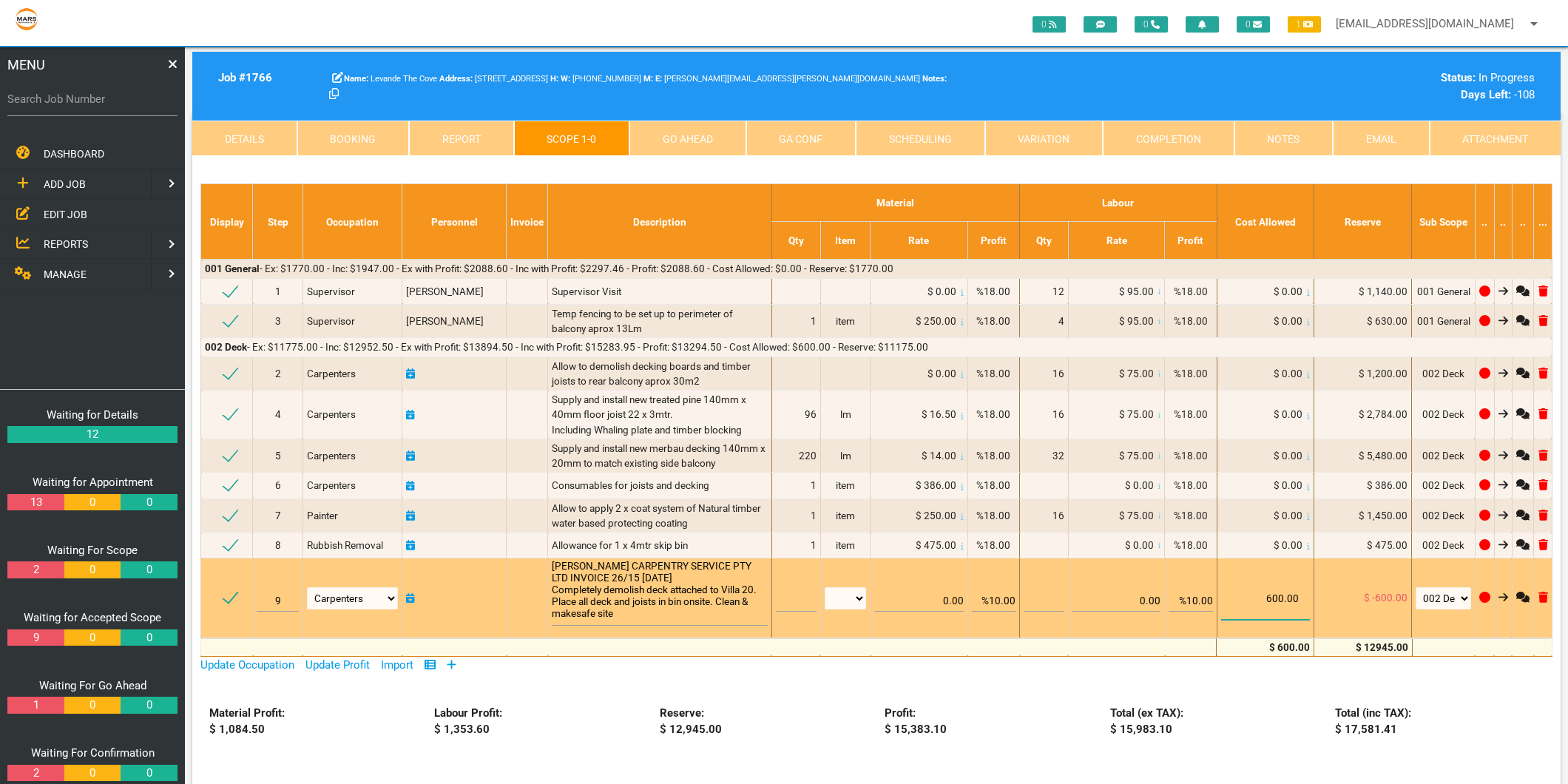
click at [1282, 596] on input "600.00" at bounding box center [1265, 592] width 89 height 56
type input "6"
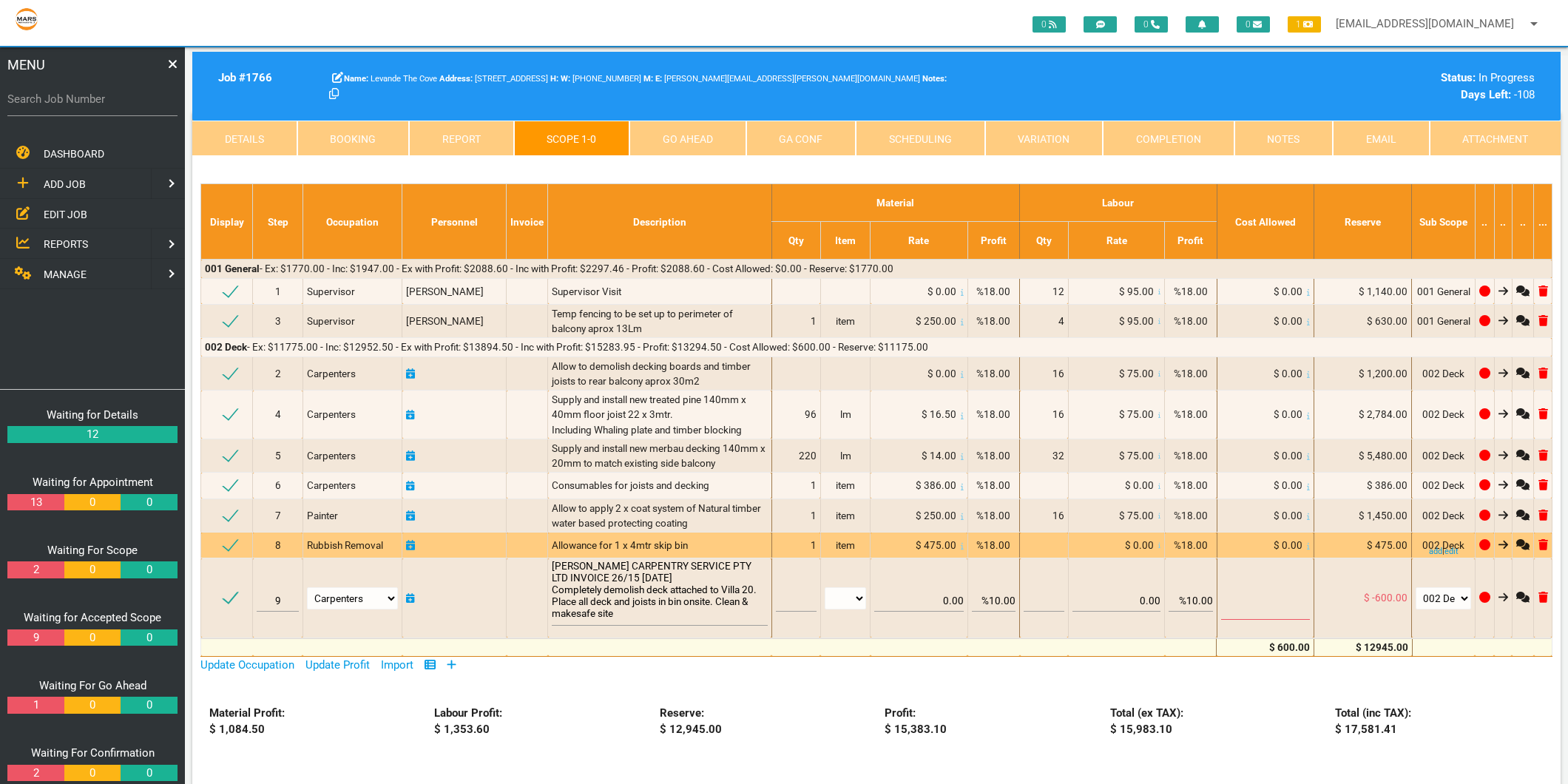
click at [1261, 552] on div "$ 0.00" at bounding box center [1265, 545] width 89 height 15
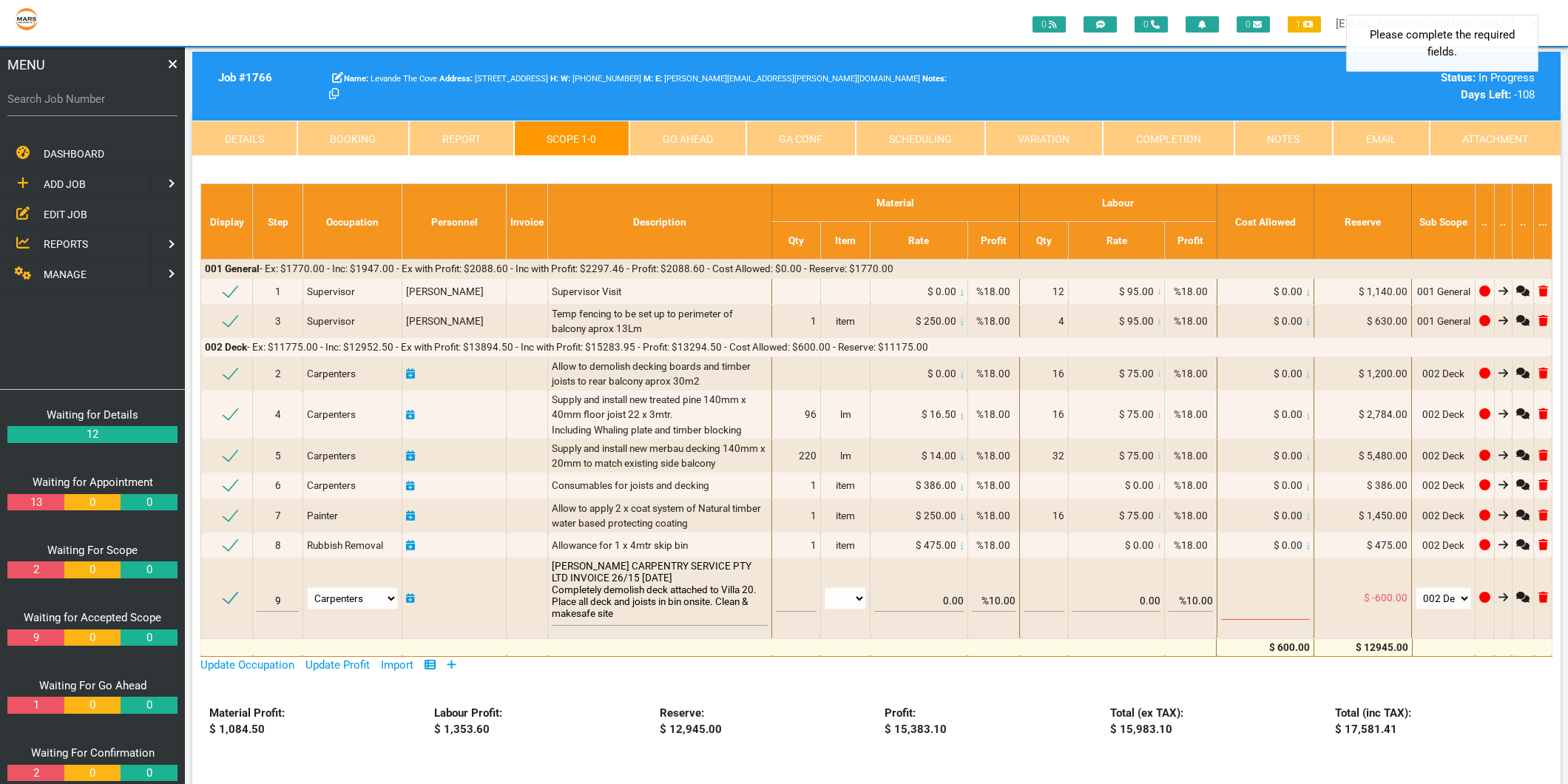
click at [1187, 669] on div "Update Occupation Update Profit Import Display Step Occupation Personnel Invoic…" at bounding box center [876, 665] width 1352 height 17
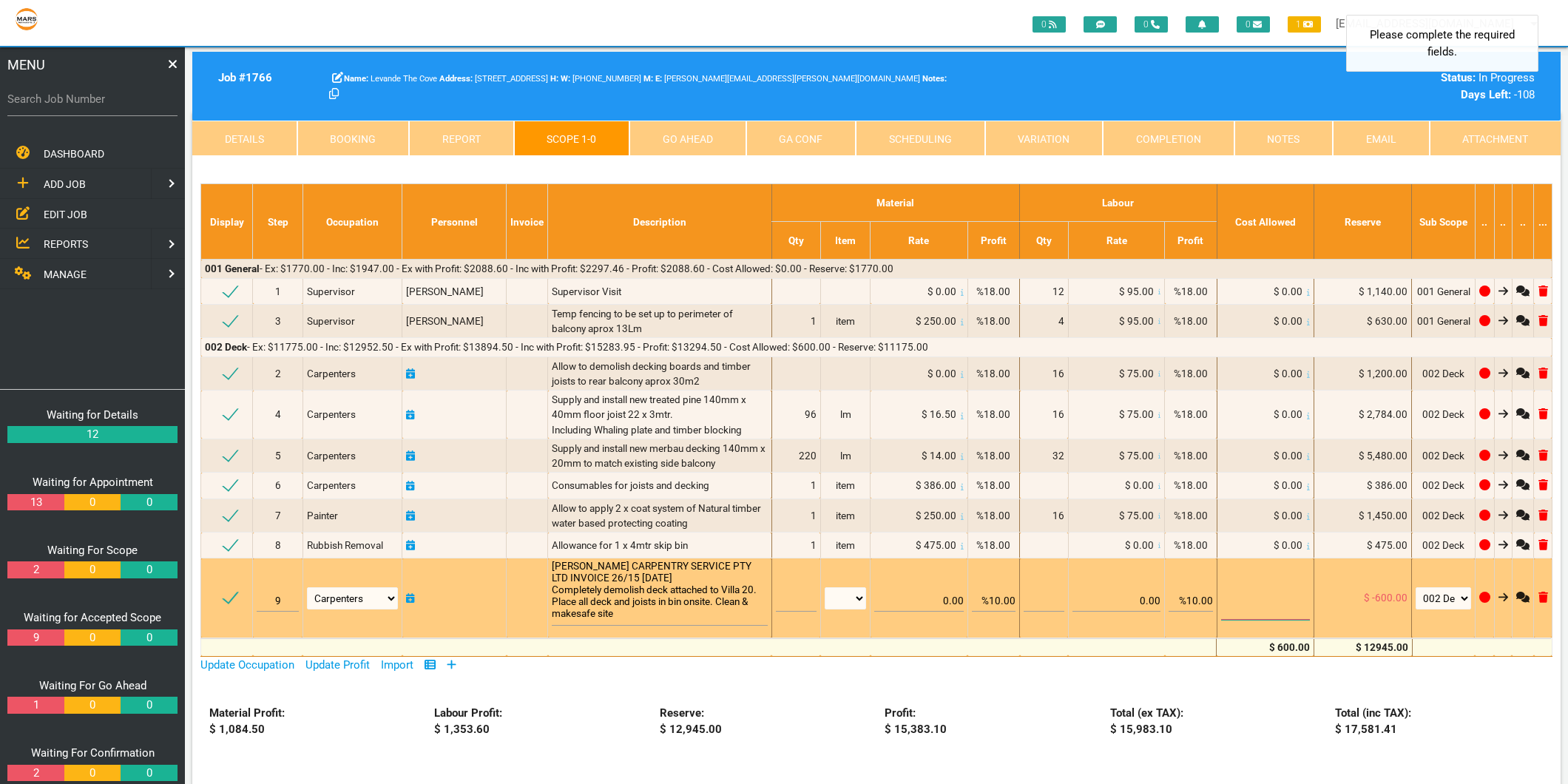
click at [1283, 597] on input "number" at bounding box center [1265, 592] width 89 height 56
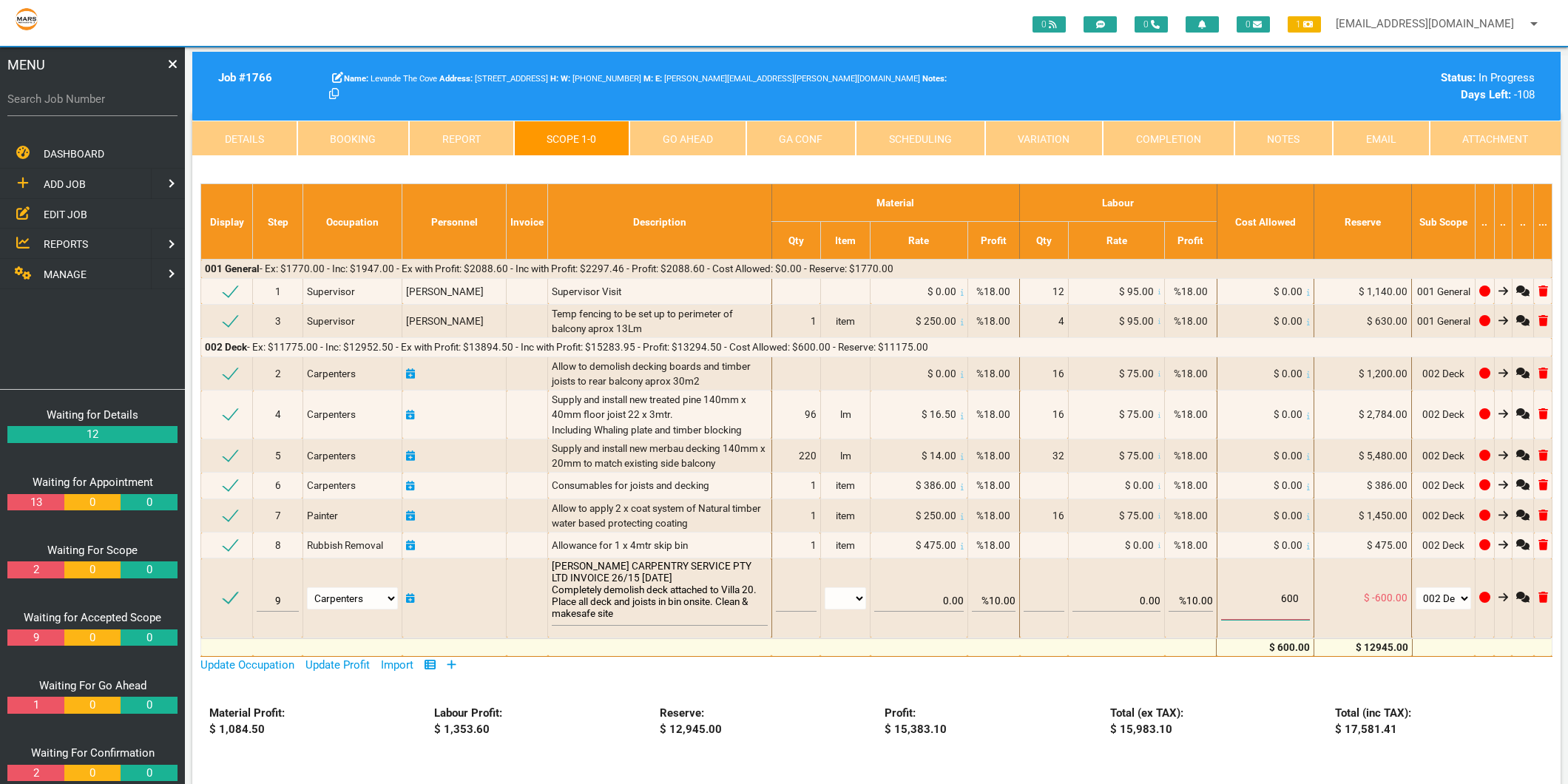
type input "600"
click at [1211, 678] on div "Unit 20 Timber deck upgrade Click to show/hide the select template section Clic…" at bounding box center [876, 568] width 1368 height 913
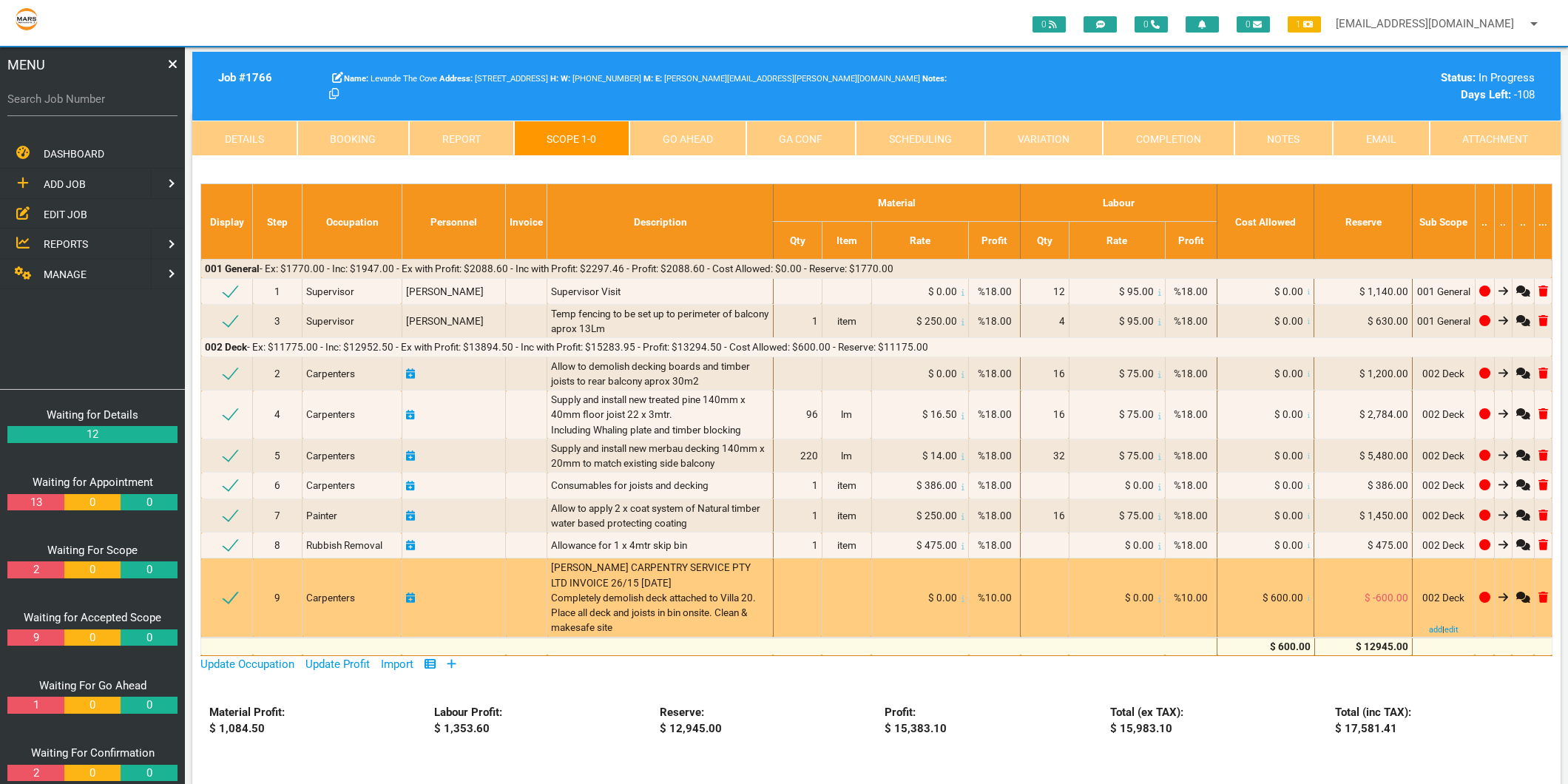
click at [1545, 597] on icon at bounding box center [1543, 598] width 9 height 11
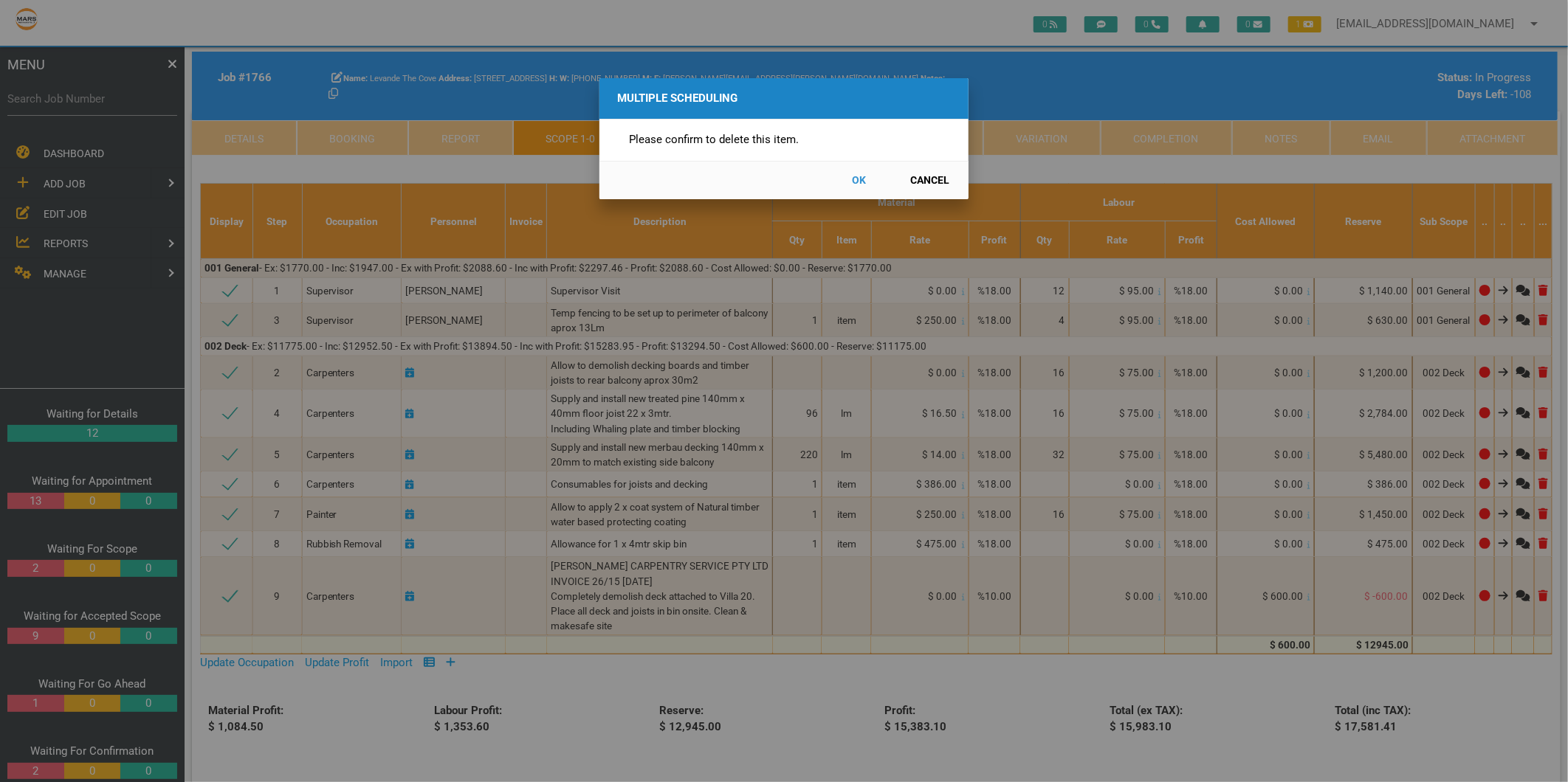
click at [856, 183] on button "OK" at bounding box center [859, 180] width 65 height 26
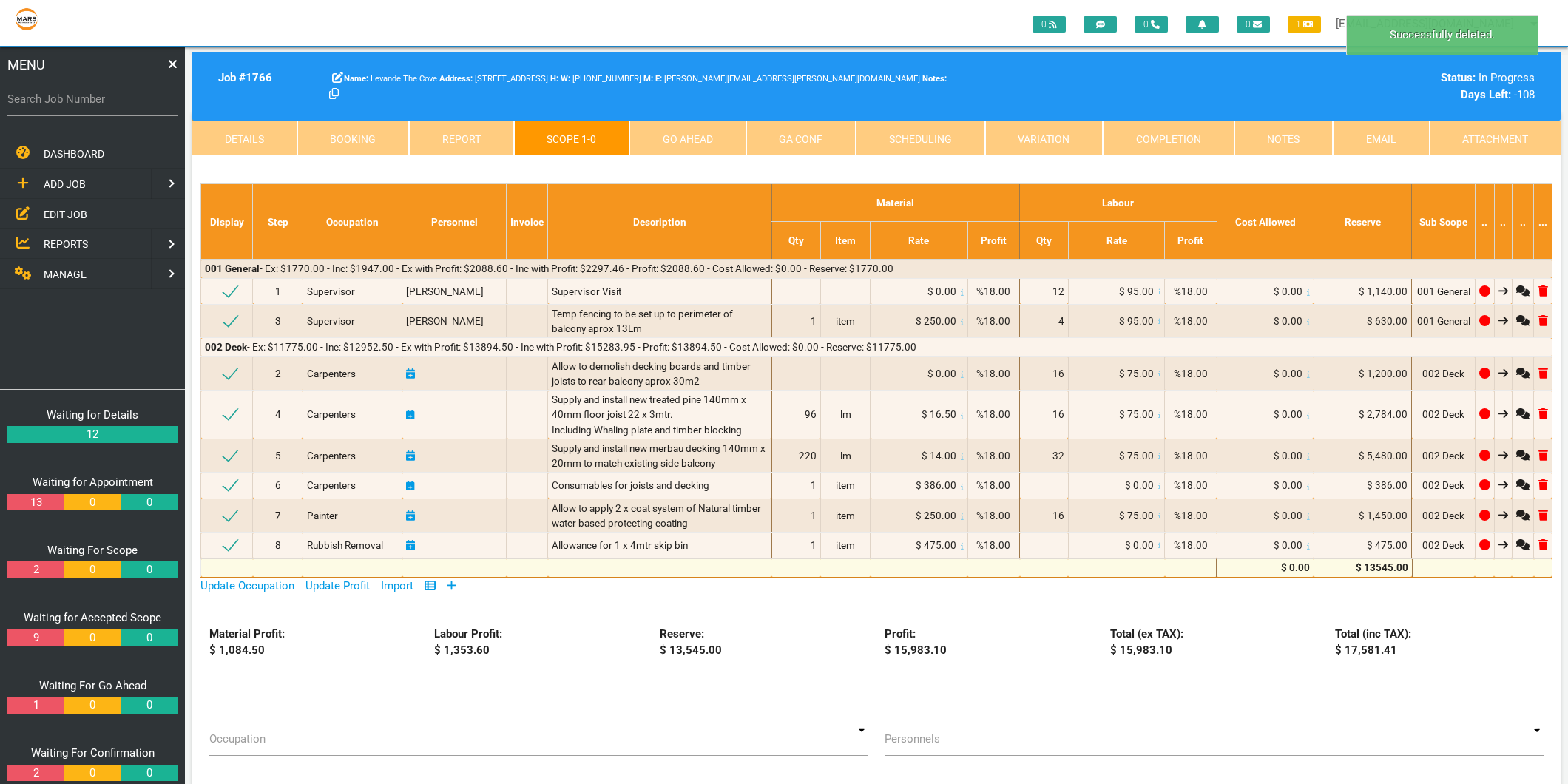
click at [453, 590] on icon at bounding box center [451, 586] width 9 height 11
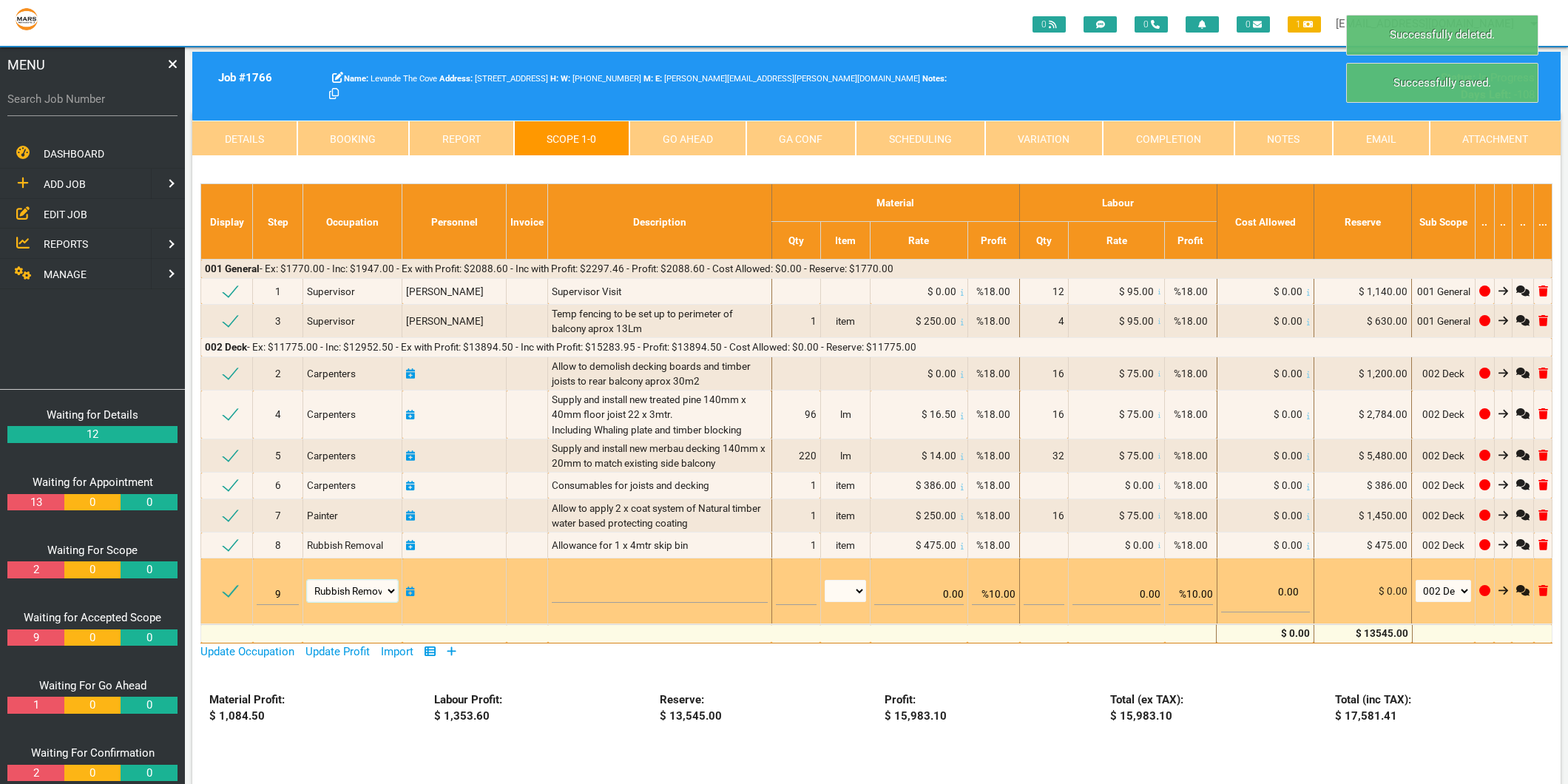
click at [367, 590] on select "Air Conditioning Asbestos Removal Awnings Blinds Bricklayers Building Inspectio…" at bounding box center [353, 591] width 92 height 22
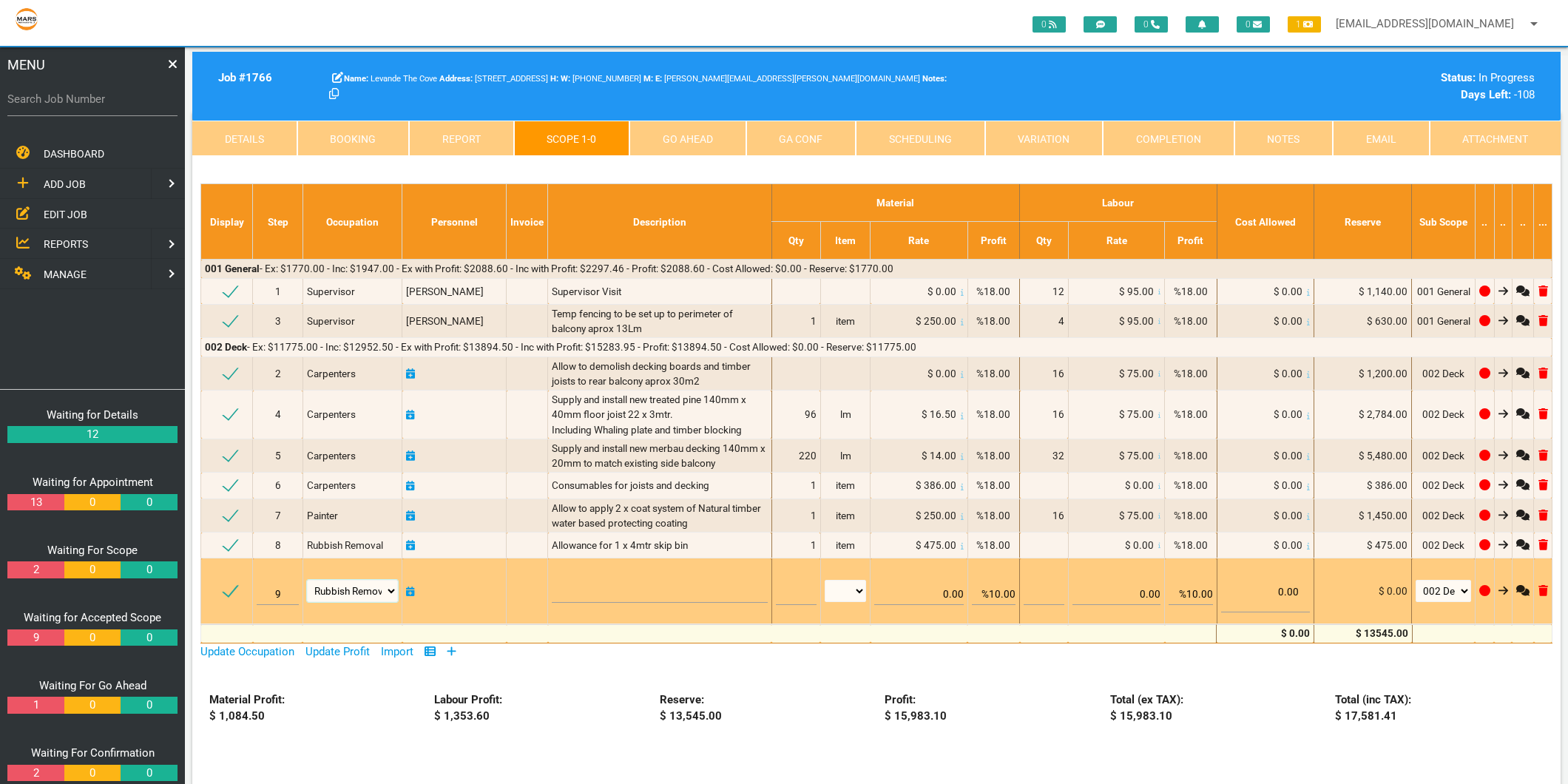
select select "Carpenters"
click at [307, 580] on select "Air Conditioning Asbestos Removal Awnings Blinds Bricklayers Building Inspectio…" at bounding box center [353, 591] width 92 height 22
click at [585, 586] on textarea at bounding box center [659, 586] width 215 height 34
type textarea "S"
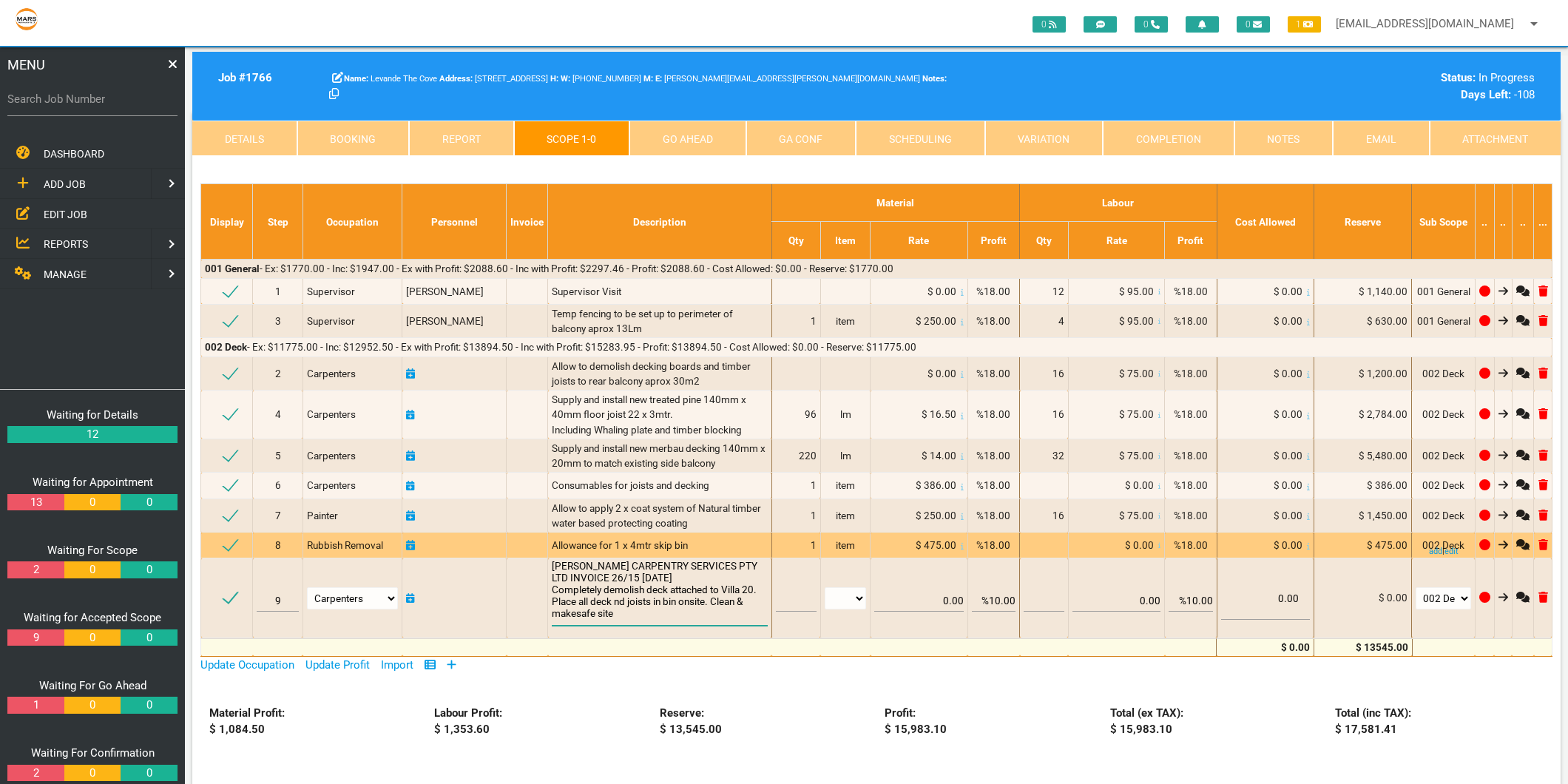
type textarea "MICK TRACEY CARPENTRY SERVICES PTY LTD INVOICE 26/15 20/8/2025 Completely demol…"
click at [578, 537] on div "Allowance for 1 x 4mtr skip bin" at bounding box center [659, 545] width 215 height 15
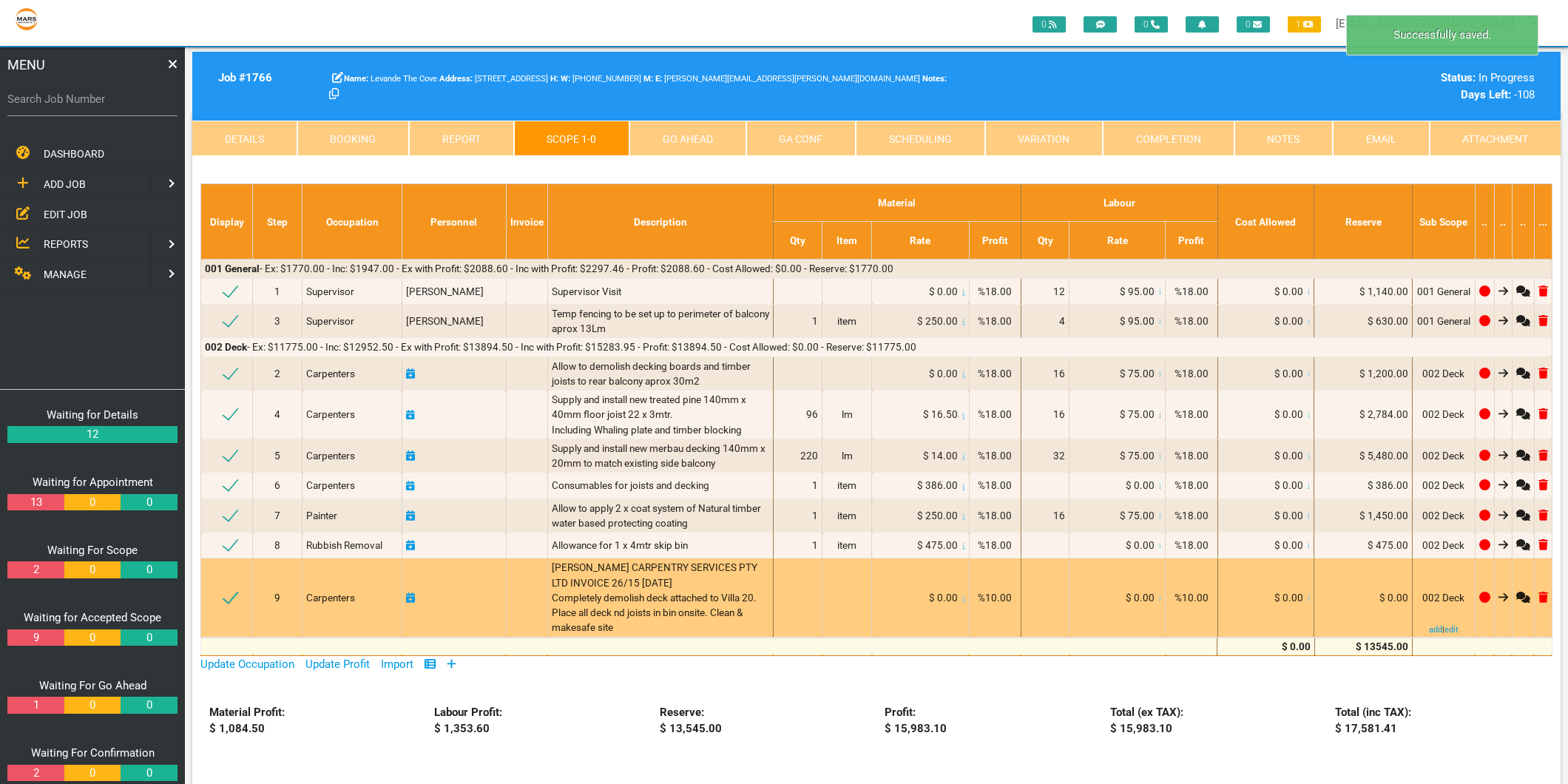
click at [1276, 601] on span "$ 0.00" at bounding box center [1288, 598] width 29 height 12
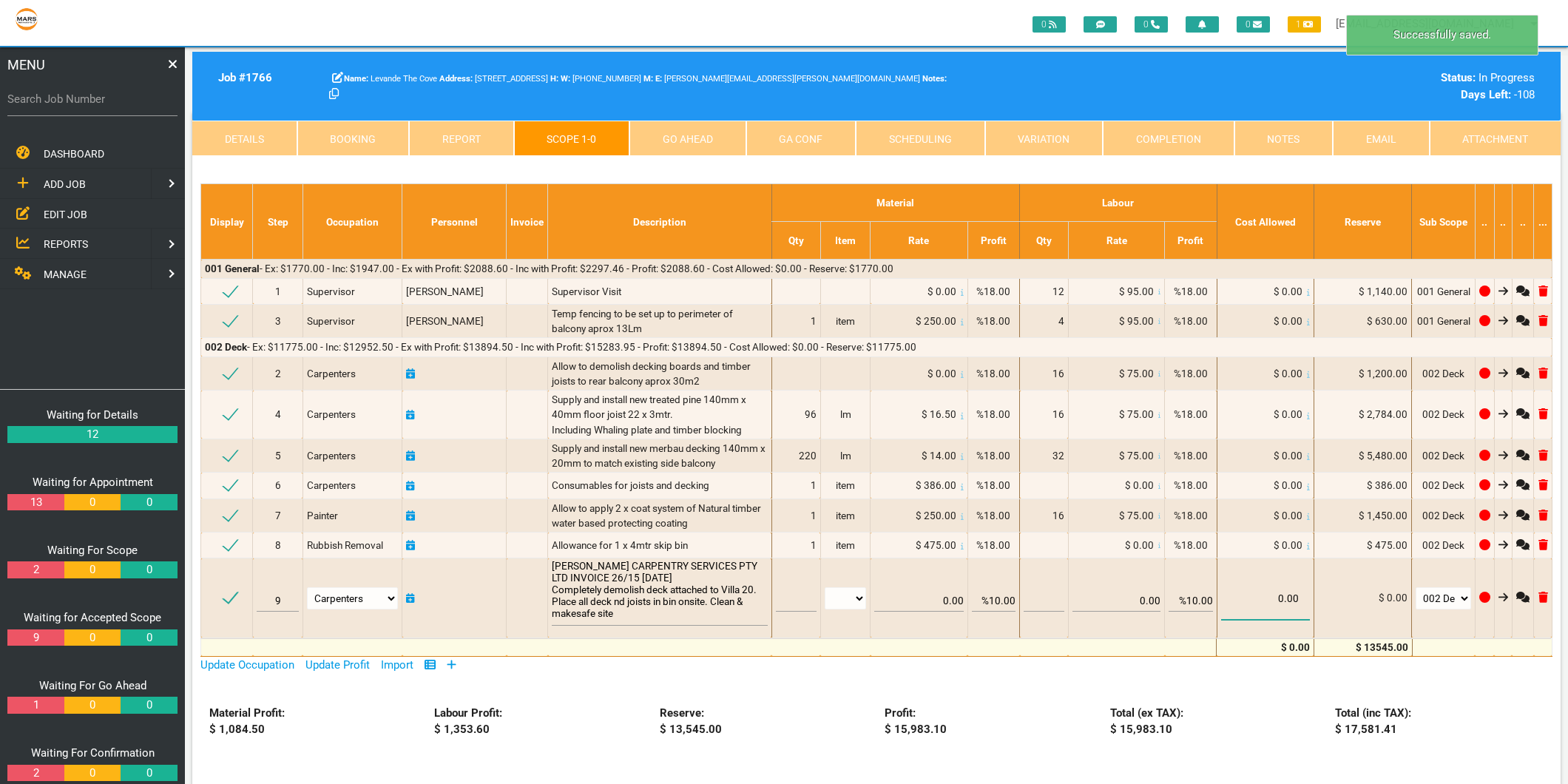
click at [1276, 601] on input "0.00" at bounding box center [1265, 592] width 89 height 56
type input "600.00"
click at [1214, 683] on div "Unit 20 Timber deck upgrade Click to show/hide the select template section Clic…" at bounding box center [876, 568] width 1368 height 913
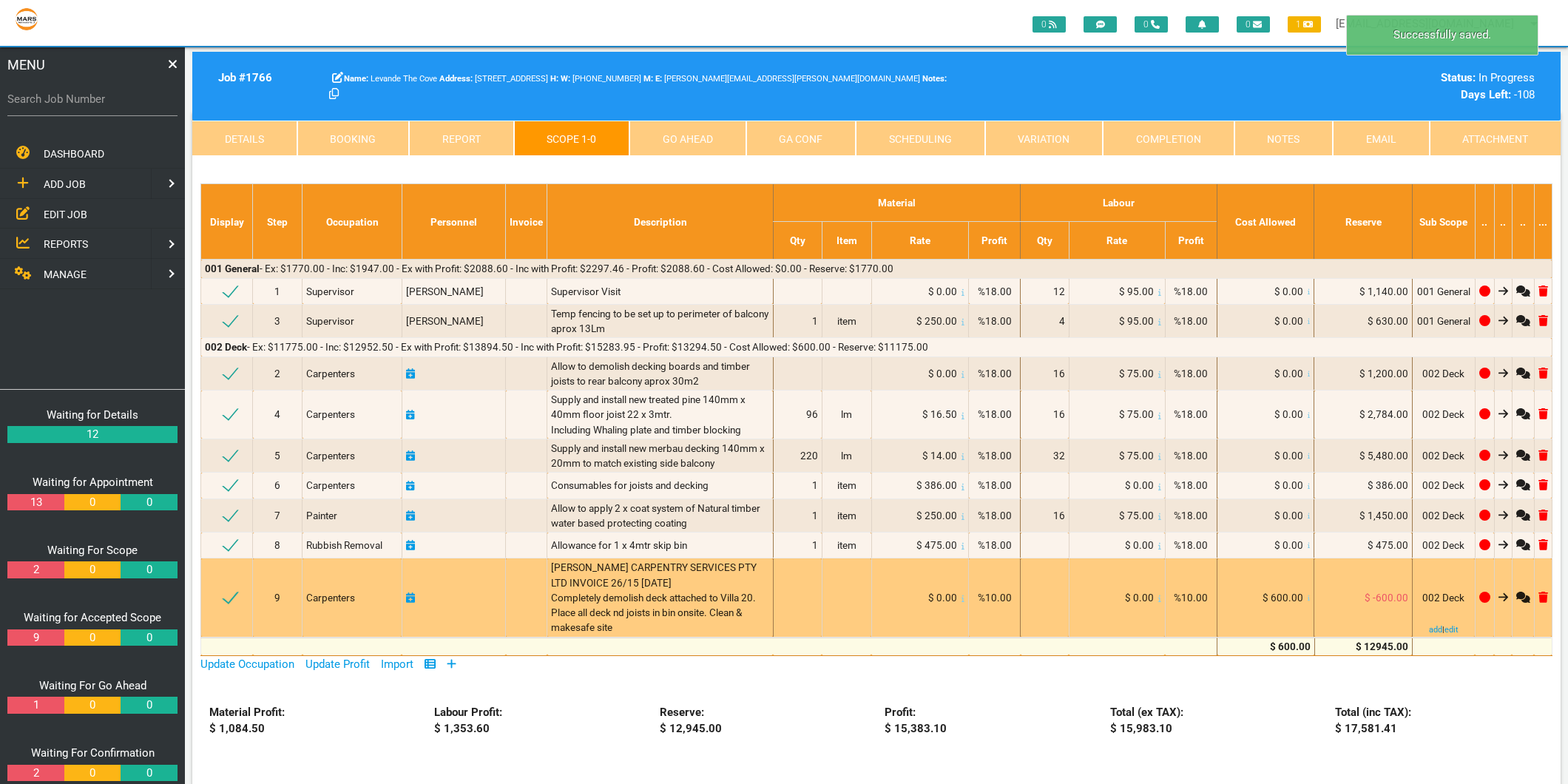
click at [1370, 598] on td "$ -600.00" at bounding box center [1362, 598] width 97 height 79
click at [1308, 601] on icon at bounding box center [1309, 598] width 3 height 7
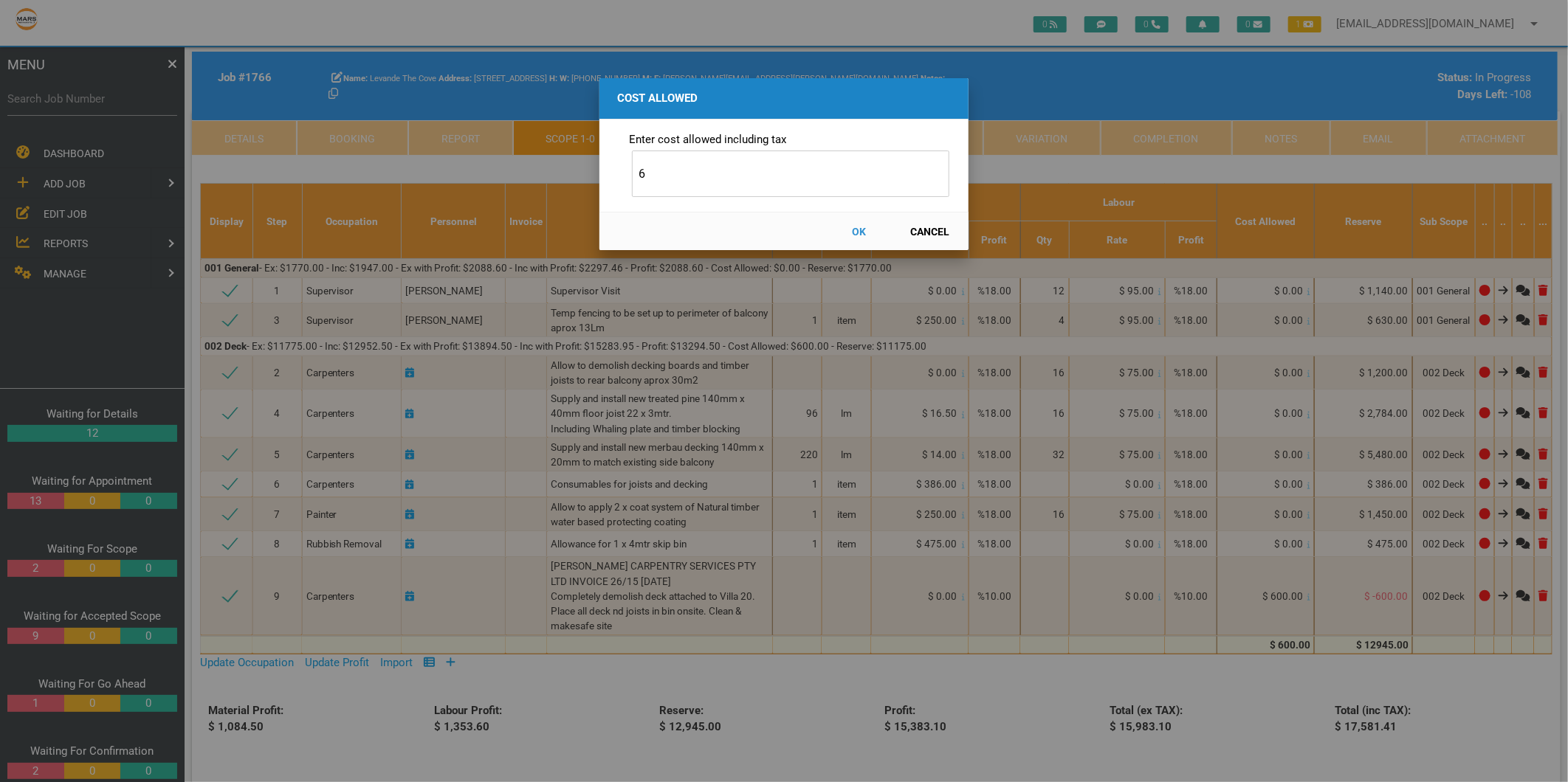
click at [926, 235] on button "Cancel" at bounding box center [930, 231] width 65 height 26
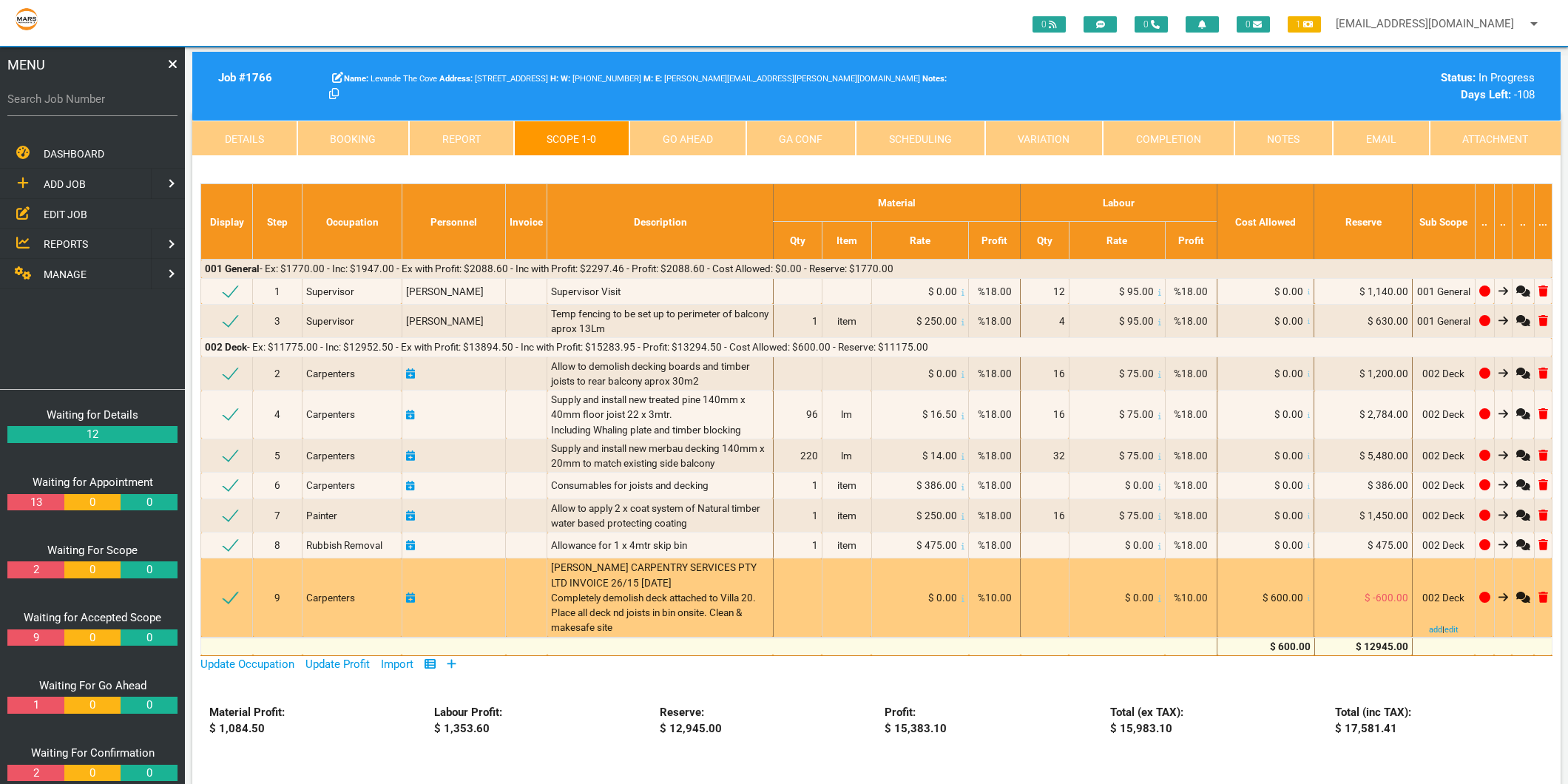
click at [1401, 598] on td "$ -600.00" at bounding box center [1362, 598] width 97 height 79
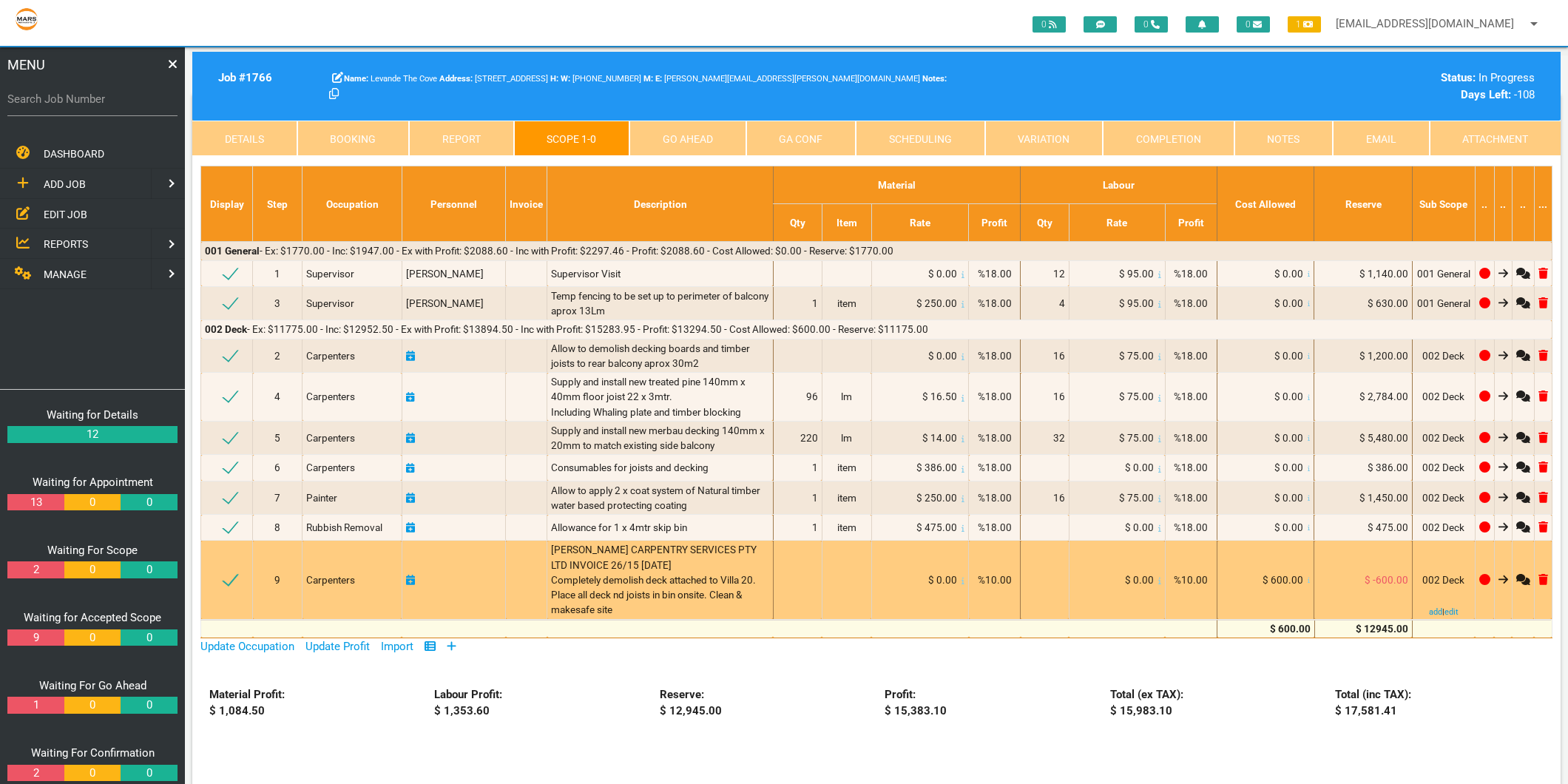
scroll to position [165, 0]
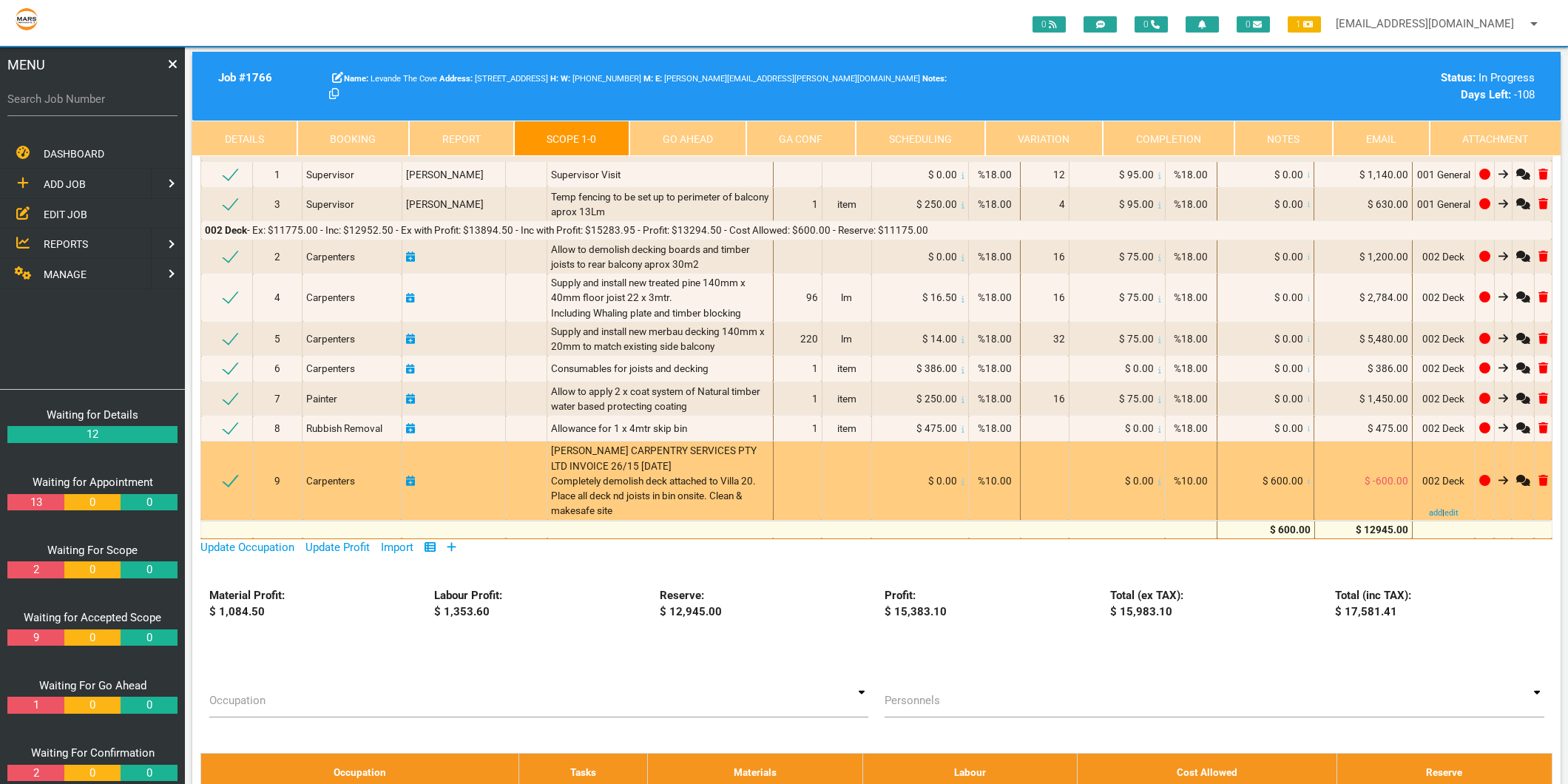
click at [1386, 478] on td "$ -600.00" at bounding box center [1362, 481] width 97 height 79
click at [1308, 484] on small at bounding box center [1309, 482] width 3 height 8
click at [1308, 482] on icon at bounding box center [1309, 482] width 3 height 7
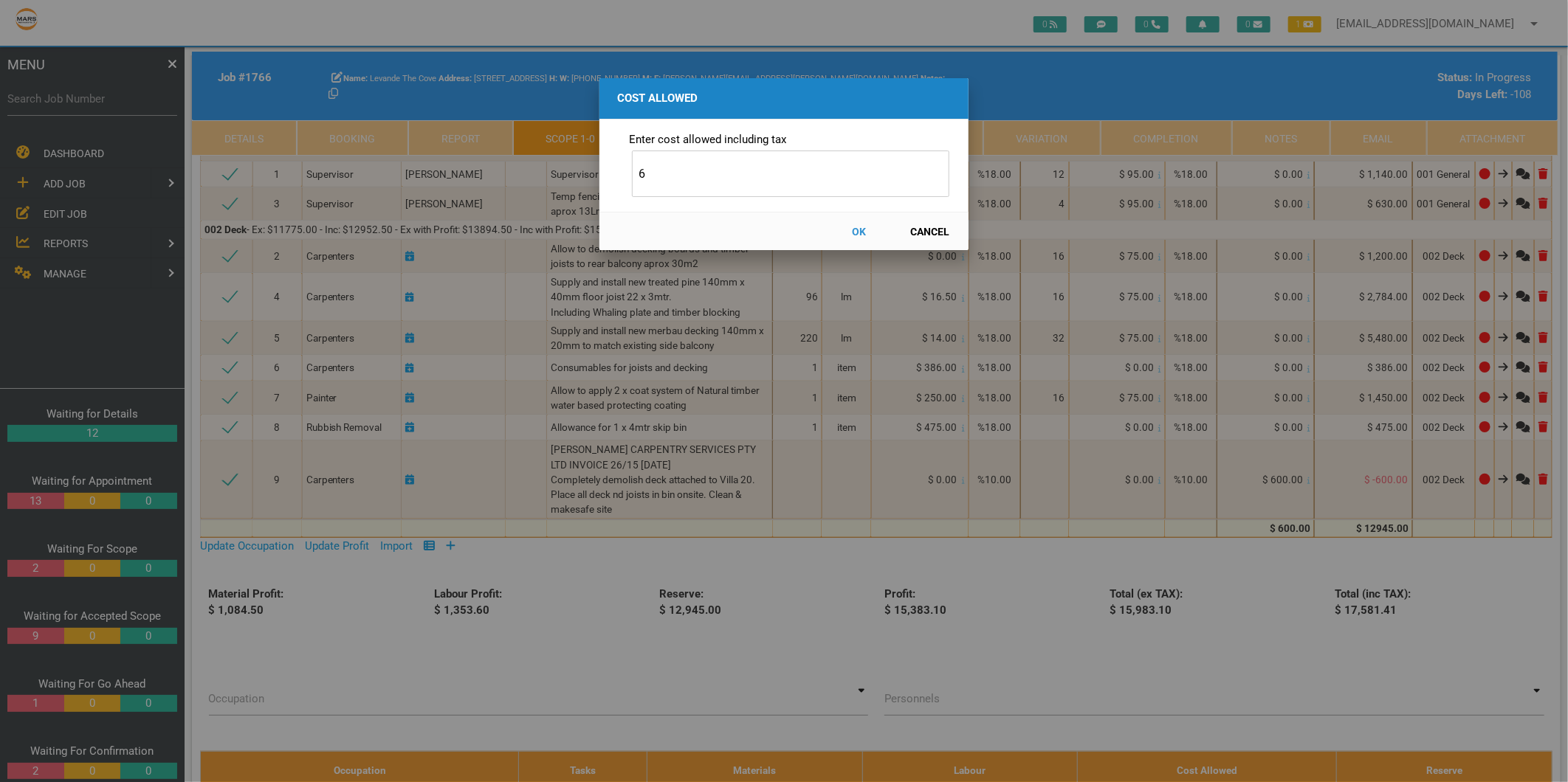
click at [918, 230] on button "Cancel" at bounding box center [930, 231] width 65 height 26
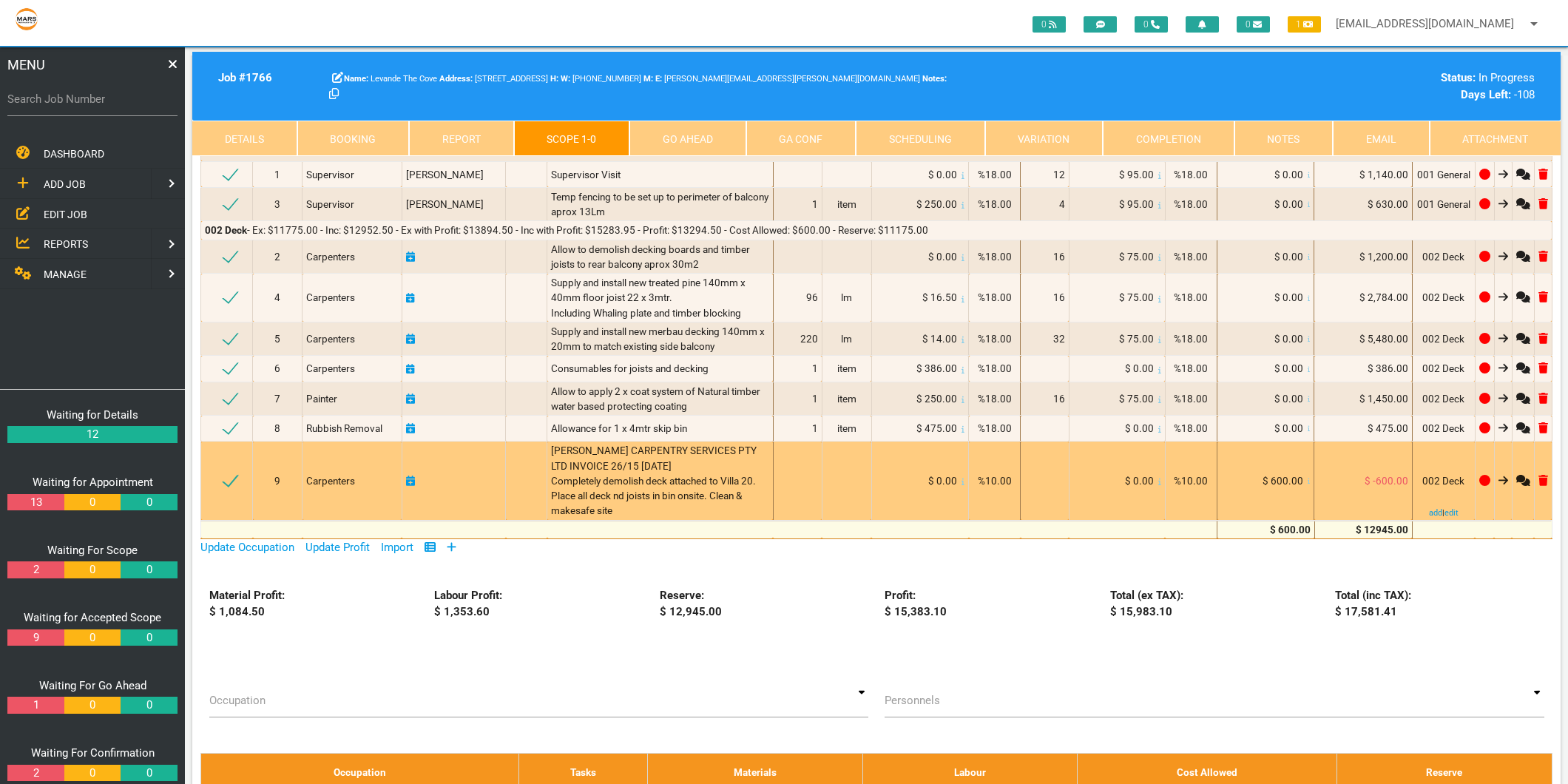
click at [412, 480] on icon at bounding box center [410, 481] width 9 height 10
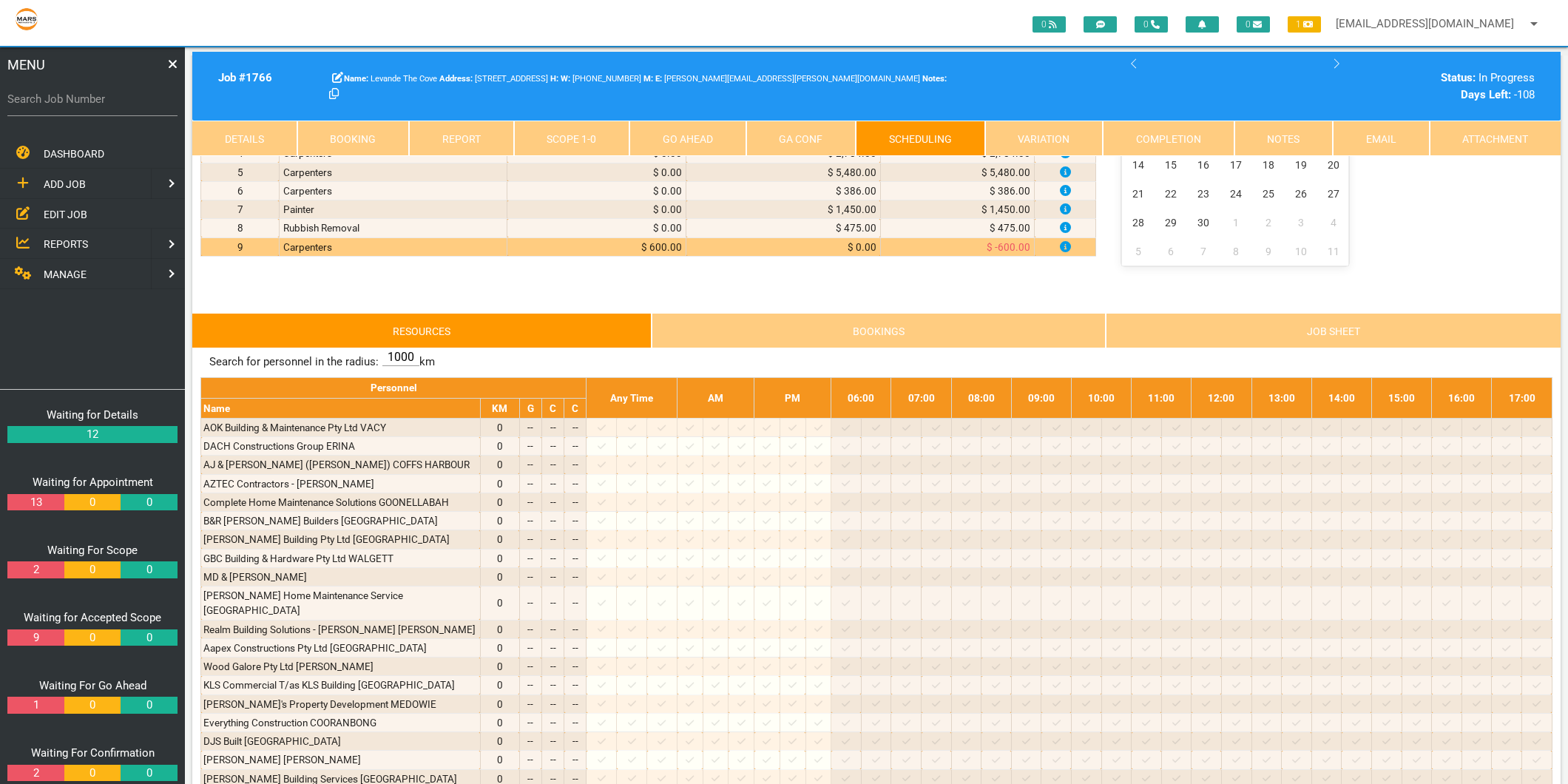
scroll to position [0, 0]
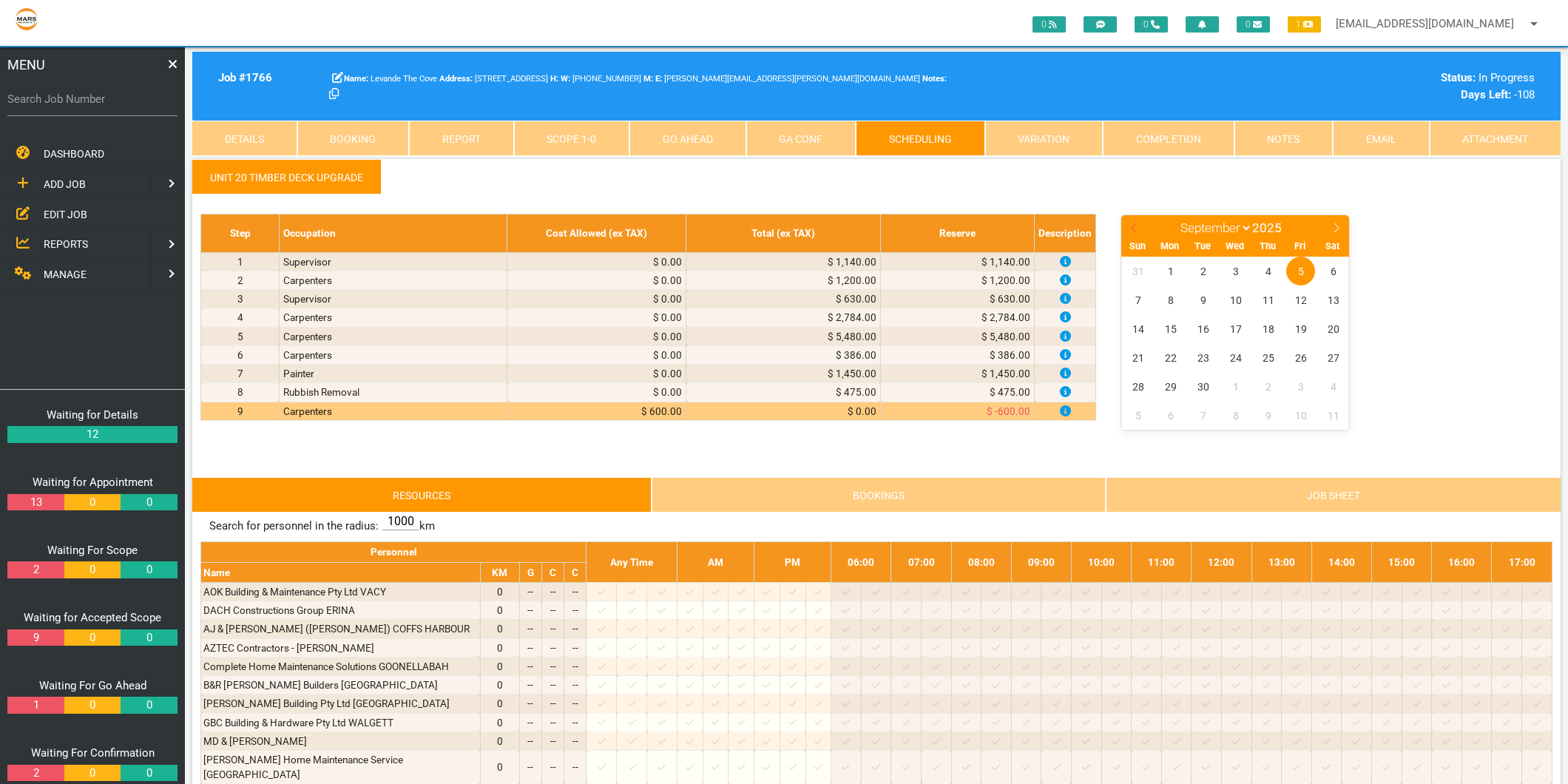
click at [1133, 225] on icon at bounding box center [1133, 228] width 5 height 9
select select "7"
click at [1232, 364] on span "20" at bounding box center [1235, 357] width 29 height 29
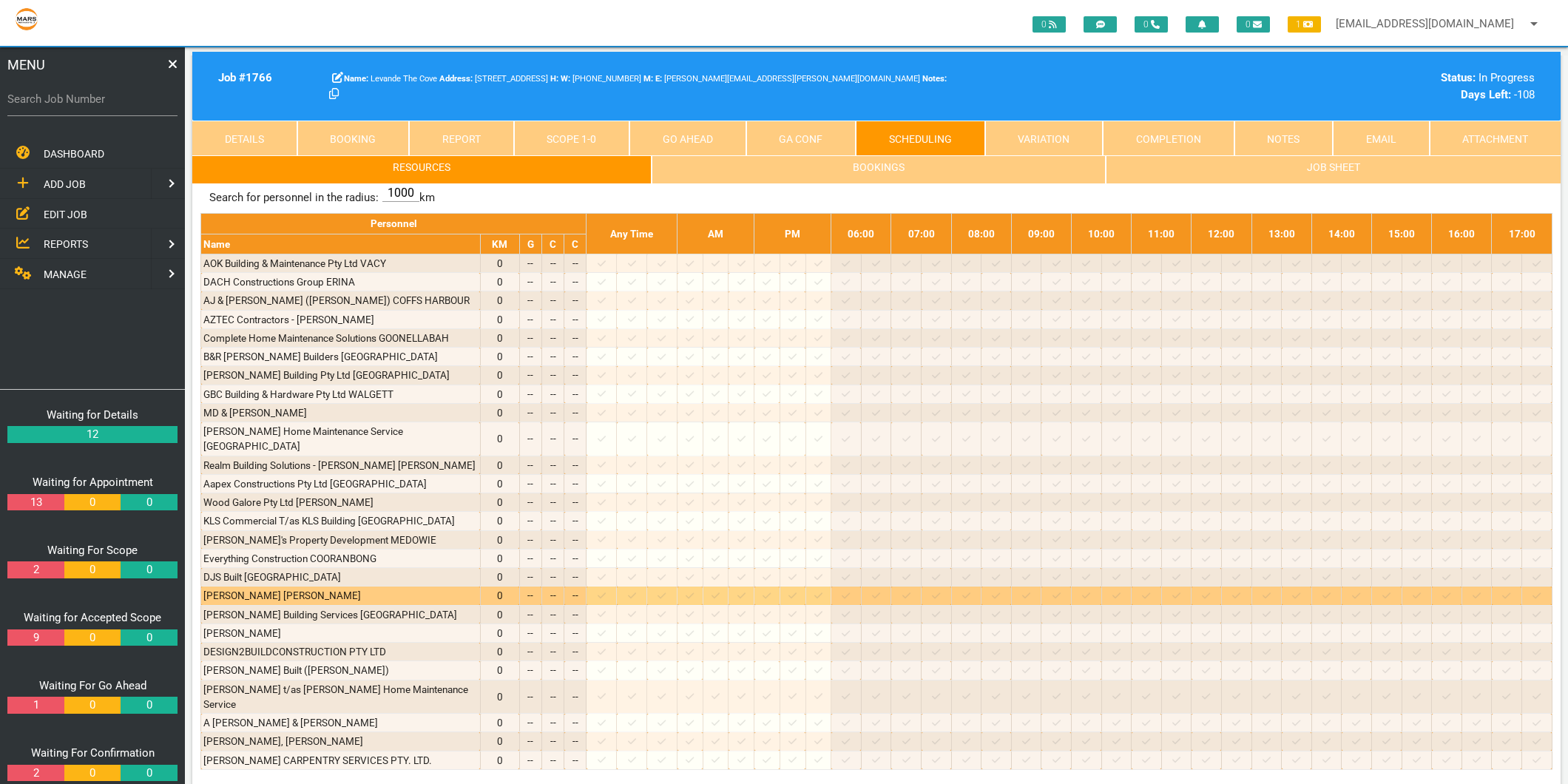
scroll to position [410, 0]
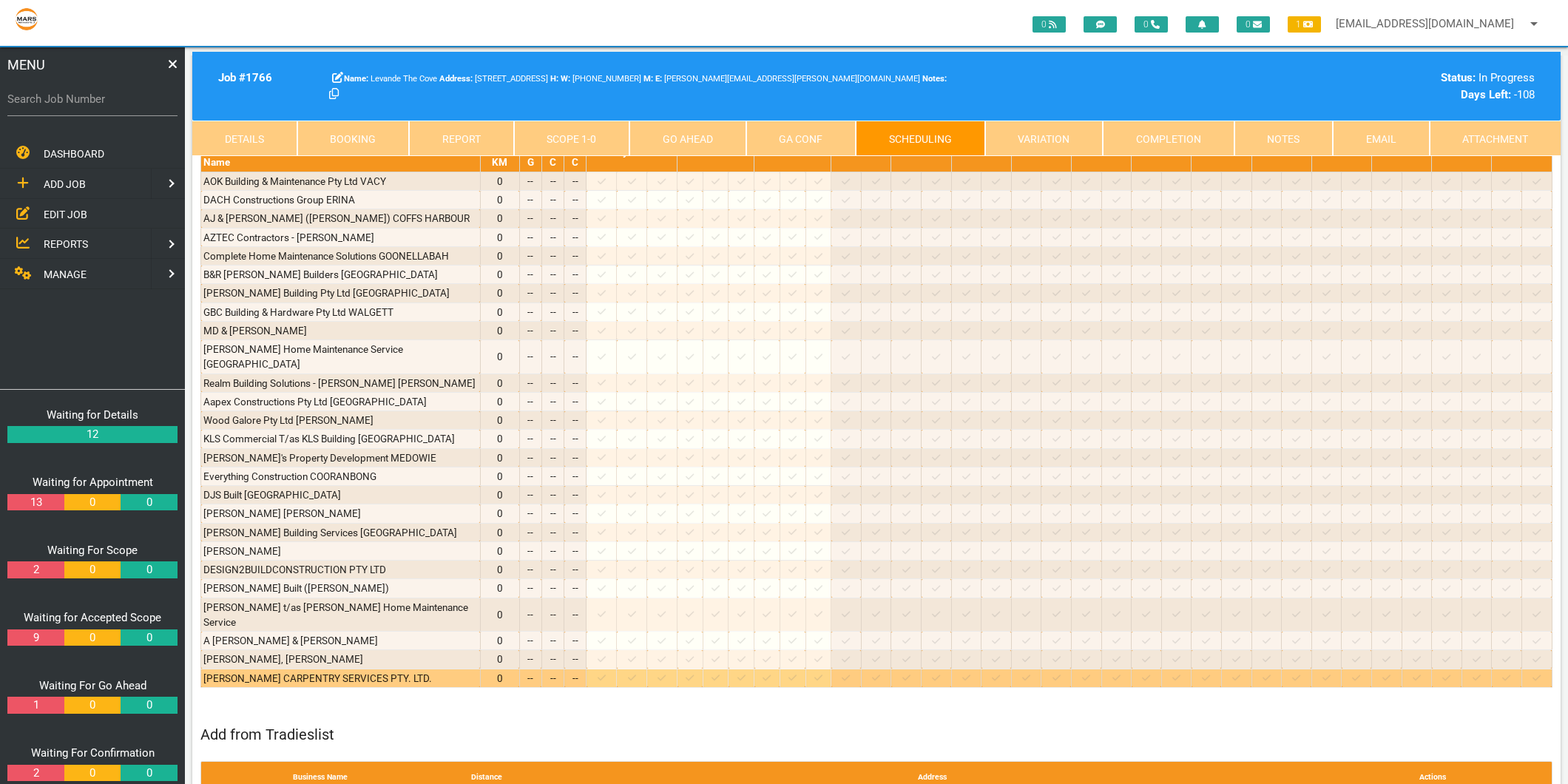
click at [606, 673] on icon at bounding box center [601, 678] width 8 height 9
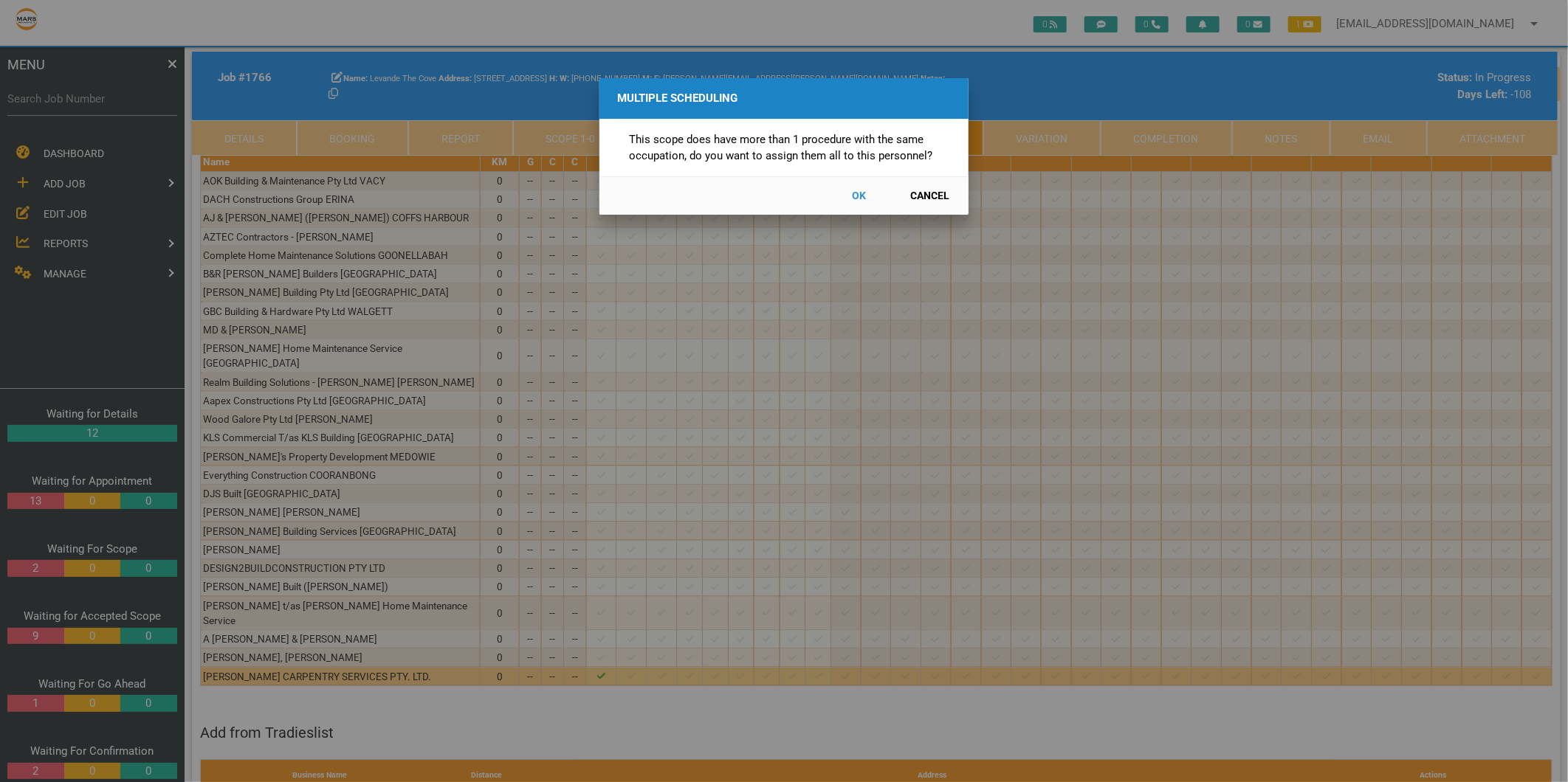
click at [929, 196] on button "Cancel" at bounding box center [930, 195] width 65 height 26
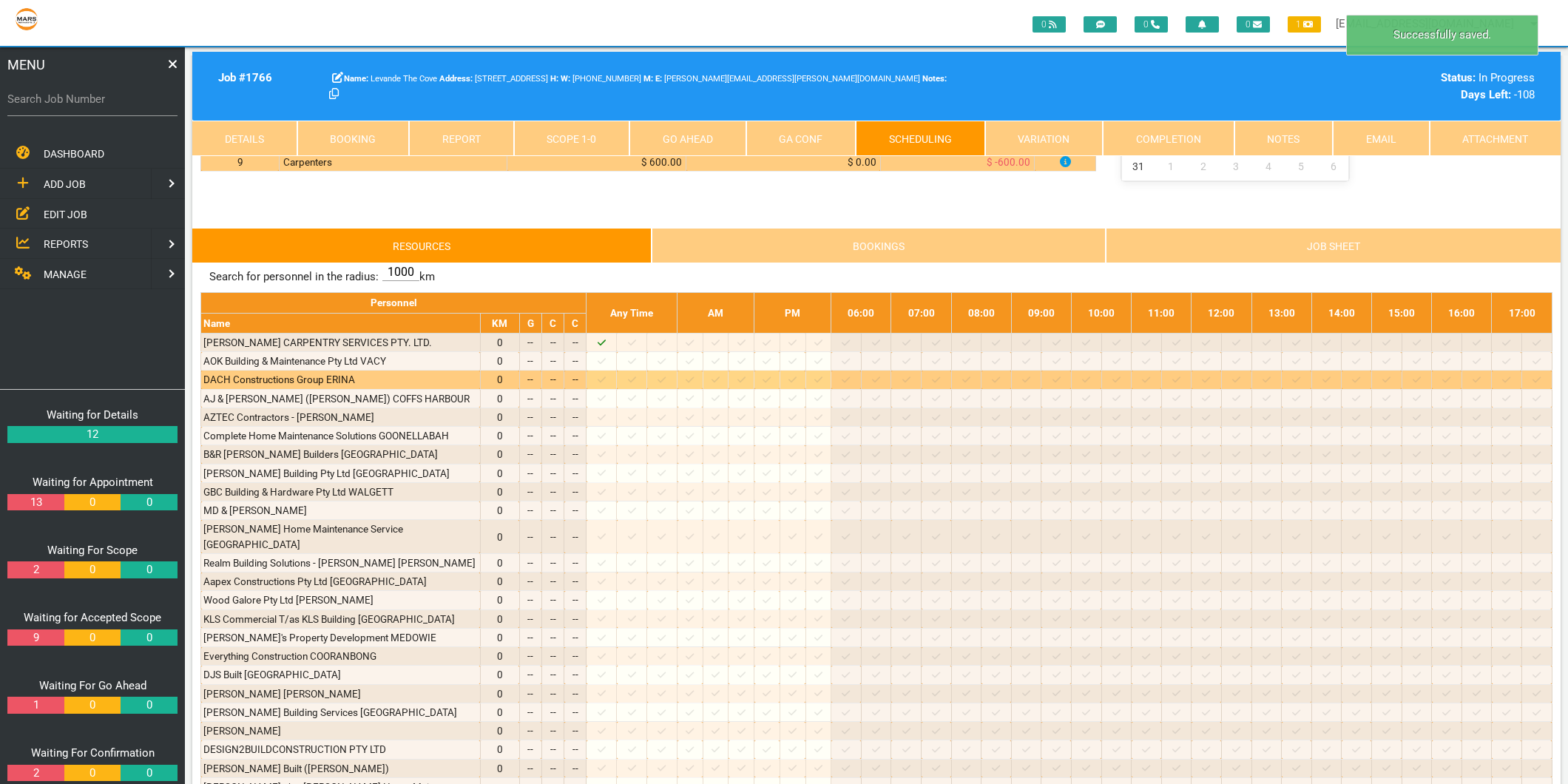
scroll to position [165, 0]
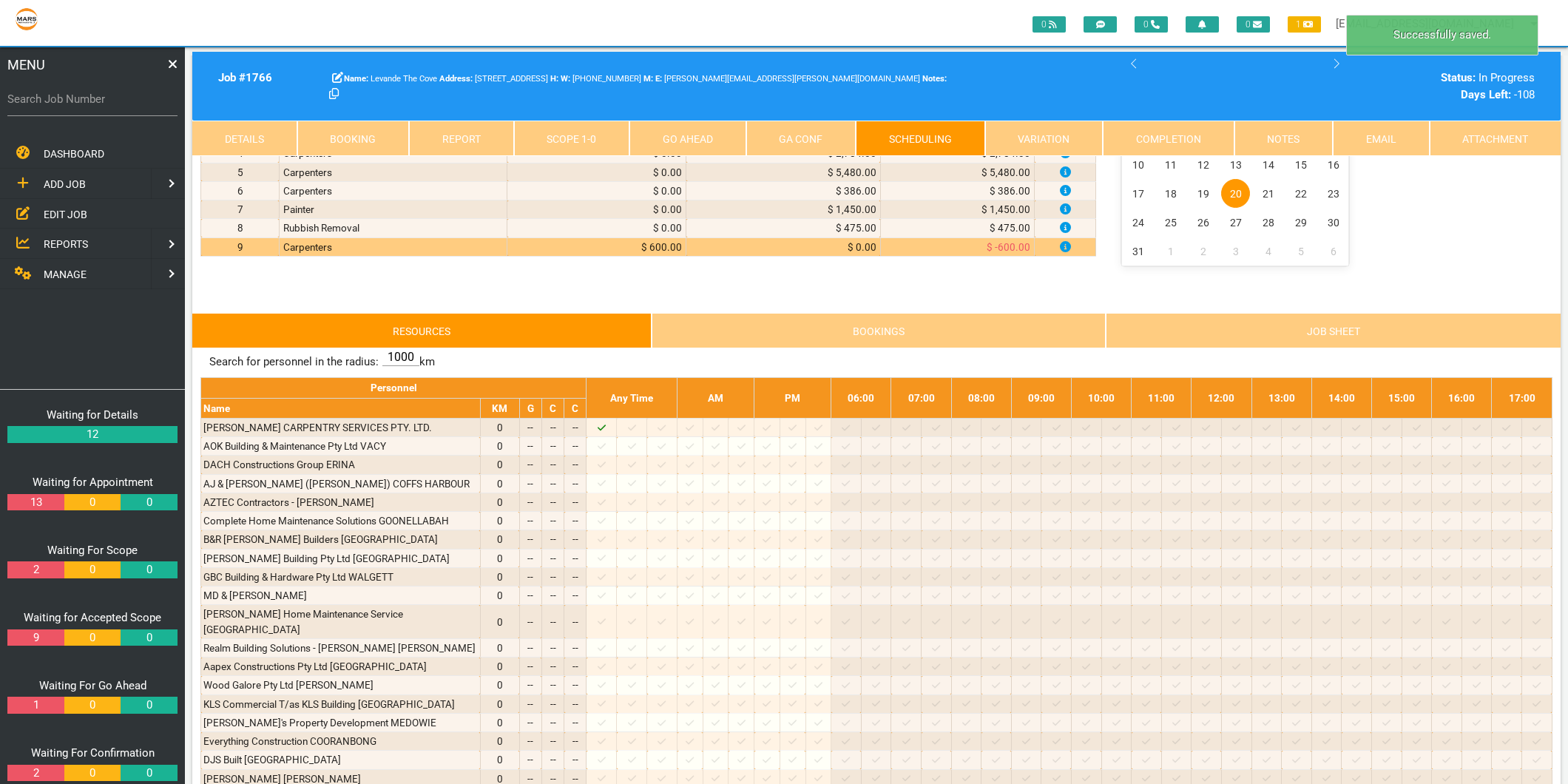
click at [571, 134] on link "Scope 1 - 0" at bounding box center [572, 139] width 116 height 36
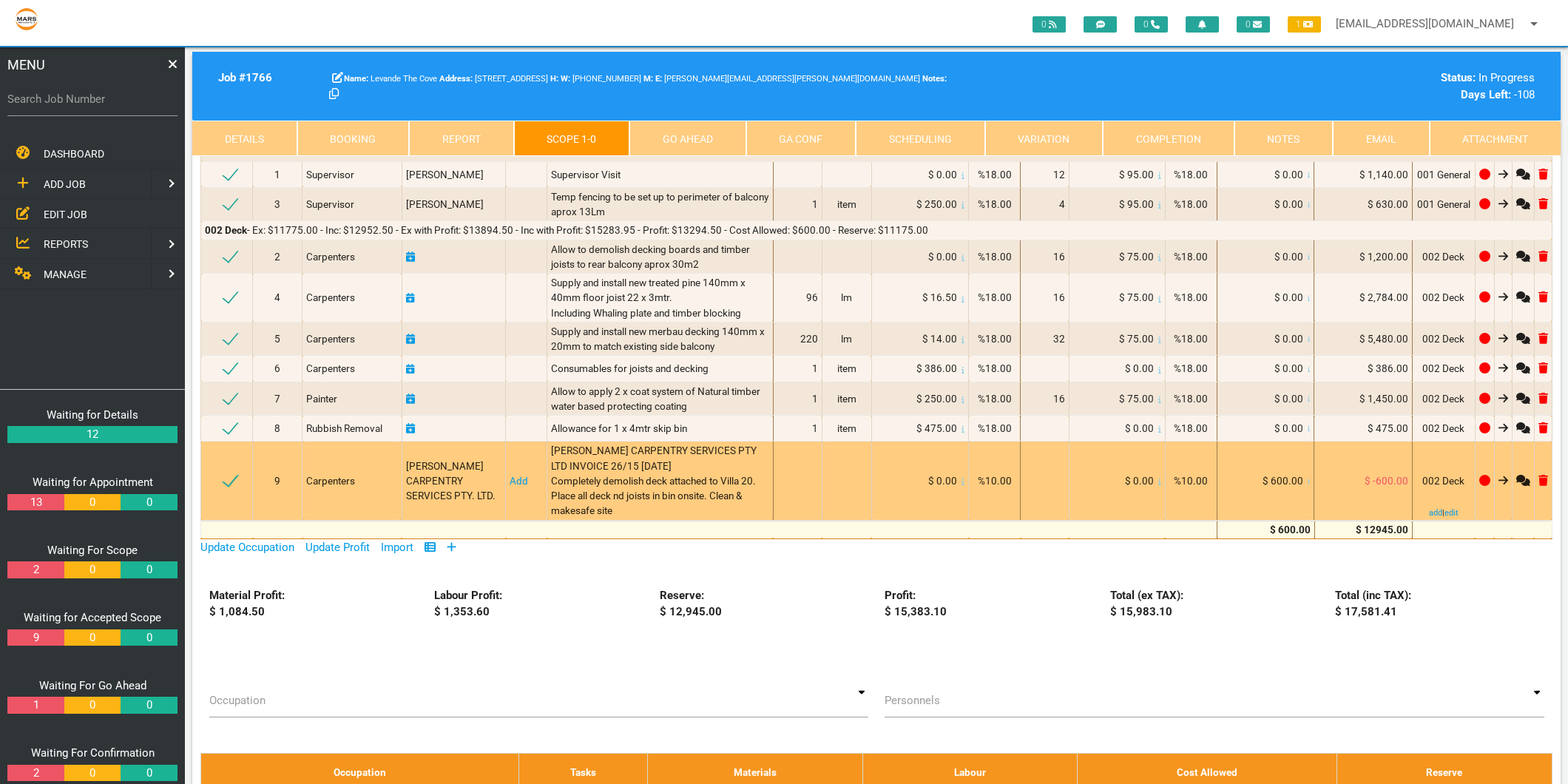
click at [520, 480] on link "Add" at bounding box center [519, 481] width 19 height 12
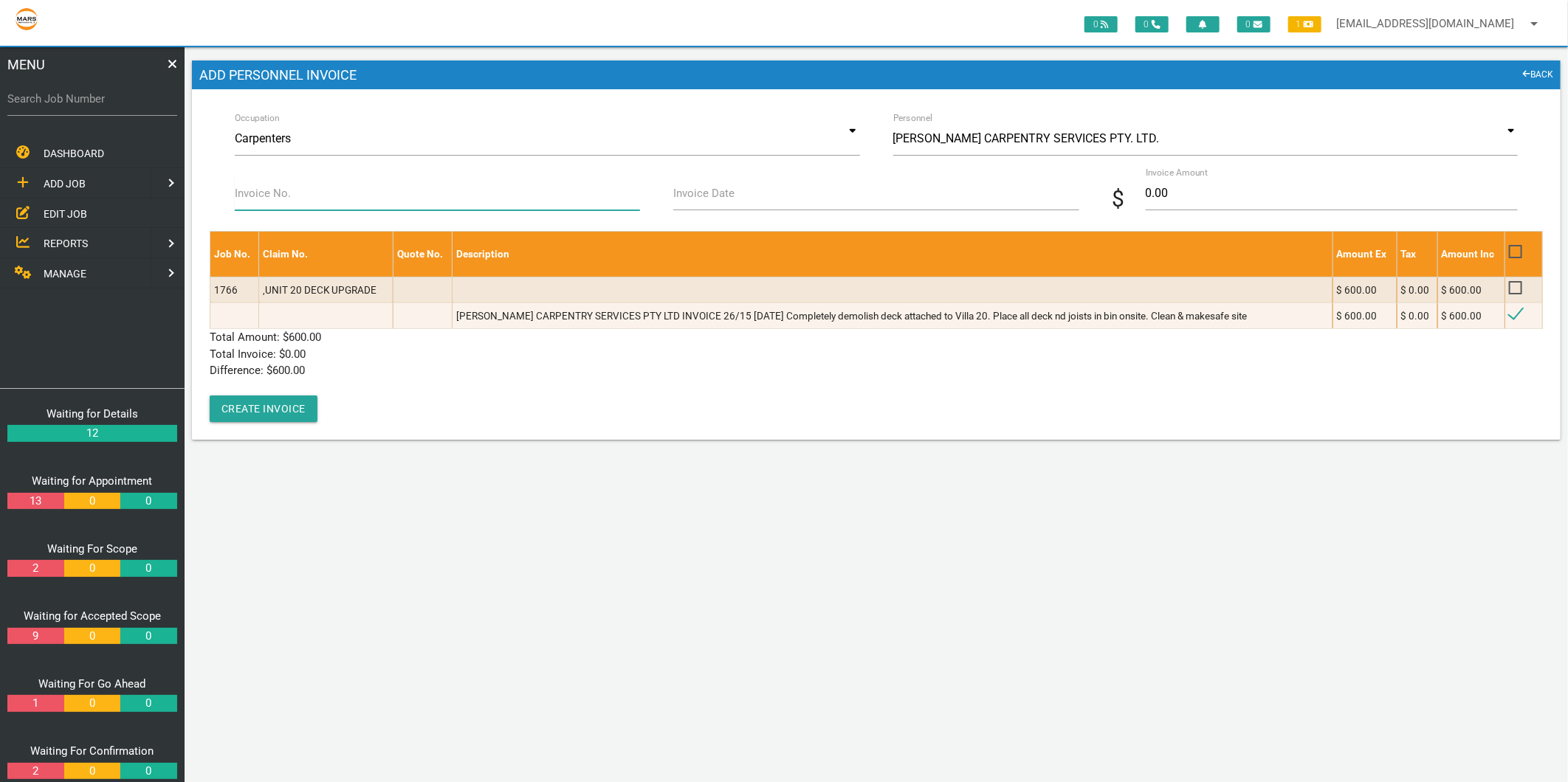
click at [392, 182] on input "Invoice No." at bounding box center [438, 194] width 406 height 34
type input "26/15"
click at [712, 200] on label "Invoice Date" at bounding box center [704, 194] width 62 height 17
click at [712, 200] on input "Invoice Date" at bounding box center [876, 194] width 406 height 34
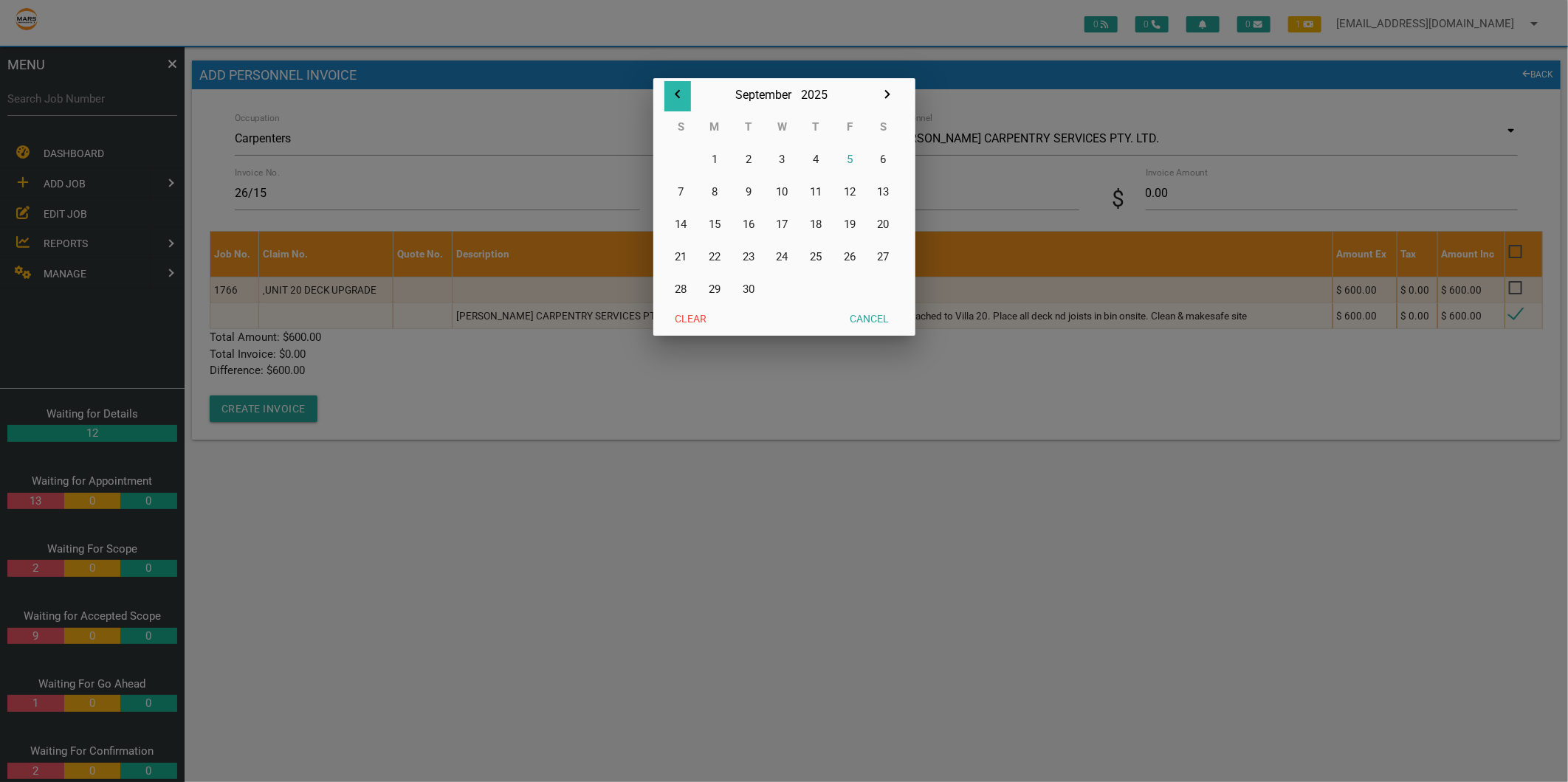
click at [673, 92] on icon "button" at bounding box center [677, 94] width 18 height 18
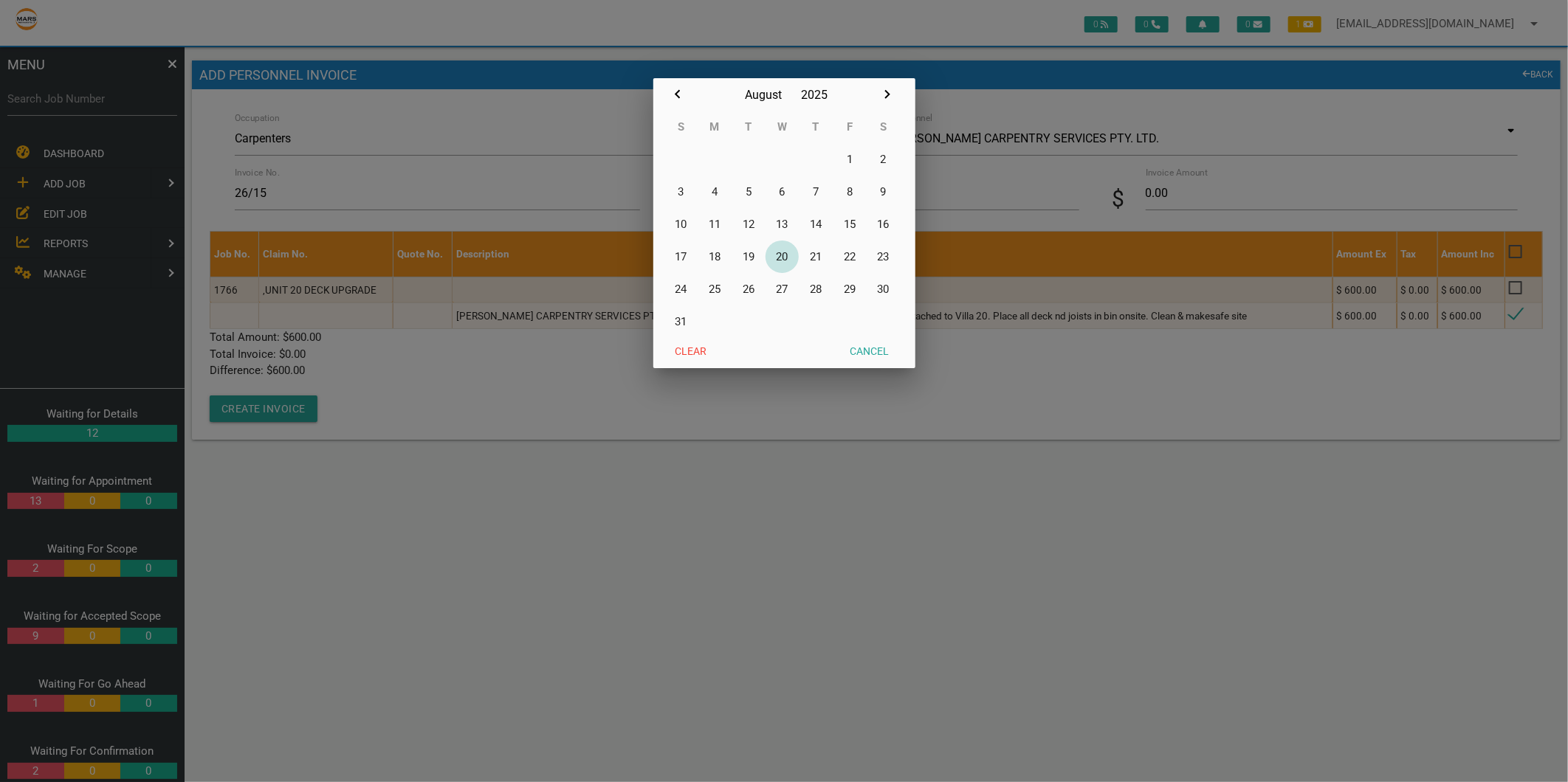
click at [776, 260] on button "20" at bounding box center [782, 257] width 34 height 33
type input "20/08/2025"
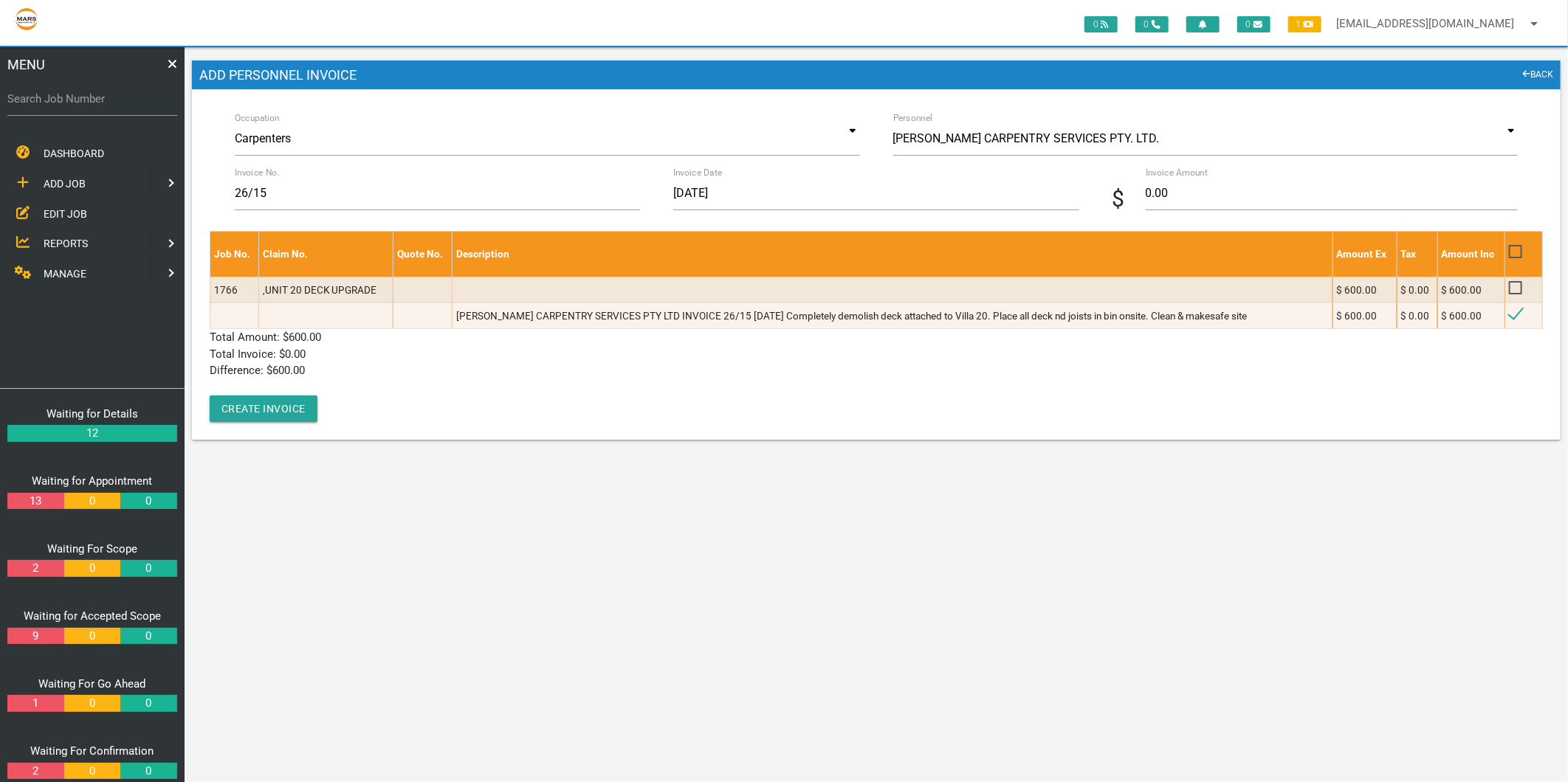
click at [1142, 201] on span "$" at bounding box center [1129, 198] width 33 height 33
click at [1155, 197] on input "0.00" at bounding box center [1332, 194] width 372 height 34
type input "600"
click at [511, 360] on p "Total Invoice: $ 600.00" at bounding box center [876, 355] width 1334 height 17
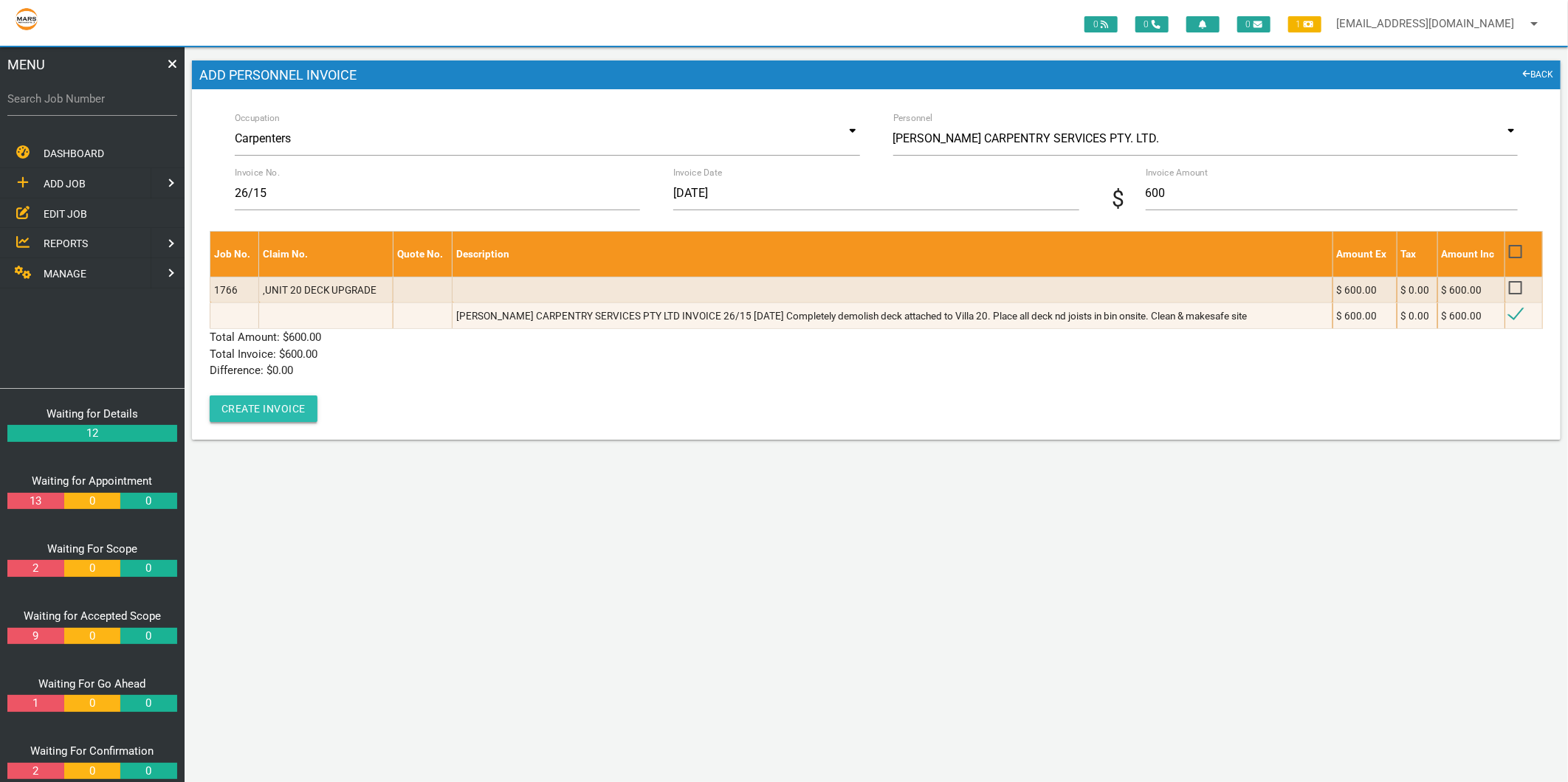
click at [269, 407] on button "Create Invoice" at bounding box center [263, 409] width 107 height 26
